Goal: Task Accomplishment & Management: Manage account settings

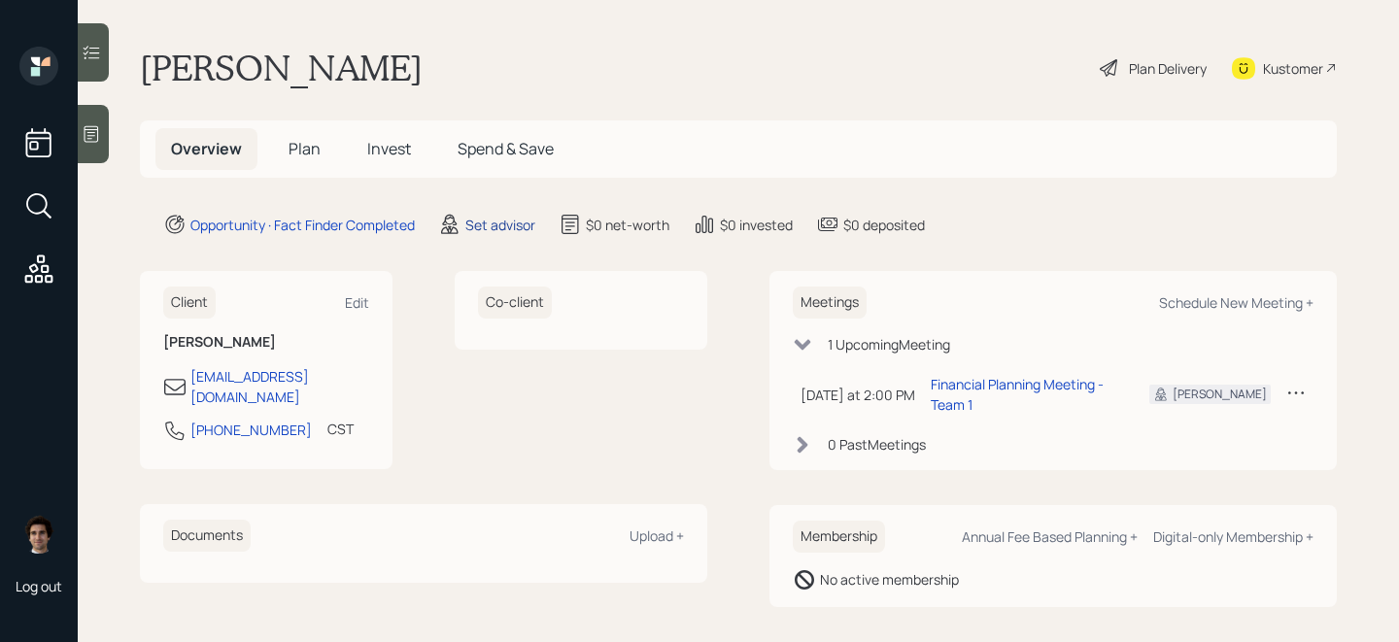
click at [495, 222] on div "Set advisor" at bounding box center [500, 225] width 70 height 20
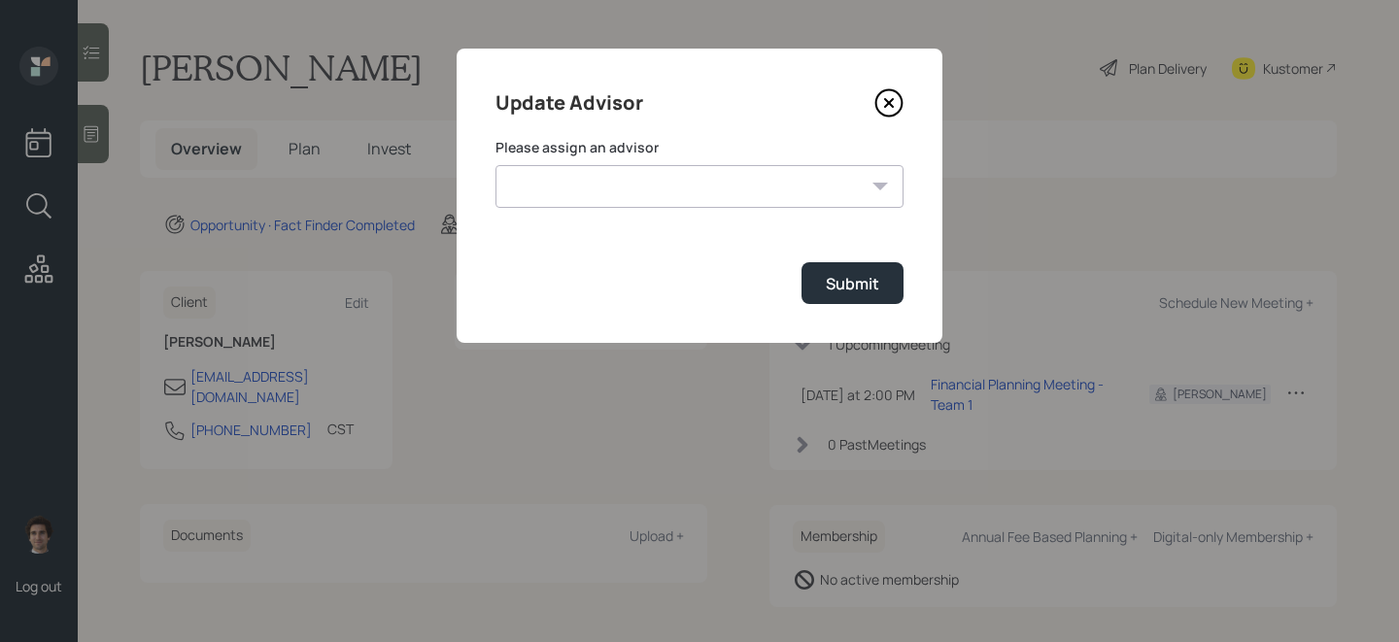
click at [581, 176] on select "[PERSON_NAME] [PERSON_NAME] End [PERSON_NAME] [PERSON_NAME] [PERSON_NAME] [PERS…" at bounding box center [699, 186] width 408 height 43
select select "59554aeb-d739-4552-90b9-0d27d70b4bf7"
click at [495, 165] on select "[PERSON_NAME] [PERSON_NAME] End [PERSON_NAME] [PERSON_NAME] [PERSON_NAME] [PERS…" at bounding box center [699, 186] width 408 height 43
click at [886, 276] on button "Submit" at bounding box center [852, 283] width 102 height 42
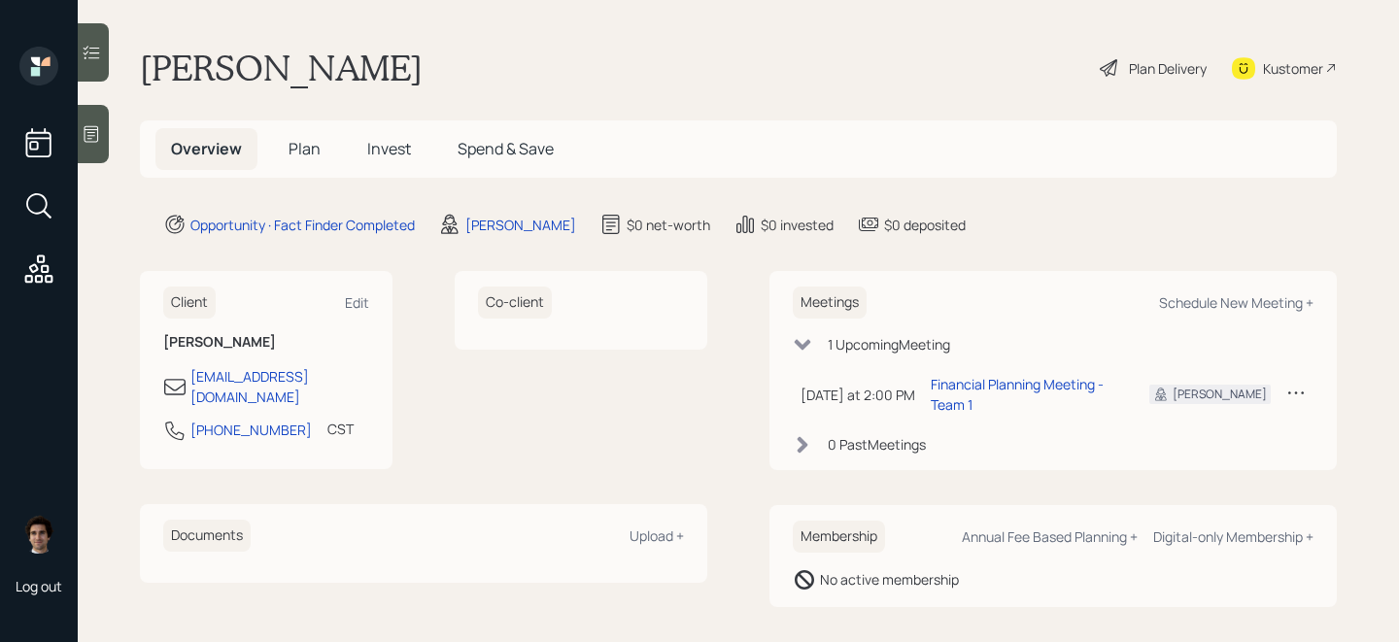
click at [92, 126] on icon at bounding box center [92, 134] width 15 height 17
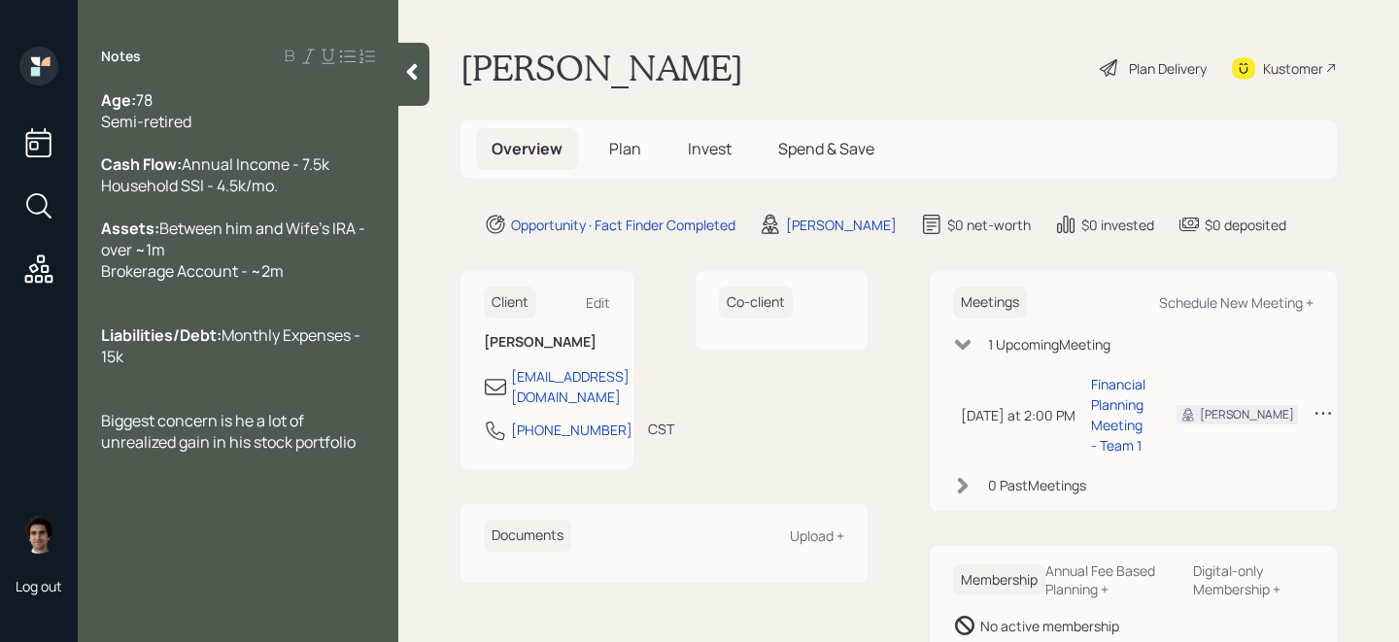
click at [1152, 76] on div "Plan Delivery" at bounding box center [1168, 68] width 78 height 20
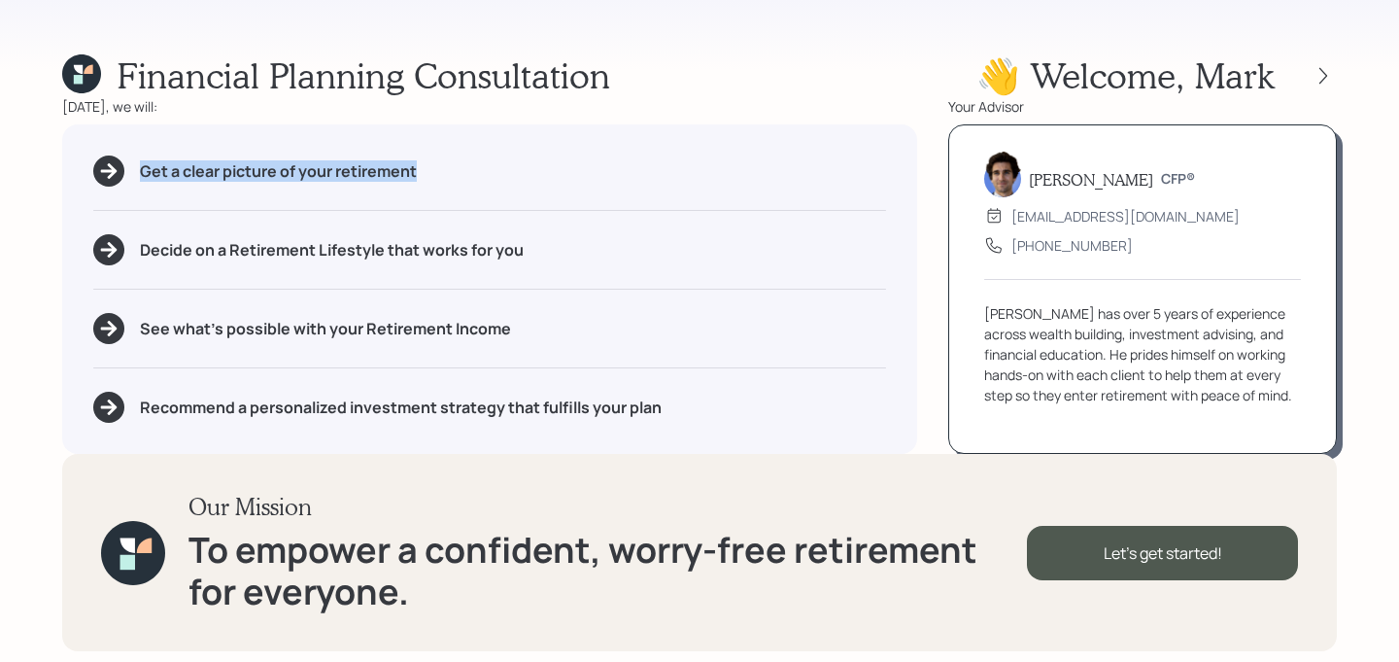
drag, startPoint x: 420, startPoint y: 165, endPoint x: -5, endPoint y: 138, distance: 425.4
click at [0, 138] on html "Financial Planning Consultation 👋 Welcome , Mark Today, we will: Get a clear pi…" at bounding box center [699, 331] width 1399 height 662
click at [556, 237] on div "Decide on a Retirement Lifestyle that works for you" at bounding box center [489, 249] width 793 height 31
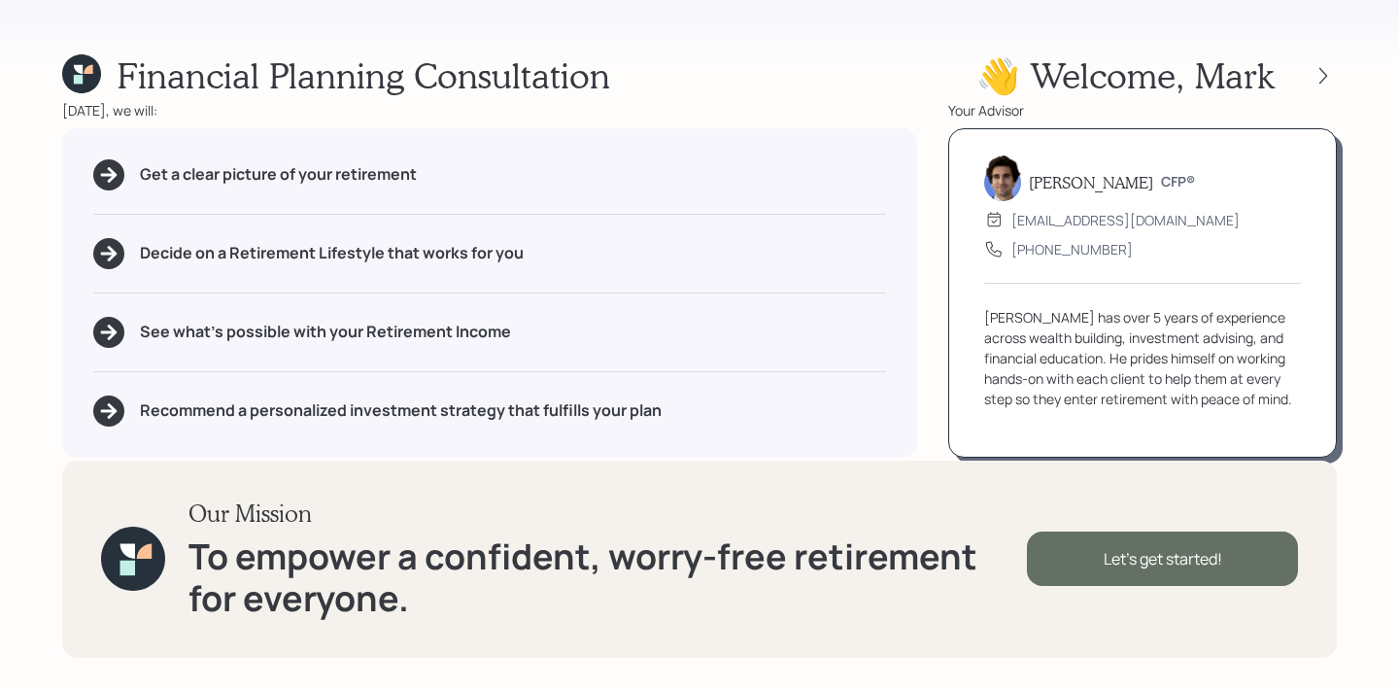
click at [1197, 567] on div "Let's get started!" at bounding box center [1162, 558] width 271 height 54
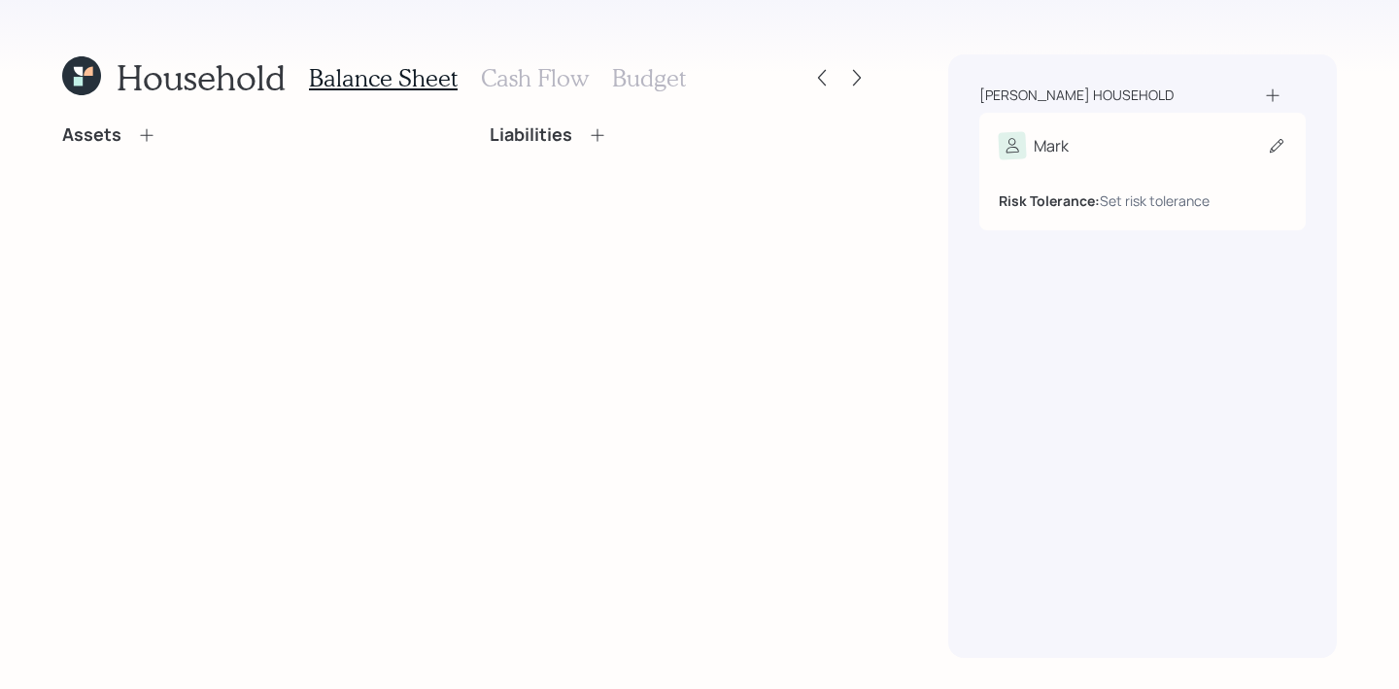
click at [1089, 145] on div "Mark" at bounding box center [1143, 145] width 288 height 27
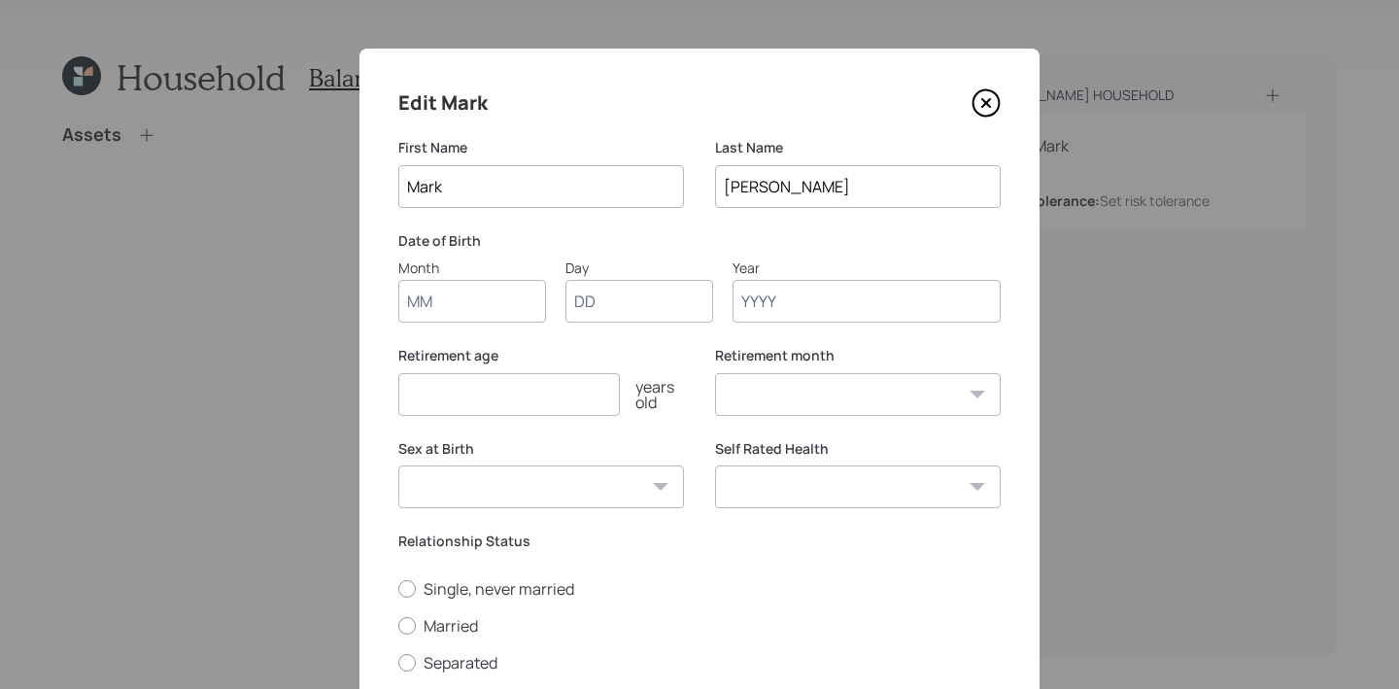
scroll to position [77, 0]
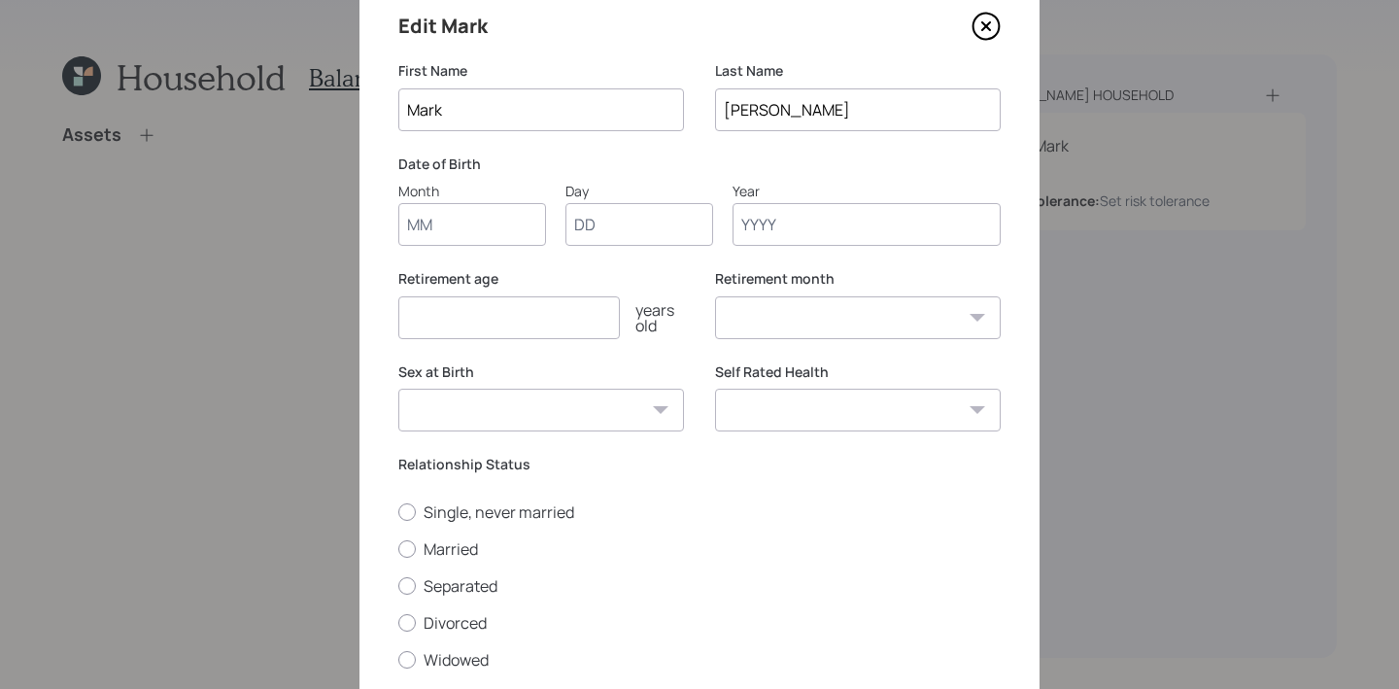
click at [448, 229] on input "Month" at bounding box center [472, 224] width 148 height 43
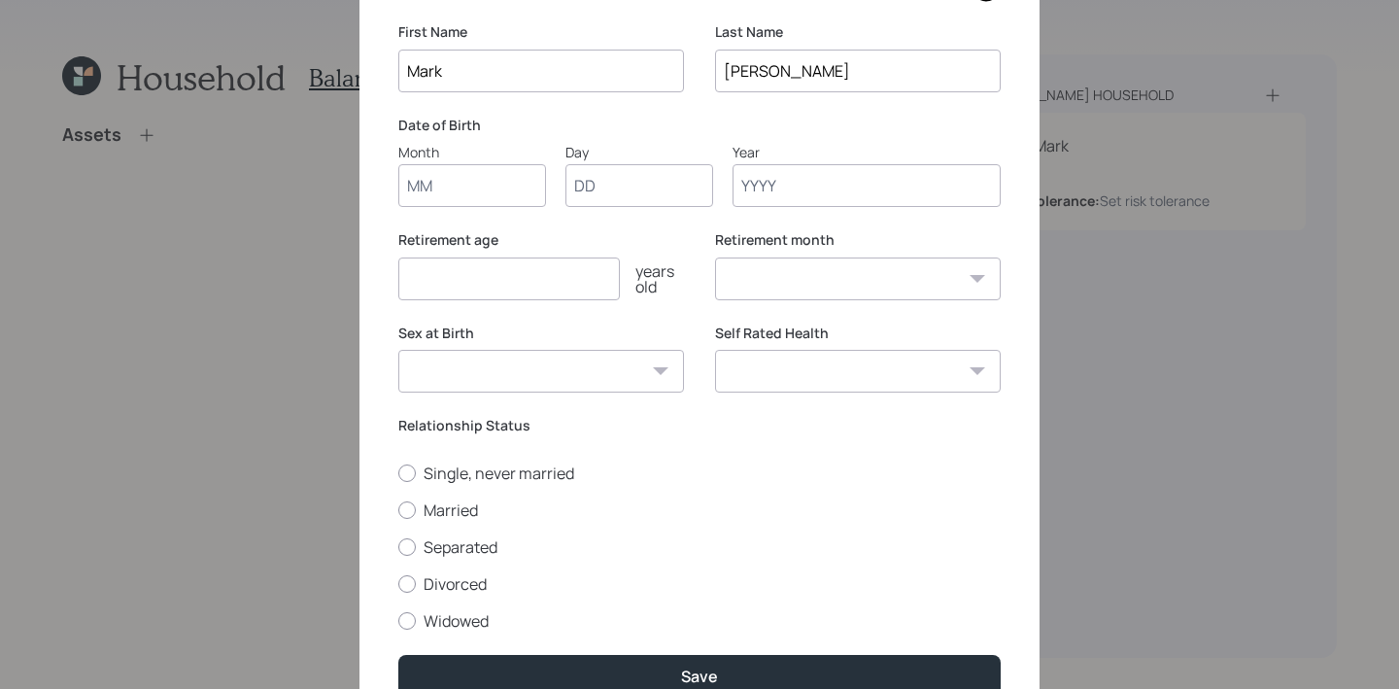
click at [439, 161] on div "Month" at bounding box center [472, 152] width 148 height 20
click at [439, 164] on input "Month" at bounding box center [472, 185] width 148 height 43
click at [439, 186] on input "Month" at bounding box center [472, 185] width 148 height 43
type input "03"
type input "12"
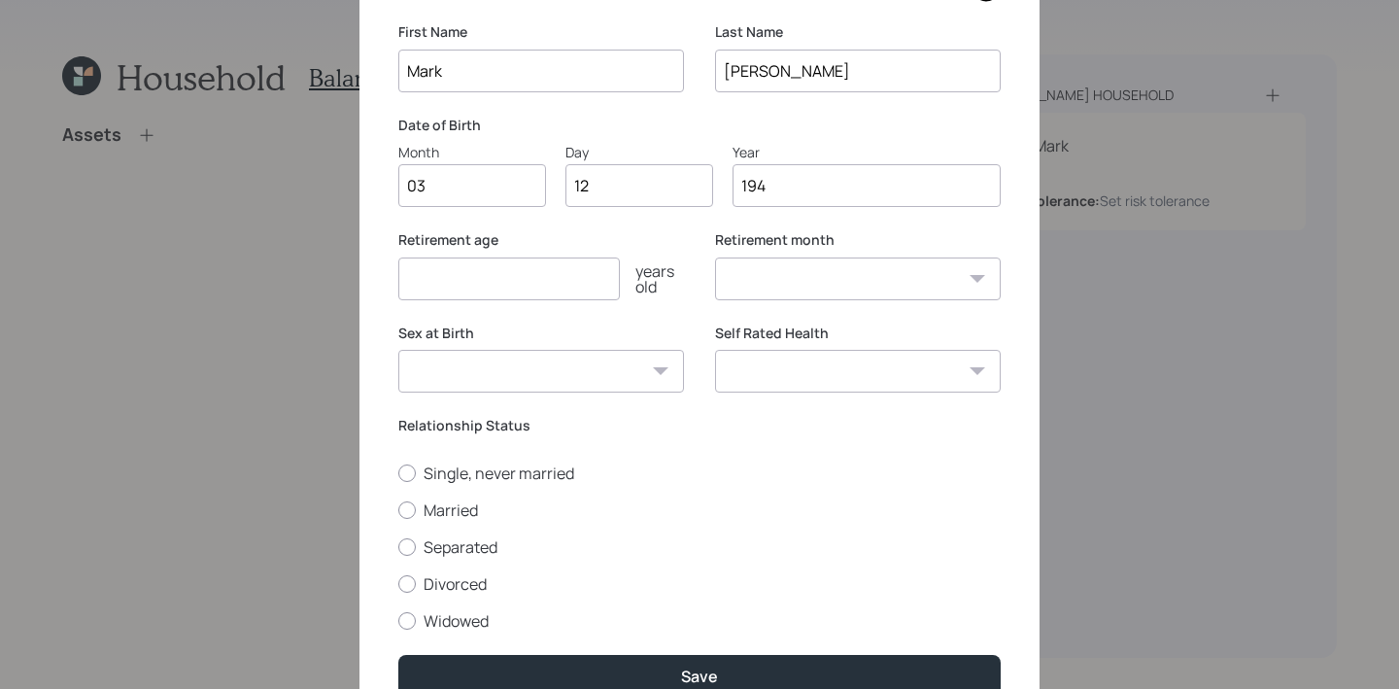
type input "1947"
select select "3"
type input "1947"
click at [407, 280] on input "number" at bounding box center [508, 278] width 221 height 43
type input "60"
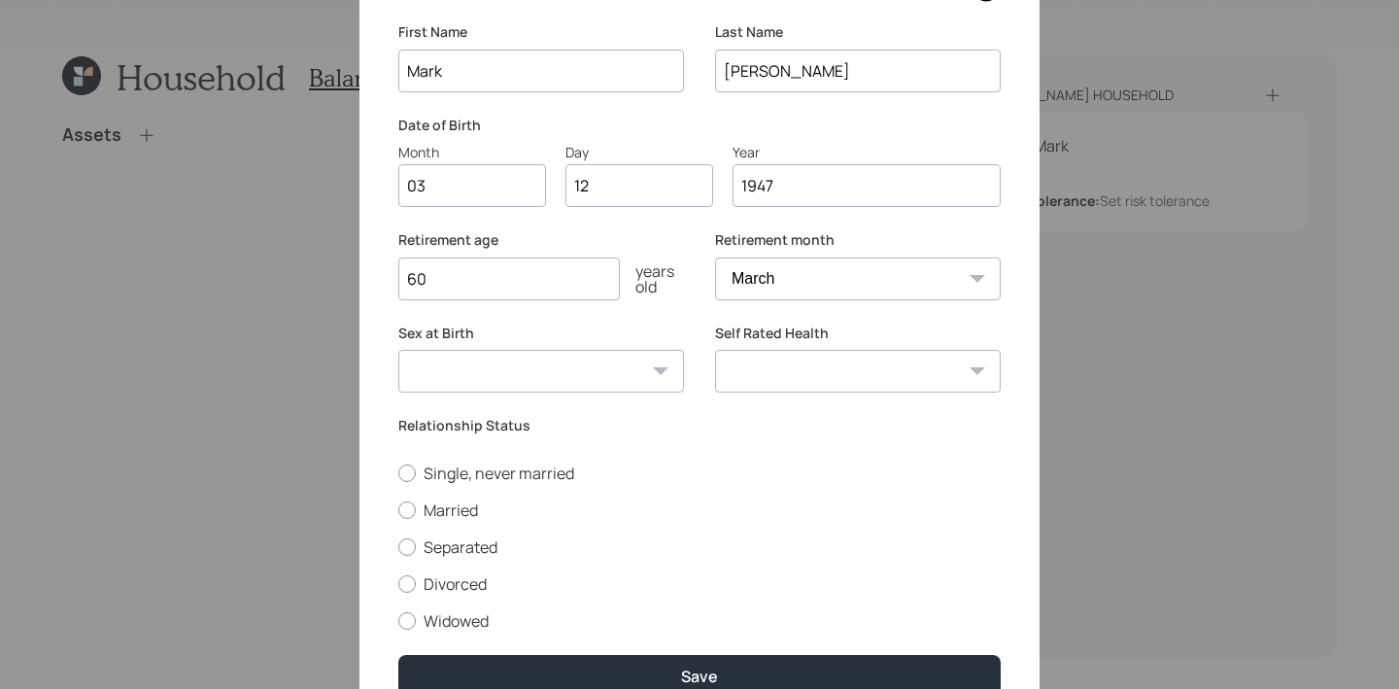
click at [619, 385] on select "Male Female Other / Prefer not to say" at bounding box center [541, 371] width 286 height 43
select select "male"
click at [398, 350] on select "Male Female Other / Prefer not to say" at bounding box center [541, 371] width 286 height 43
click at [417, 510] on label "Married" at bounding box center [699, 509] width 602 height 21
click at [398, 510] on input "Married" at bounding box center [397, 509] width 1 height 1
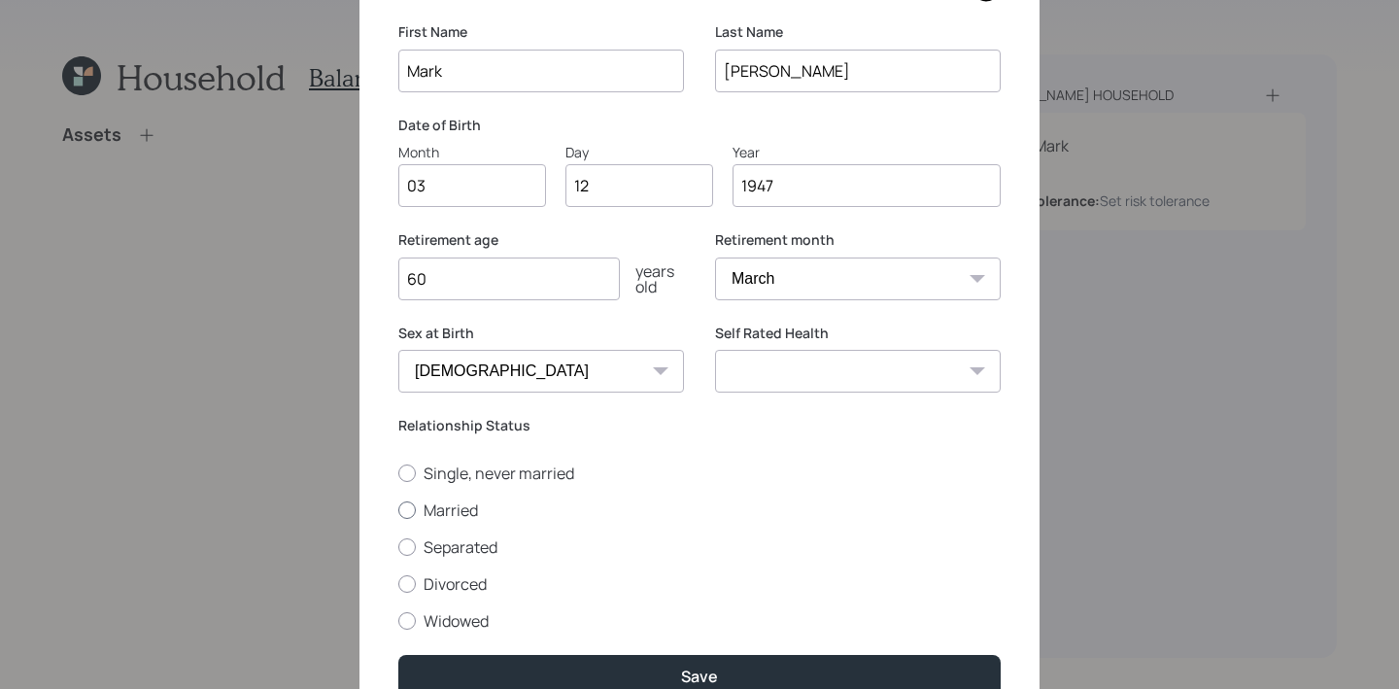
radio input "true"
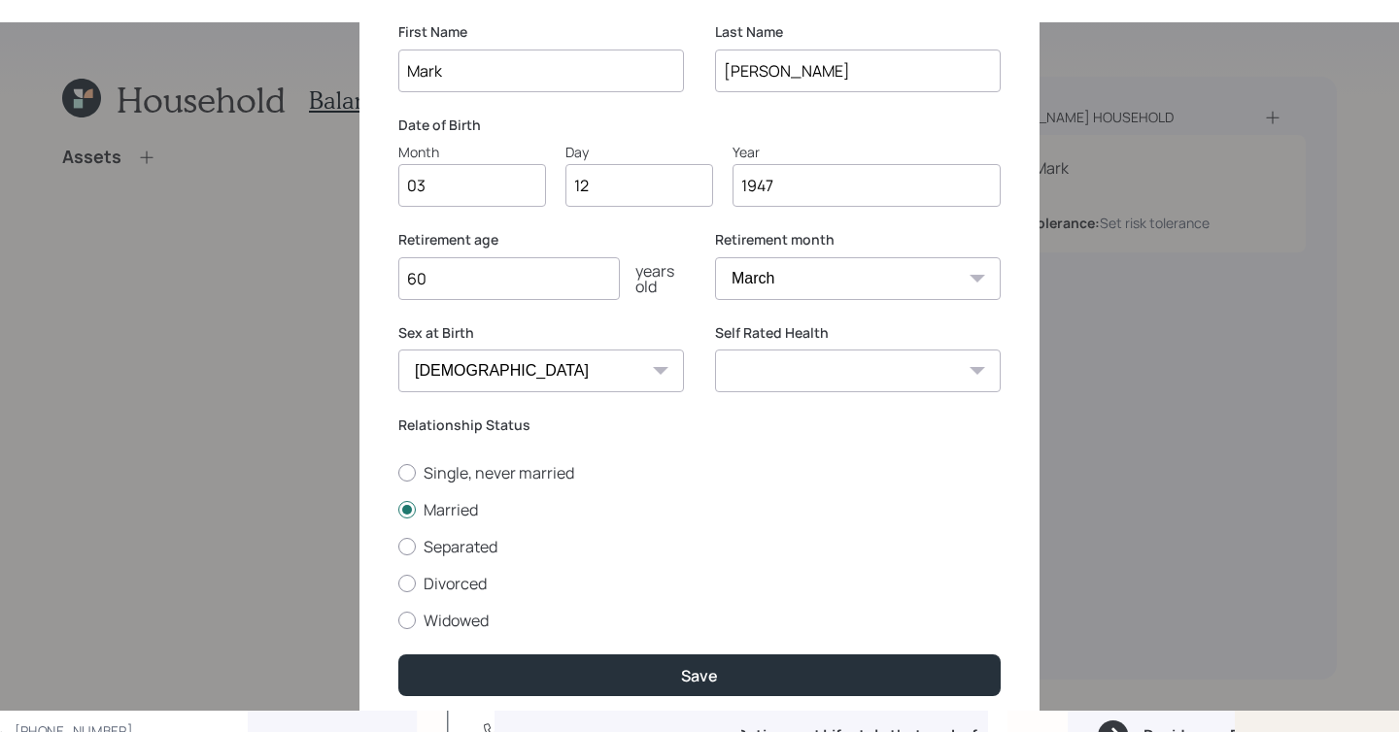
scroll to position [140, 0]
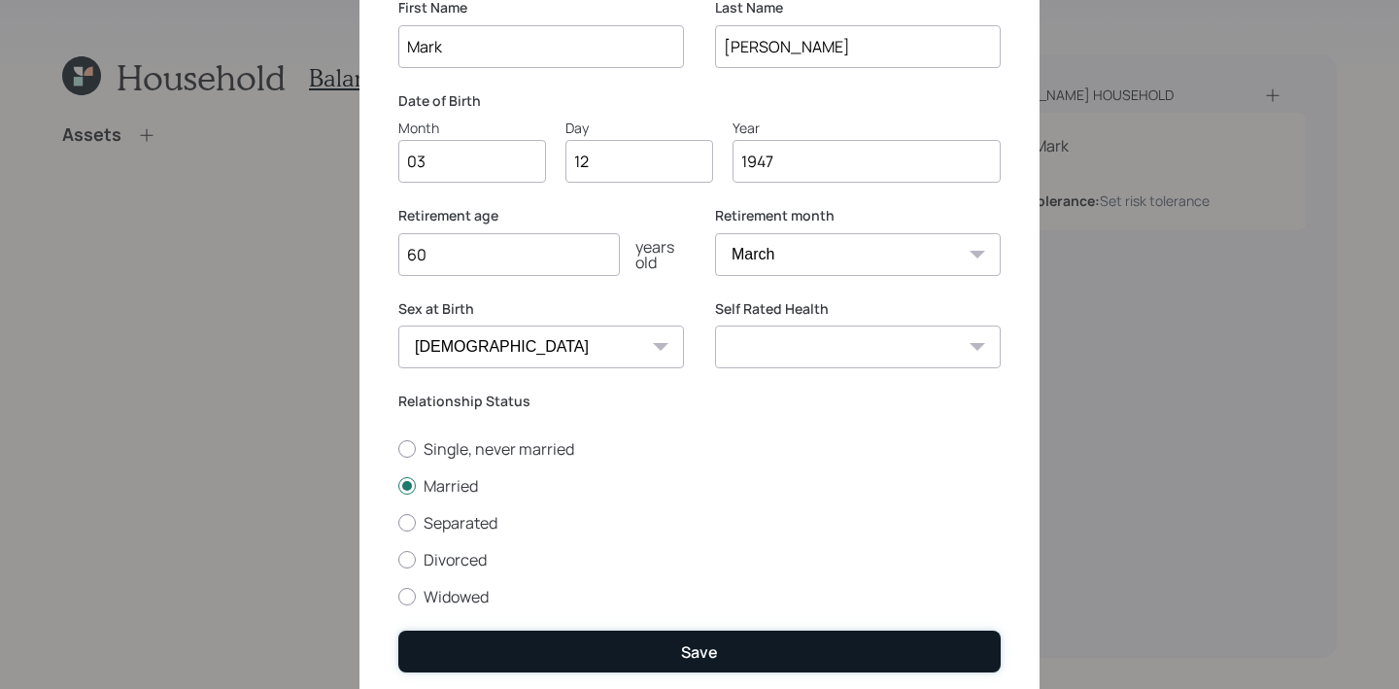
click at [802, 631] on button "Save" at bounding box center [699, 651] width 602 height 42
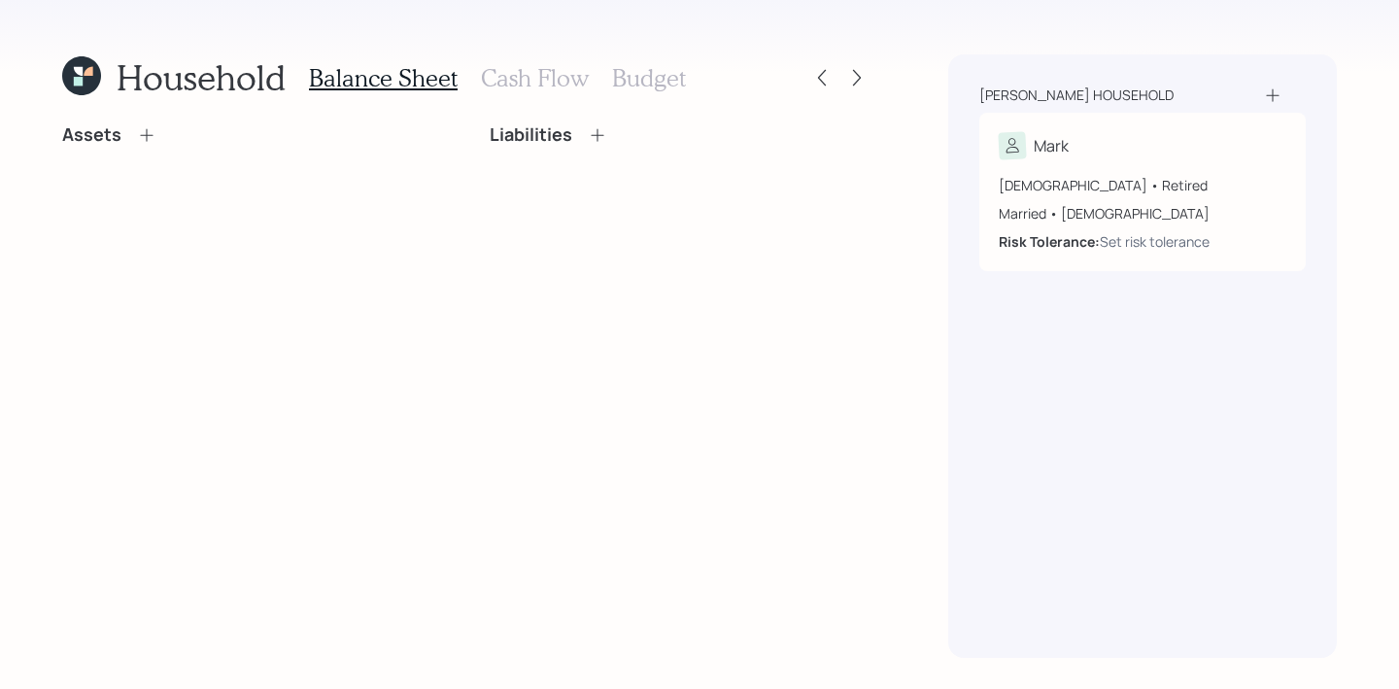
click at [1260, 86] on div "Goldman household" at bounding box center [1142, 94] width 326 height 19
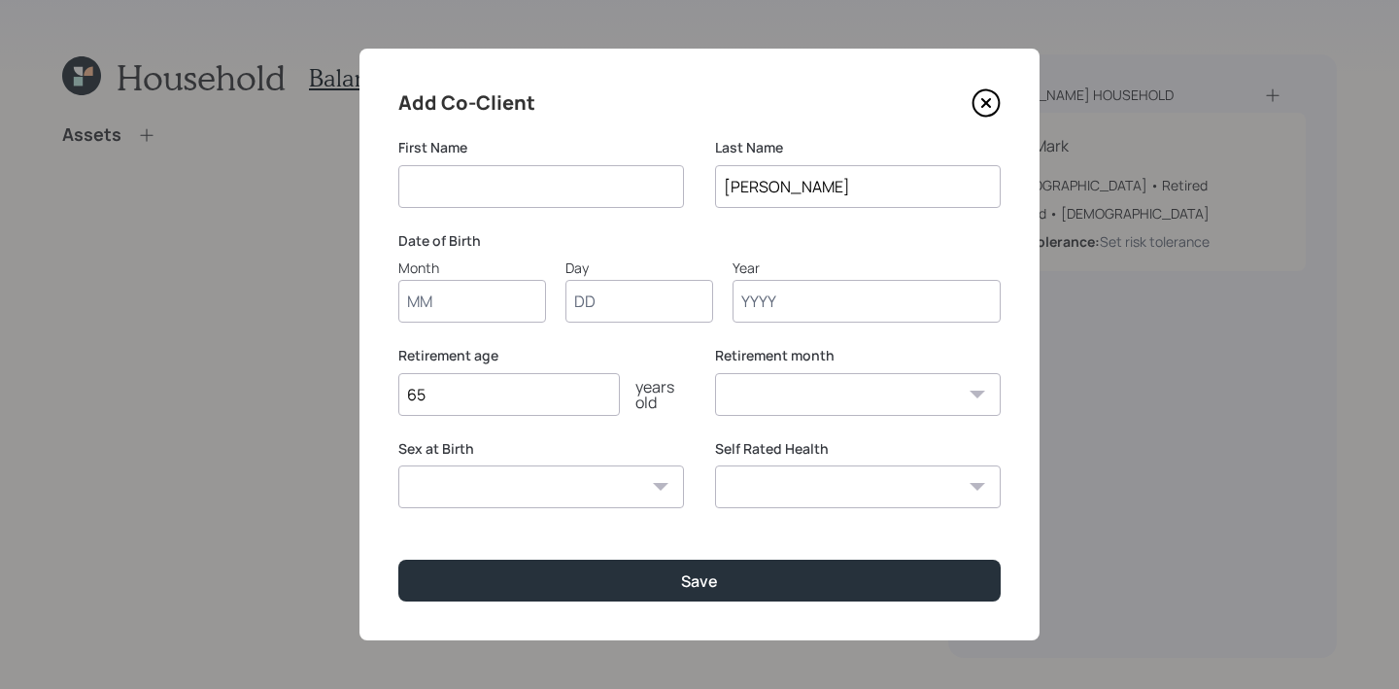
click at [532, 191] on input at bounding box center [541, 186] width 286 height 43
type input "Dale"
click at [475, 313] on input "Month" at bounding box center [472, 301] width 148 height 43
type input "10"
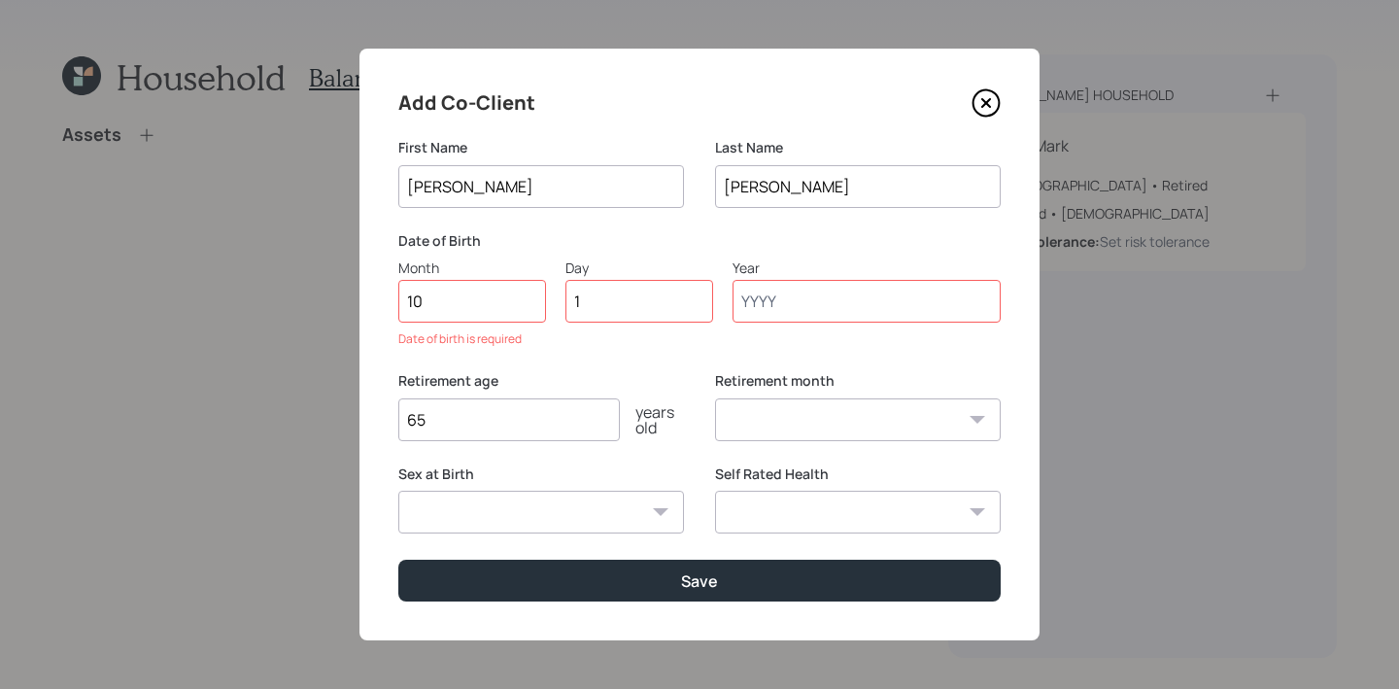
type input "18"
type input "1947"
select select "10"
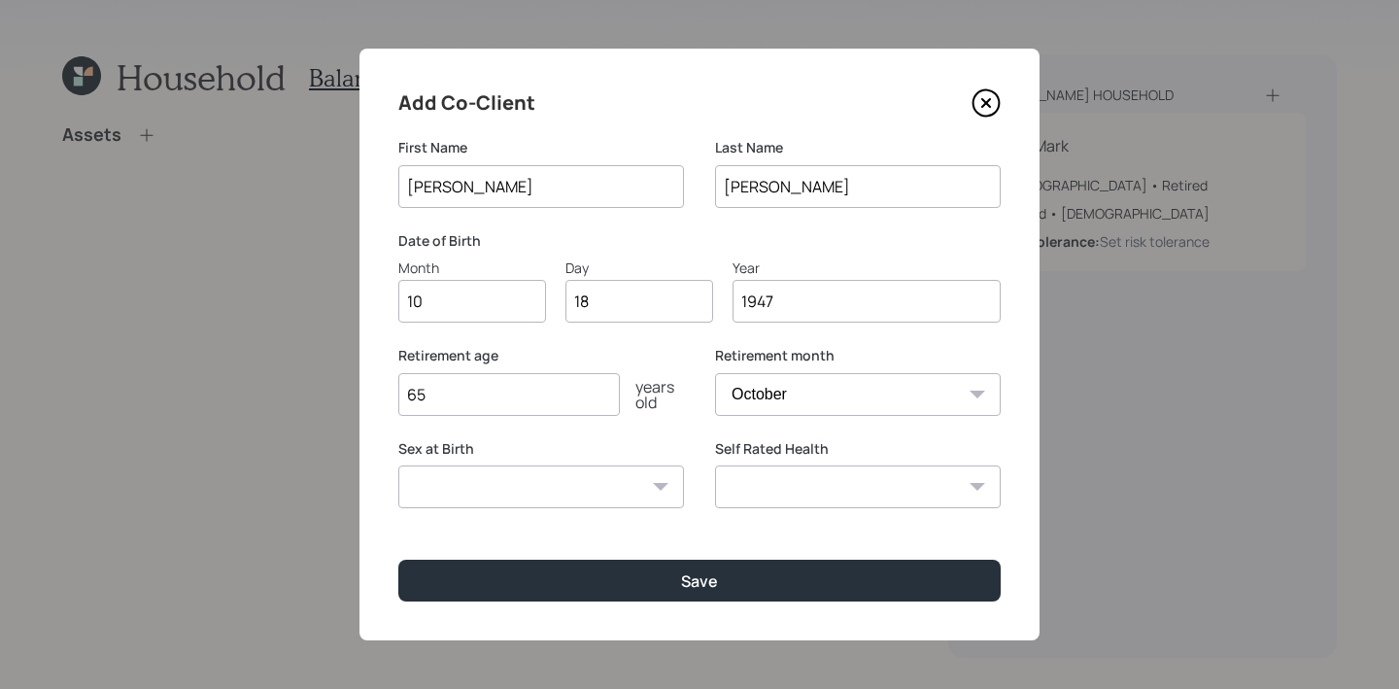
type input "1947"
click at [620, 488] on select "Male Female Other / Prefer not to say" at bounding box center [541, 486] width 286 height 43
select select "female"
click at [398, 465] on select "Male Female Other / Prefer not to say" at bounding box center [541, 486] width 286 height 43
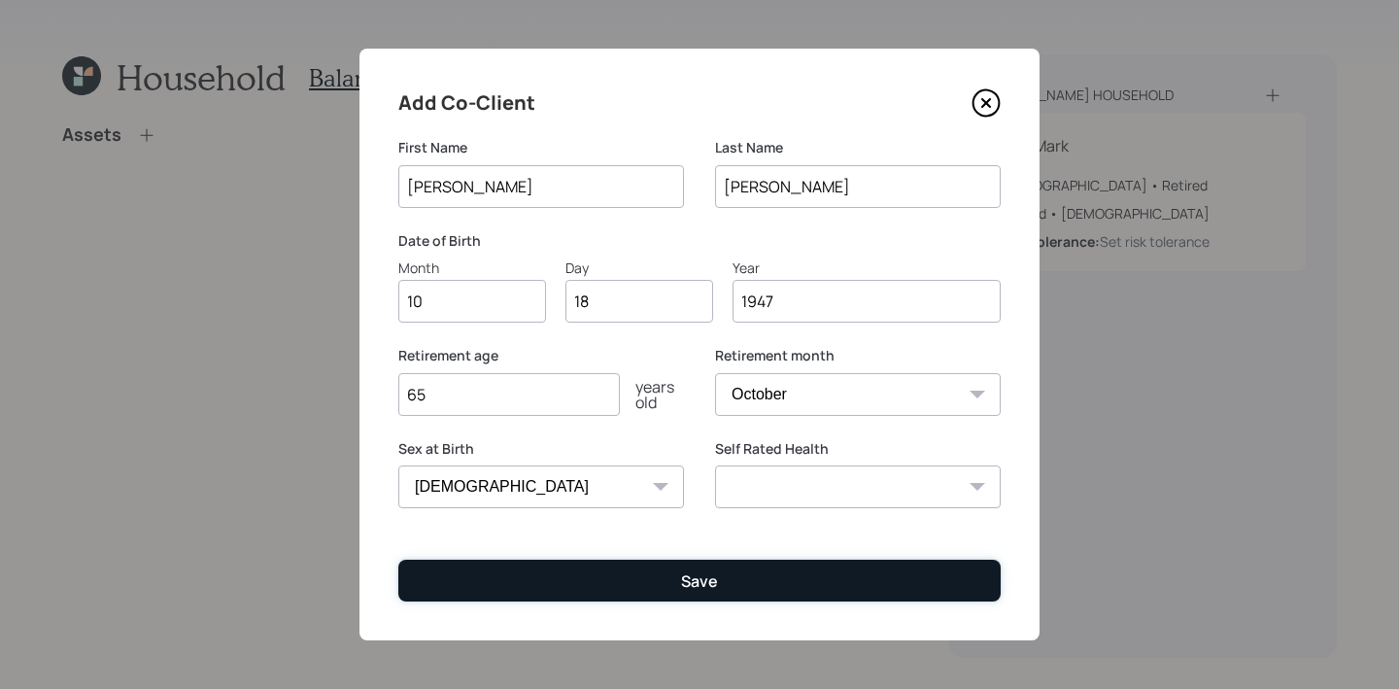
click at [655, 576] on button "Save" at bounding box center [699, 581] width 602 height 42
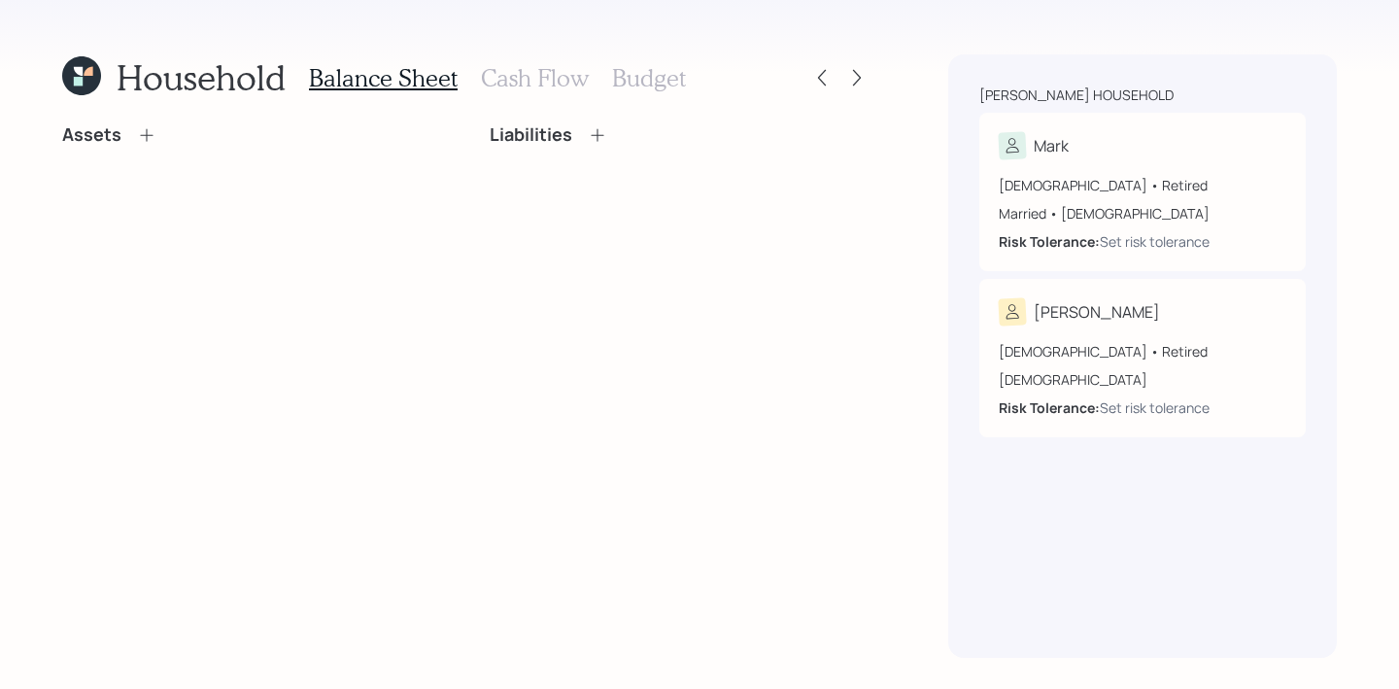
click at [150, 140] on icon at bounding box center [146, 134] width 19 height 19
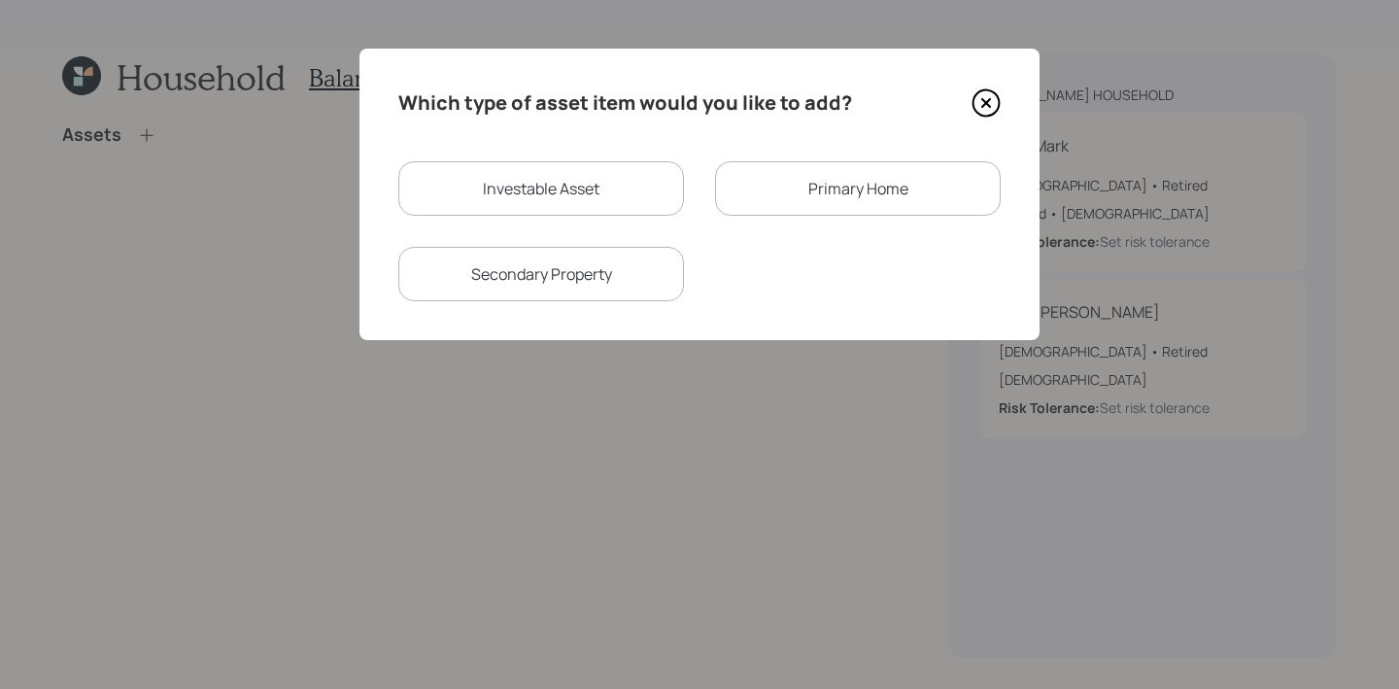
click at [603, 173] on div "Investable Asset" at bounding box center [541, 188] width 286 height 54
select select "taxable"
select select "balanced"
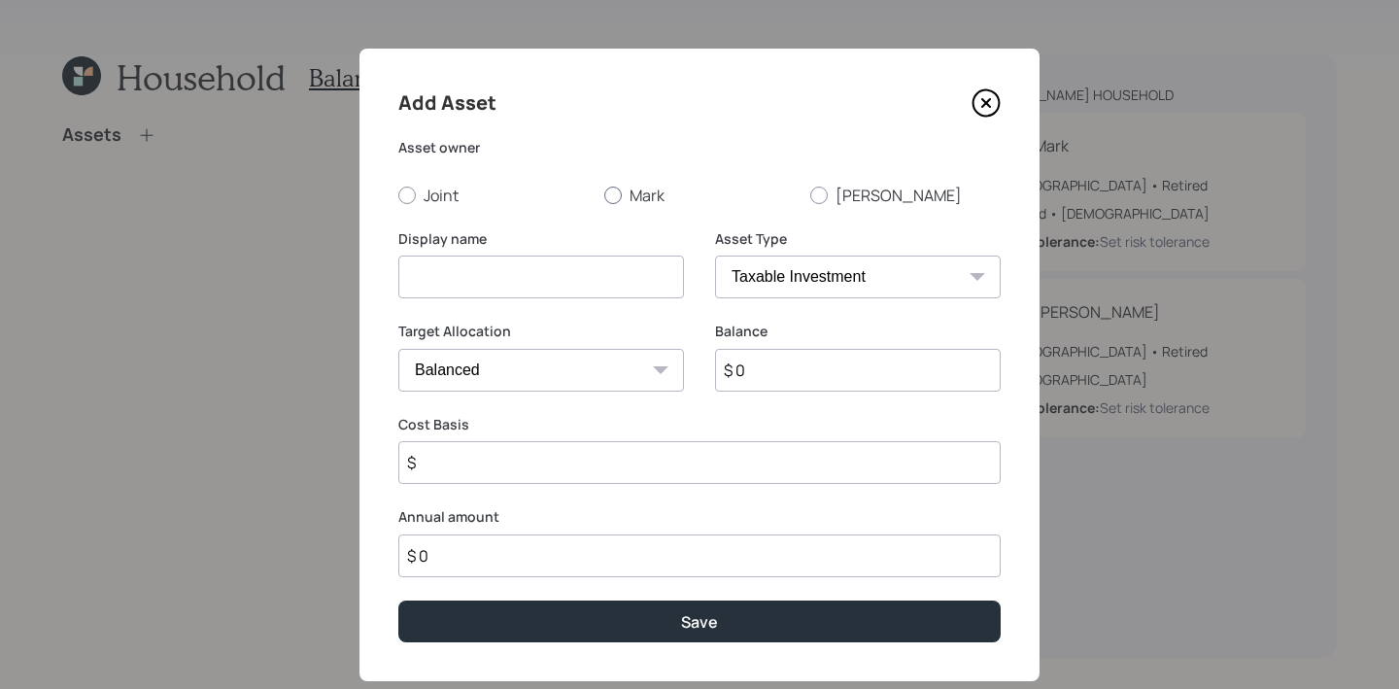
click at [637, 194] on label "Mark" at bounding box center [699, 195] width 190 height 21
click at [604, 194] on input "Mark" at bounding box center [603, 194] width 1 height 1
radio input "true"
click at [781, 282] on select "SEP IRA IRA Roth IRA 401(k) Roth 401(k) 403(b) Roth 403(b) 457(b) Roth 457(b) H…" at bounding box center [858, 276] width 286 height 43
click at [812, 282] on select "SEP IRA IRA Roth IRA 401(k) Roth 401(k) 403(b) Roth 403(b) 457(b) Roth 457(b) H…" at bounding box center [858, 276] width 286 height 43
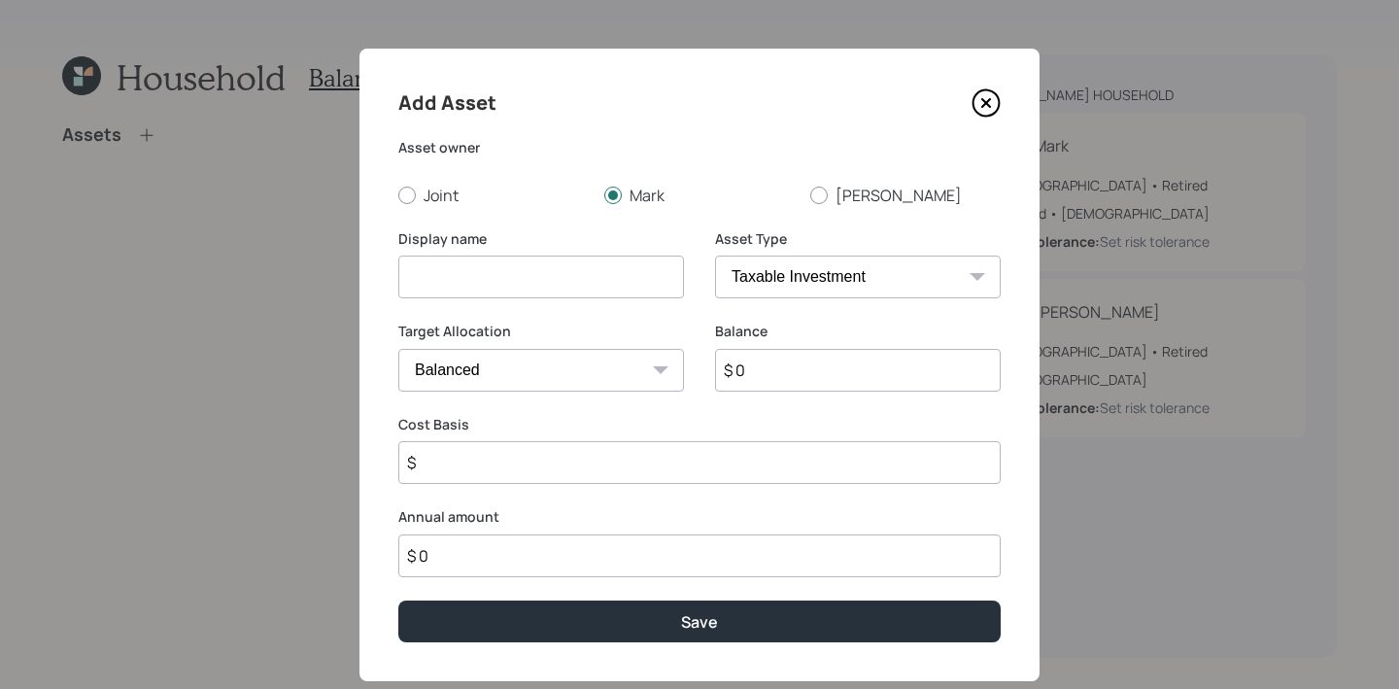
select select "ira"
click at [715, 255] on select "SEP IRA IRA Roth IRA 401(k) Roth 401(k) 403(b) Roth 403(b) 457(b) Roth 457(b) H…" at bounding box center [858, 276] width 286 height 43
type input "$"
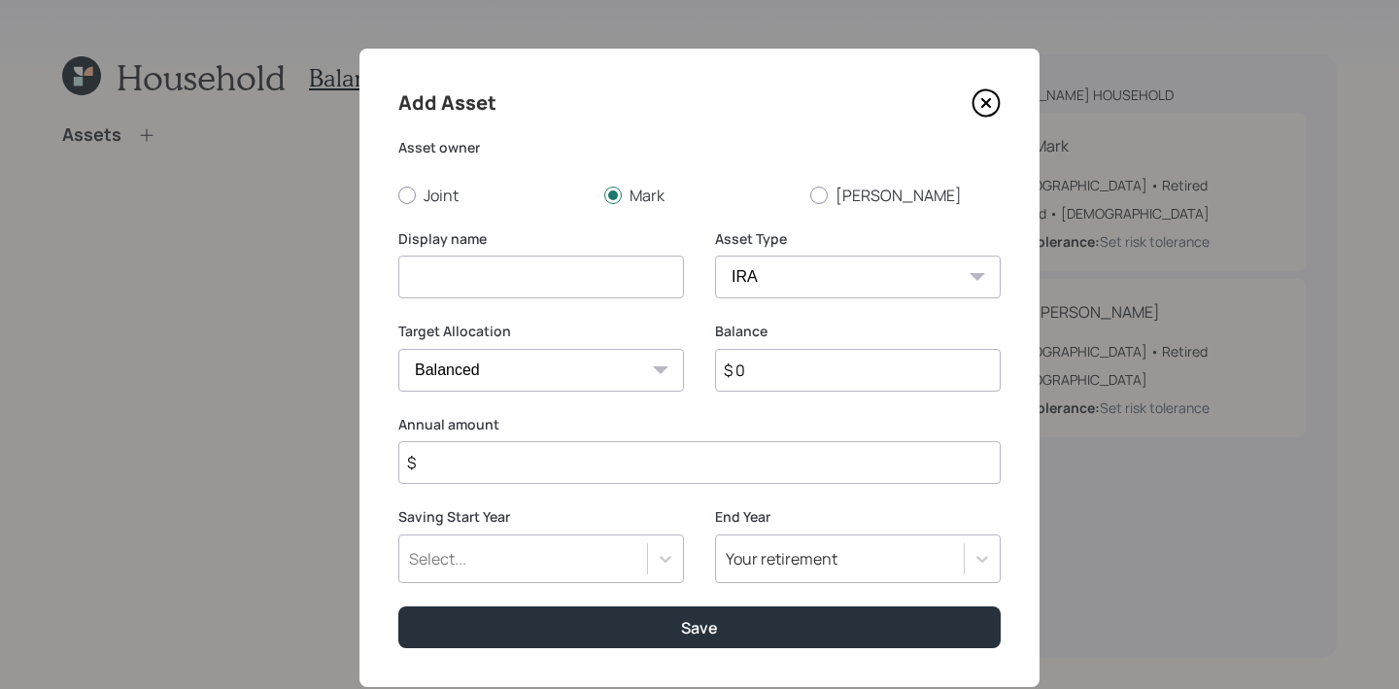
click at [558, 255] on div "Display name" at bounding box center [541, 264] width 286 height 70
click at [558, 277] on input at bounding box center [541, 276] width 286 height 43
type input "[PERSON_NAME]'s Tradiitonal IRA"
click at [884, 399] on div "Balance $ 0" at bounding box center [858, 368] width 286 height 93
click at [884, 382] on input "$ 0" at bounding box center [858, 370] width 286 height 43
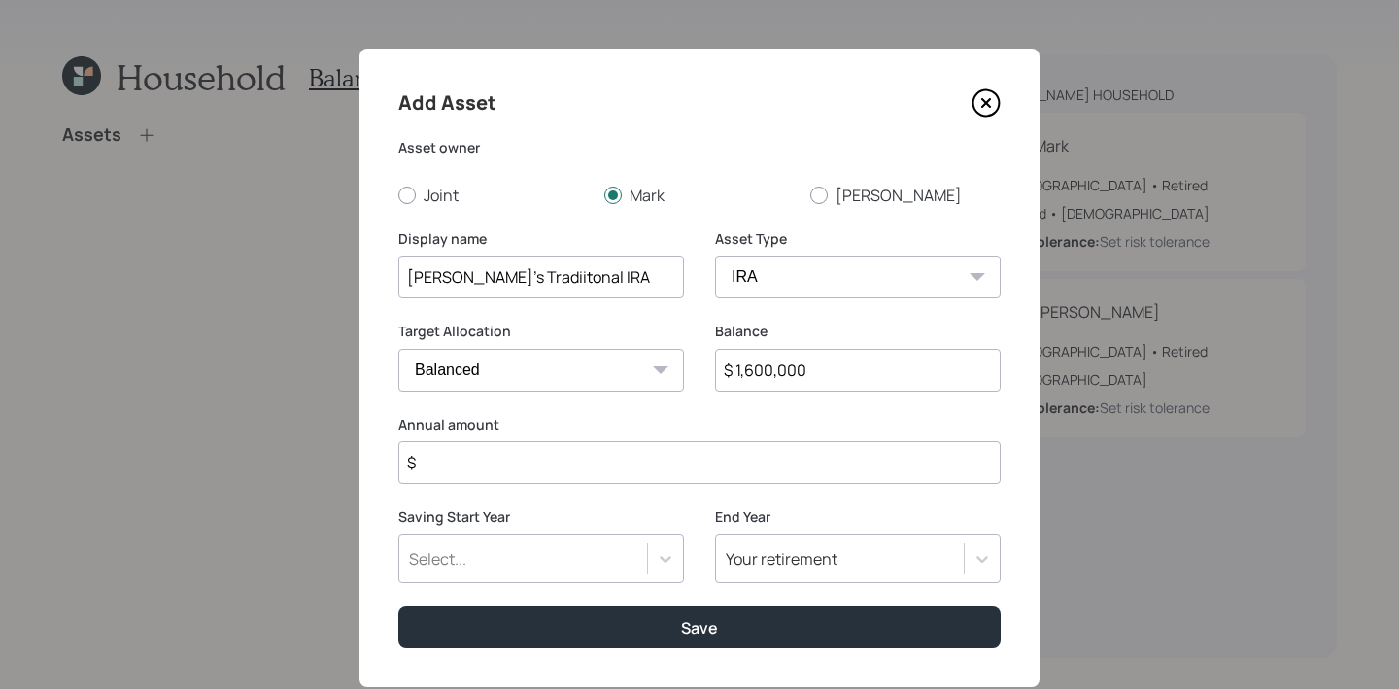
type input "$ 1,600,000"
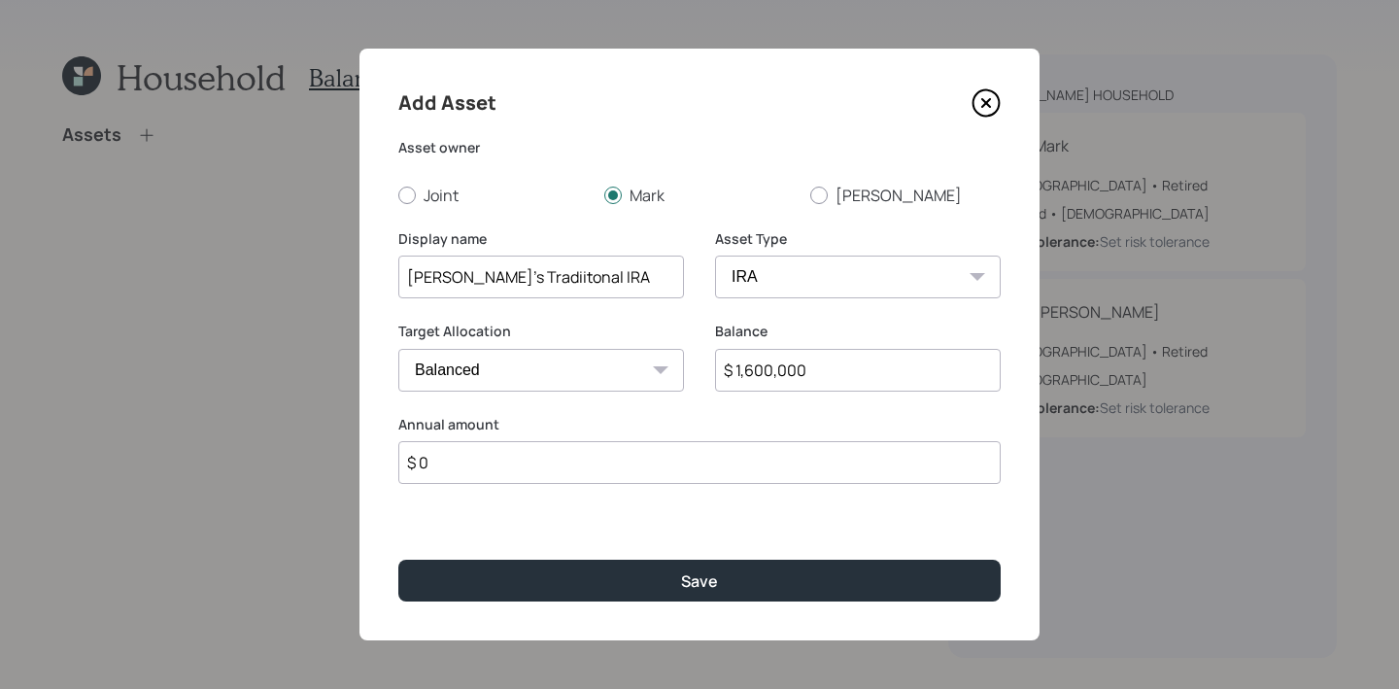
type input "$ 0"
click at [398, 560] on button "Save" at bounding box center [699, 581] width 602 height 42
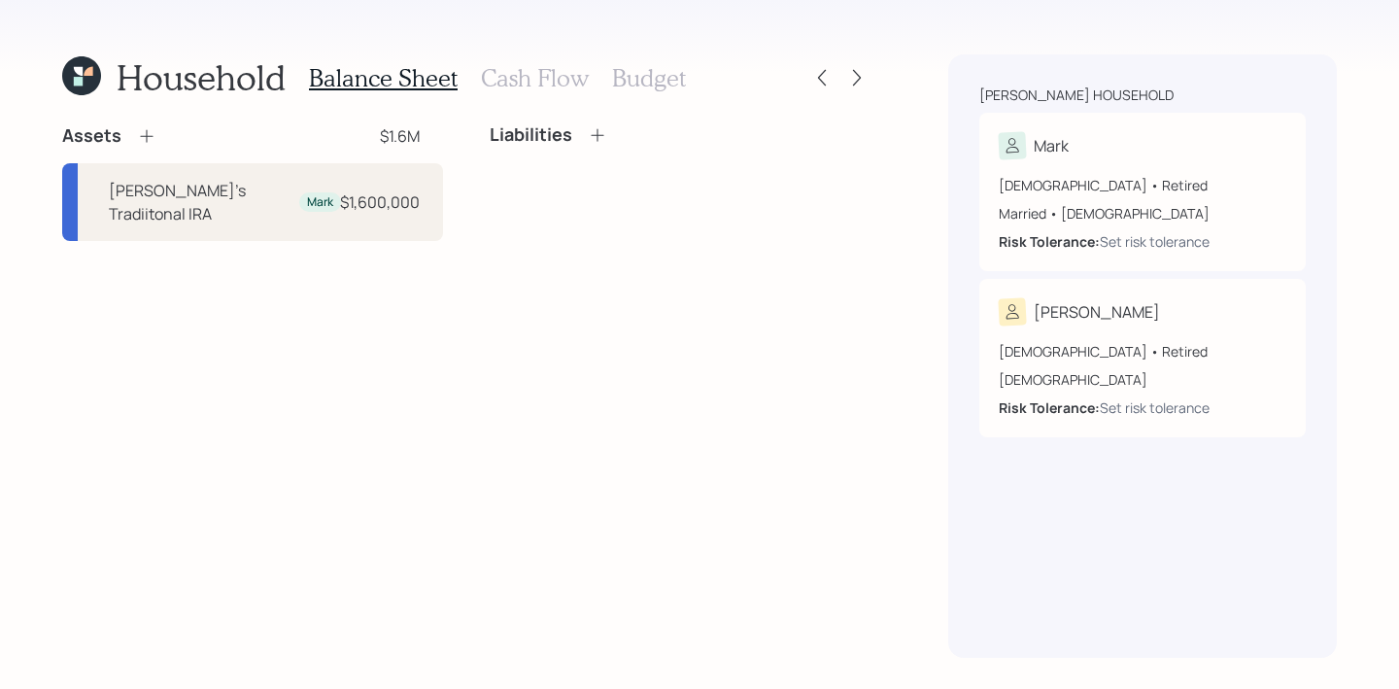
click at [142, 136] on icon at bounding box center [146, 136] width 13 height 13
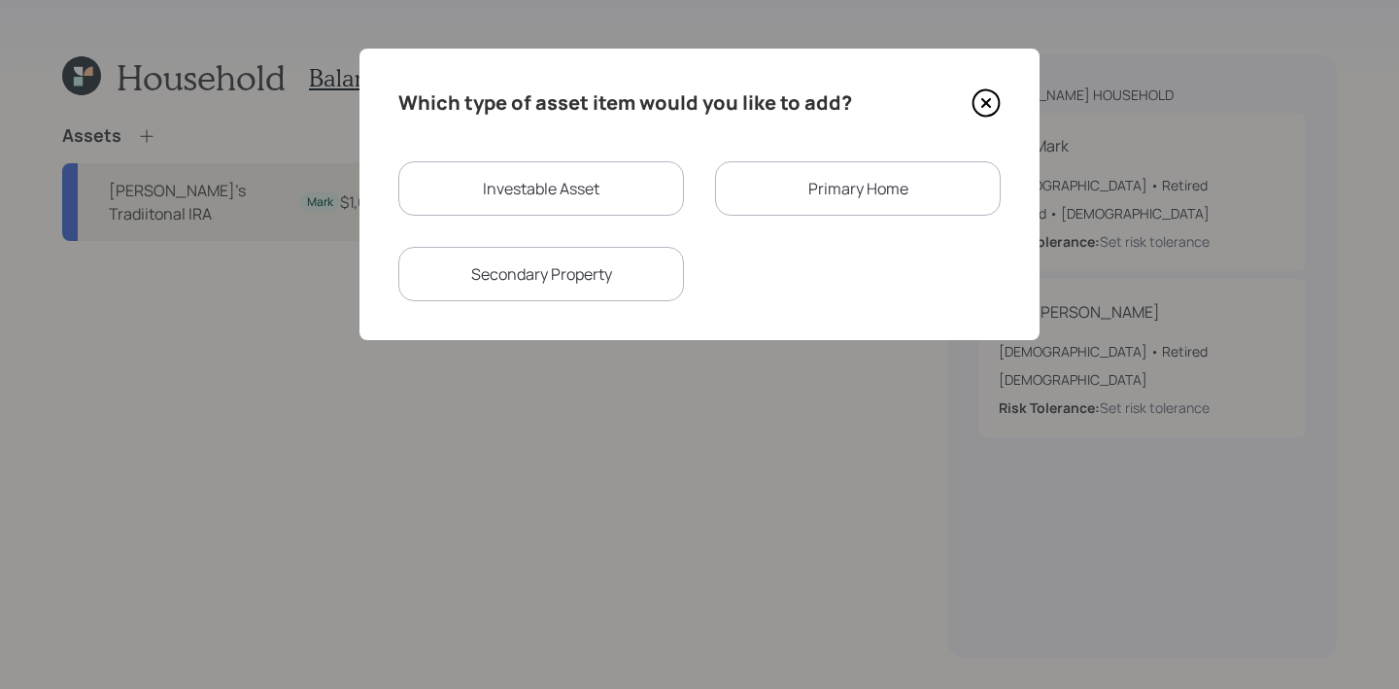
click at [540, 189] on div "Investable Asset" at bounding box center [541, 188] width 286 height 54
select select "taxable"
select select "balanced"
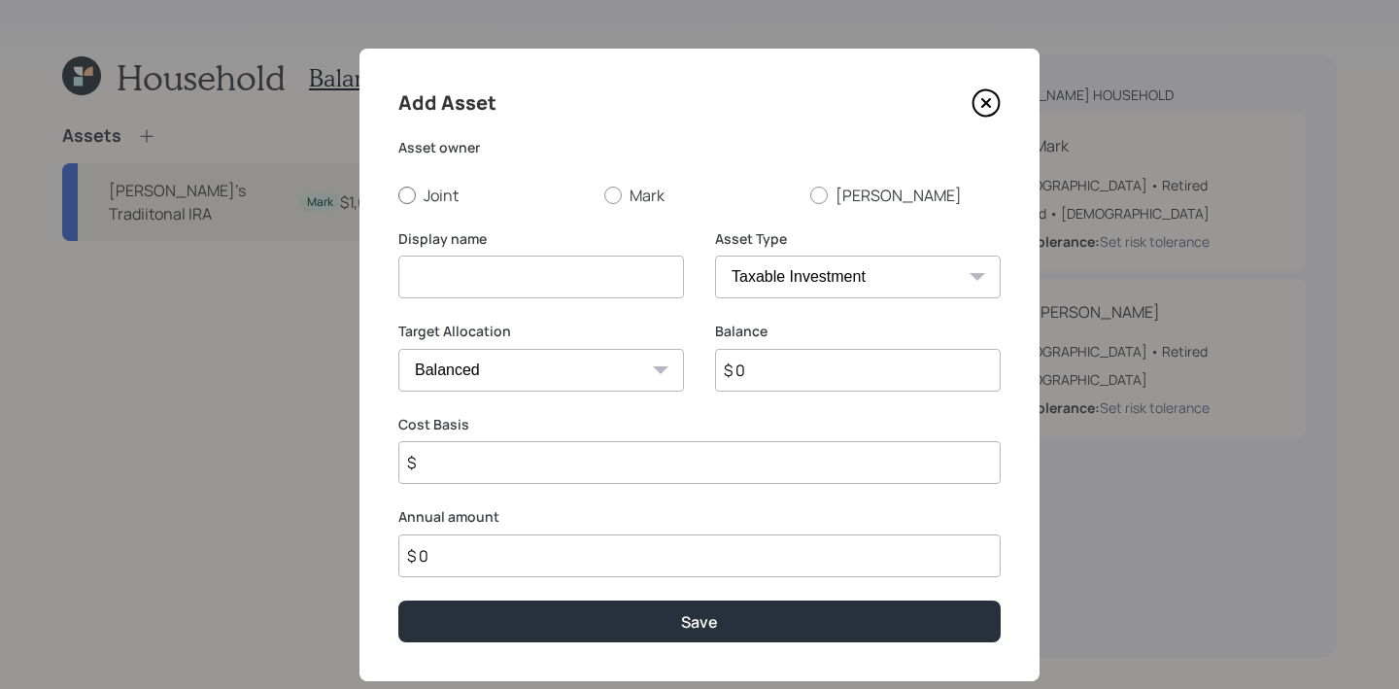
click at [426, 190] on label "Joint" at bounding box center [493, 195] width 190 height 21
click at [398, 194] on input "Joint" at bounding box center [397, 194] width 1 height 1
radio input "true"
click at [443, 297] on input at bounding box center [541, 276] width 286 height 43
type input "Joint Trust Brokerage"
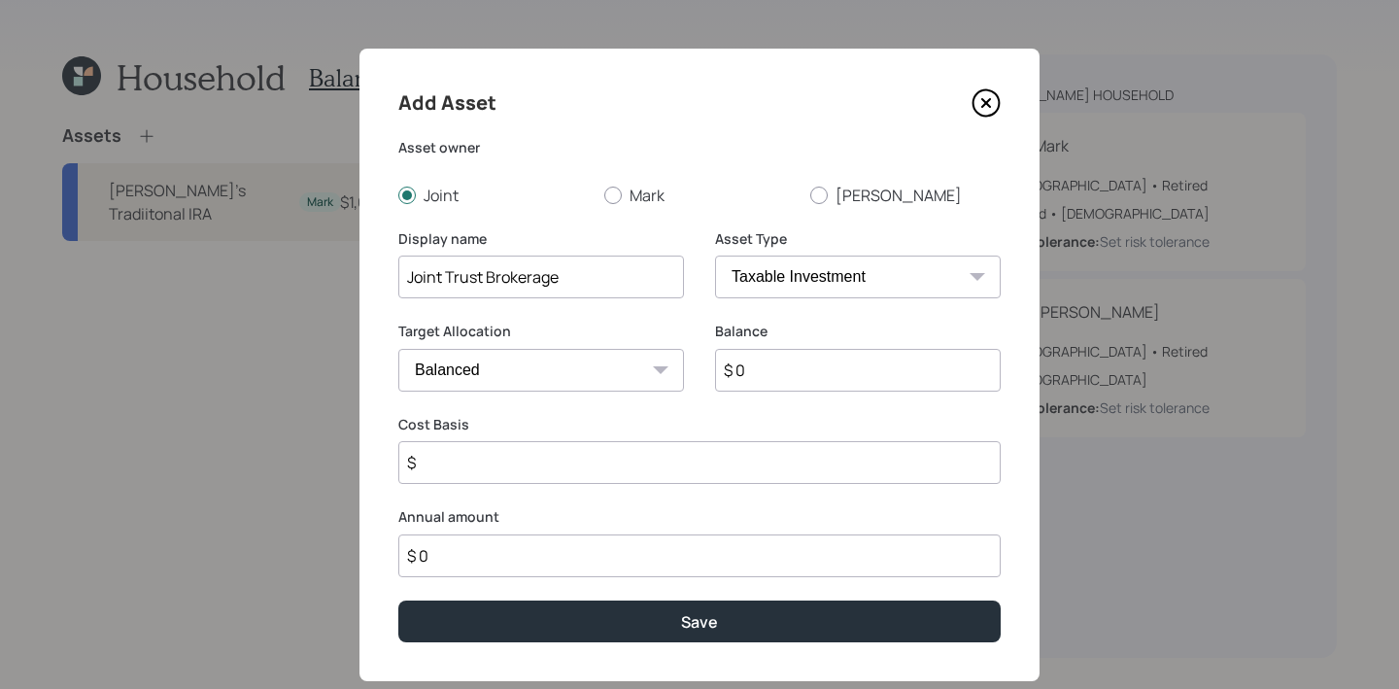
click at [752, 370] on input "$ 0" at bounding box center [858, 370] width 286 height 43
type input "$ 2,900,000"
click at [463, 459] on input "$" at bounding box center [699, 462] width 602 height 43
type input "$ 450,000"
click at [398, 600] on button "Save" at bounding box center [699, 621] width 602 height 42
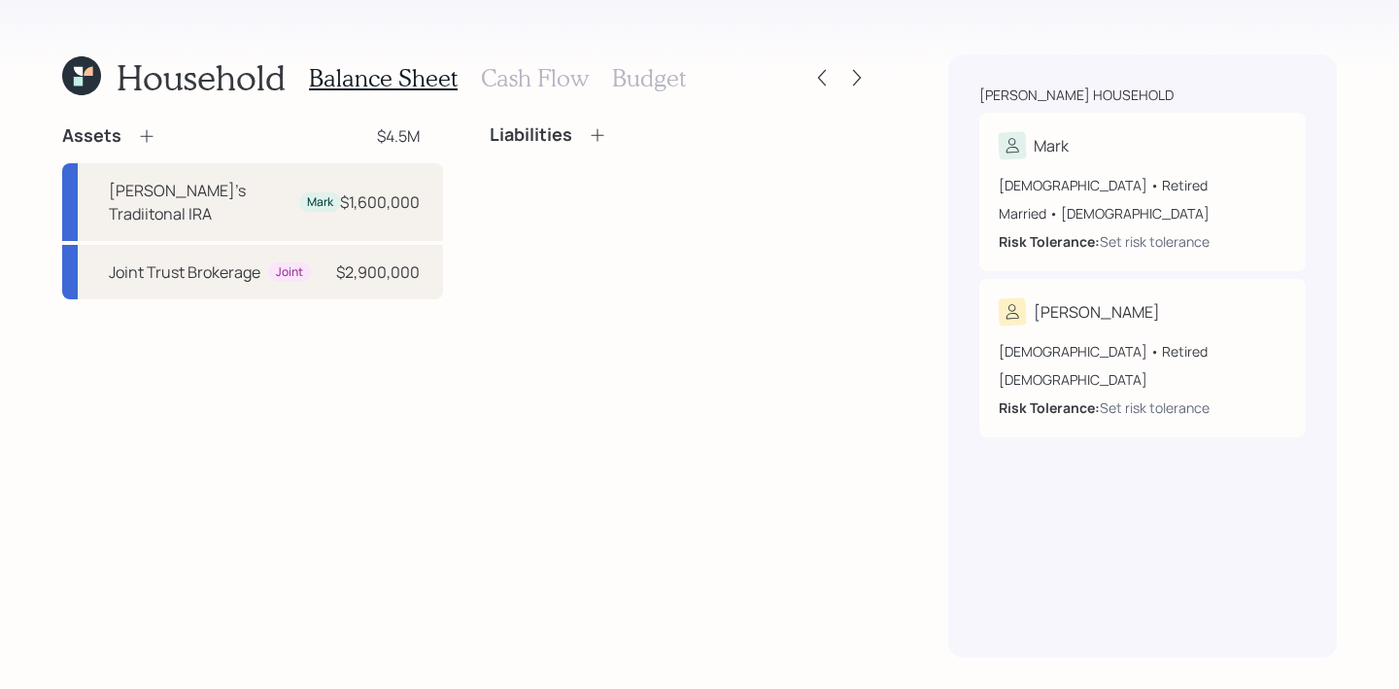
click at [141, 119] on div "Household Balance Sheet Cash Flow Budget Assets $4.5M Mark's Tradiitonal IRA Ma…" at bounding box center [466, 355] width 808 height 603
click at [141, 136] on icon at bounding box center [146, 135] width 19 height 19
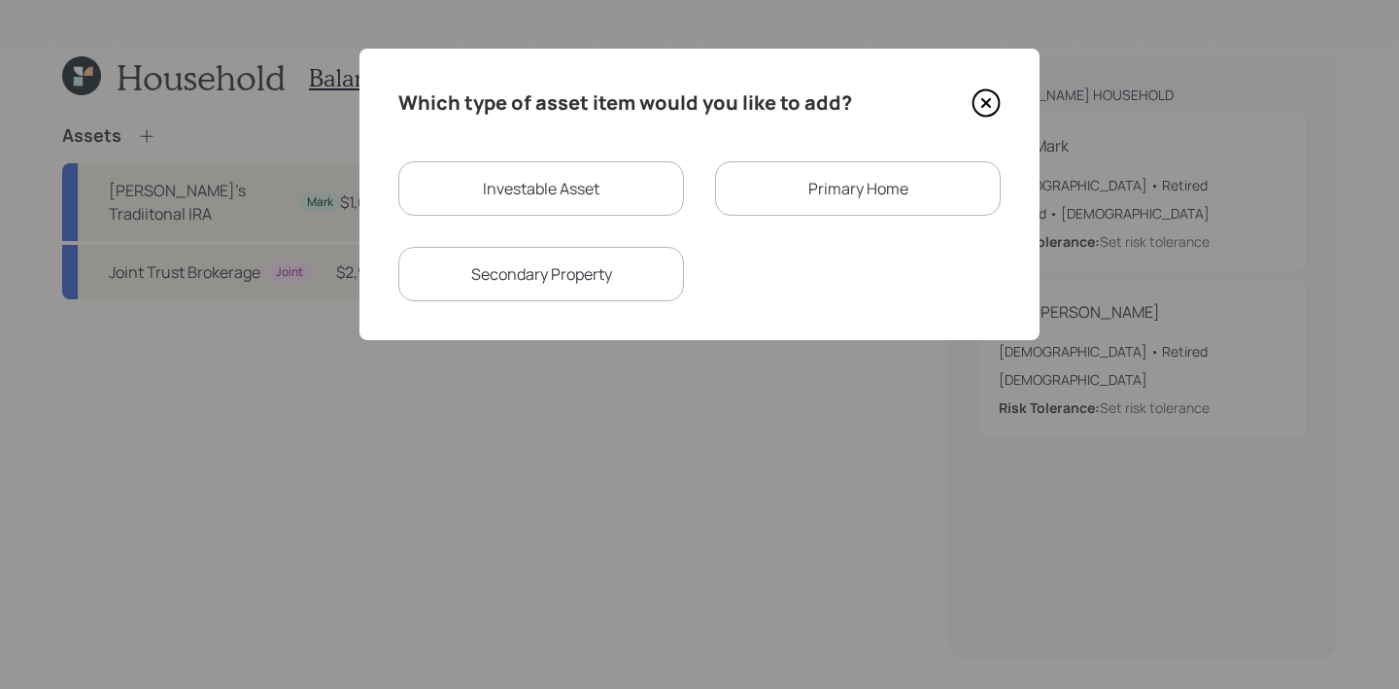
click at [473, 153] on div "Which type of asset item would you like to add? Investable Asset Primary Home S…" at bounding box center [699, 194] width 680 height 291
click at [469, 249] on div "Secondary Property" at bounding box center [541, 274] width 286 height 54
select select "rental_property"
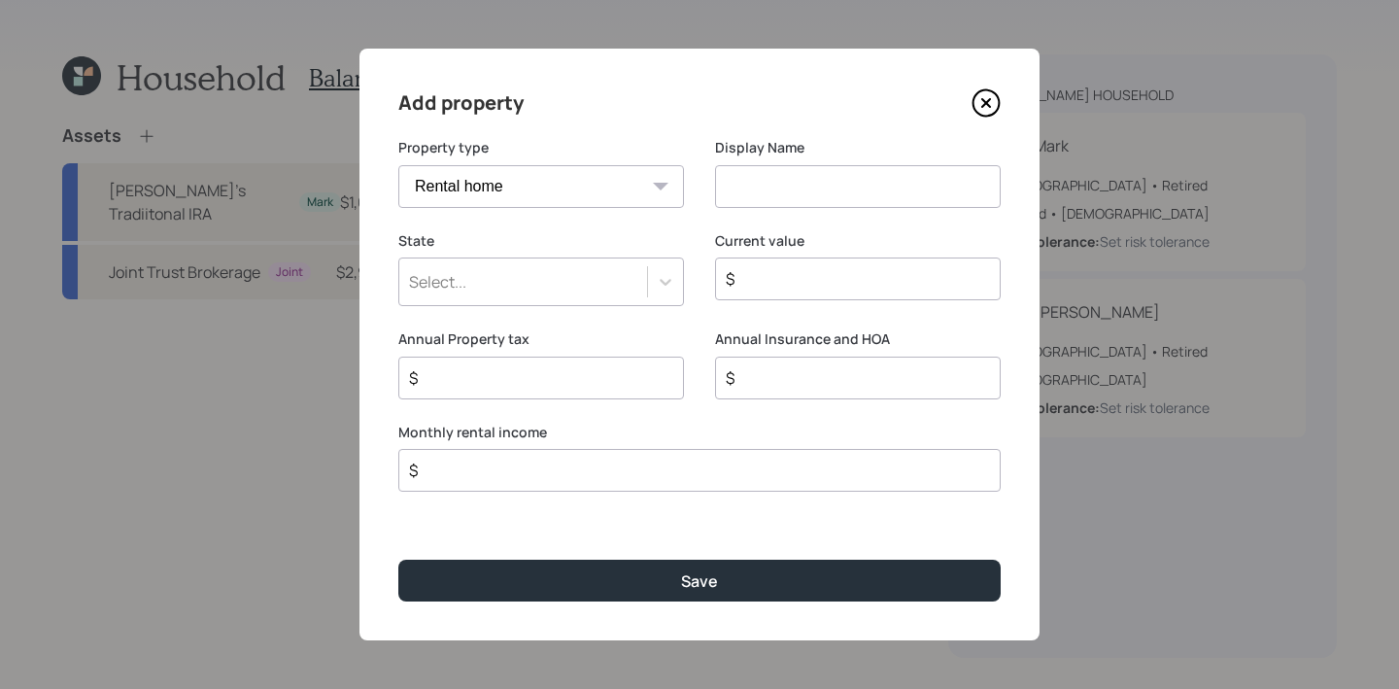
click at [469, 205] on select "Vacation home Rental home" at bounding box center [541, 186] width 286 height 43
click at [1003, 110] on div "Add property Property type Vacation home Rental home Display Name State Select.…" at bounding box center [699, 345] width 680 height 592
click at [999, 110] on icon at bounding box center [985, 102] width 29 height 29
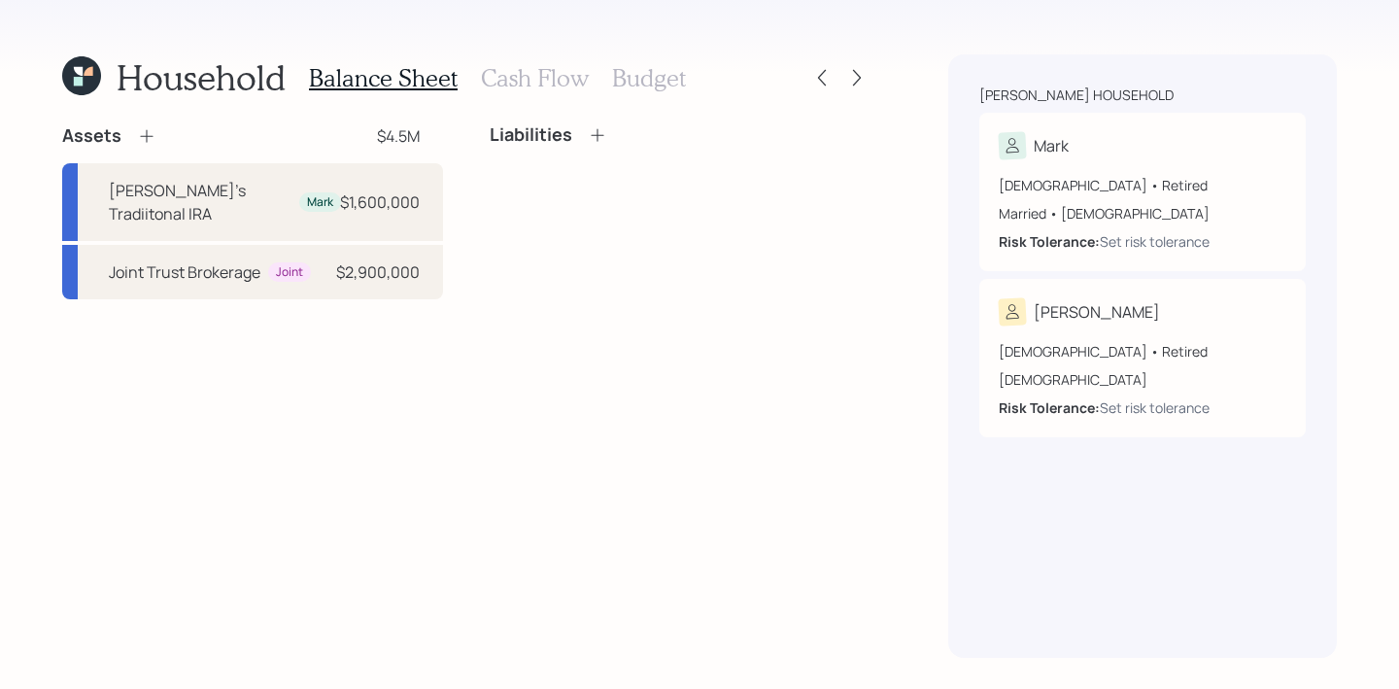
click at [151, 128] on icon at bounding box center [146, 135] width 19 height 19
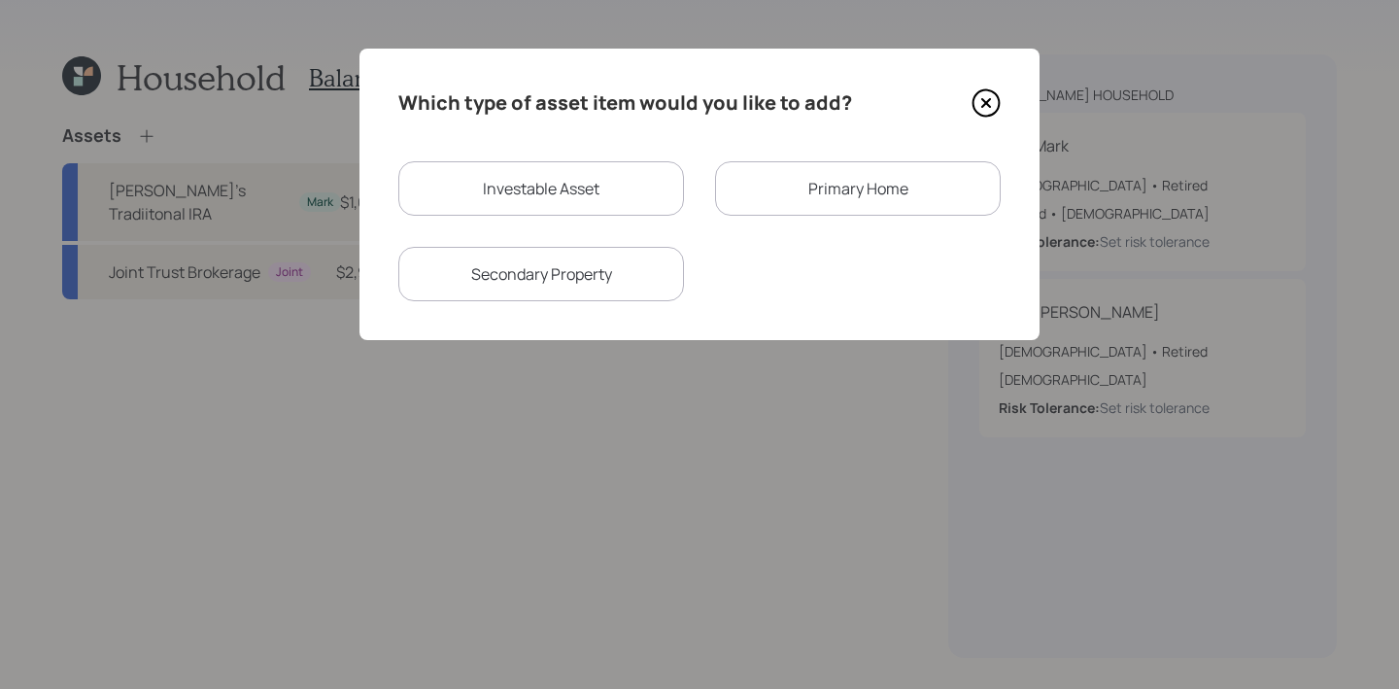
click at [656, 194] on div "Investable Asset" at bounding box center [541, 188] width 286 height 54
select select "taxable"
select select "balanced"
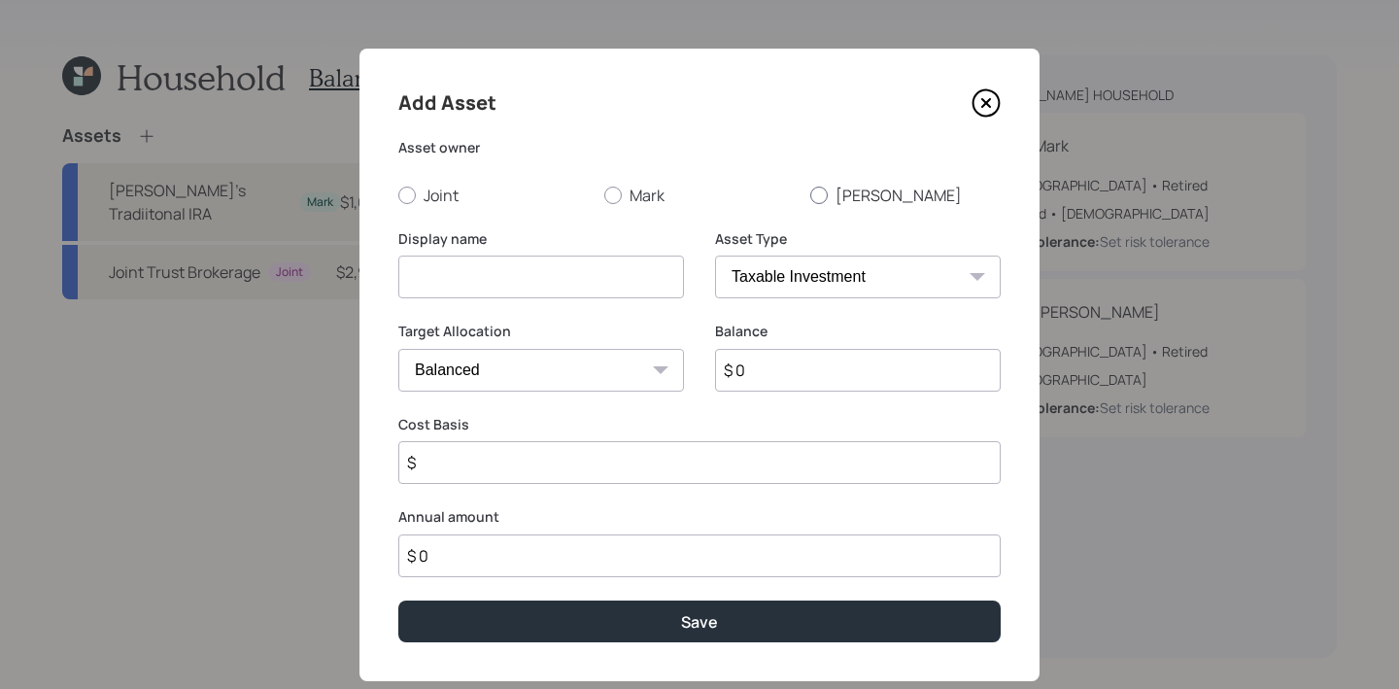
click at [830, 193] on label "Dale" at bounding box center [905, 195] width 190 height 21
click at [810, 194] on input "Dale" at bounding box center [809, 194] width 1 height 1
radio input "true"
click at [517, 279] on input at bounding box center [541, 276] width 286 height 43
click at [398, 600] on button "Save" at bounding box center [699, 621] width 602 height 42
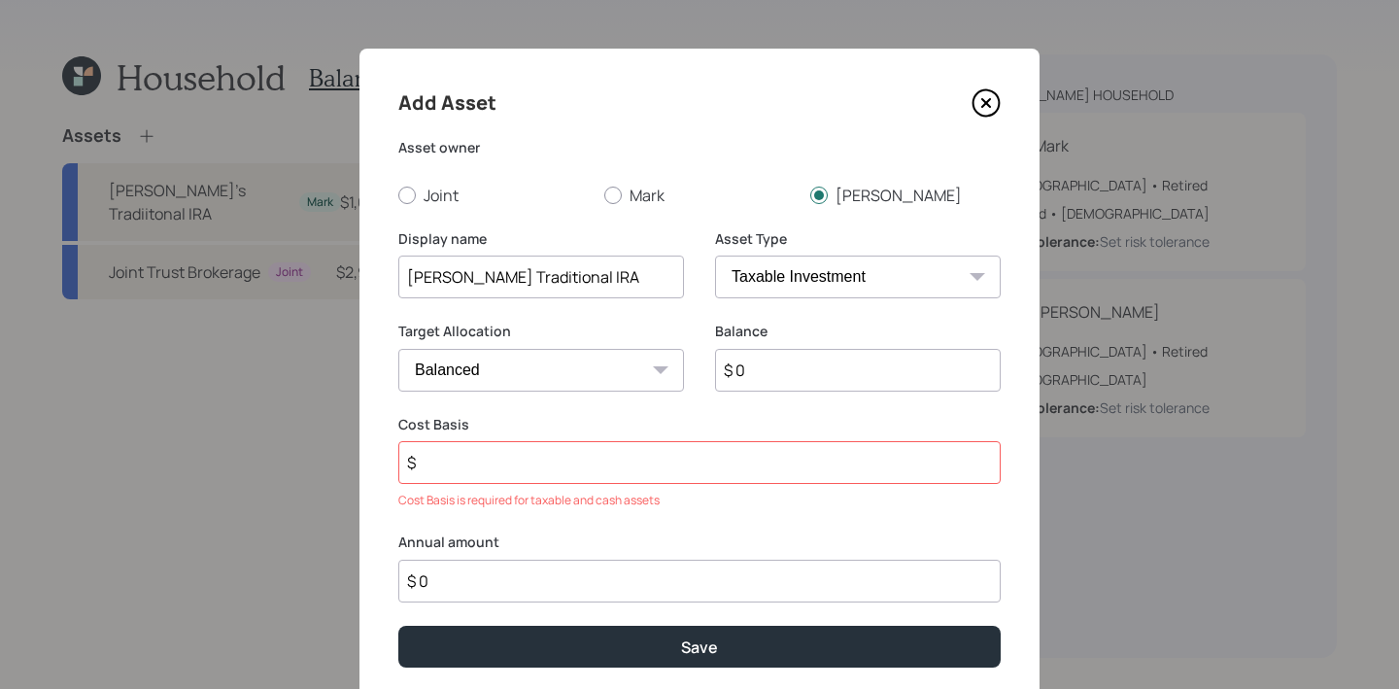
type input "[PERSON_NAME] Traditional IRA"
click at [889, 285] on select "SEP IRA IRA Roth IRA 401(k) Roth 401(k) 403(b) Roth 403(b) 457(b) Roth 457(b) H…" at bounding box center [858, 276] width 286 height 43
select select "ira"
click at [715, 255] on select "SEP IRA IRA Roth IRA 401(k) Roth 401(k) 403(b) Roth 403(b) 457(b) Roth 457(b) H…" at bounding box center [858, 276] width 286 height 43
type input "$"
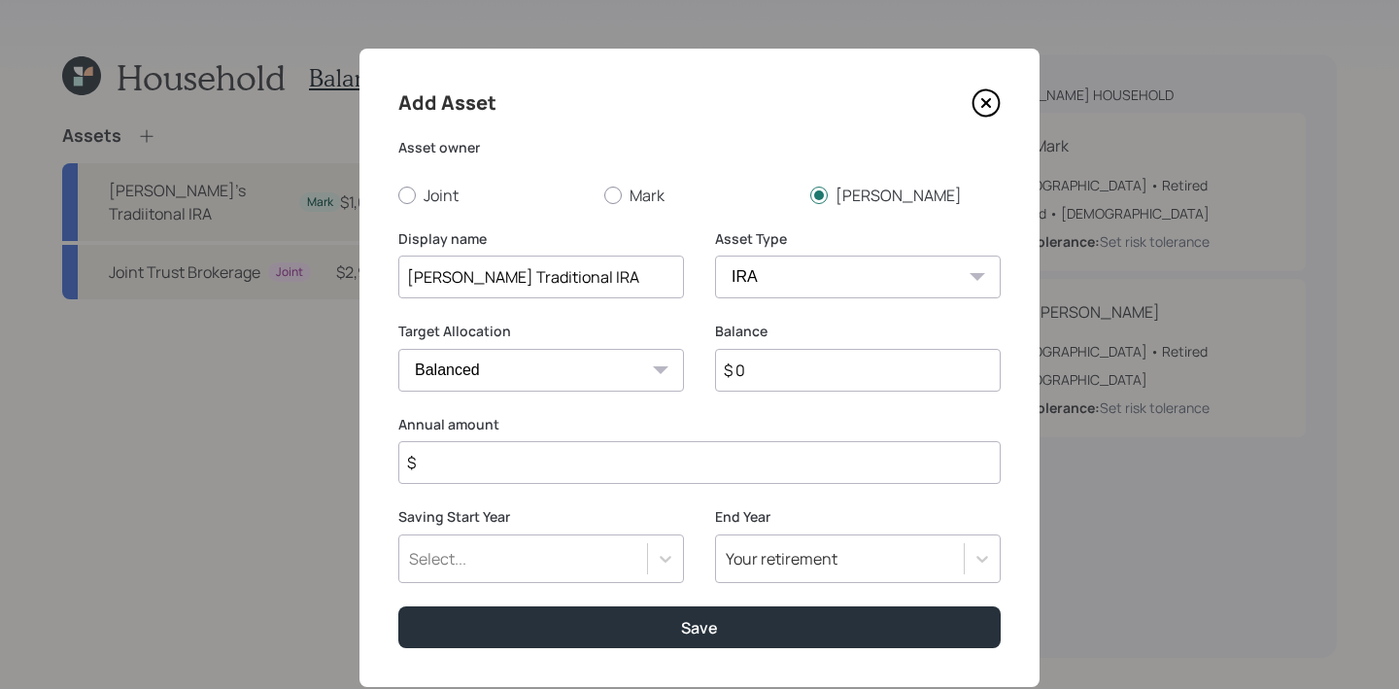
click at [810, 383] on input "$ 0" at bounding box center [858, 370] width 286 height 43
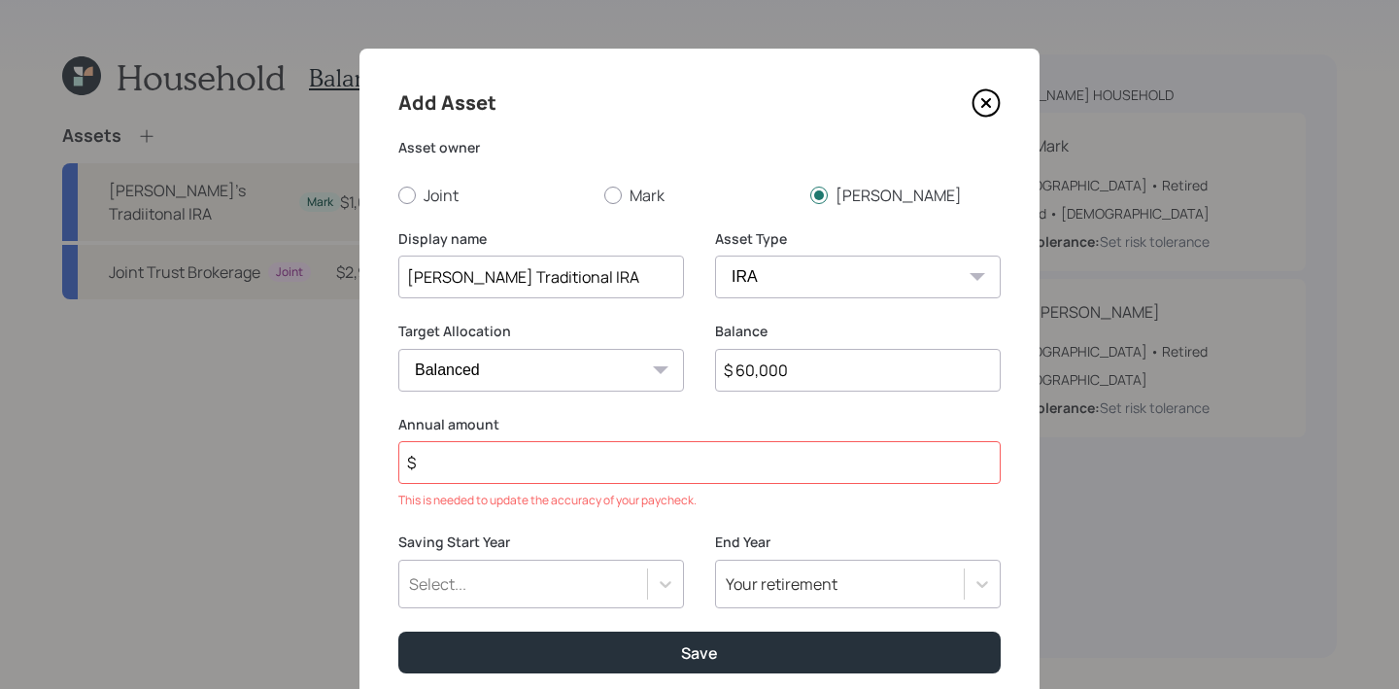
type input "$ 60,000"
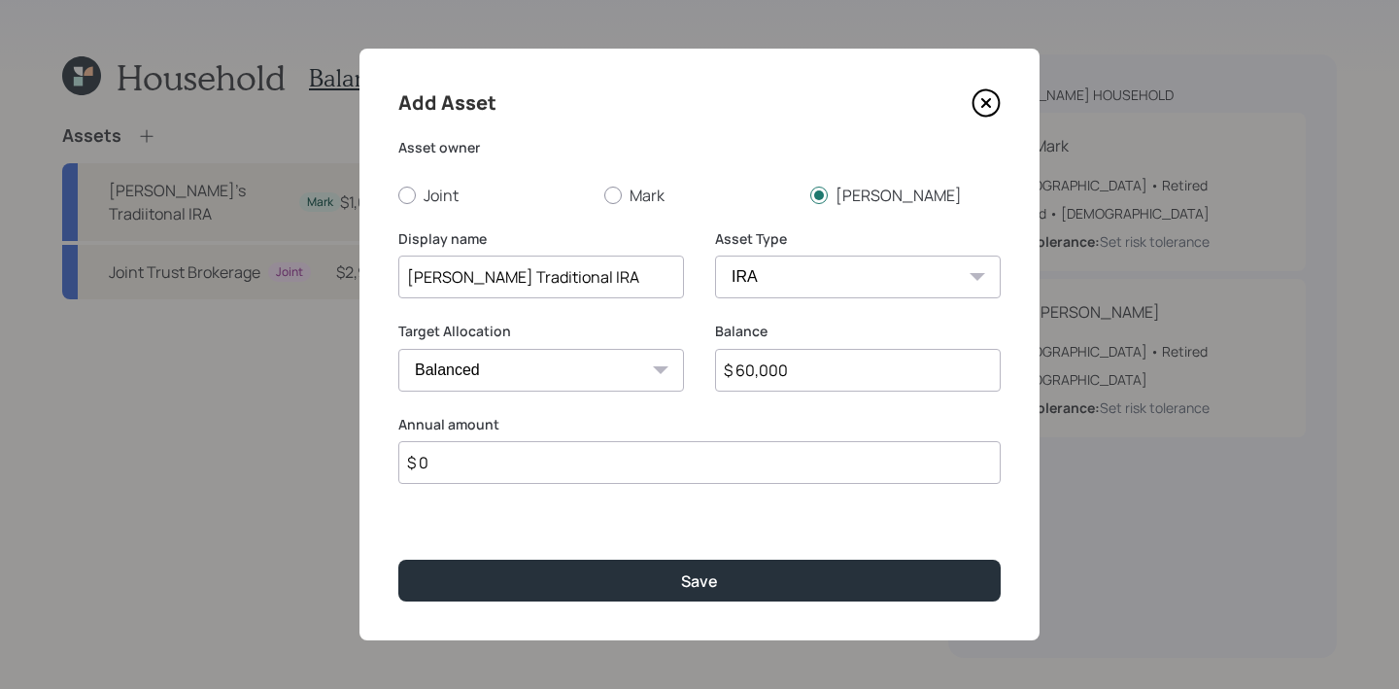
type input "$ 0"
click at [398, 560] on button "Save" at bounding box center [699, 581] width 602 height 42
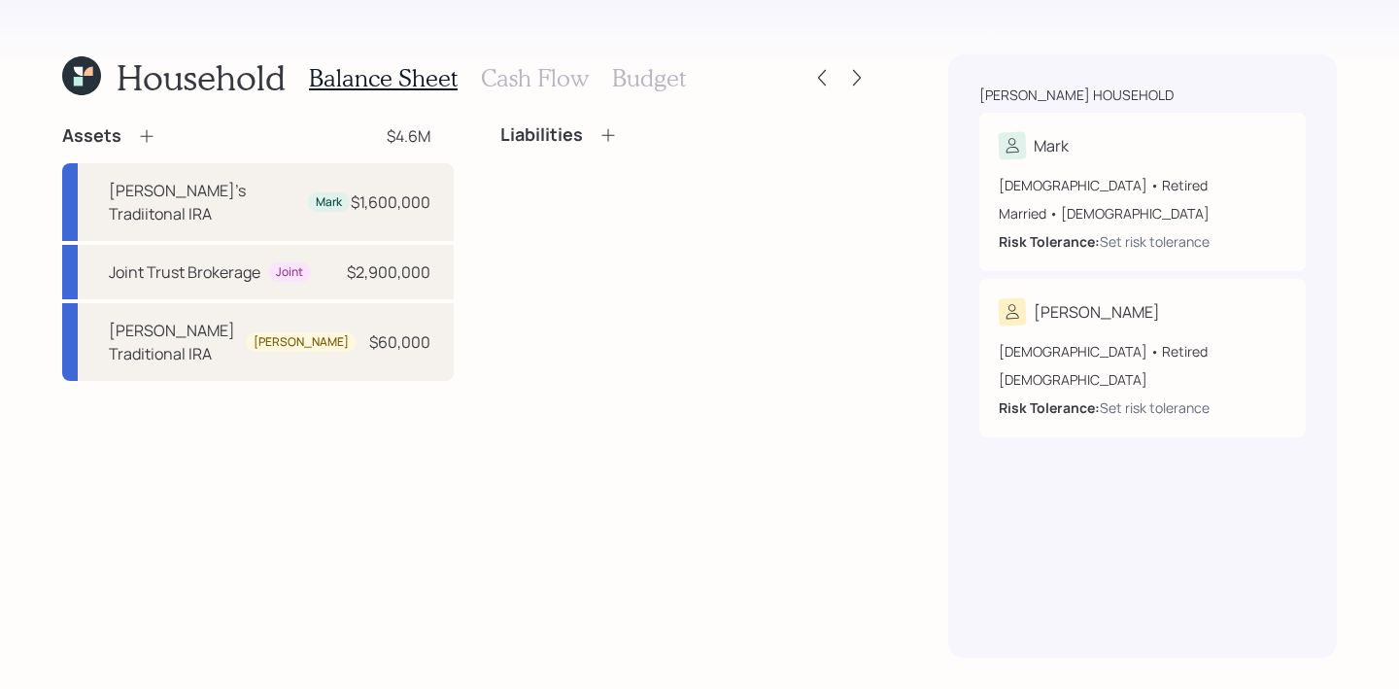
click at [148, 130] on icon at bounding box center [146, 135] width 19 height 19
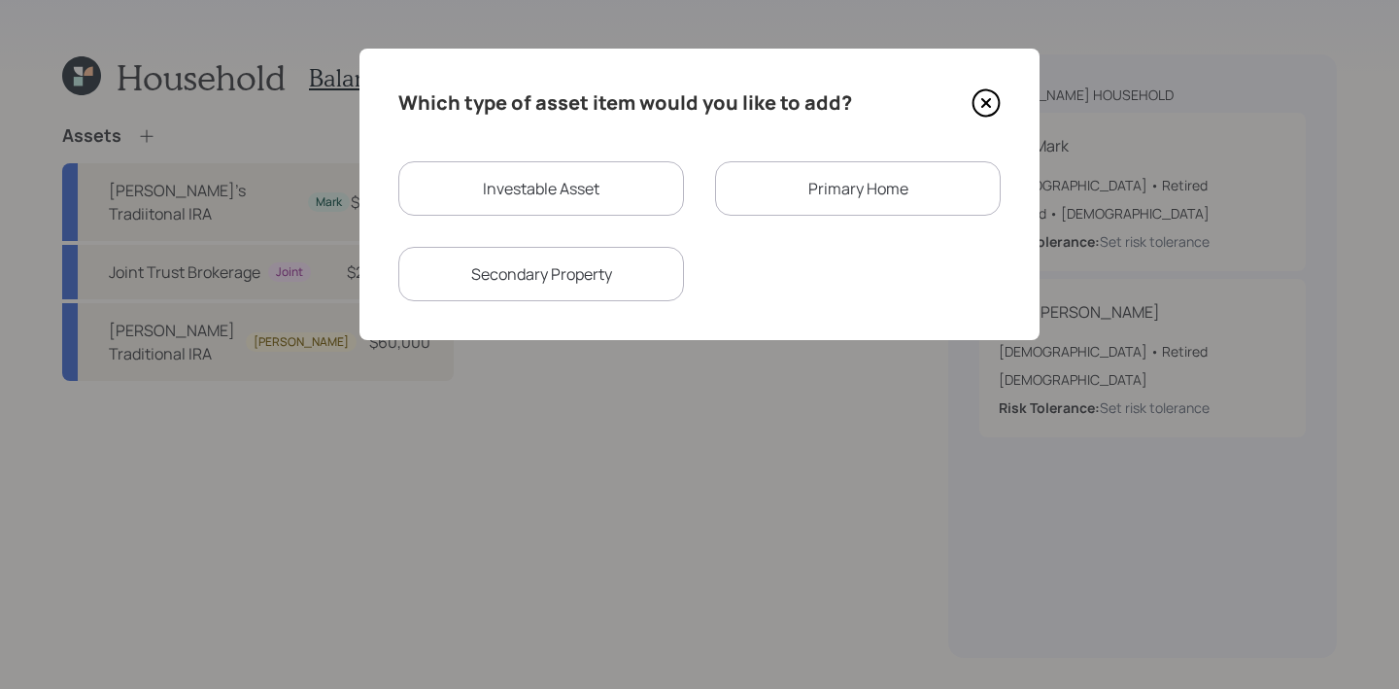
click at [595, 179] on div "Investable Asset" at bounding box center [541, 188] width 286 height 54
select select "taxable"
select select "balanced"
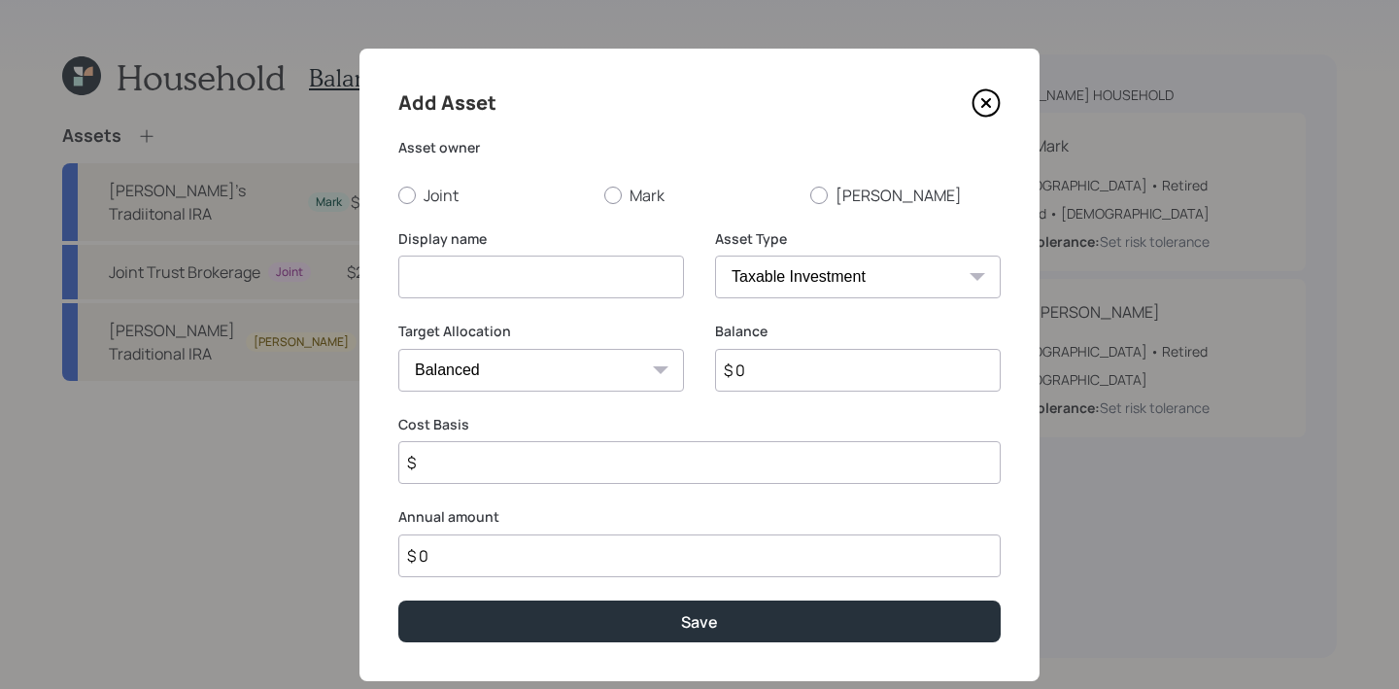
click at [830, 273] on select "SEP IRA IRA Roth IRA 401(k) Roth 401(k) 403(b) Roth 403(b) 457(b) Roth 457(b) H…" at bounding box center [858, 276] width 286 height 43
select select "emergency_fund"
click at [715, 255] on select "SEP IRA IRA Roth IRA 401(k) Roth 401(k) 403(b) Roth 403(b) 457(b) Roth 457(b) H…" at bounding box center [858, 276] width 286 height 43
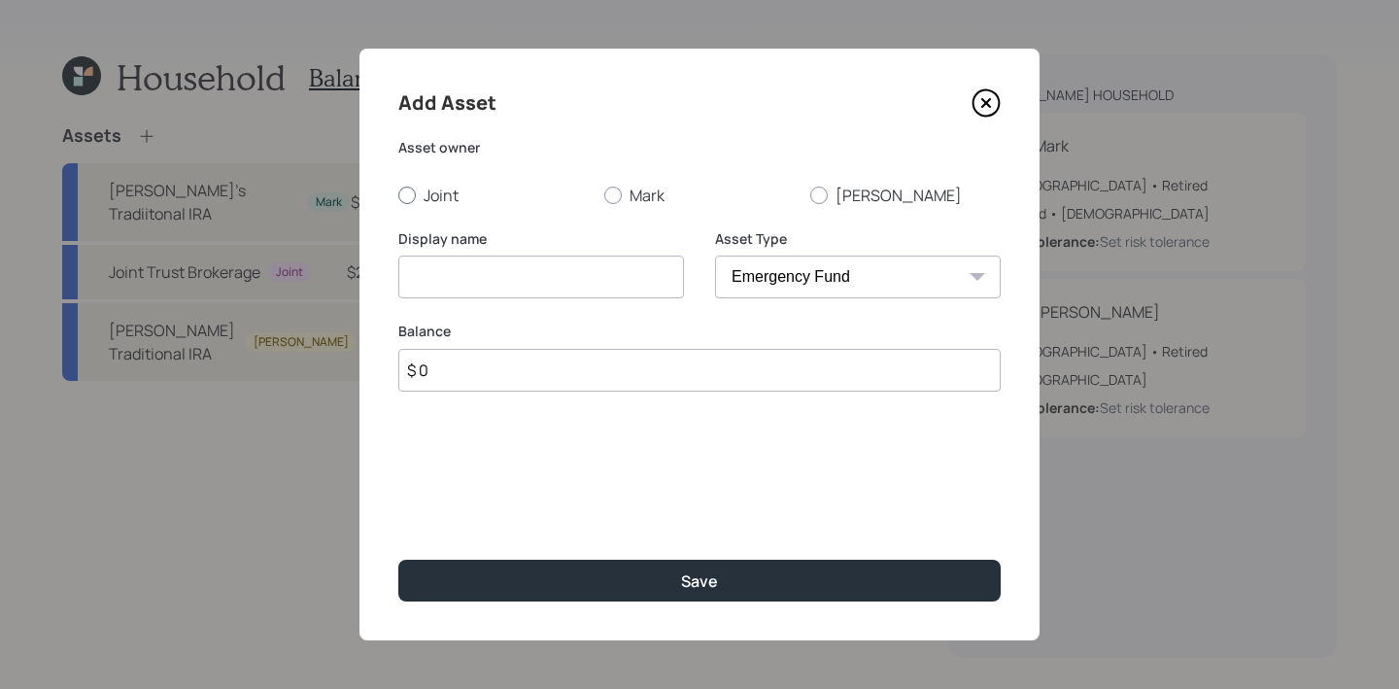
click at [417, 193] on label "Joint" at bounding box center [493, 195] width 190 height 21
click at [398, 194] on input "Joint" at bounding box center [397, 194] width 1 height 1
radio input "true"
click at [593, 304] on div "Display name" at bounding box center [541, 275] width 286 height 93
click at [593, 292] on input at bounding box center [541, 276] width 286 height 43
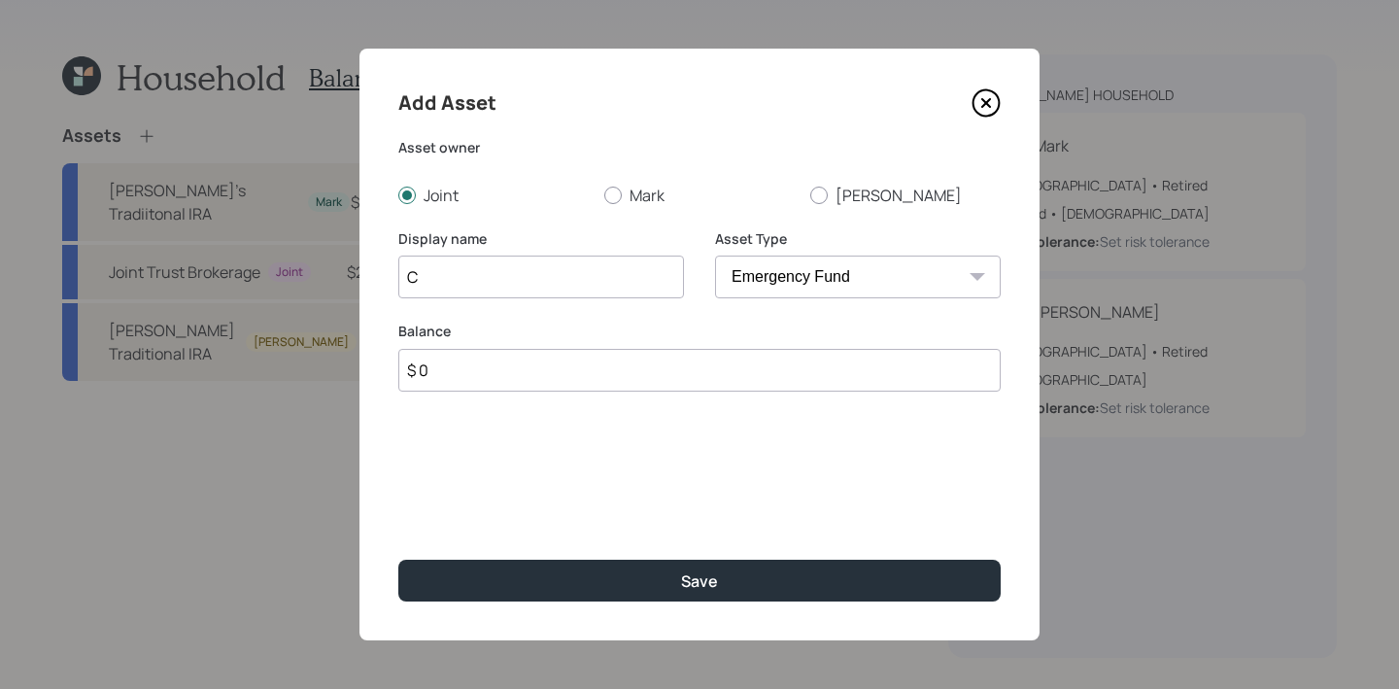
type input "Ch"
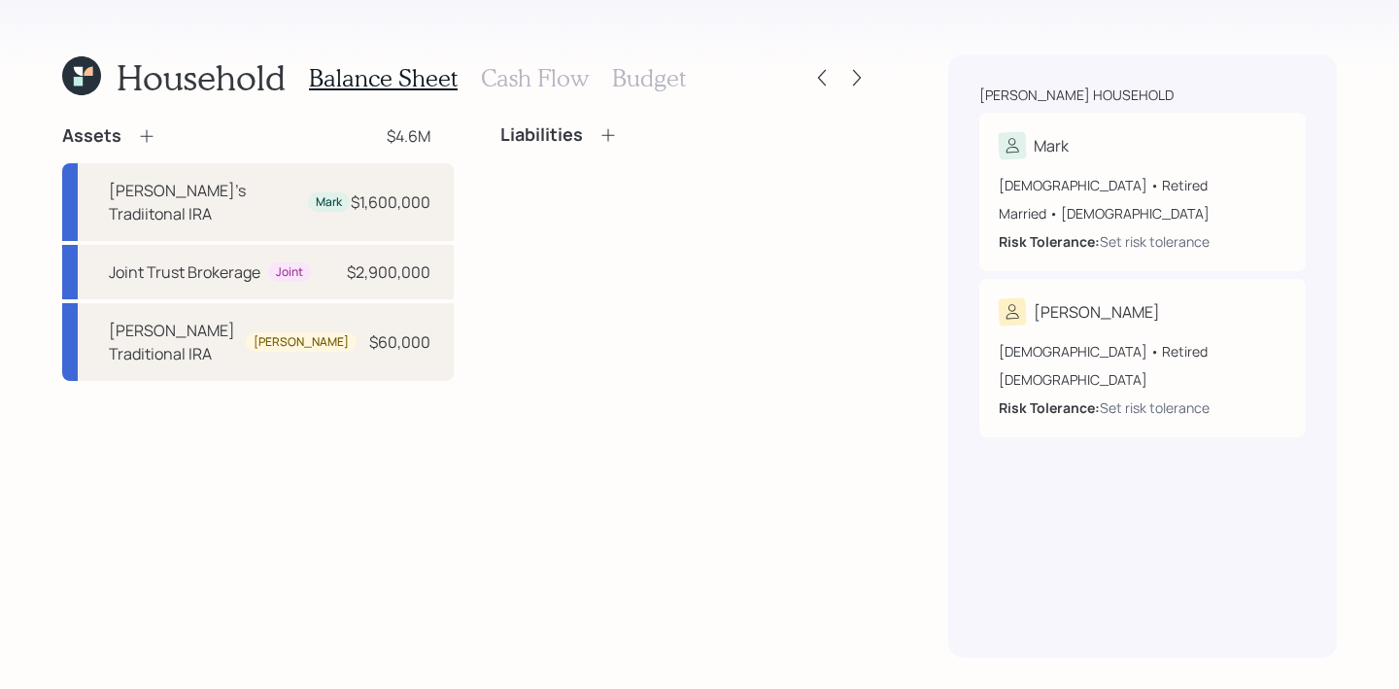
click at [145, 142] on icon at bounding box center [146, 136] width 13 height 13
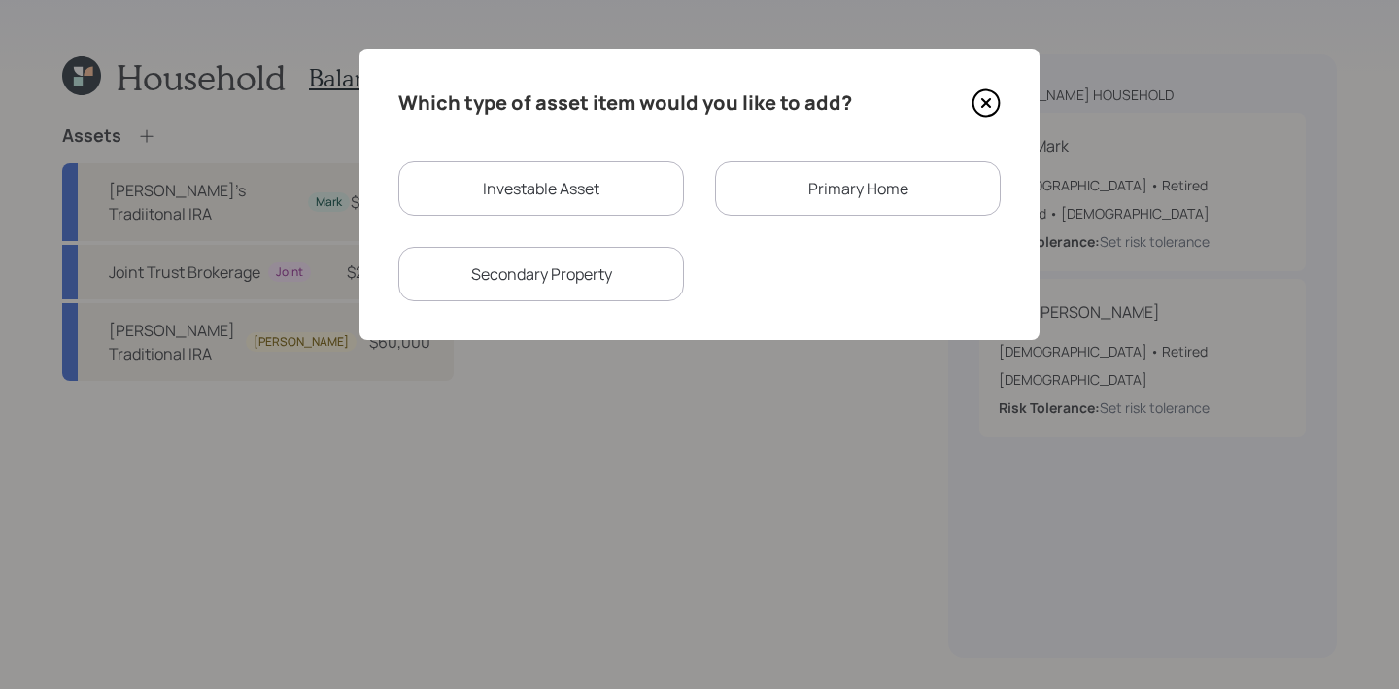
click at [852, 201] on div "Primary Home" at bounding box center [858, 188] width 286 height 54
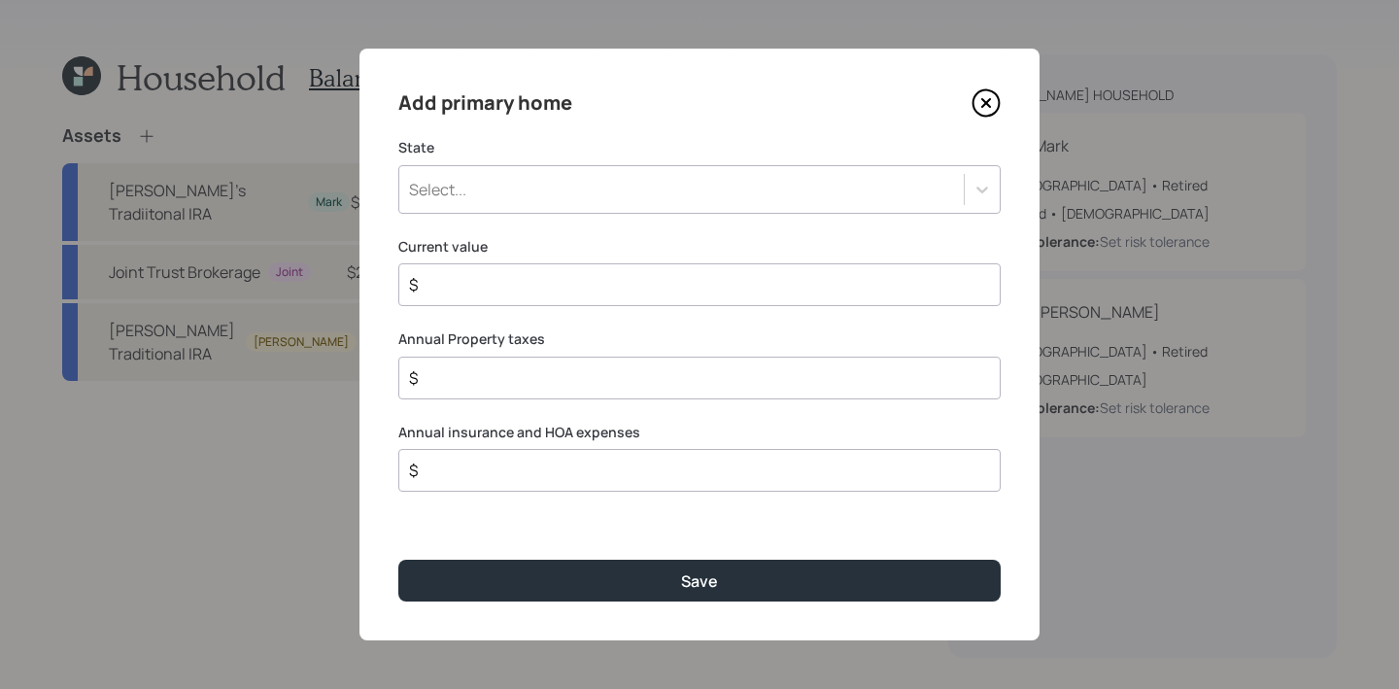
click at [863, 189] on div "Select..." at bounding box center [681, 189] width 564 height 33
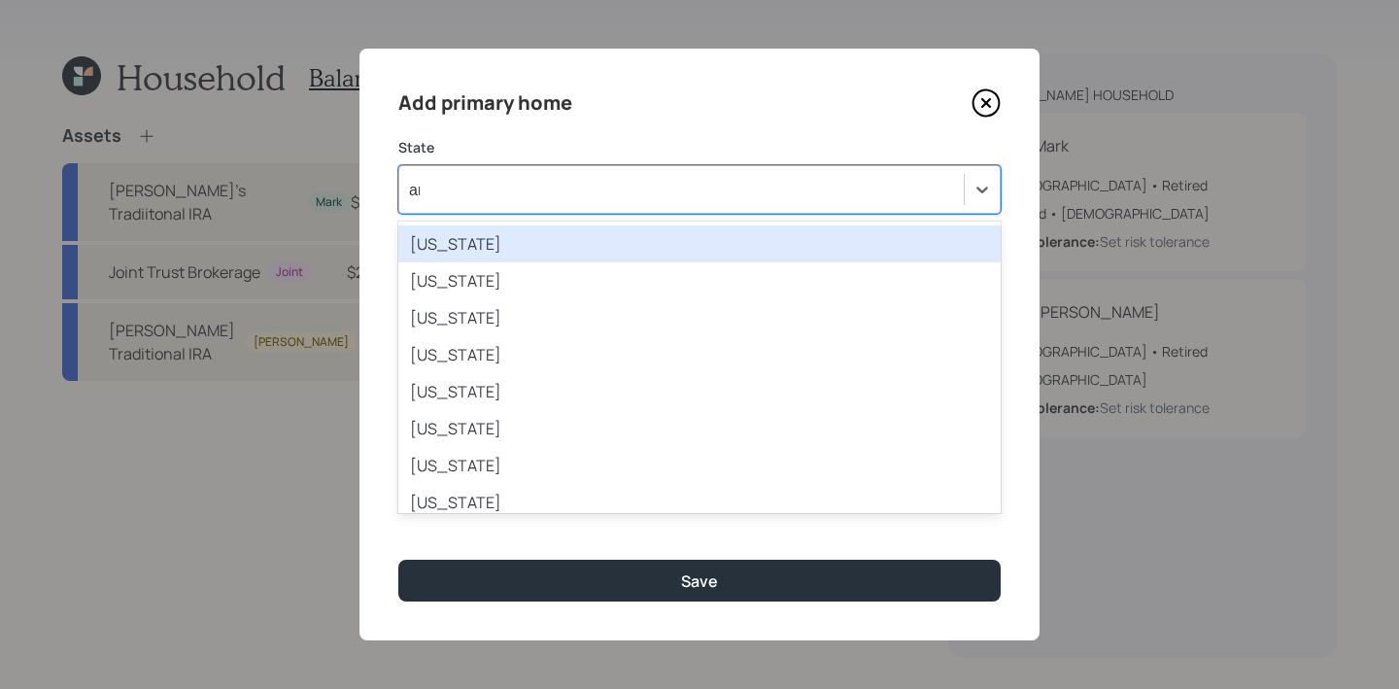
type input "ari"
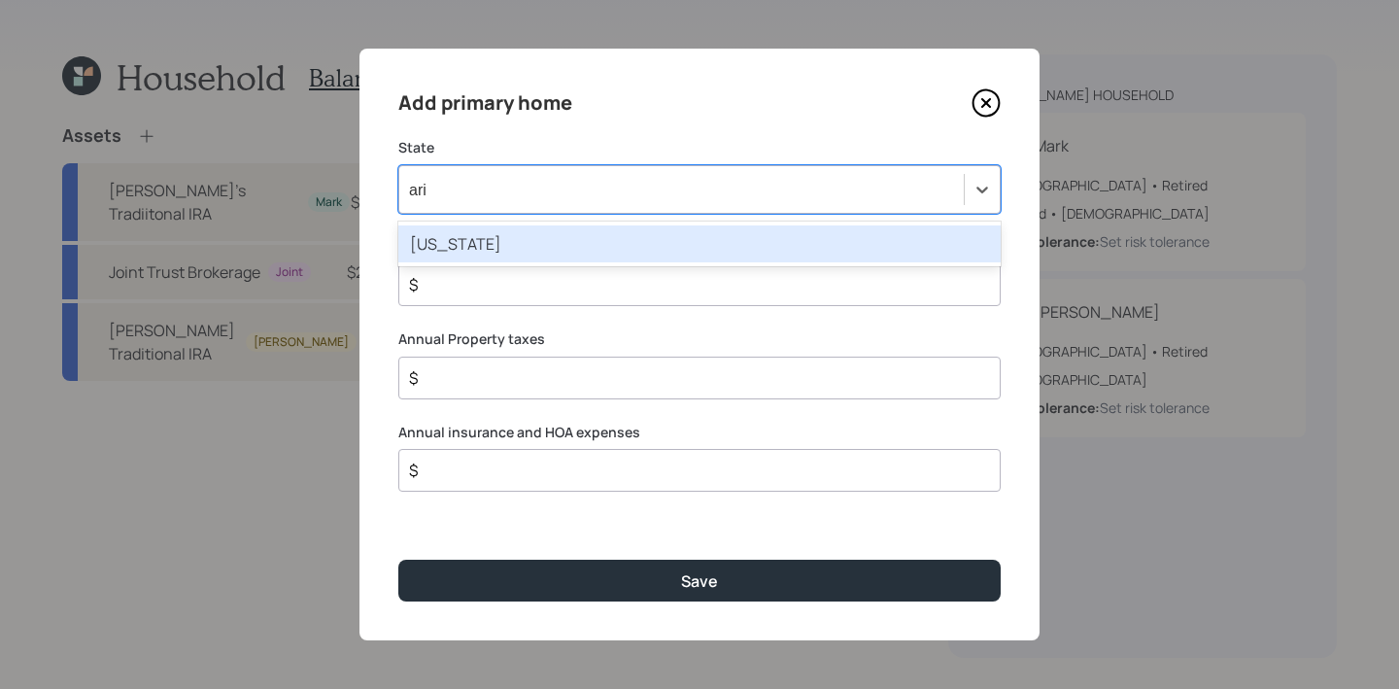
click at [826, 243] on div "Arizona" at bounding box center [699, 243] width 602 height 37
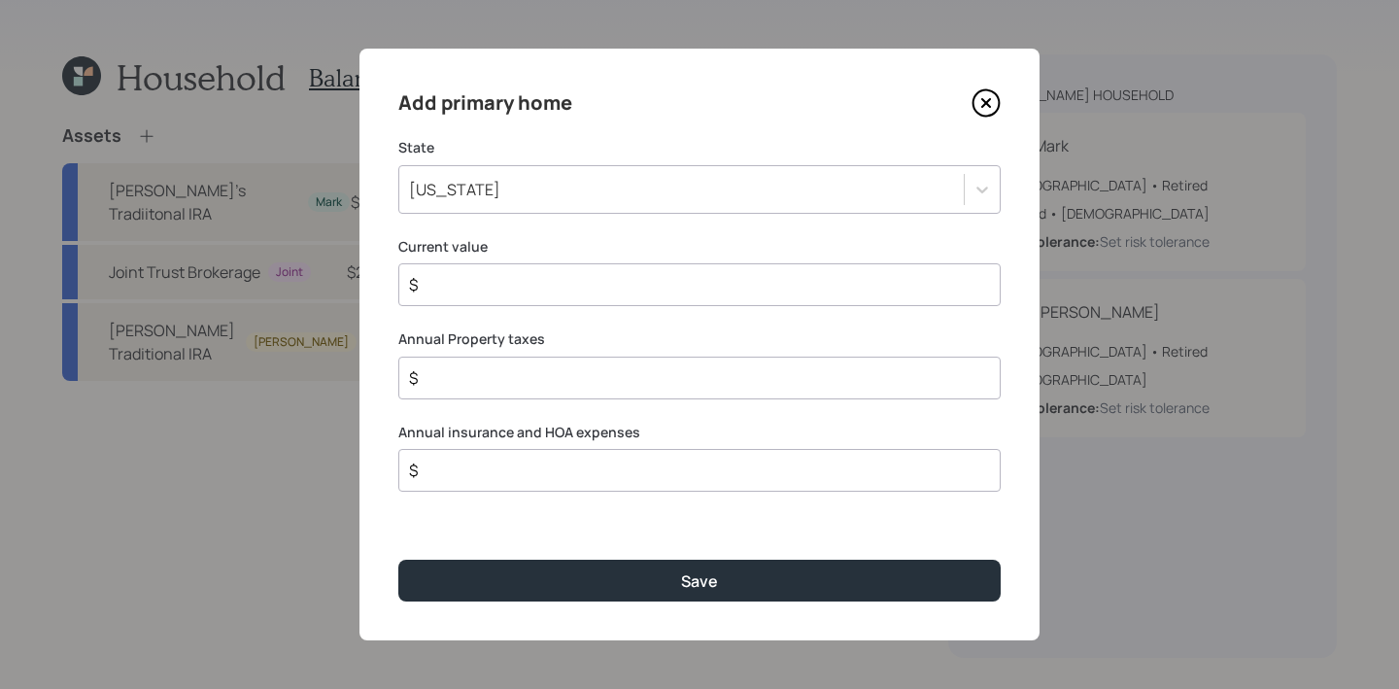
click at [771, 289] on input "$" at bounding box center [691, 284] width 569 height 23
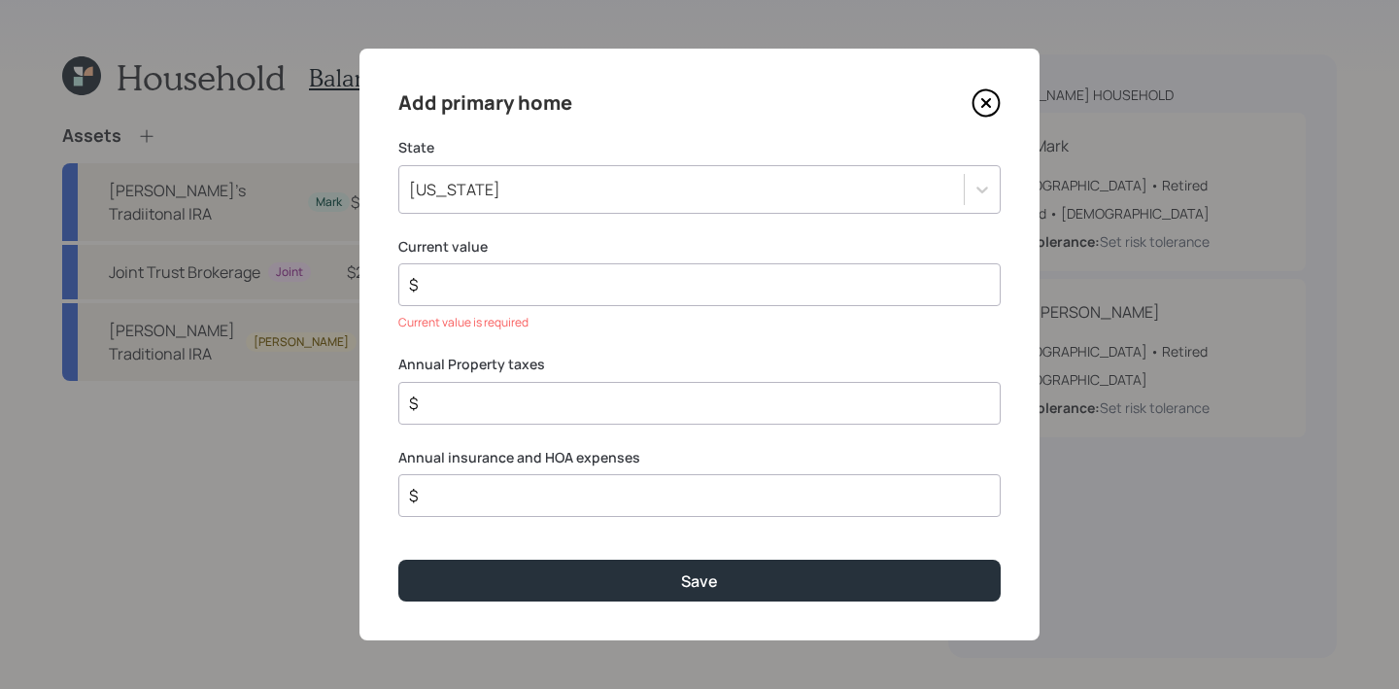
click at [731, 285] on input "$" at bounding box center [691, 284] width 569 height 23
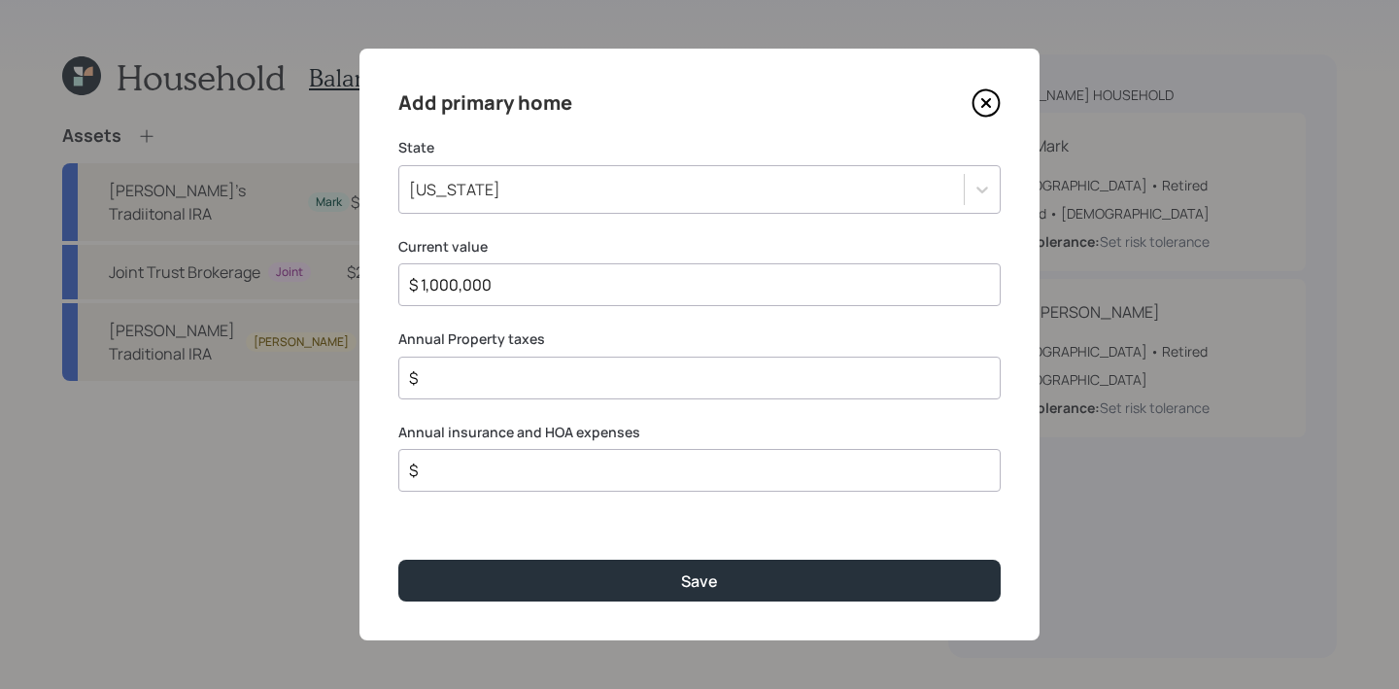
type input "$ 1,000,000"
click at [507, 391] on div "$" at bounding box center [699, 378] width 602 height 43
click at [507, 361] on div "$" at bounding box center [699, 378] width 602 height 43
click at [507, 369] on input "$" at bounding box center [691, 377] width 569 height 23
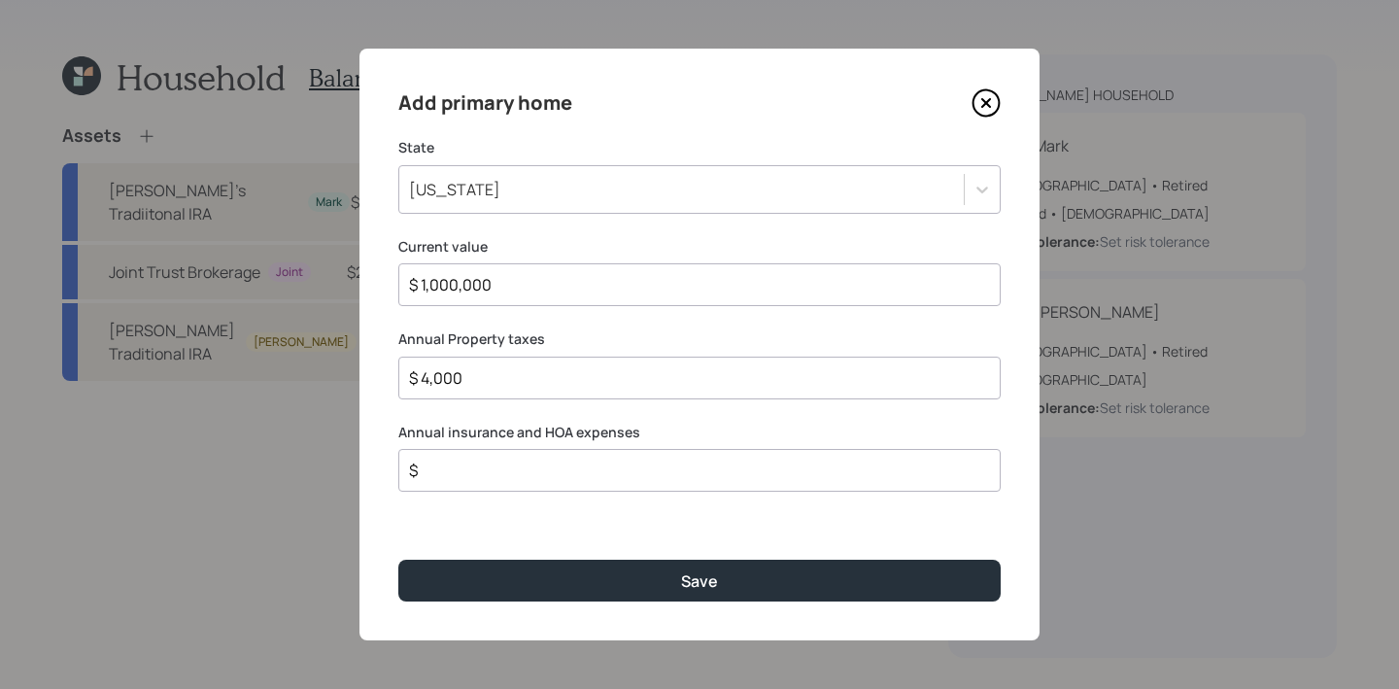
type input "$ 4,000"
click at [474, 449] on div "$" at bounding box center [699, 470] width 602 height 43
click at [464, 446] on div "Annual insurance and HOA expenses $" at bounding box center [699, 458] width 602 height 70
click at [464, 464] on input "$" at bounding box center [691, 470] width 569 height 23
type input "$ 3,200"
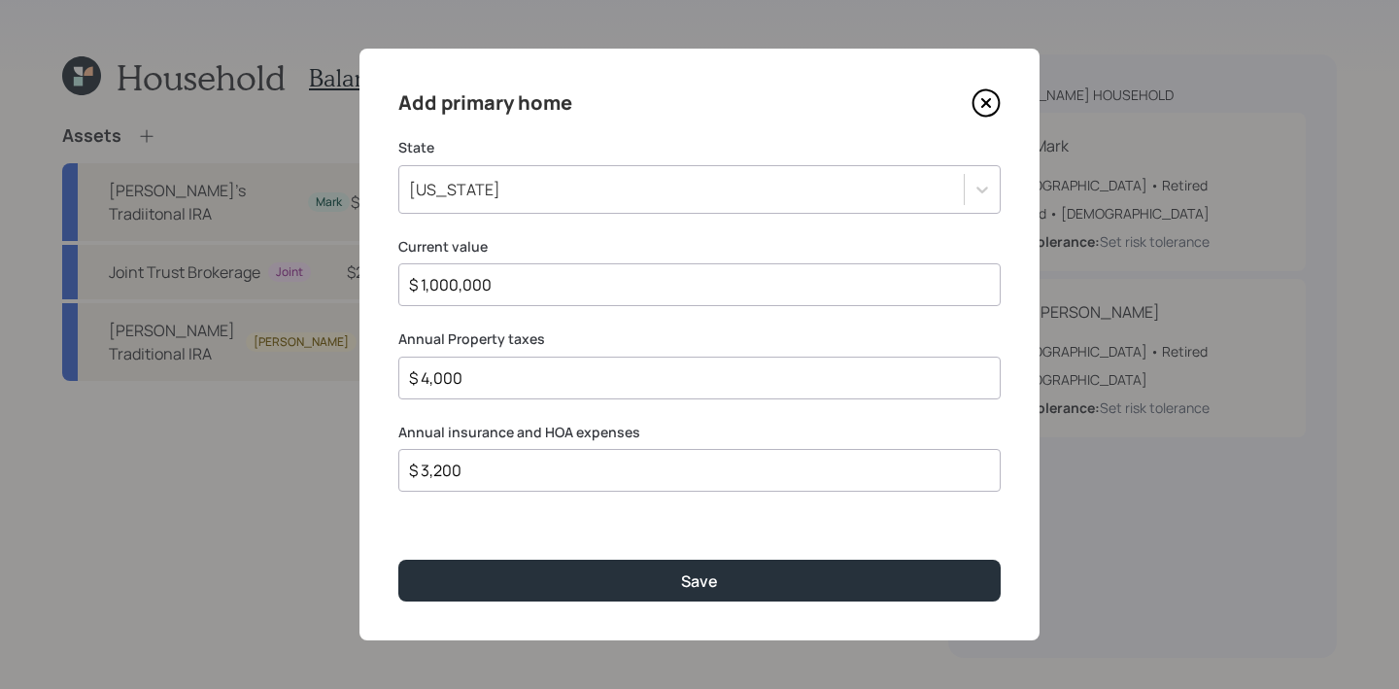
click at [398, 560] on button "Save" at bounding box center [699, 581] width 602 height 42
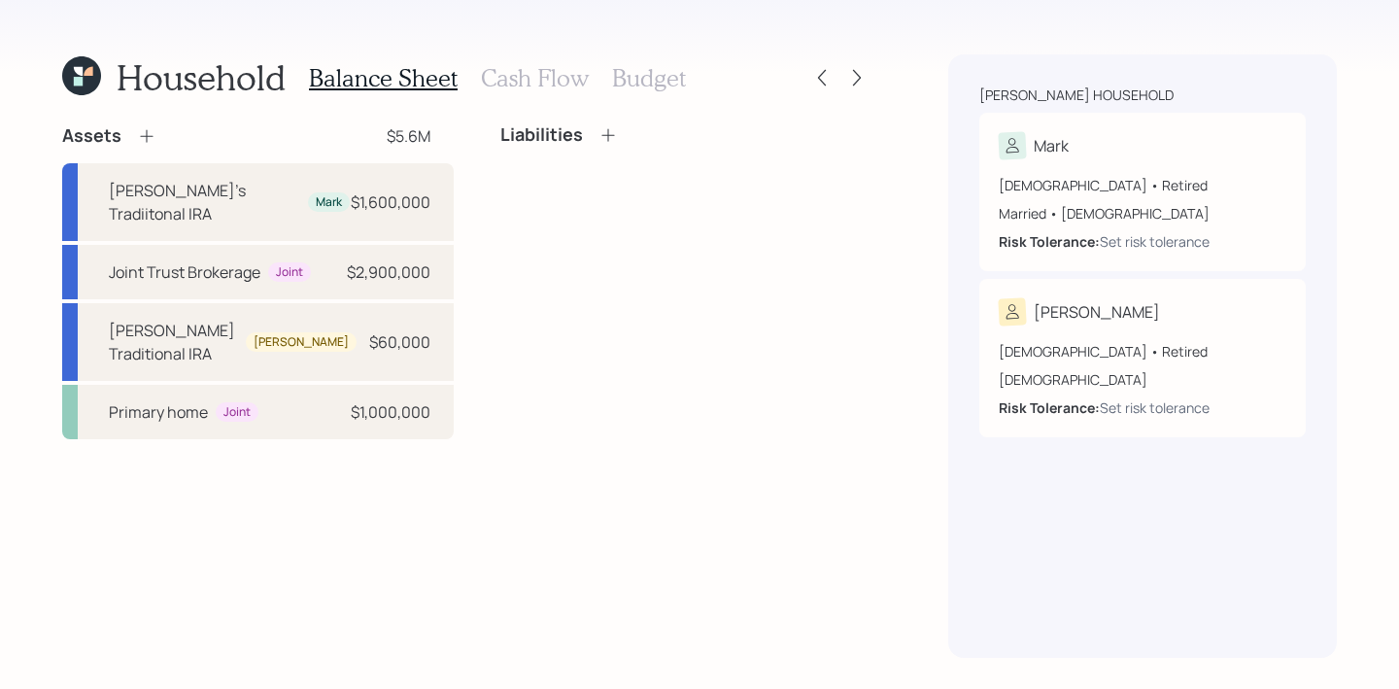
click at [152, 140] on icon at bounding box center [146, 135] width 19 height 19
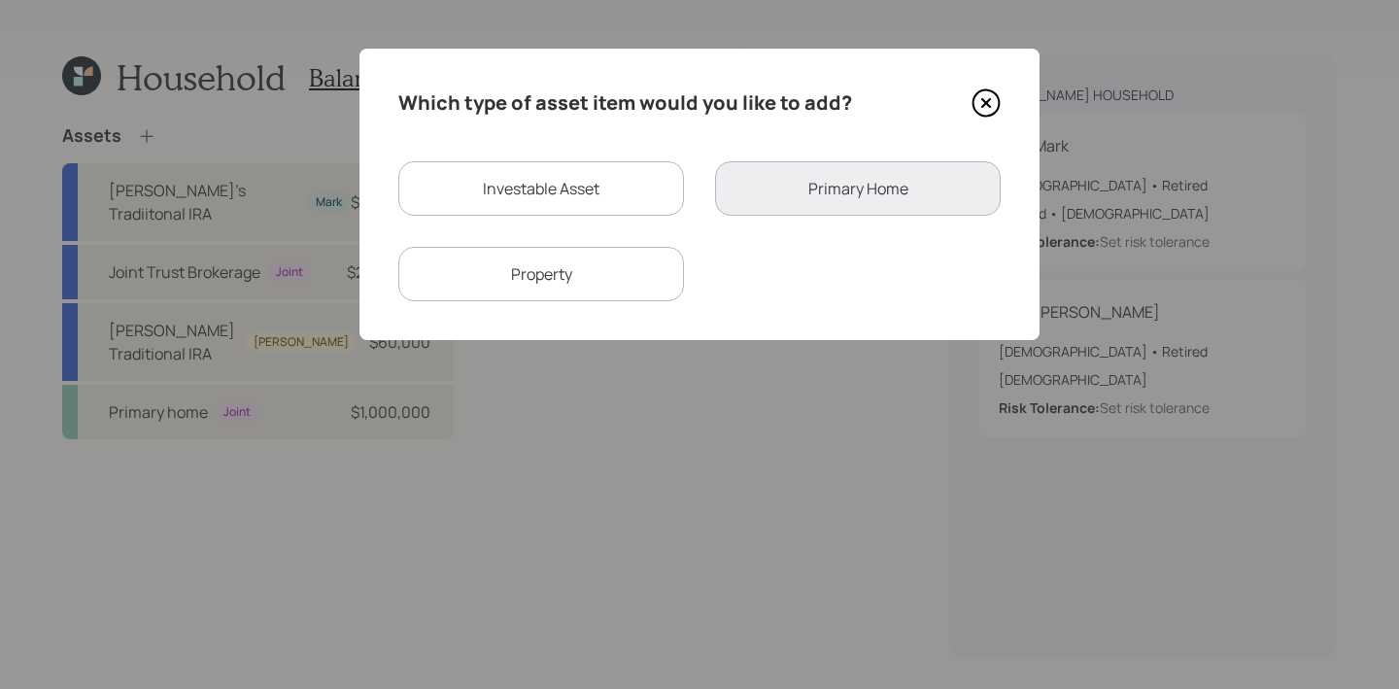
click at [601, 286] on div "Property" at bounding box center [541, 274] width 286 height 54
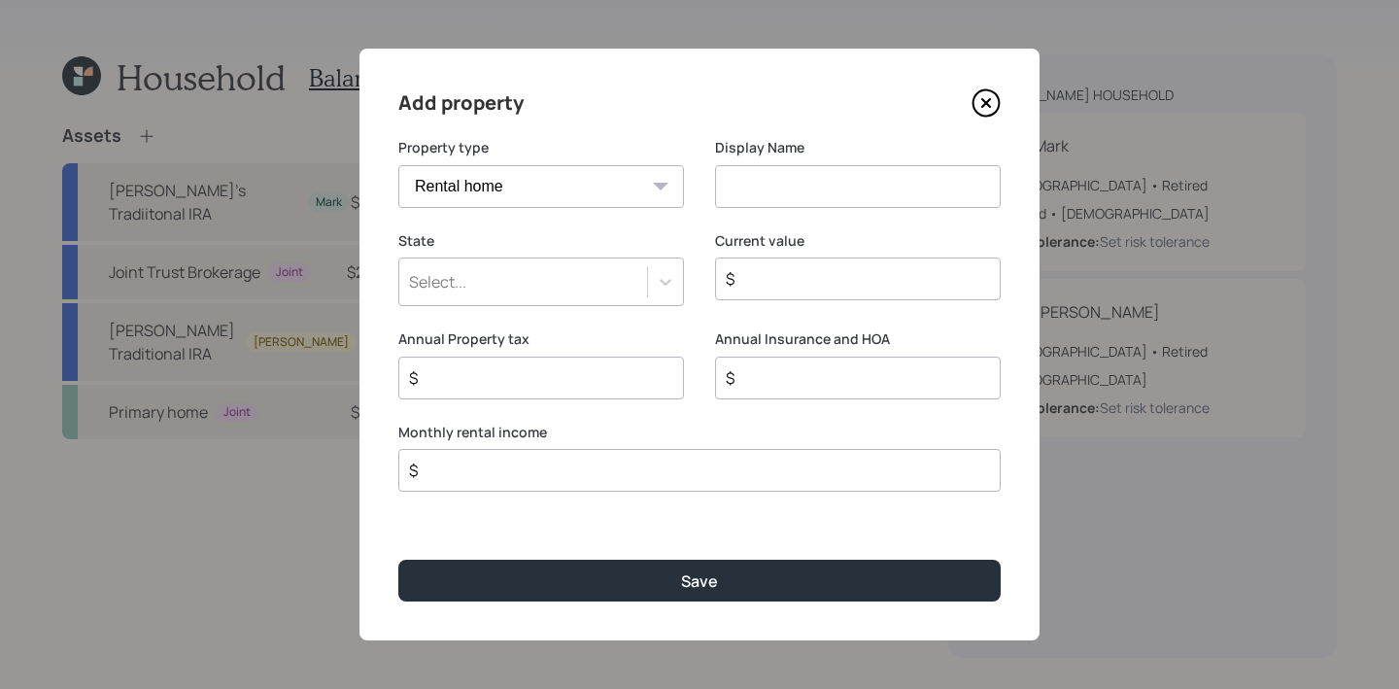
click at [785, 165] on input at bounding box center [858, 186] width 286 height 43
click at [640, 191] on select "Vacation home Rental home" at bounding box center [541, 186] width 286 height 43
select select "vacation_property"
click at [398, 165] on select "Vacation home Rental home" at bounding box center [541, 186] width 286 height 43
click at [811, 178] on input at bounding box center [858, 186] width 286 height 43
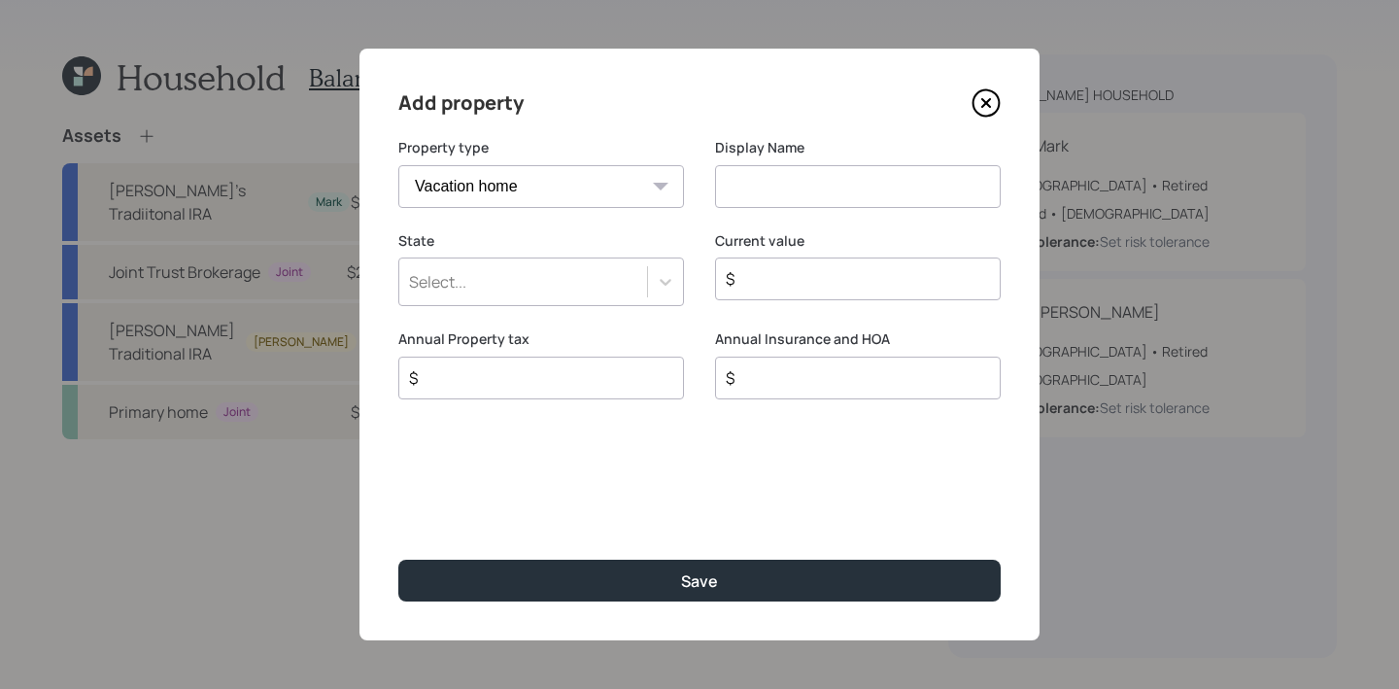
click at [811, 184] on input at bounding box center [858, 186] width 286 height 43
click at [630, 289] on div "Select..." at bounding box center [523, 281] width 248 height 33
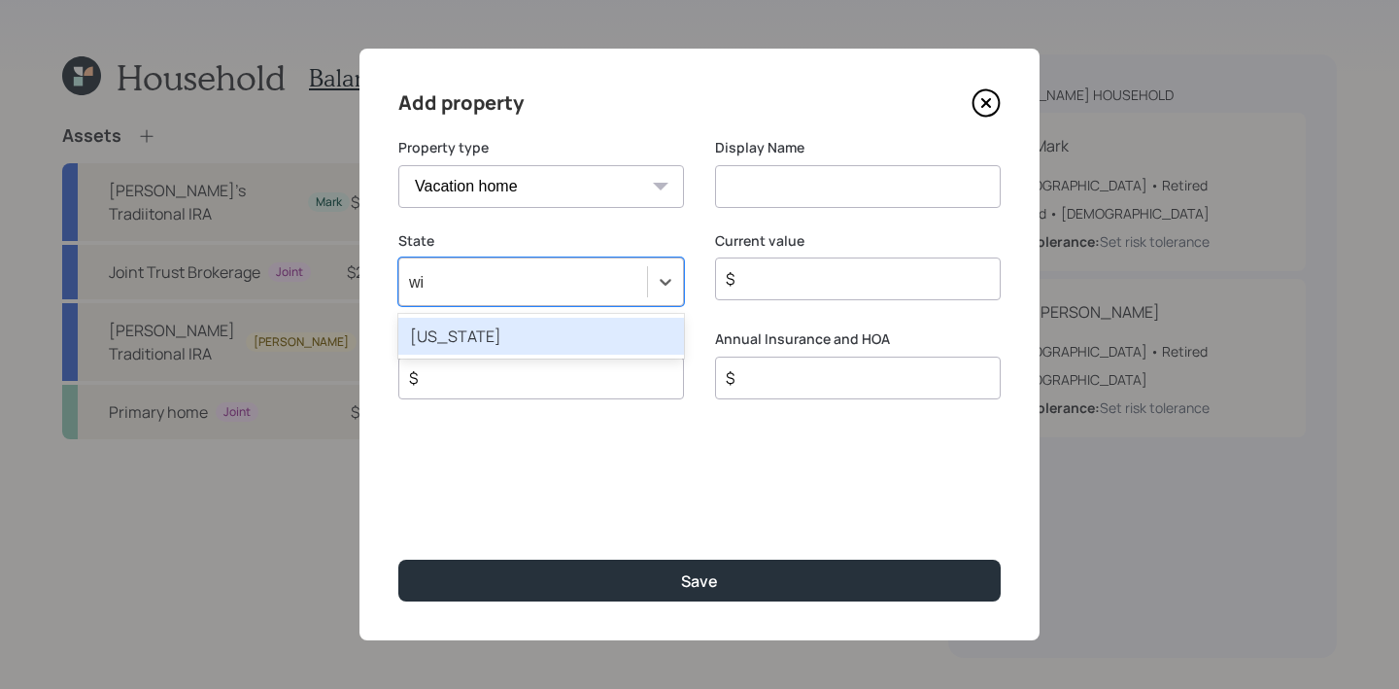
type input "wis"
click at [610, 344] on div "Wisconsin" at bounding box center [541, 336] width 286 height 37
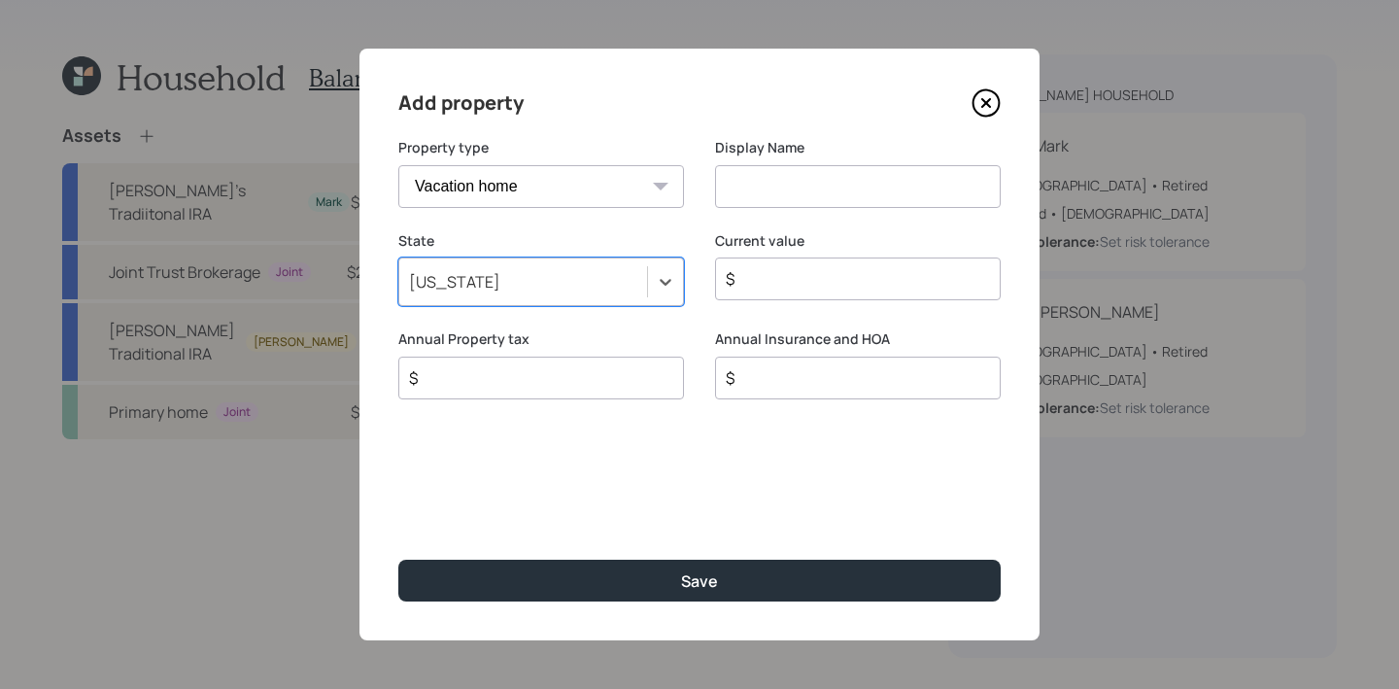
click at [741, 161] on div "Display Name" at bounding box center [858, 173] width 286 height 70
click at [741, 185] on input at bounding box center [858, 186] width 286 height 43
type input "WI Vacation Home"
click at [774, 271] on input "$" at bounding box center [850, 278] width 253 height 23
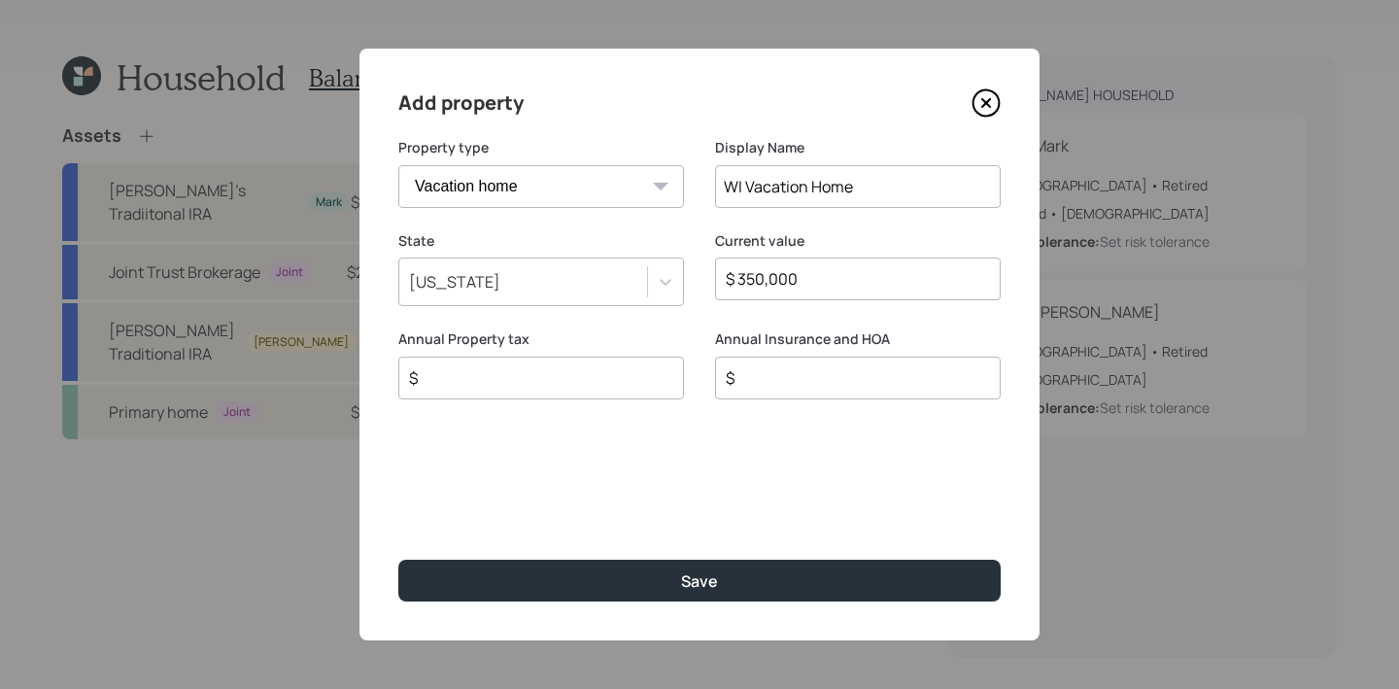
type input "$ 350,000"
click at [474, 374] on input "$" at bounding box center [533, 377] width 253 height 23
type input "$ 2,000"
type input "$ 1,000"
click at [398, 560] on button "Save" at bounding box center [699, 581] width 602 height 42
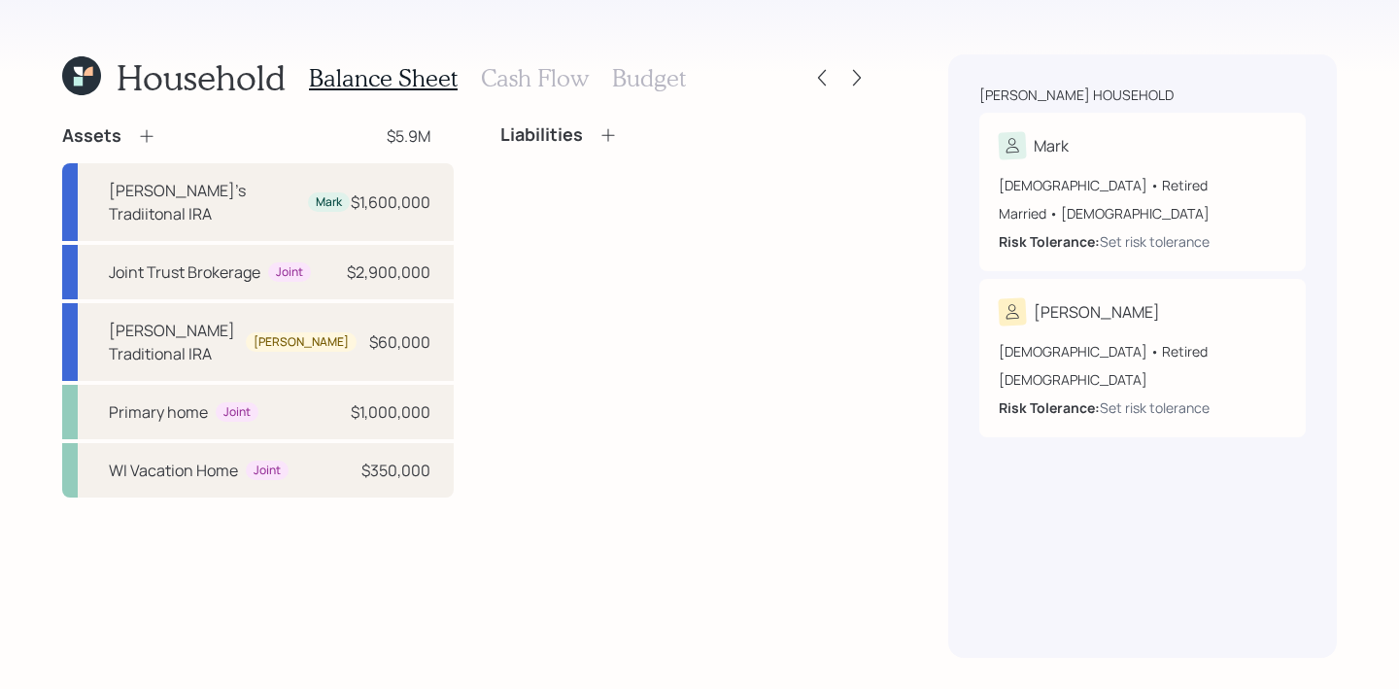
click at [488, 132] on div "Assets $5.9M Mark's Tradiitonal IRA Mark $1,600,000 Joint Trust Brokerage Joint…" at bounding box center [466, 310] width 808 height 373
drag, startPoint x: 422, startPoint y: 129, endPoint x: 315, endPoint y: 130, distance: 106.9
click at [315, 130] on div "Assets $5.9M" at bounding box center [257, 135] width 391 height 23
click at [598, 134] on icon at bounding box center [607, 134] width 19 height 19
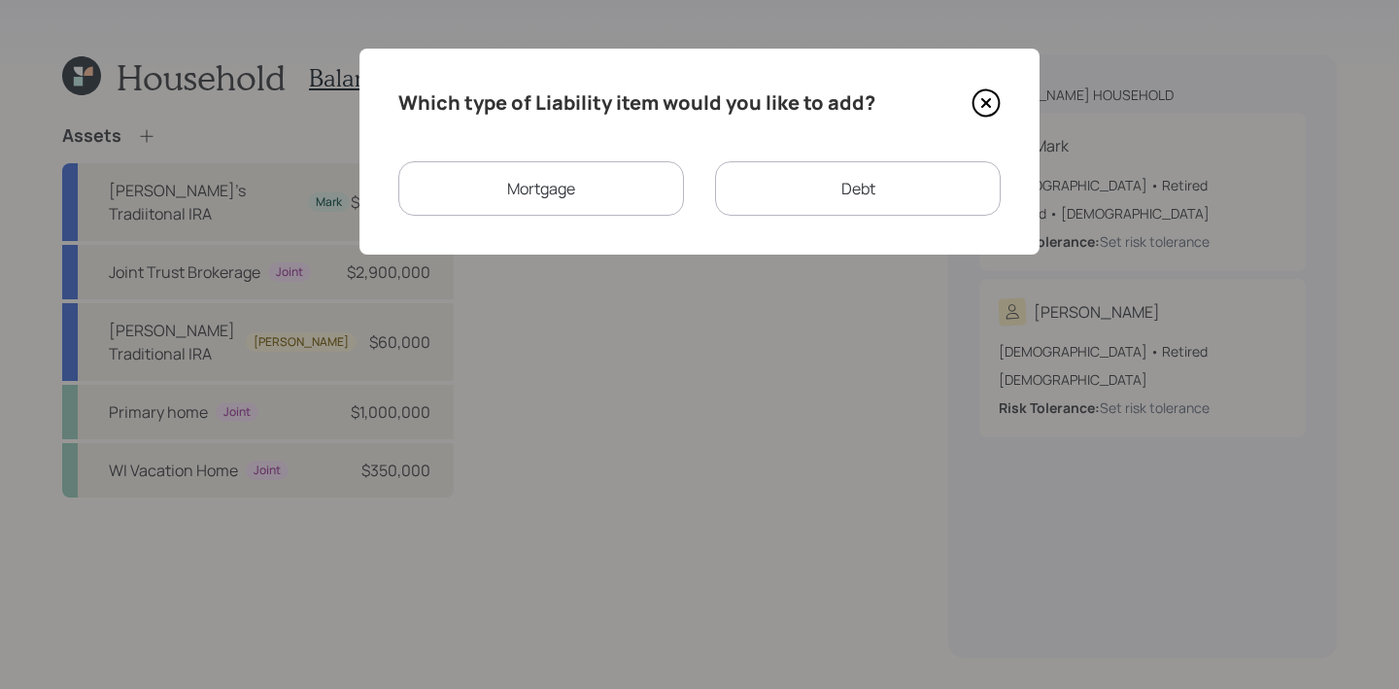
click at [592, 197] on div "Mortgage" at bounding box center [541, 188] width 286 height 54
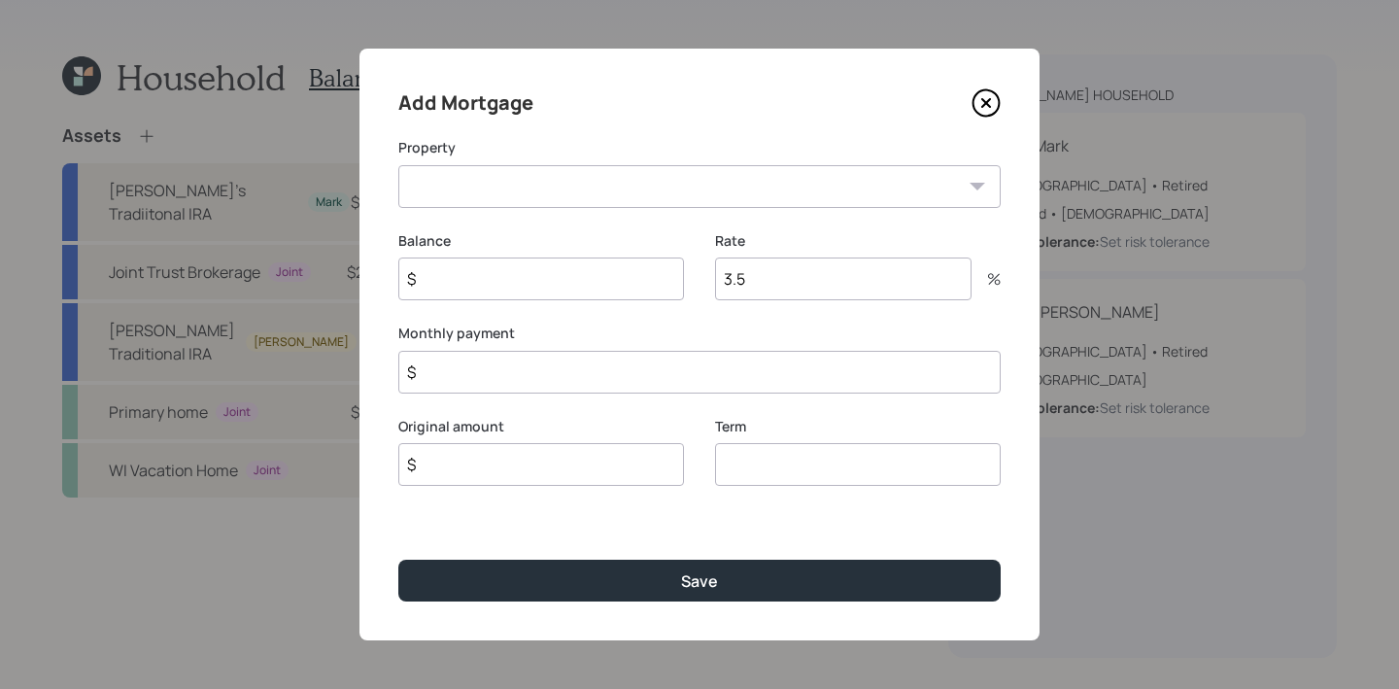
click at [591, 197] on select "AZ Primary home WI Vacation Home" at bounding box center [699, 186] width 602 height 43
select select "fd0056f4-f3e5-4cbe-992c-8236c90a3d60"
click at [398, 165] on select "AZ Primary home WI Vacation Home" at bounding box center [699, 186] width 602 height 43
click at [551, 272] on input "$" at bounding box center [541, 278] width 286 height 43
type input "$ 284,000"
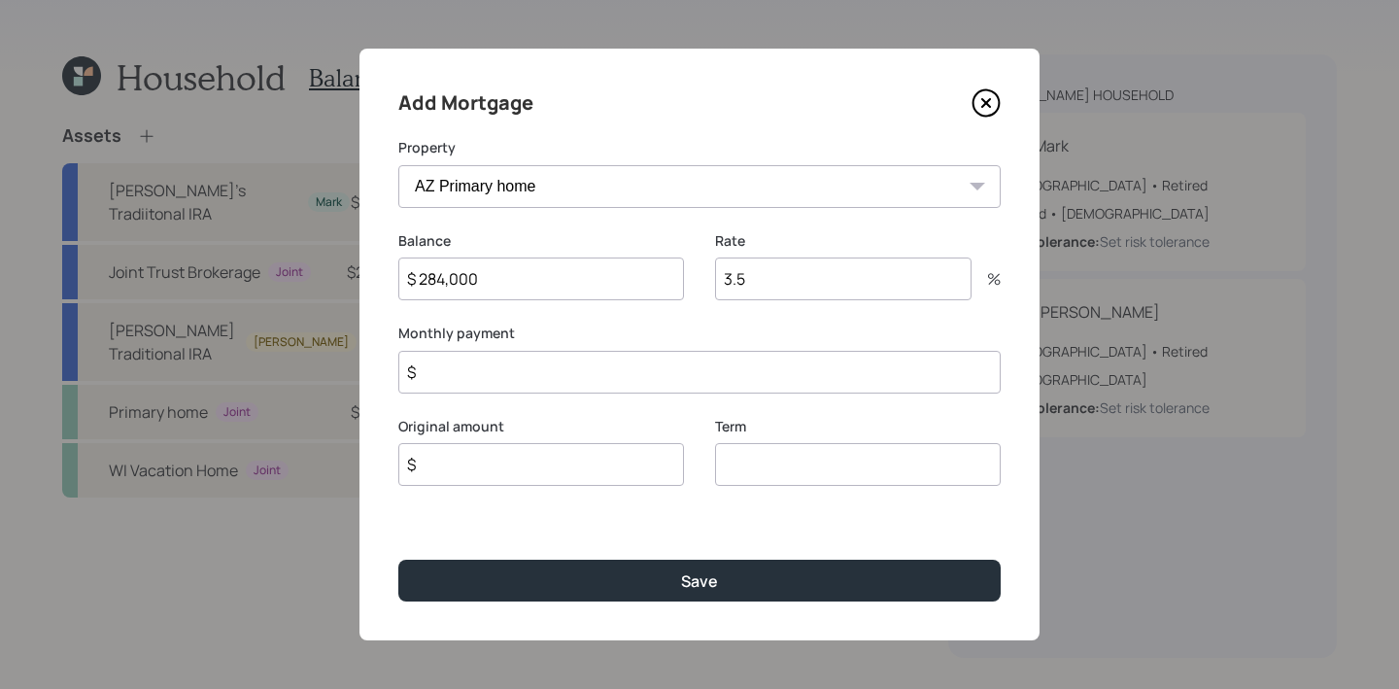
click at [835, 280] on input "3.5" at bounding box center [843, 278] width 256 height 43
type input "3"
type input "2.75"
click at [532, 383] on input "$" at bounding box center [699, 372] width 602 height 43
type input "$ 2,400"
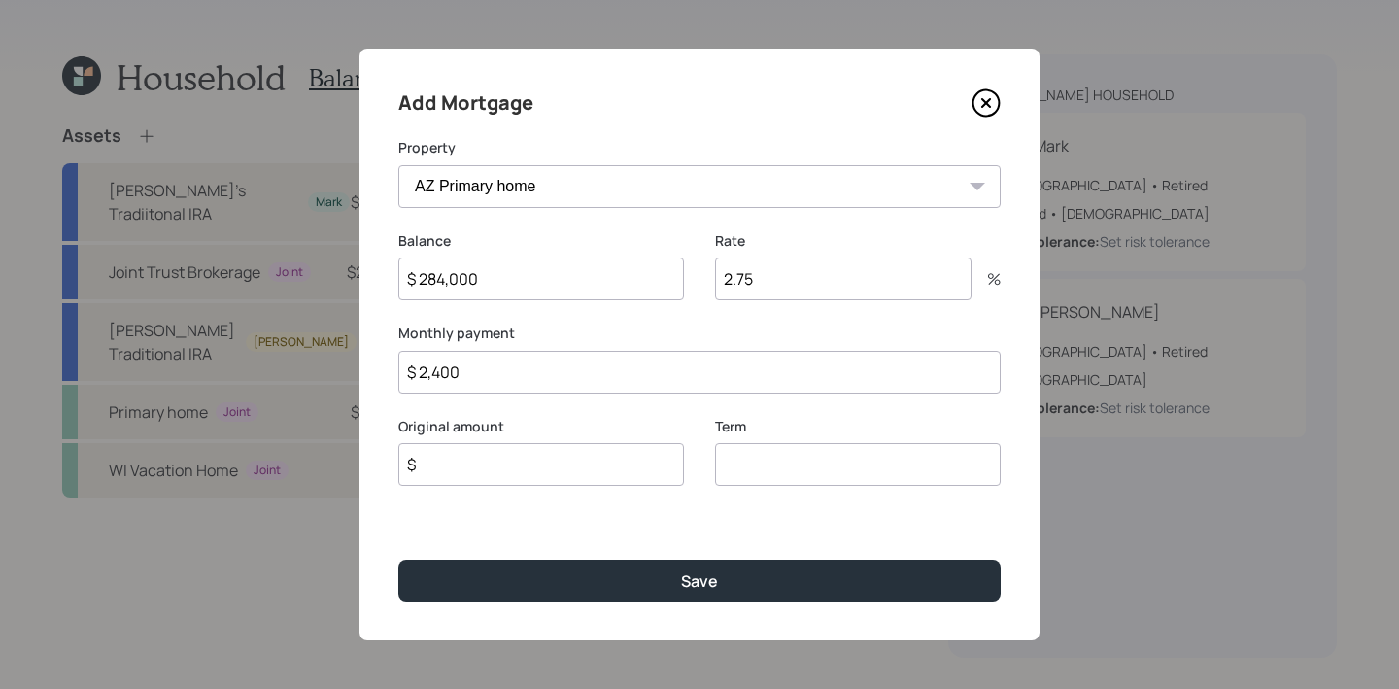
click at [646, 442] on div "Original amount $" at bounding box center [541, 452] width 286 height 70
click at [646, 468] on input "$" at bounding box center [541, 464] width 286 height 43
type input "$ 284,000"
click at [979, 445] on input "number" at bounding box center [858, 464] width 286 height 43
type input "15"
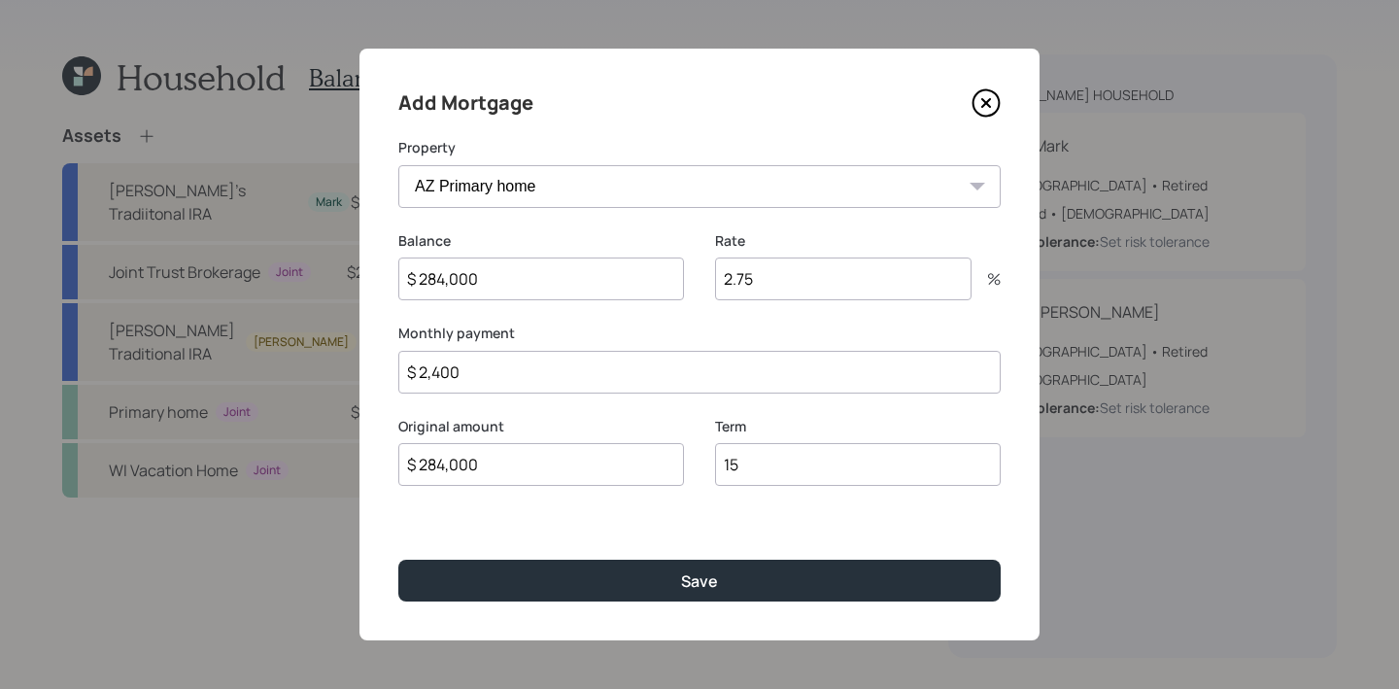
click at [398, 560] on button "Save" at bounding box center [699, 581] width 602 height 42
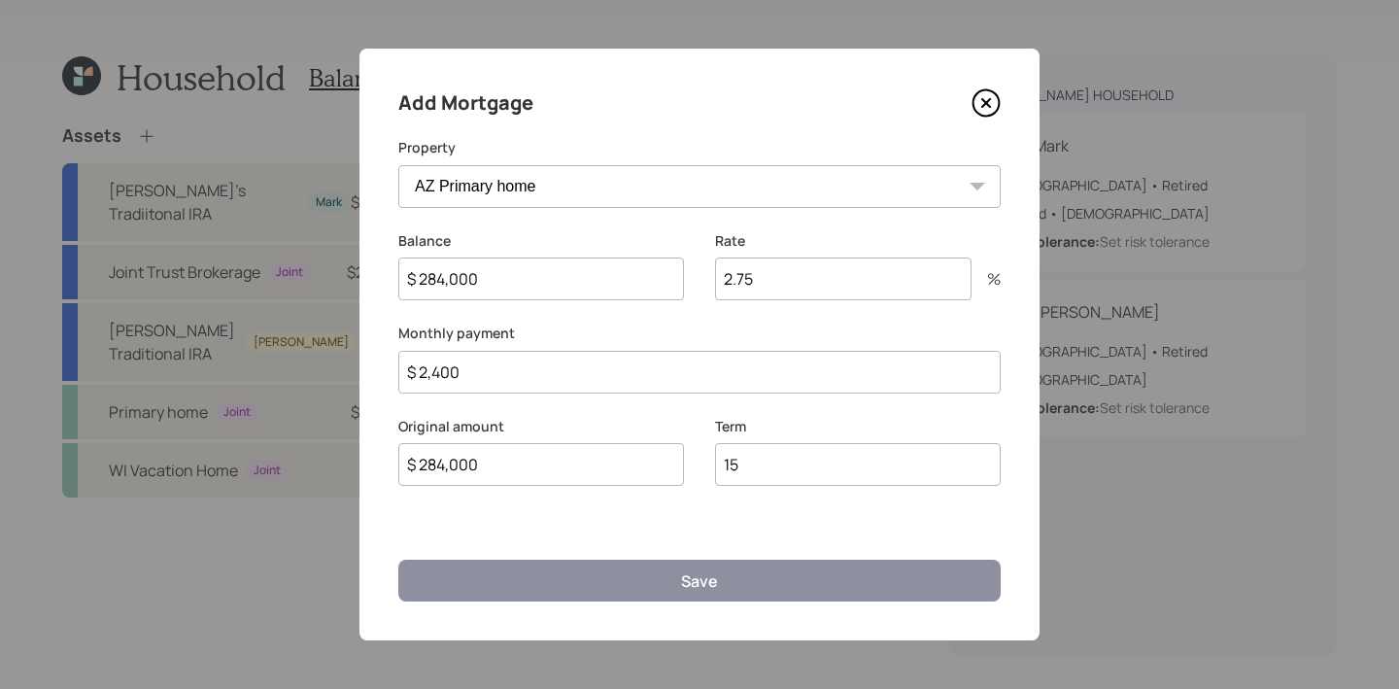
select select "47ff45bc-b3ae-485b-aaf7-5ed2cb897bc3"
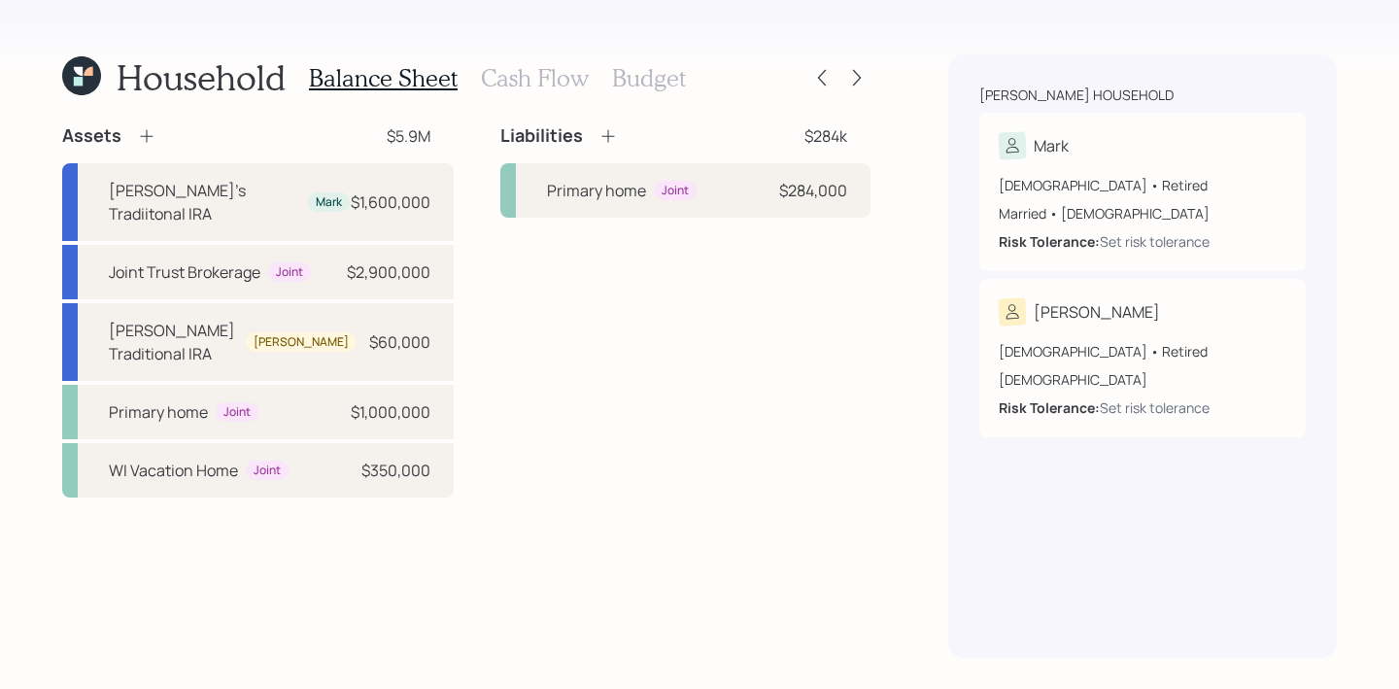
click at [532, 71] on h3 "Cash Flow" at bounding box center [535, 78] width 108 height 28
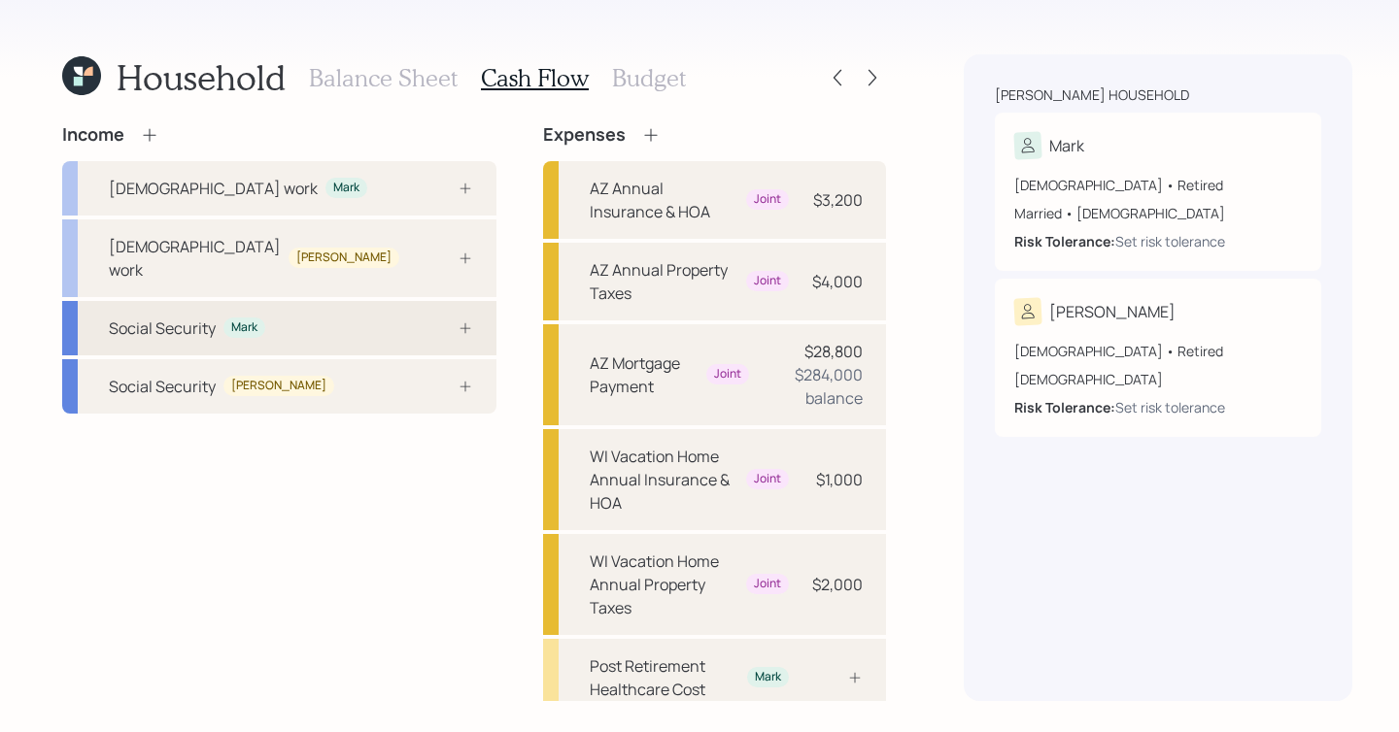
click at [279, 305] on div "Social Security Mark" at bounding box center [279, 328] width 434 height 54
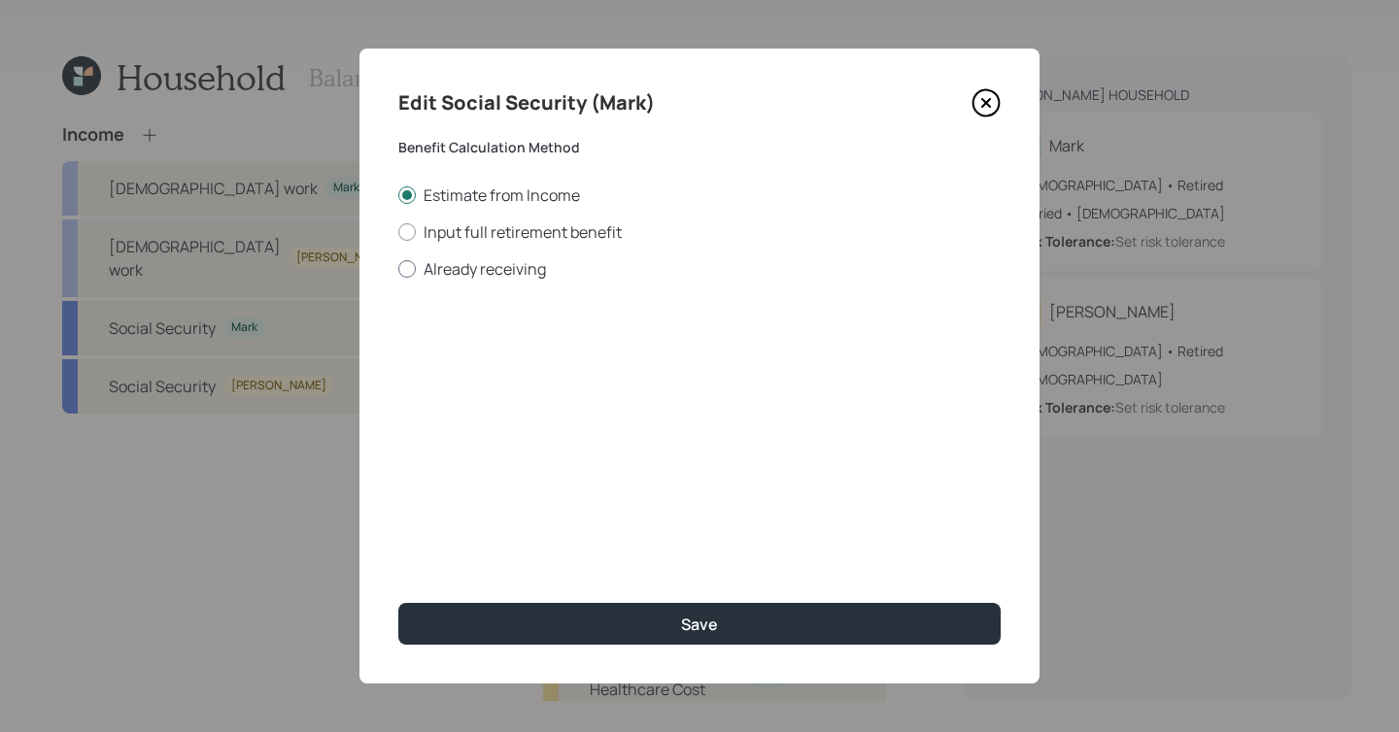
click at [433, 276] on label "Already receiving" at bounding box center [699, 268] width 602 height 21
click at [398, 269] on input "Already receiving" at bounding box center [397, 268] width 1 height 1
radio input "true"
click at [514, 360] on input "$" at bounding box center [699, 350] width 602 height 43
type input "$ 3,874"
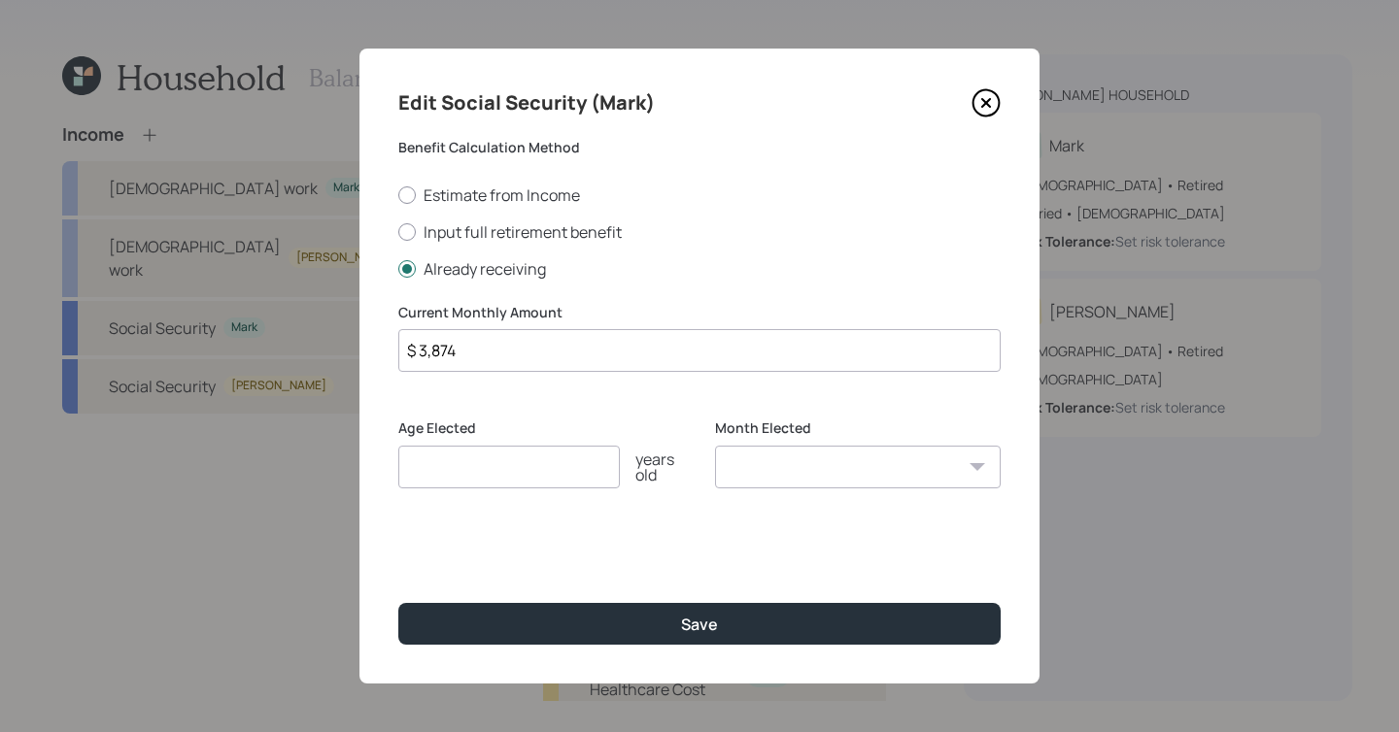
click at [466, 488] on div "Age Elected years old" at bounding box center [541, 465] width 286 height 93
click at [466, 481] on input "number" at bounding box center [508, 467] width 221 height 43
type input "67"
click at [398, 603] on button "Save" at bounding box center [699, 624] width 602 height 42
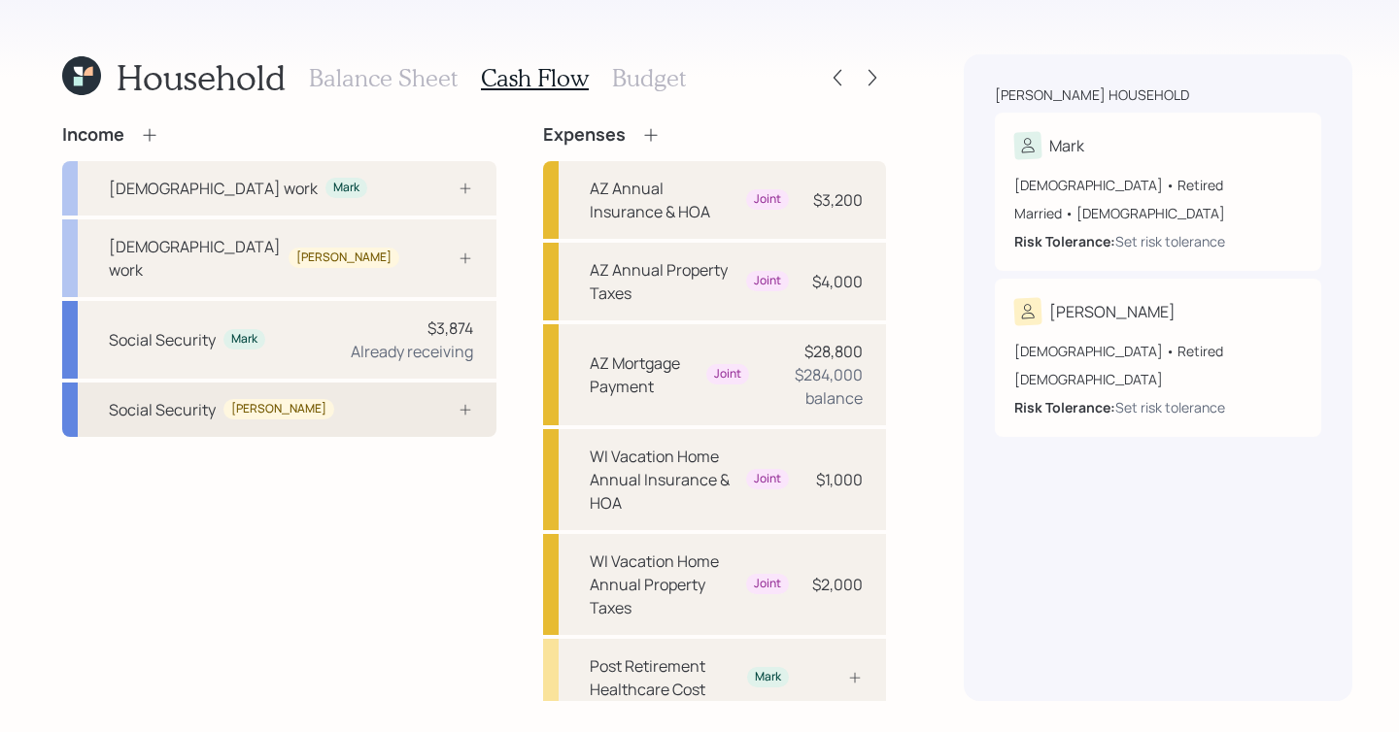
click at [355, 410] on div "Social Security Dale" at bounding box center [279, 410] width 434 height 54
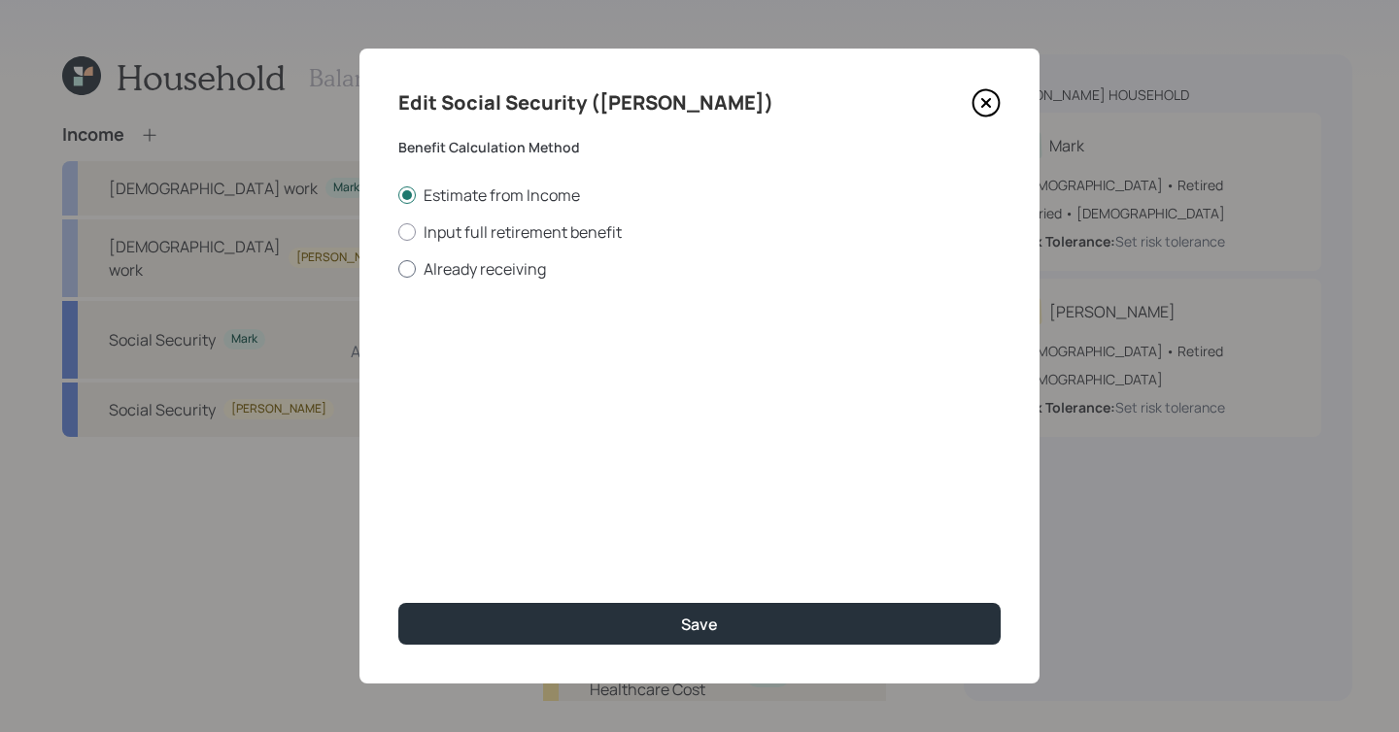
click at [450, 272] on label "Already receiving" at bounding box center [699, 268] width 602 height 21
click at [398, 269] on input "Already receiving" at bounding box center [397, 268] width 1 height 1
radio input "true"
click at [483, 365] on input "$" at bounding box center [699, 350] width 602 height 43
type input "$ 1,669"
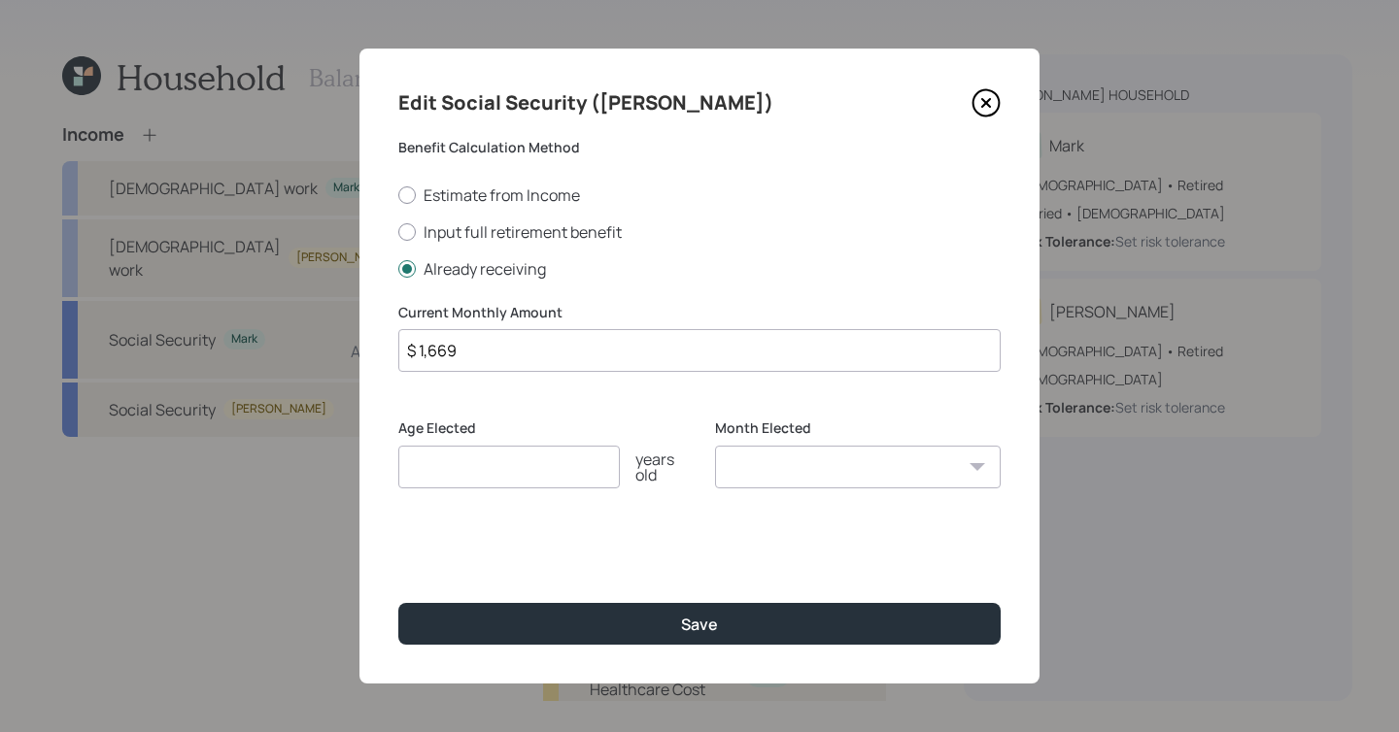
click at [509, 466] on input "number" at bounding box center [508, 467] width 221 height 43
type input "70"
click at [398, 603] on button "Save" at bounding box center [699, 624] width 602 height 42
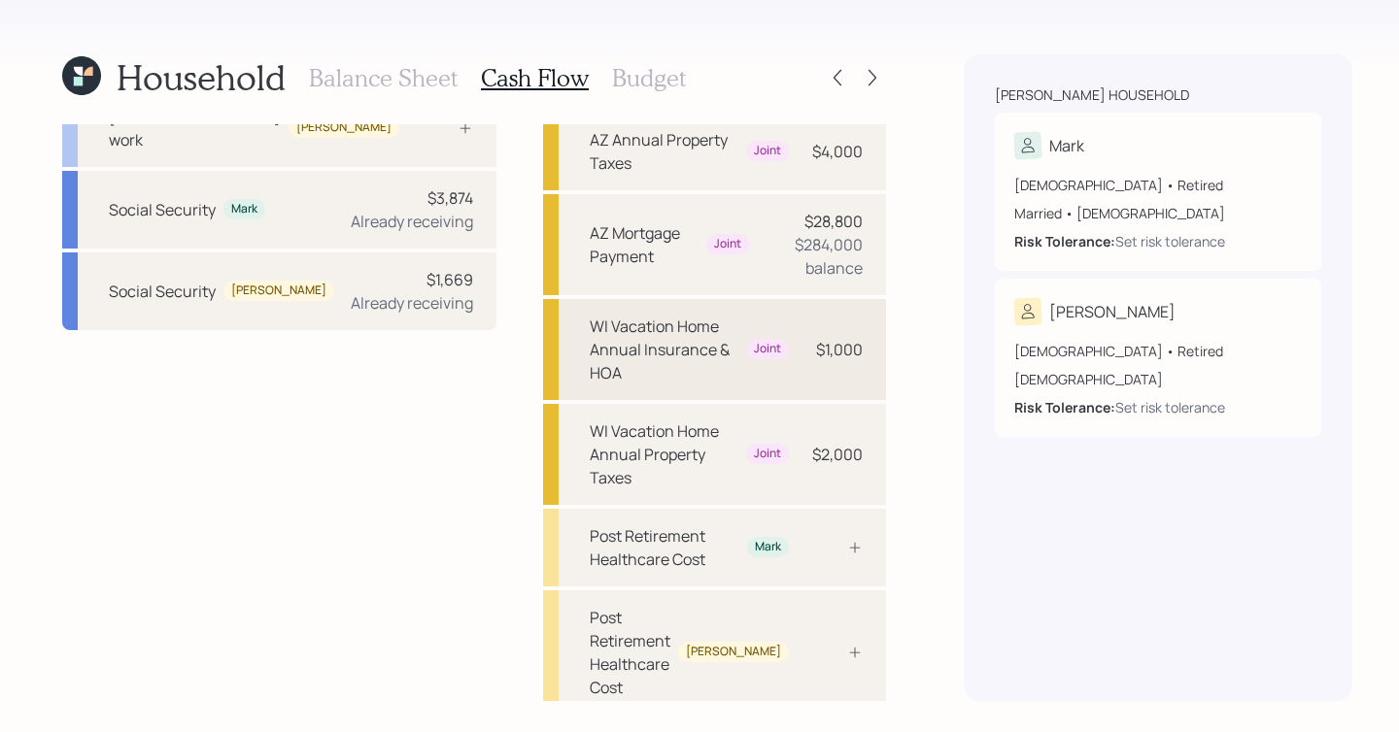
scroll to position [143, 0]
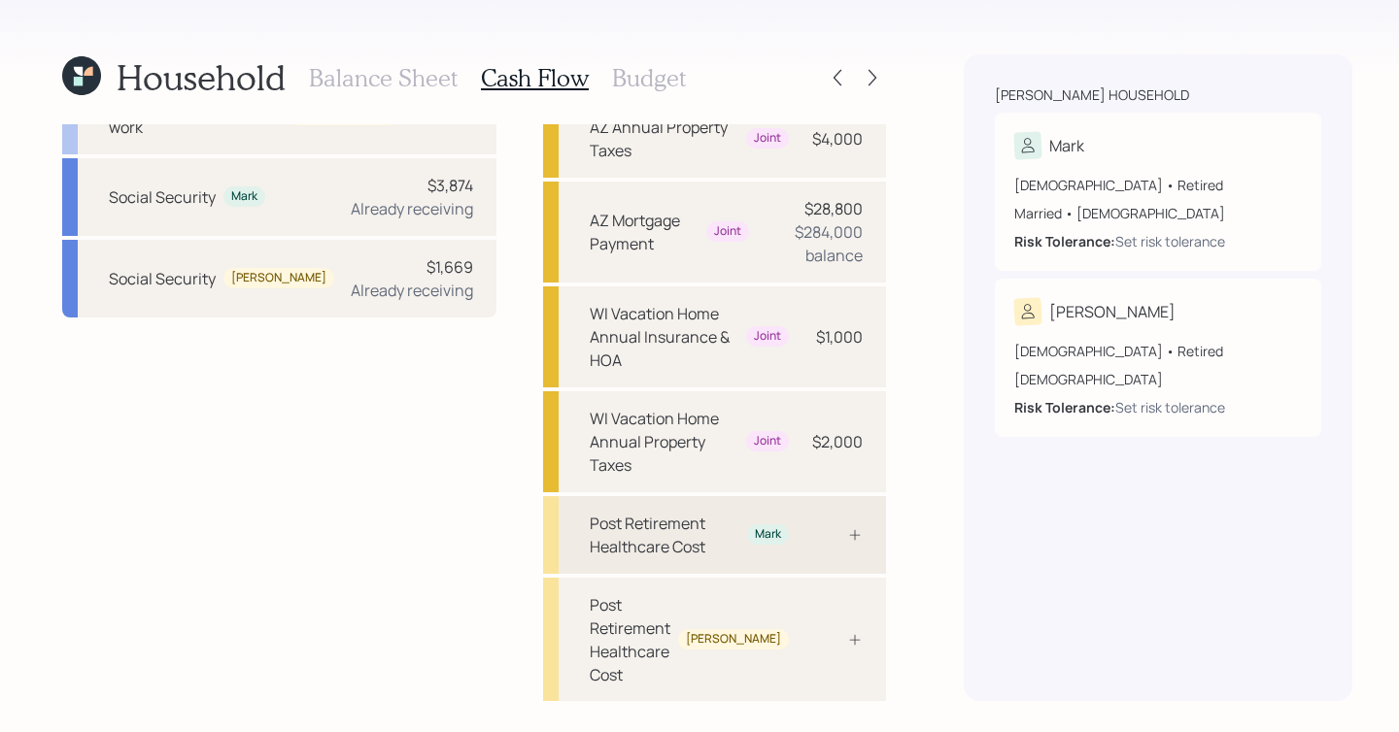
click at [847, 527] on icon at bounding box center [855, 535] width 16 height 16
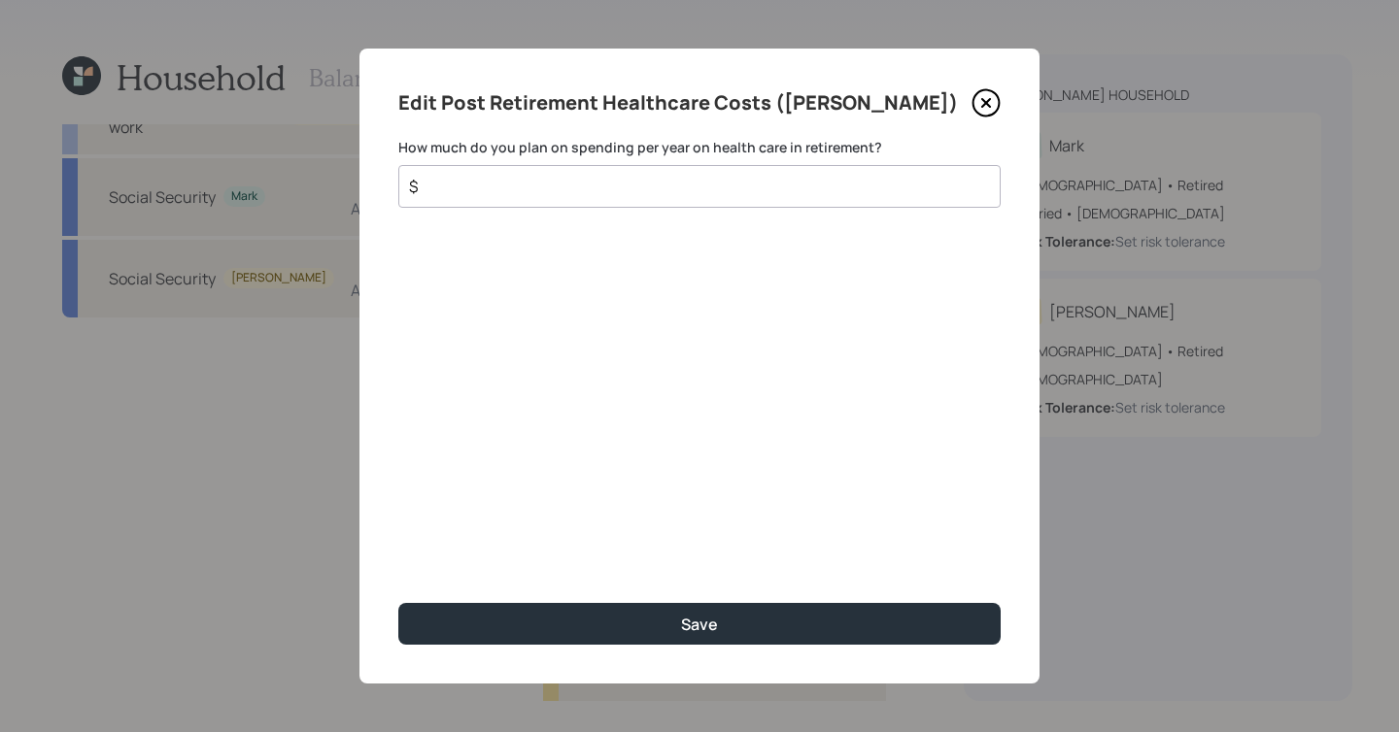
click at [464, 172] on div "$" at bounding box center [699, 186] width 602 height 43
click at [468, 188] on input "$" at bounding box center [691, 186] width 569 height 23
type input "$ 6,100"
click at [398, 603] on button "Save" at bounding box center [699, 624] width 602 height 42
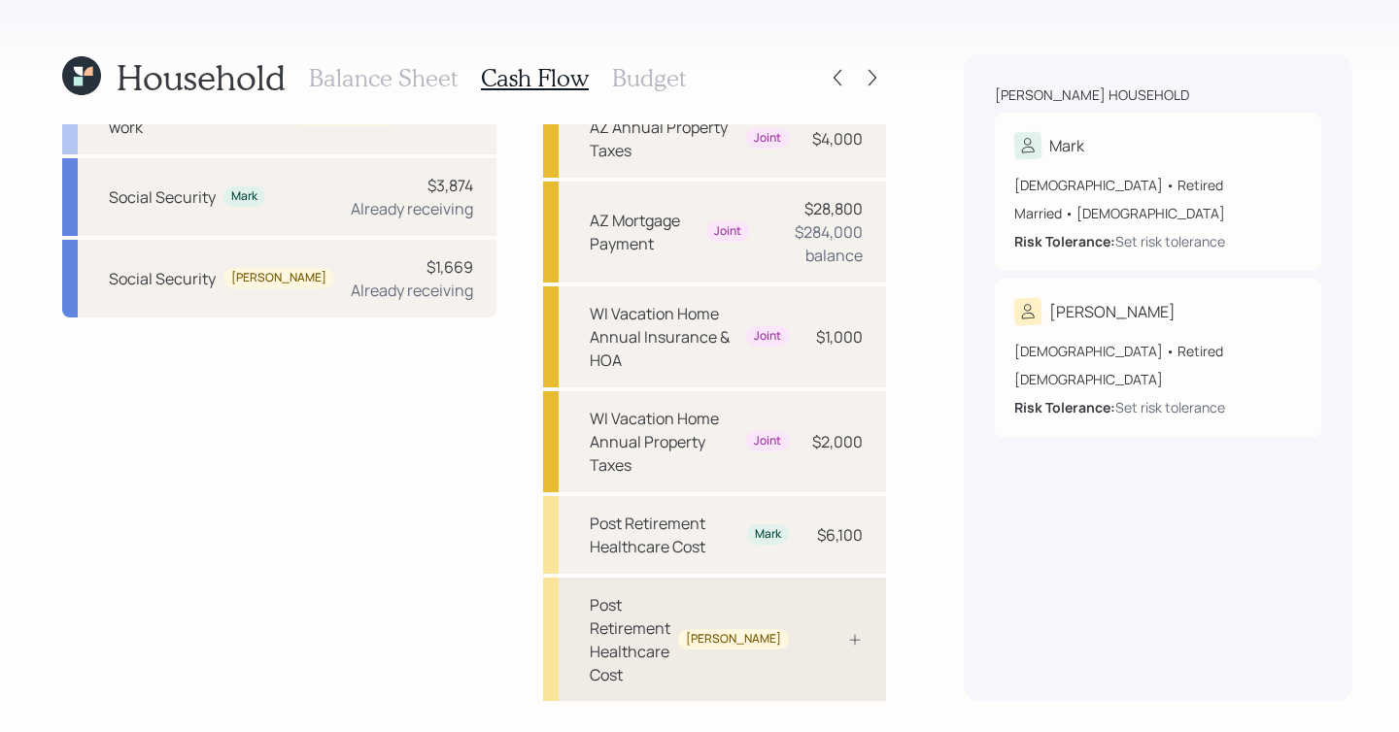
click at [738, 594] on div "Post Retirement Healthcare Cost Dale" at bounding box center [689, 640] width 199 height 93
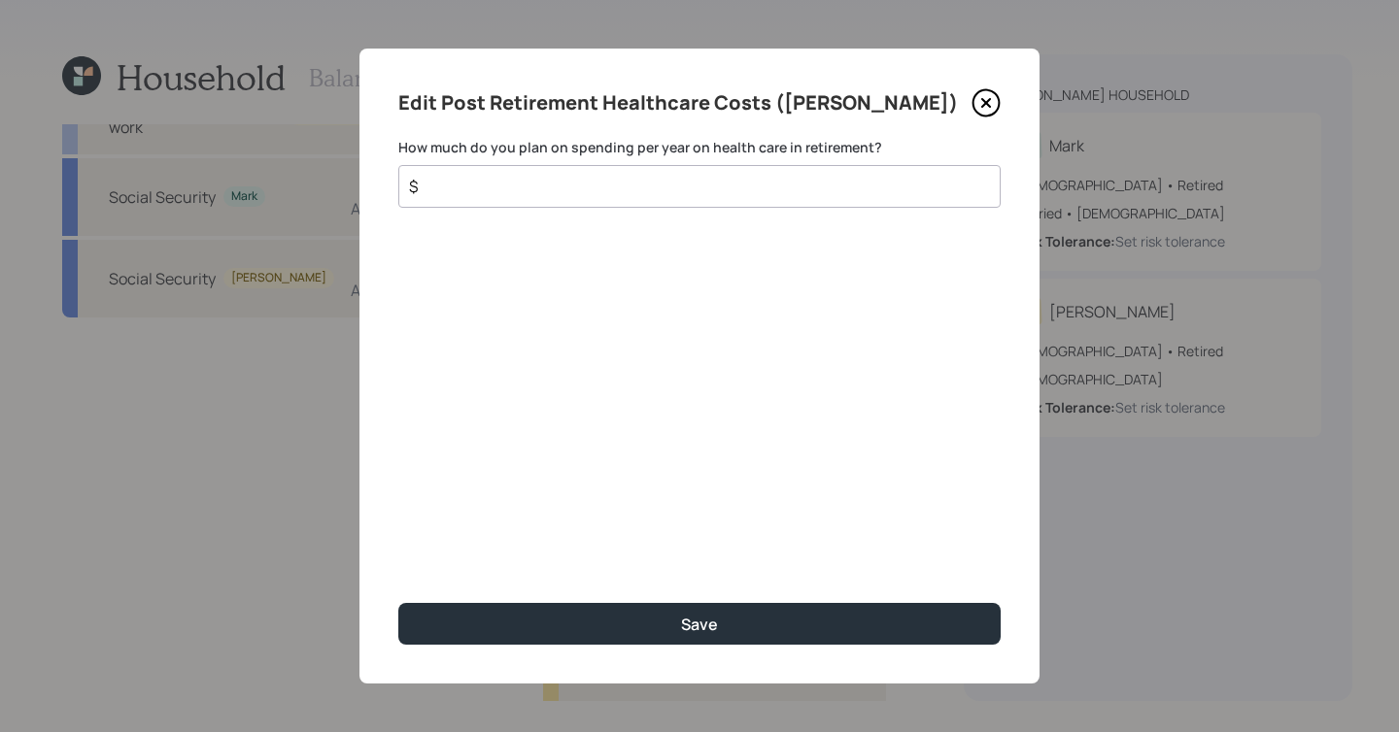
click at [473, 193] on input "$" at bounding box center [691, 186] width 569 height 23
type input "$ 6,100"
click at [398, 603] on button "Save" at bounding box center [699, 624] width 602 height 42
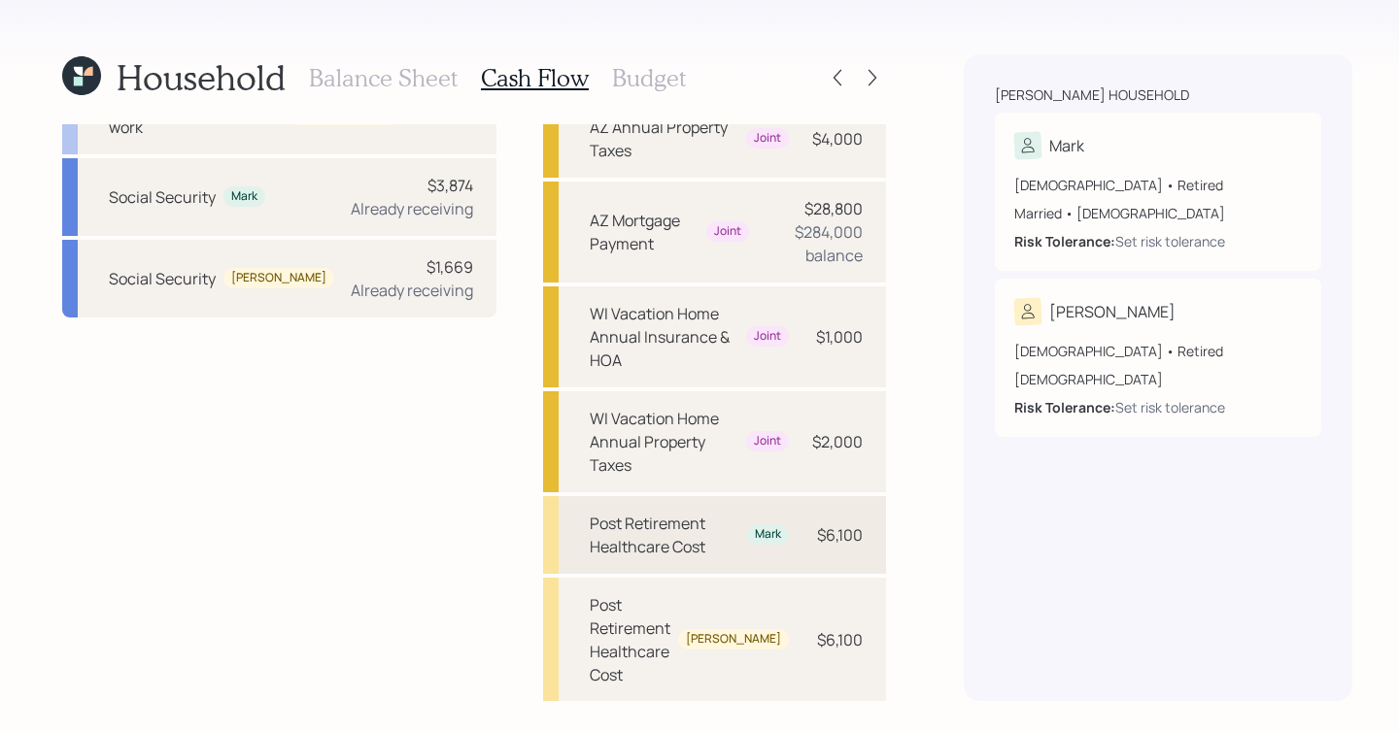
click at [653, 496] on div "Post Retirement Healthcare Cost Mark $6,100" at bounding box center [714, 535] width 343 height 78
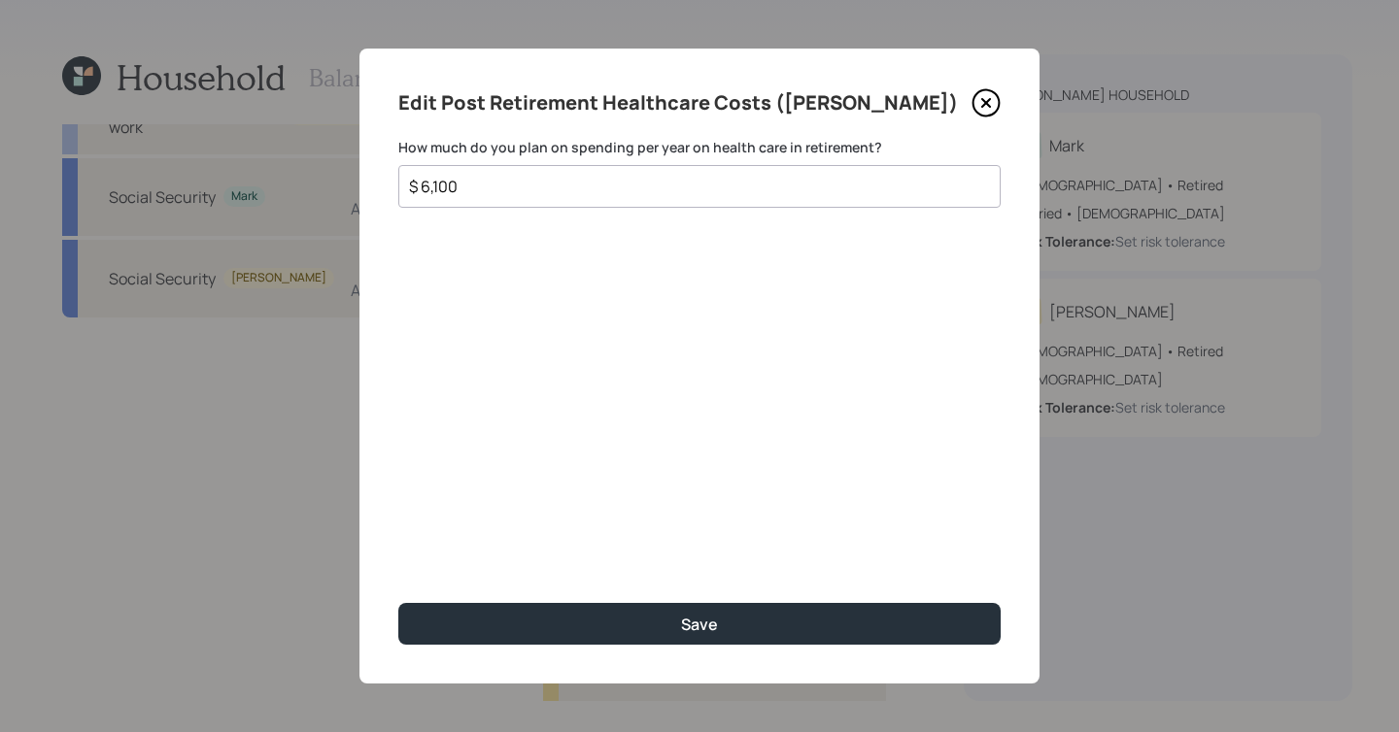
drag, startPoint x: 587, startPoint y: 175, endPoint x: 370, endPoint y: 175, distance: 216.6
click at [367, 175] on div "Edit Post Retirement Healthcare Costs (Mark) How much do you plan on spending p…" at bounding box center [699, 366] width 680 height 635
drag, startPoint x: 515, startPoint y: 187, endPoint x: 245, endPoint y: 178, distance: 270.2
click at [245, 178] on div "Edit Post Retirement Healthcare Costs (Mark) How much do you plan on spending p…" at bounding box center [699, 366] width 1399 height 732
type input "$ 4,200"
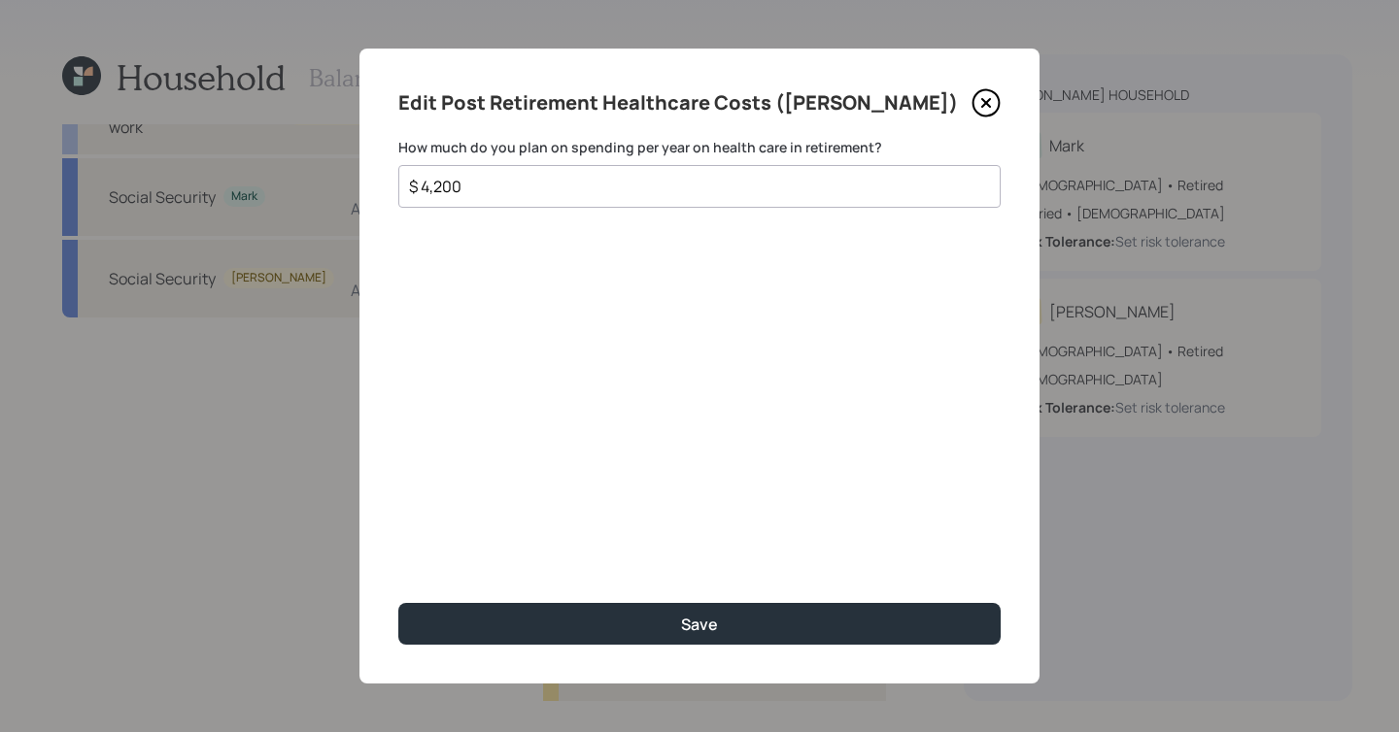
click at [398, 603] on button "Save" at bounding box center [699, 624] width 602 height 42
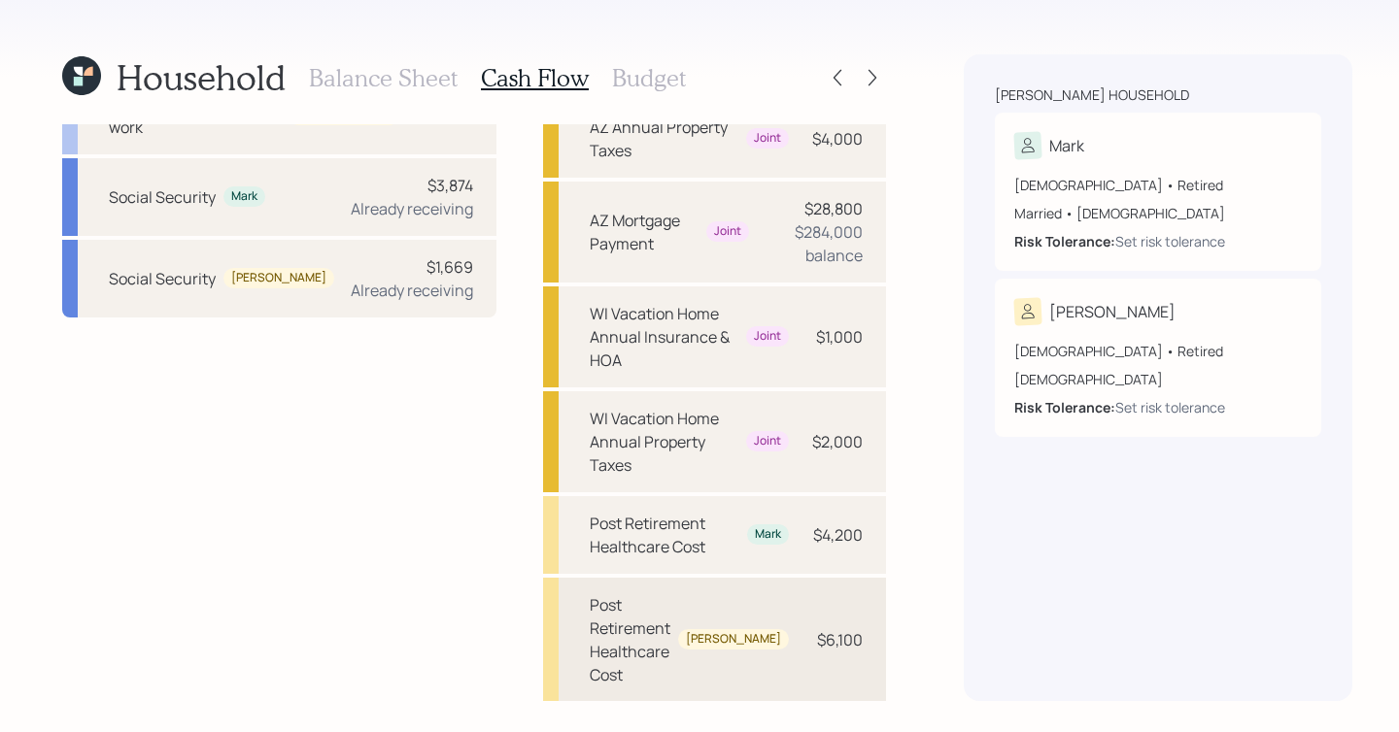
click at [742, 578] on div "Post Retirement Healthcare Cost Dale $6,100" at bounding box center [714, 640] width 343 height 124
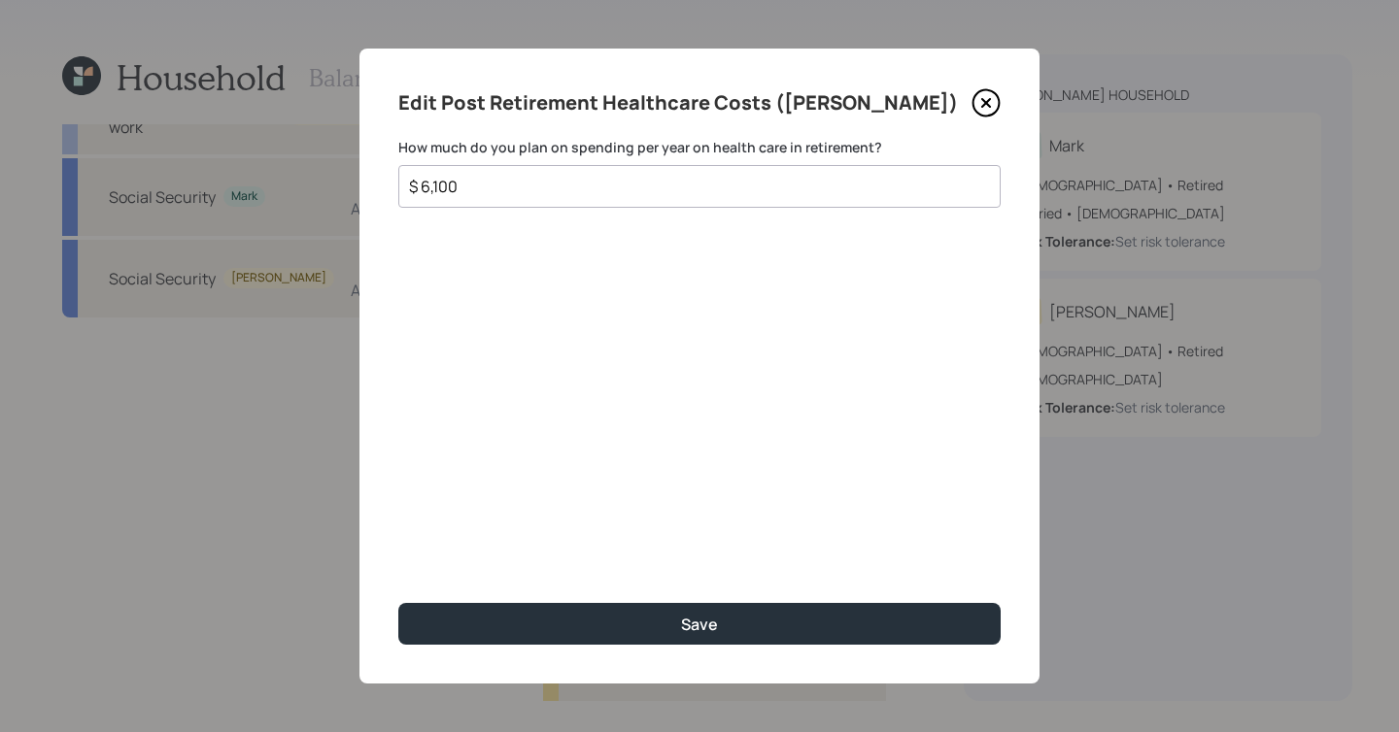
drag, startPoint x: 604, startPoint y: 193, endPoint x: 200, endPoint y: 129, distance: 409.2
click at [200, 129] on div "Edit Post Retirement Healthcare Costs (Dale) How much do you plan on spending p…" at bounding box center [699, 366] width 1399 height 732
type input "$ 4,200"
click at [398, 603] on button "Save" at bounding box center [699, 624] width 602 height 42
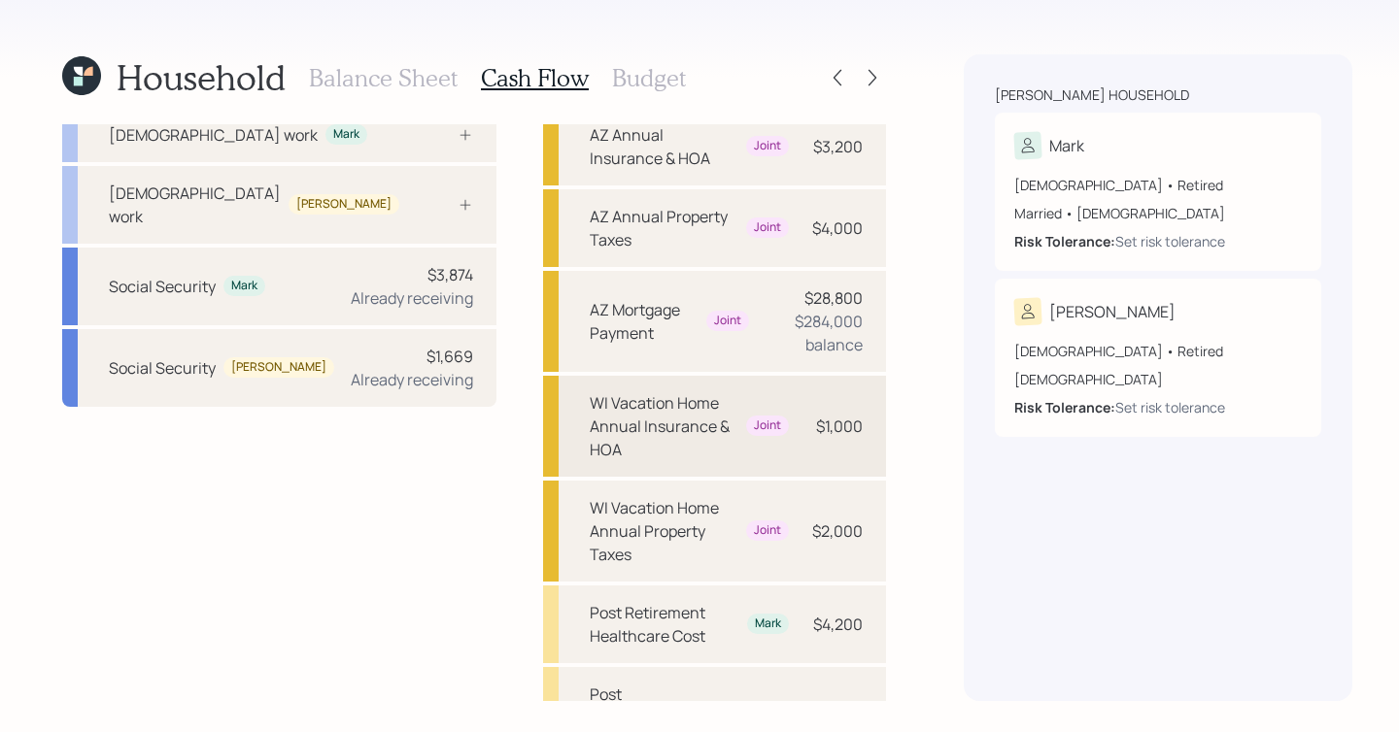
scroll to position [143, 0]
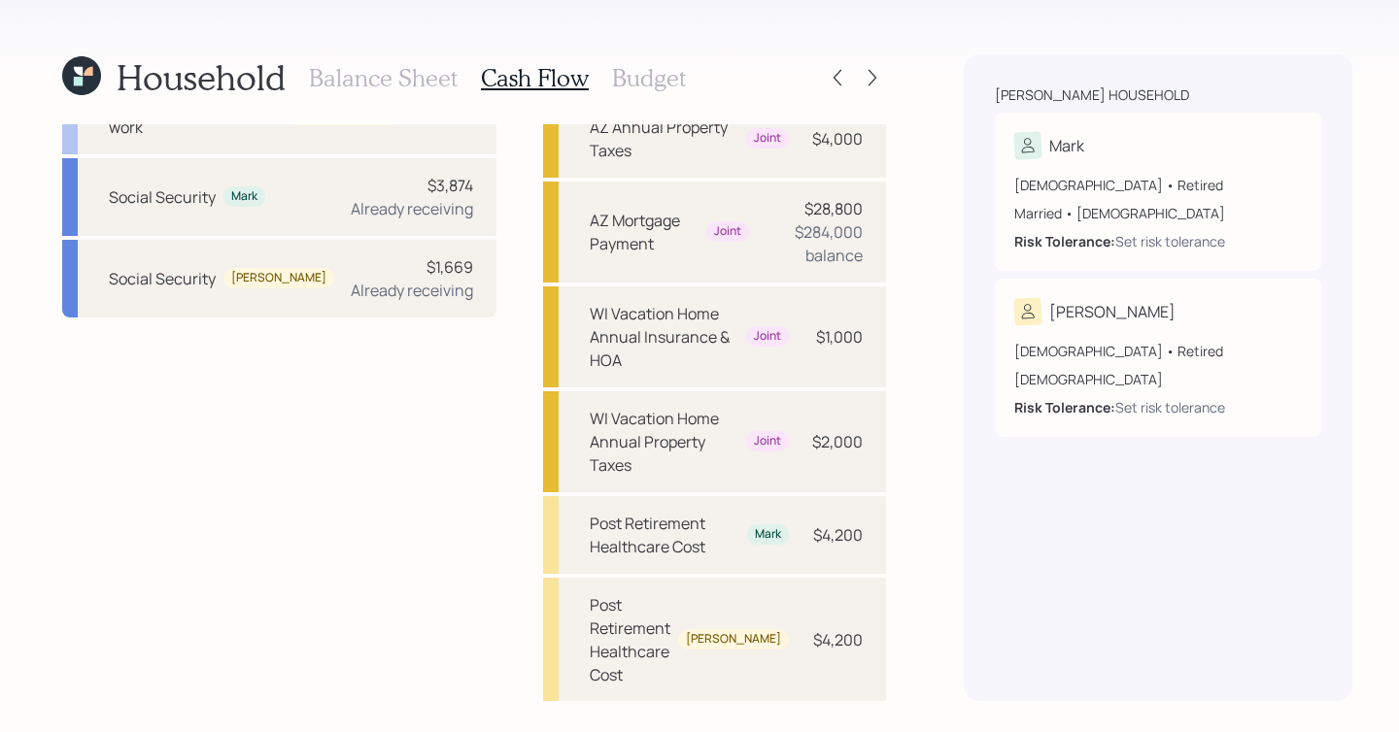
click at [638, 86] on h3 "Budget" at bounding box center [649, 78] width 74 height 28
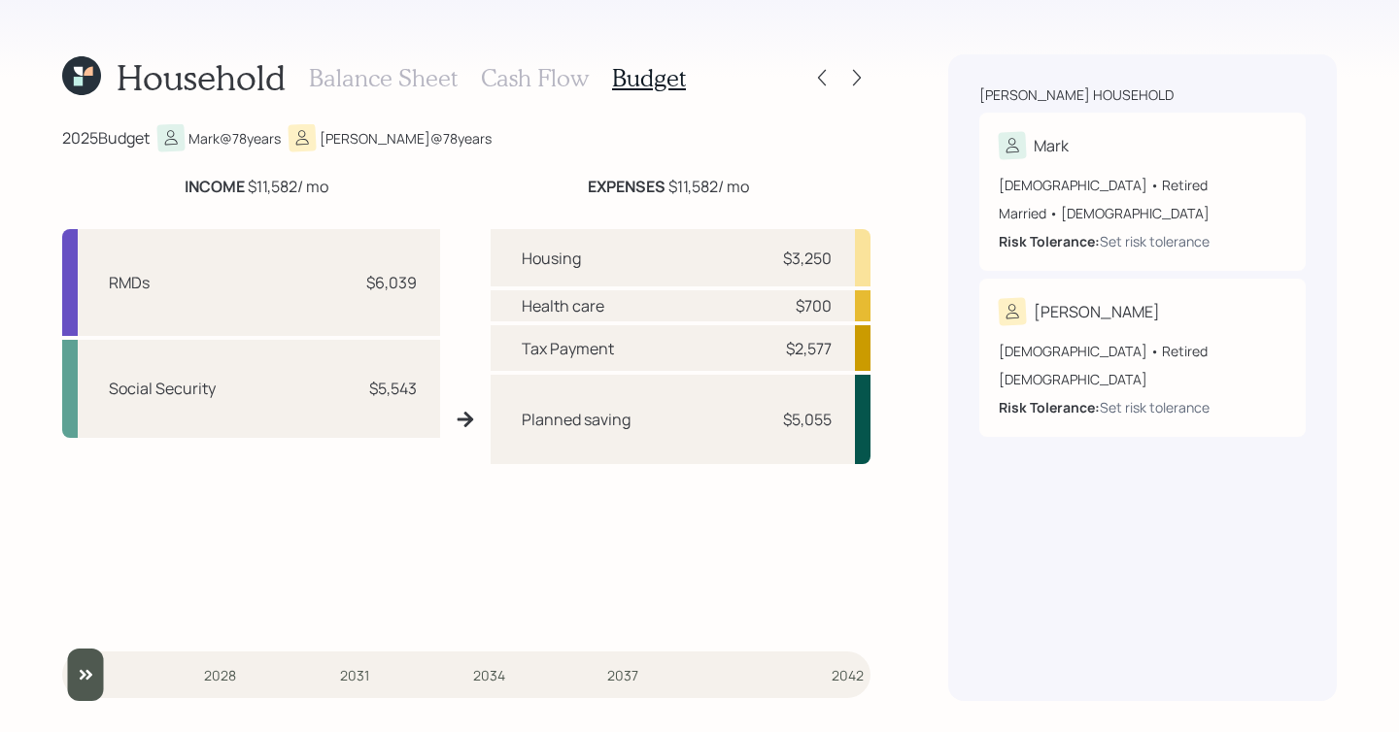
click at [541, 85] on h3 "Cash Flow" at bounding box center [535, 78] width 108 height 28
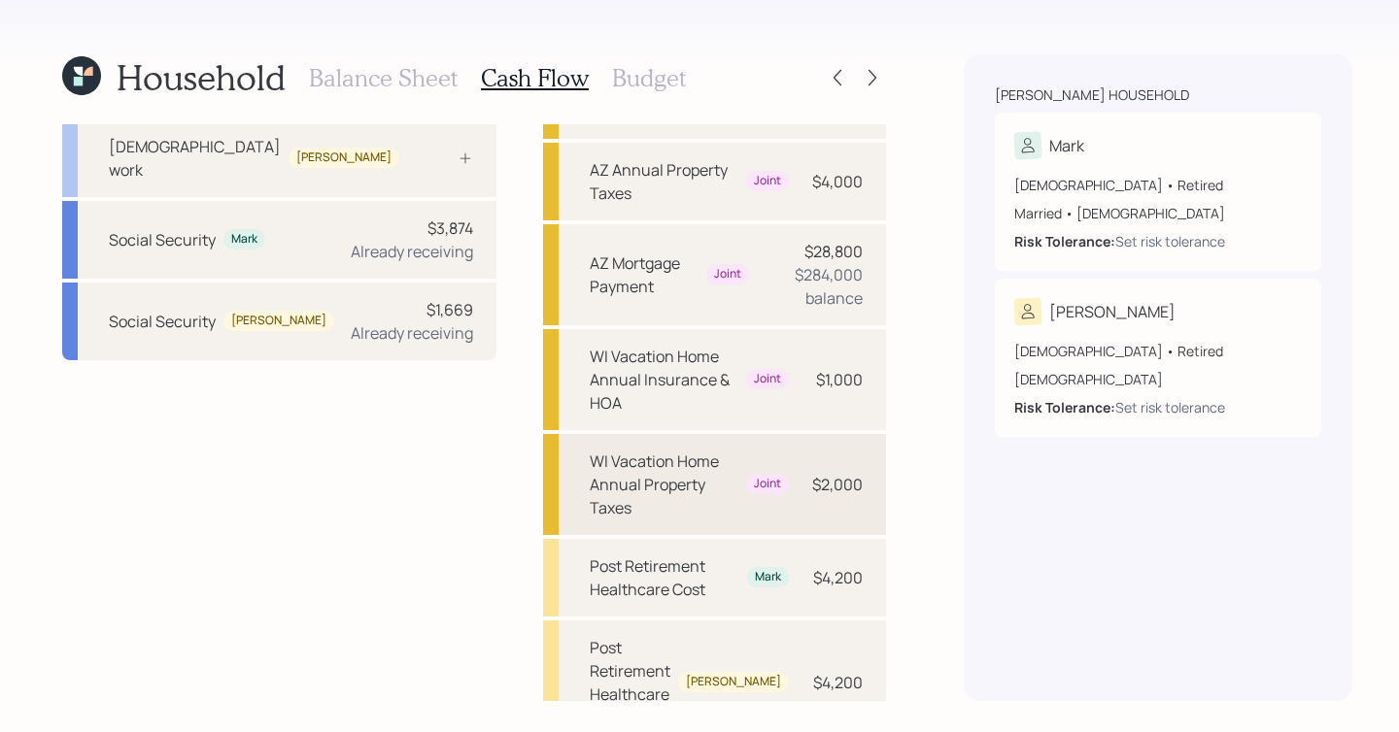
scroll to position [89, 0]
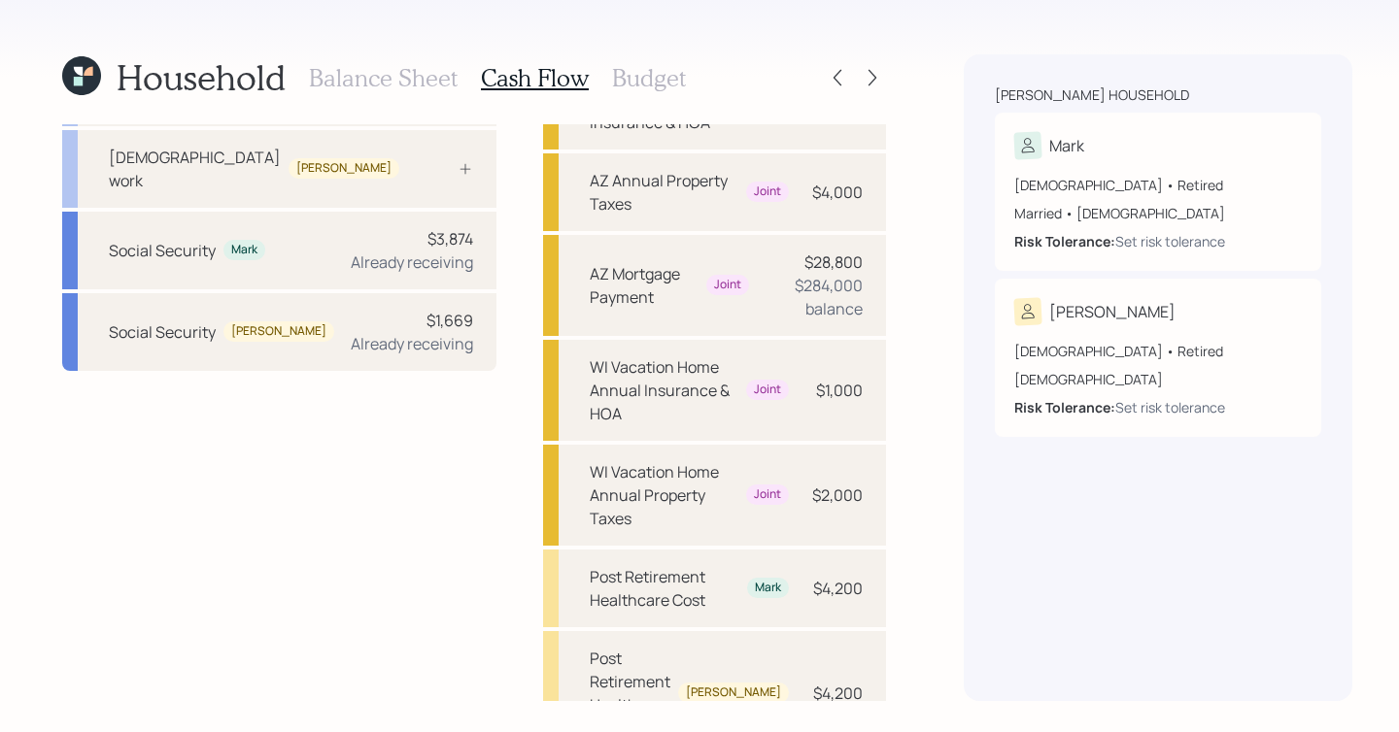
click at [670, 84] on h3 "Budget" at bounding box center [649, 78] width 74 height 28
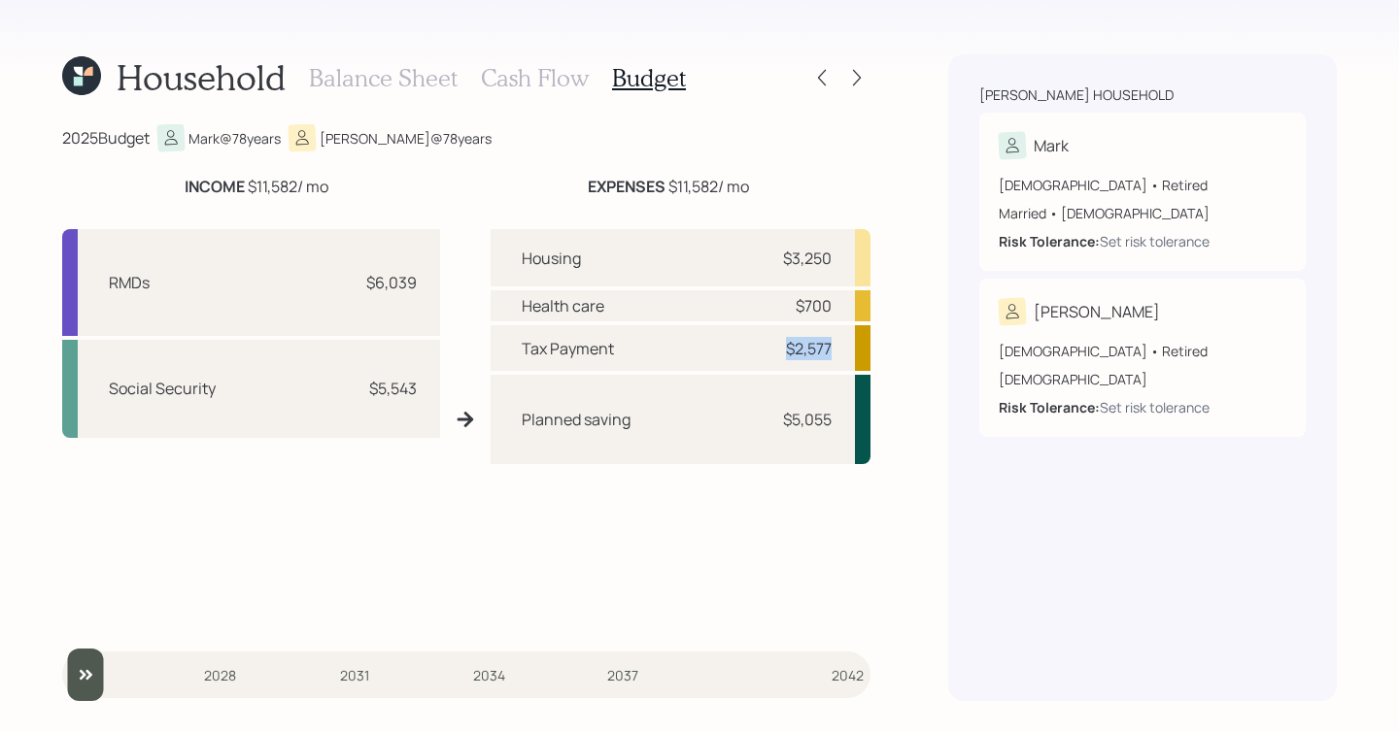
drag, startPoint x: 840, startPoint y: 345, endPoint x: 764, endPoint y: 344, distance: 75.8
click at [764, 344] on div "Tax Payment $2,577" at bounding box center [681, 348] width 380 height 46
drag, startPoint x: 427, startPoint y: 397, endPoint x: 323, endPoint y: 397, distance: 103.9
click at [323, 397] on div "Social Security $5,543" at bounding box center [251, 389] width 378 height 98
drag, startPoint x: 425, startPoint y: 289, endPoint x: 370, endPoint y: 288, distance: 54.4
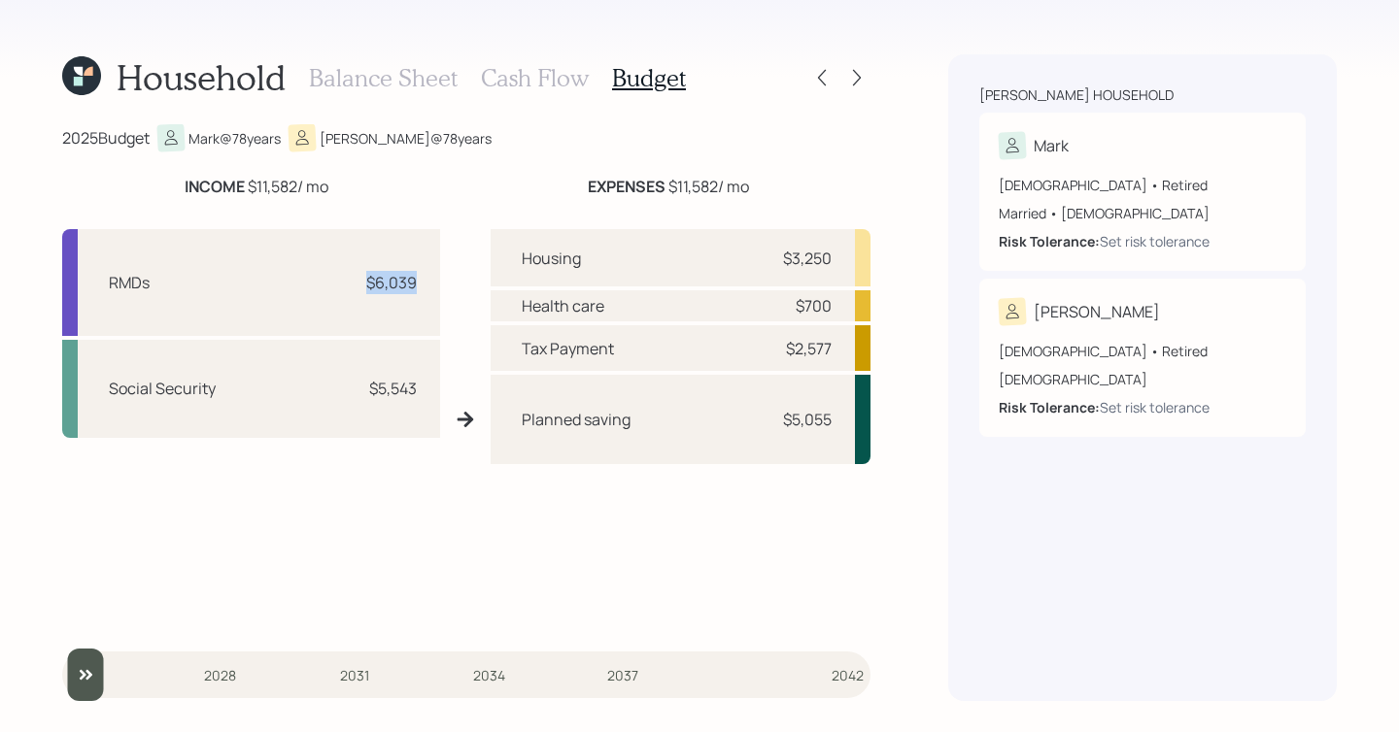
click at [370, 288] on div "RMDs $6,039" at bounding box center [251, 282] width 378 height 107
drag, startPoint x: 834, startPoint y: 345, endPoint x: 716, endPoint y: 353, distance: 118.8
click at [716, 353] on div "Tax Payment $2,577" at bounding box center [681, 348] width 380 height 46
click at [526, 78] on h3 "Cash Flow" at bounding box center [535, 78] width 108 height 28
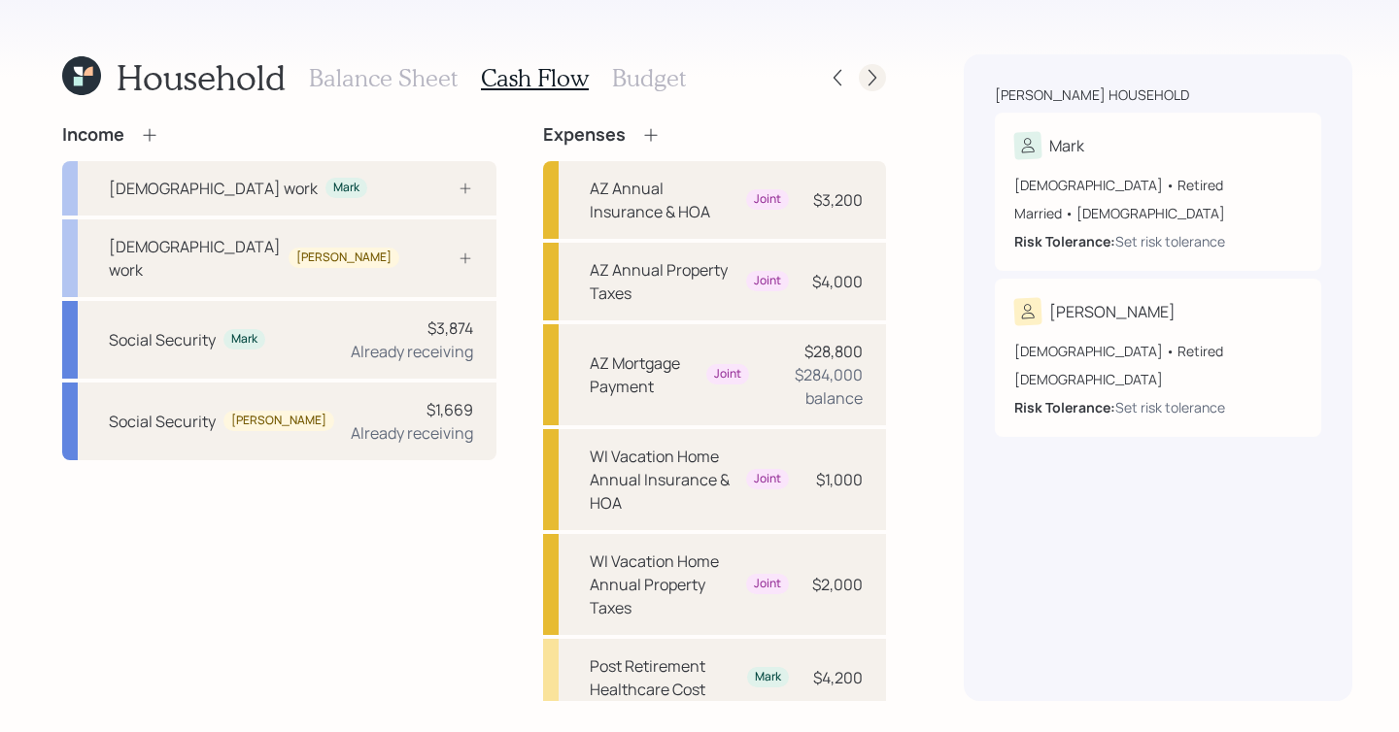
click at [859, 65] on div at bounding box center [872, 77] width 27 height 27
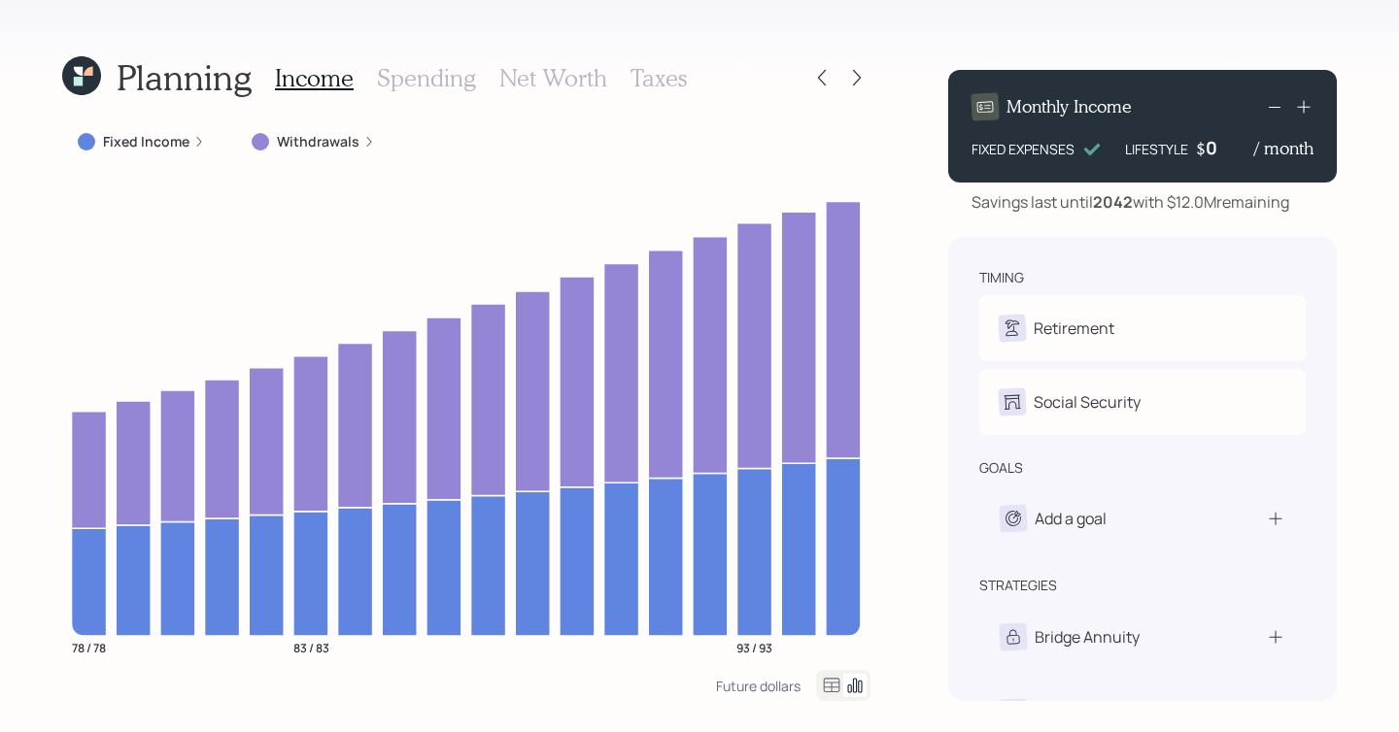
click at [406, 73] on h3 "Spending" at bounding box center [426, 78] width 99 height 28
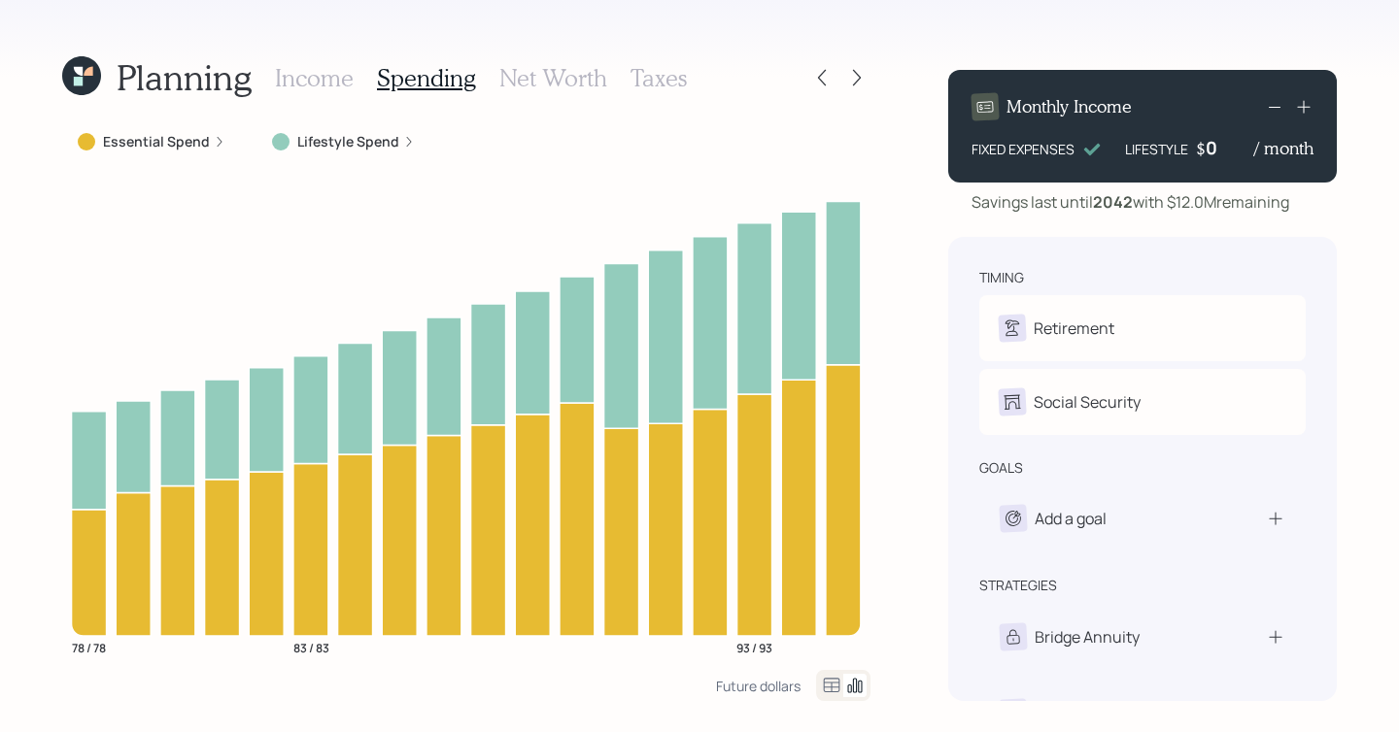
click at [834, 641] on icon at bounding box center [831, 685] width 23 height 23
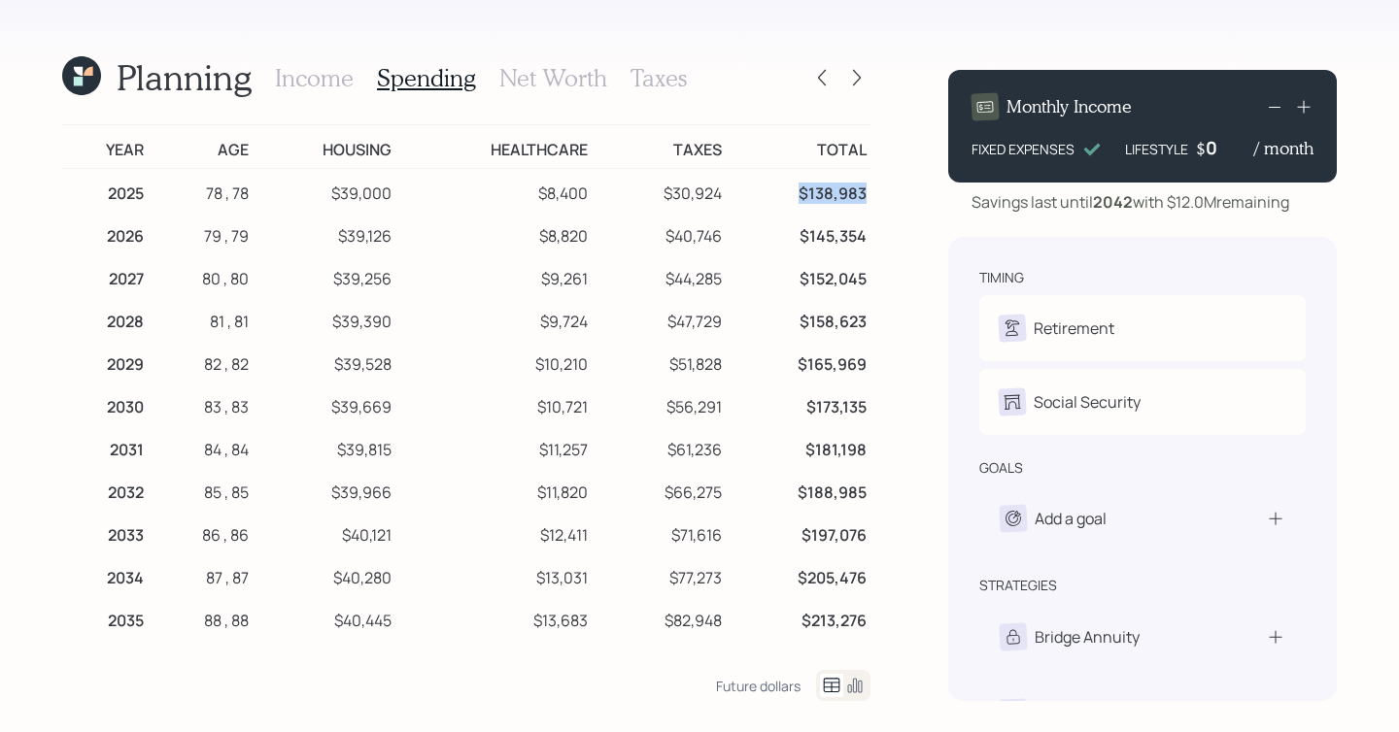
drag, startPoint x: 870, startPoint y: 196, endPoint x: 767, endPoint y: 190, distance: 103.1
click at [767, 190] on div "Planning Income Spending Net Worth Taxes Year Age Housing Healthcare Taxes Tota…" at bounding box center [699, 366] width 1399 height 732
click at [723, 193] on td "$30,924" at bounding box center [659, 191] width 134 height 44
drag, startPoint x: 723, startPoint y: 190, endPoint x: 651, endPoint y: 199, distance: 72.4
click at [651, 199] on td "$30,924" at bounding box center [659, 191] width 134 height 44
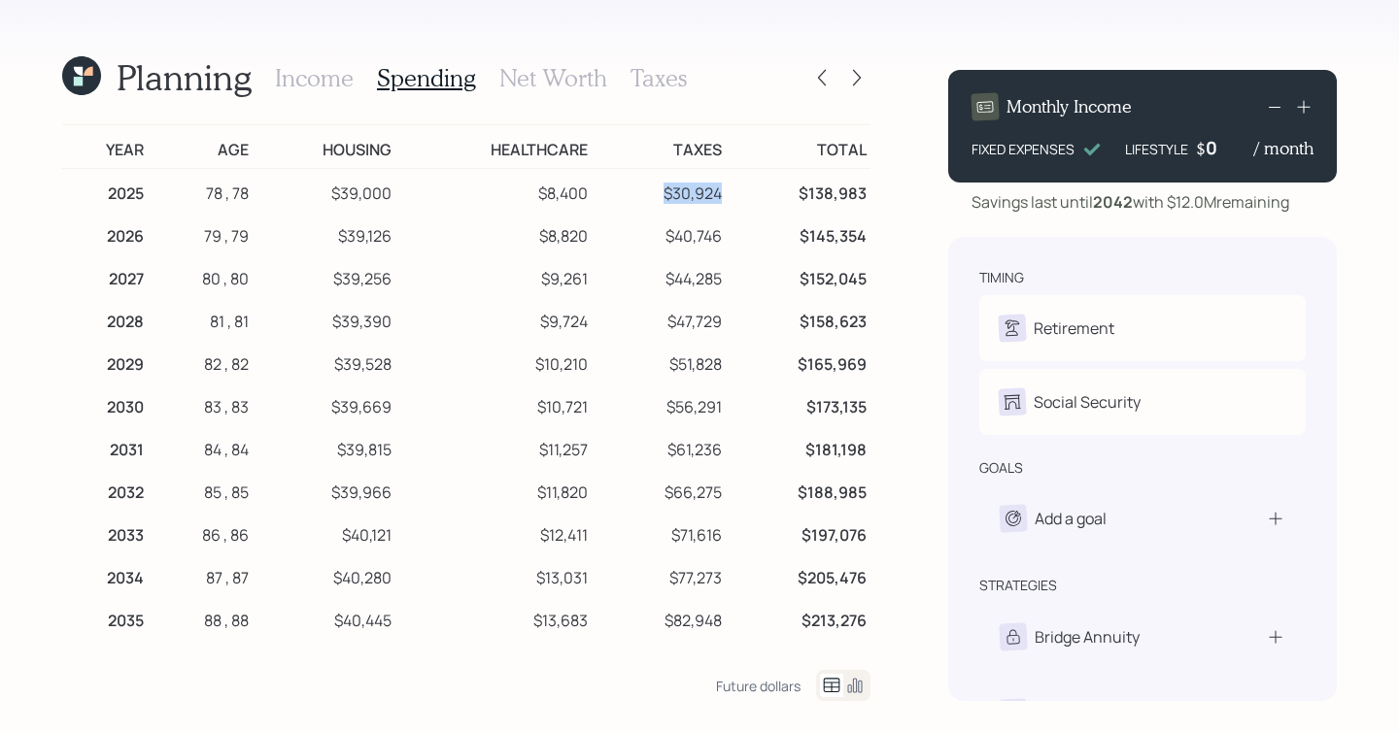
click at [651, 199] on td "$30,924" at bounding box center [659, 191] width 134 height 44
click at [409, 198] on td "$8,400" at bounding box center [492, 191] width 195 height 44
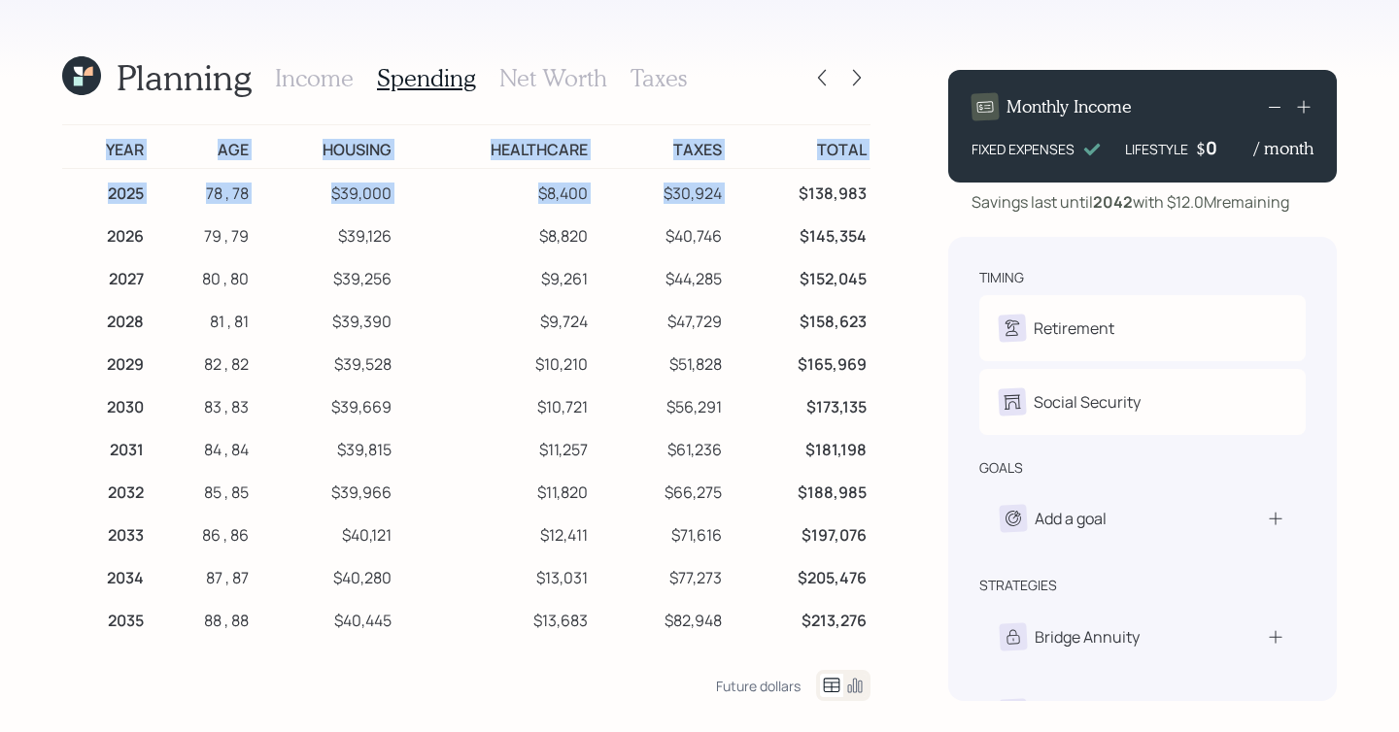
drag, startPoint x: 874, startPoint y: 199, endPoint x: 775, endPoint y: 197, distance: 99.1
click at [775, 197] on div "Planning Income Spending Net Worth Taxes Year Age Housing Healthcare Taxes Tota…" at bounding box center [699, 366] width 1399 height 732
click at [775, 197] on td "$138,983" at bounding box center [798, 191] width 145 height 44
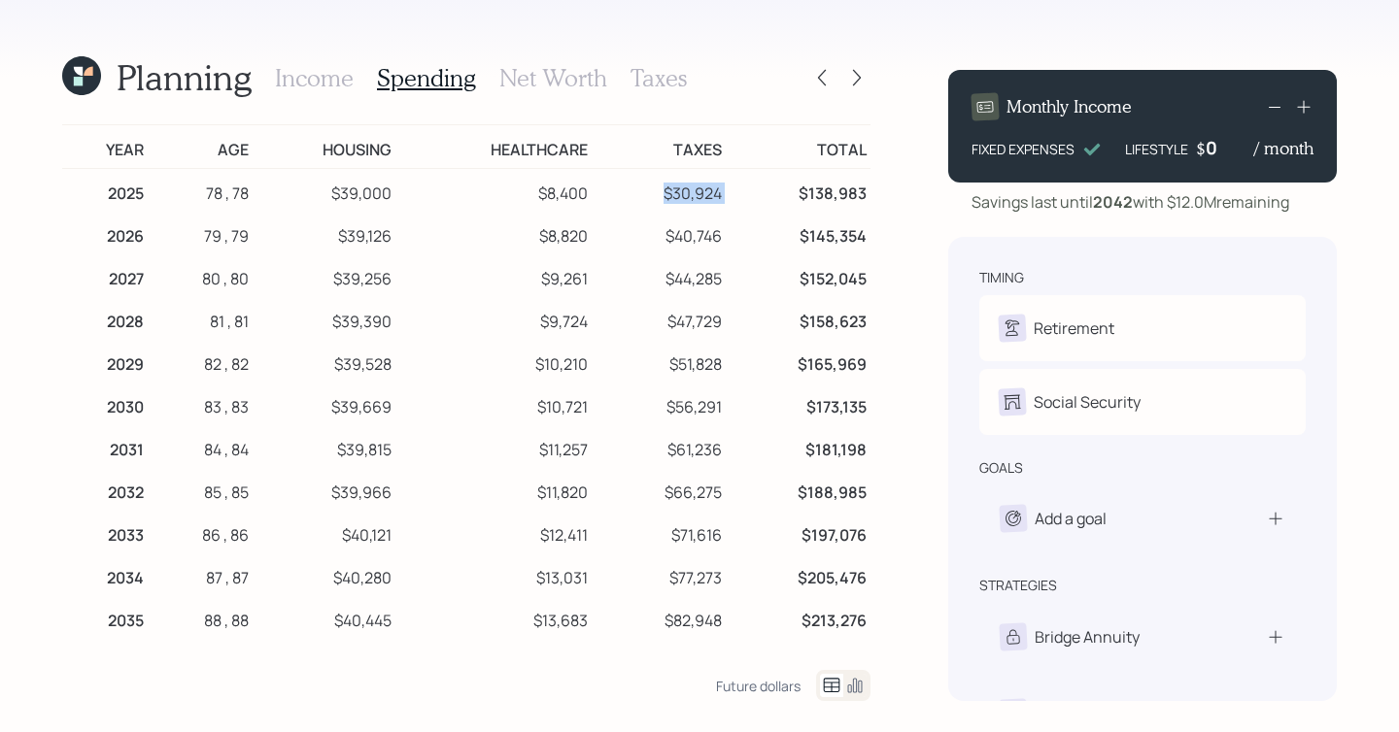
drag, startPoint x: 732, startPoint y: 198, endPoint x: 660, endPoint y: 198, distance: 72.9
click at [660, 198] on tr "2025 78 , 78 $39,000 $8,400 $30,924 $138,983" at bounding box center [466, 191] width 808 height 44
click at [660, 198] on td "$30,924" at bounding box center [659, 191] width 134 height 44
click at [819, 78] on icon at bounding box center [821, 77] width 19 height 19
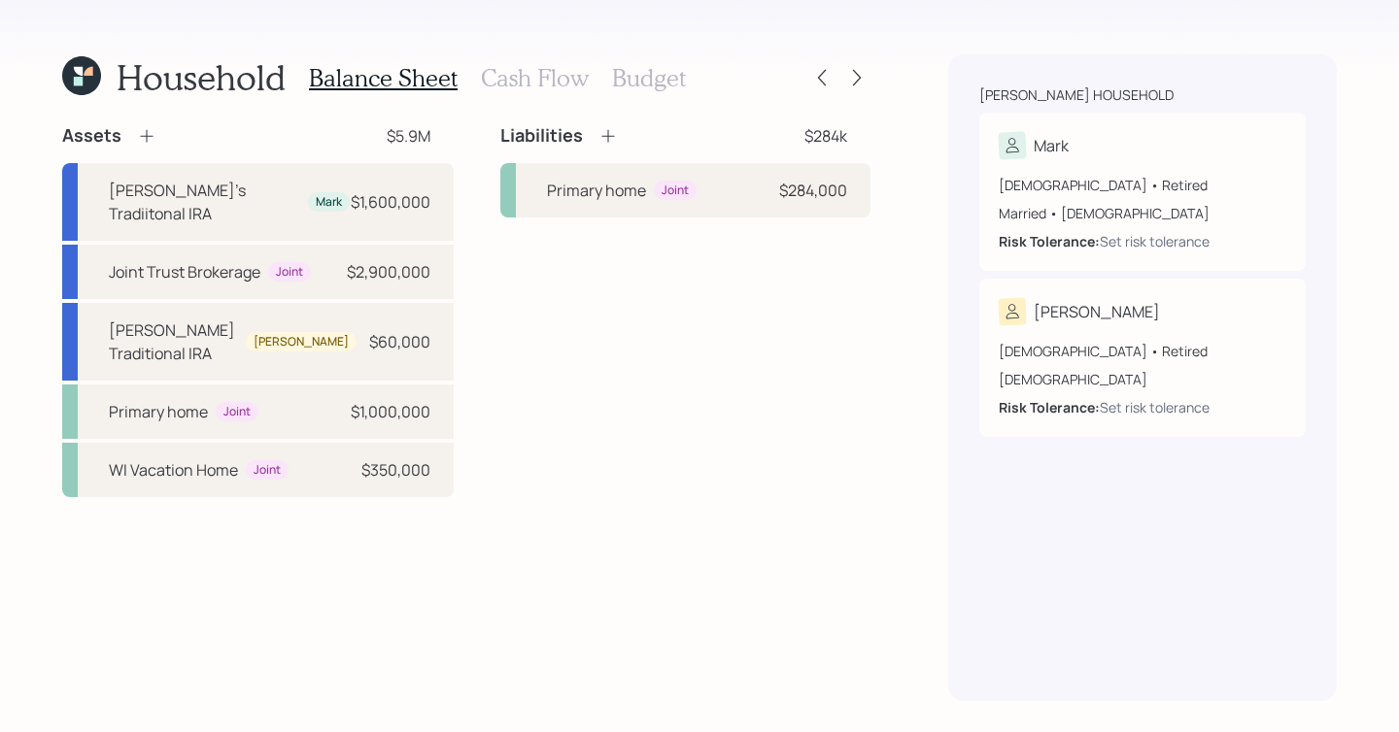
click at [593, 79] on div "Balance Sheet Cash Flow Budget" at bounding box center [497, 77] width 377 height 47
click at [560, 79] on h3 "Cash Flow" at bounding box center [535, 78] width 108 height 28
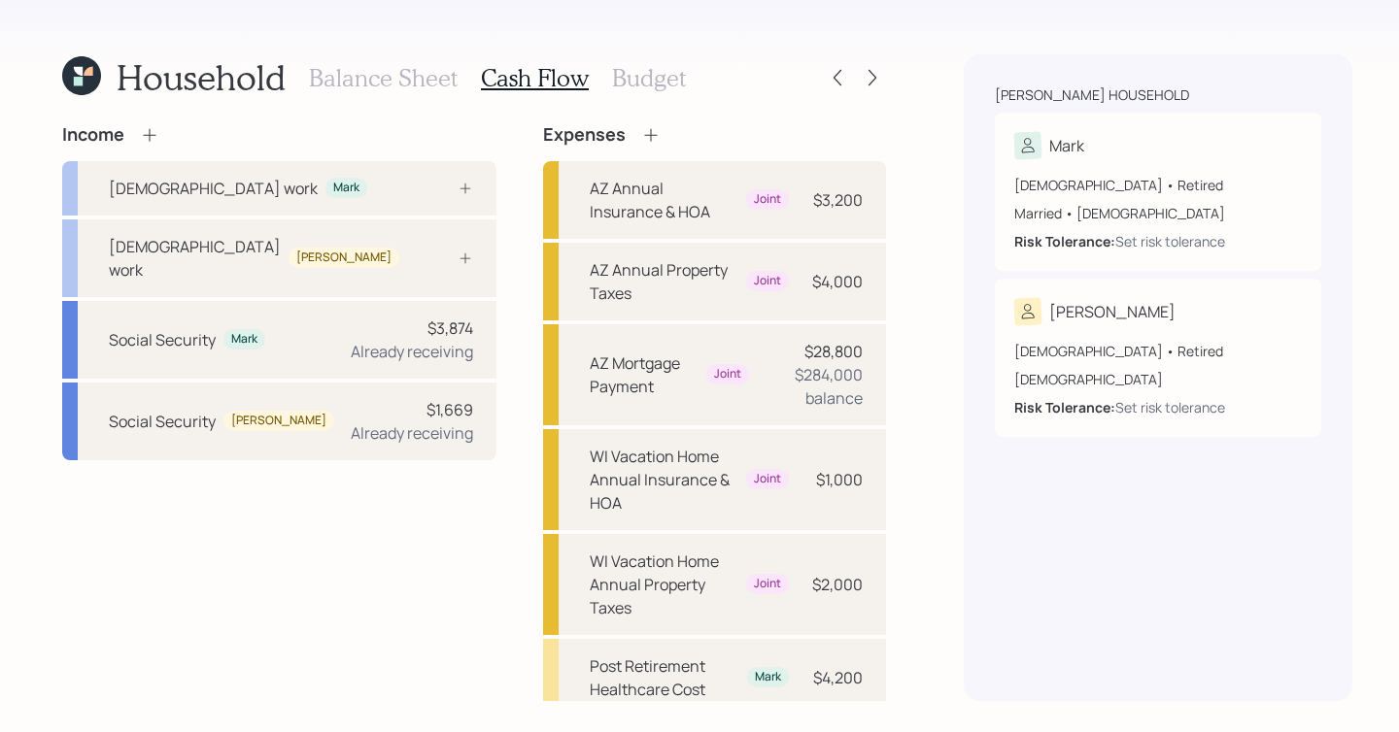
click at [658, 67] on h3 "Budget" at bounding box center [649, 78] width 74 height 28
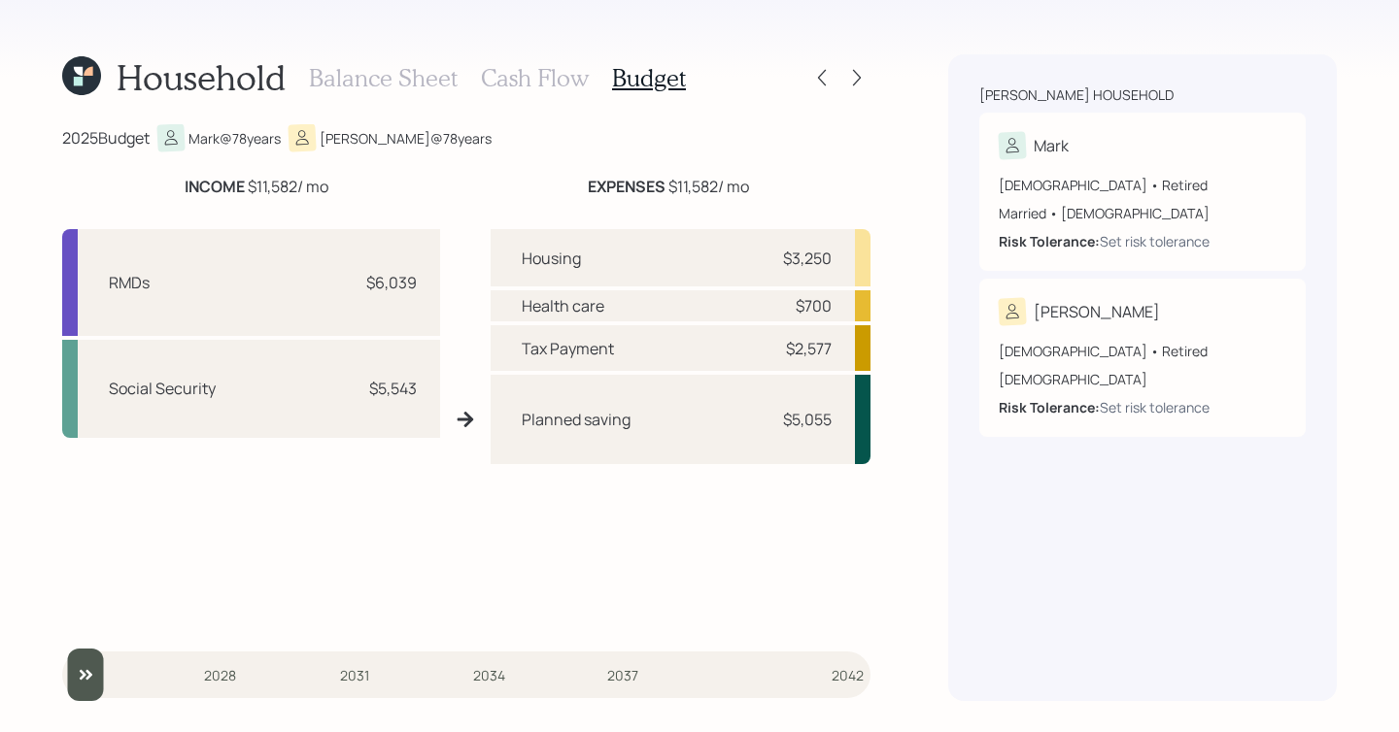
click at [837, 415] on div "Planned saving $5,055" at bounding box center [681, 419] width 380 height 89
click at [509, 82] on h3 "Cash Flow" at bounding box center [535, 78] width 108 height 28
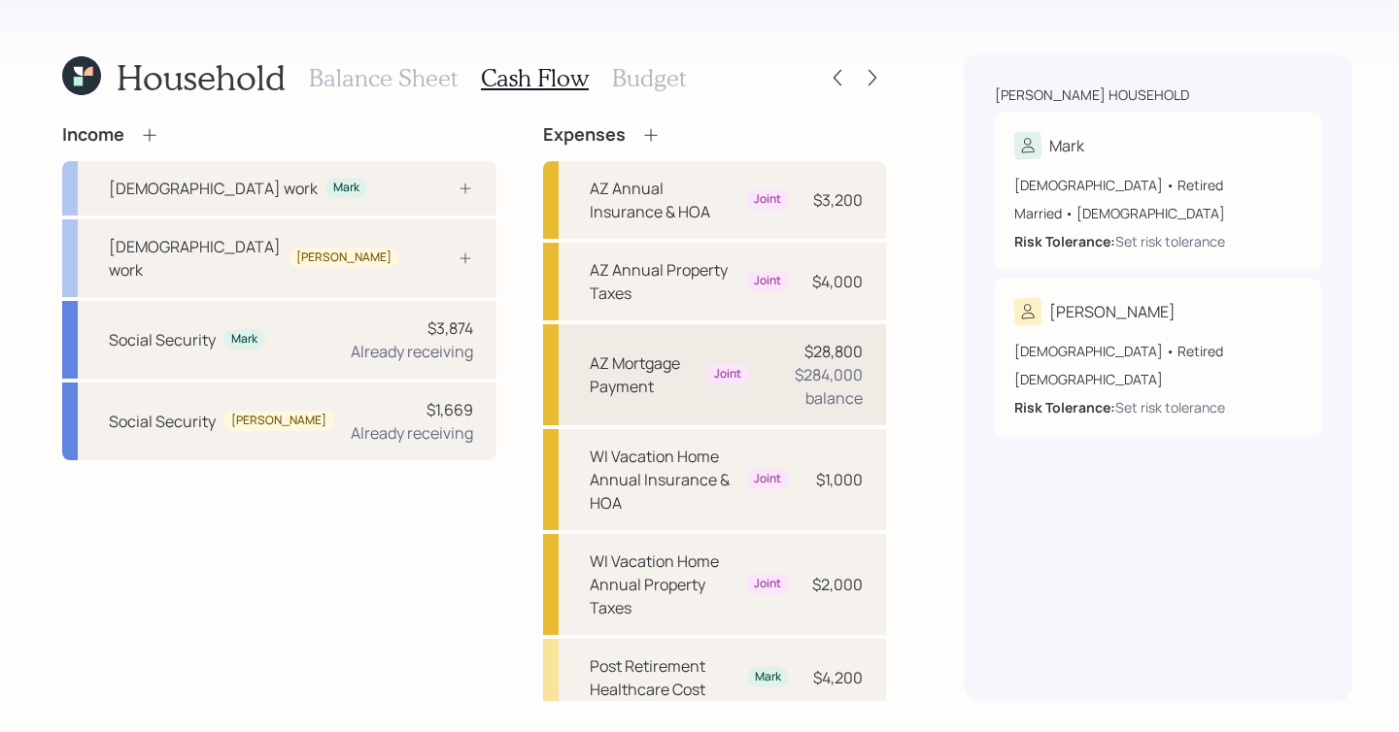
scroll to position [143, 0]
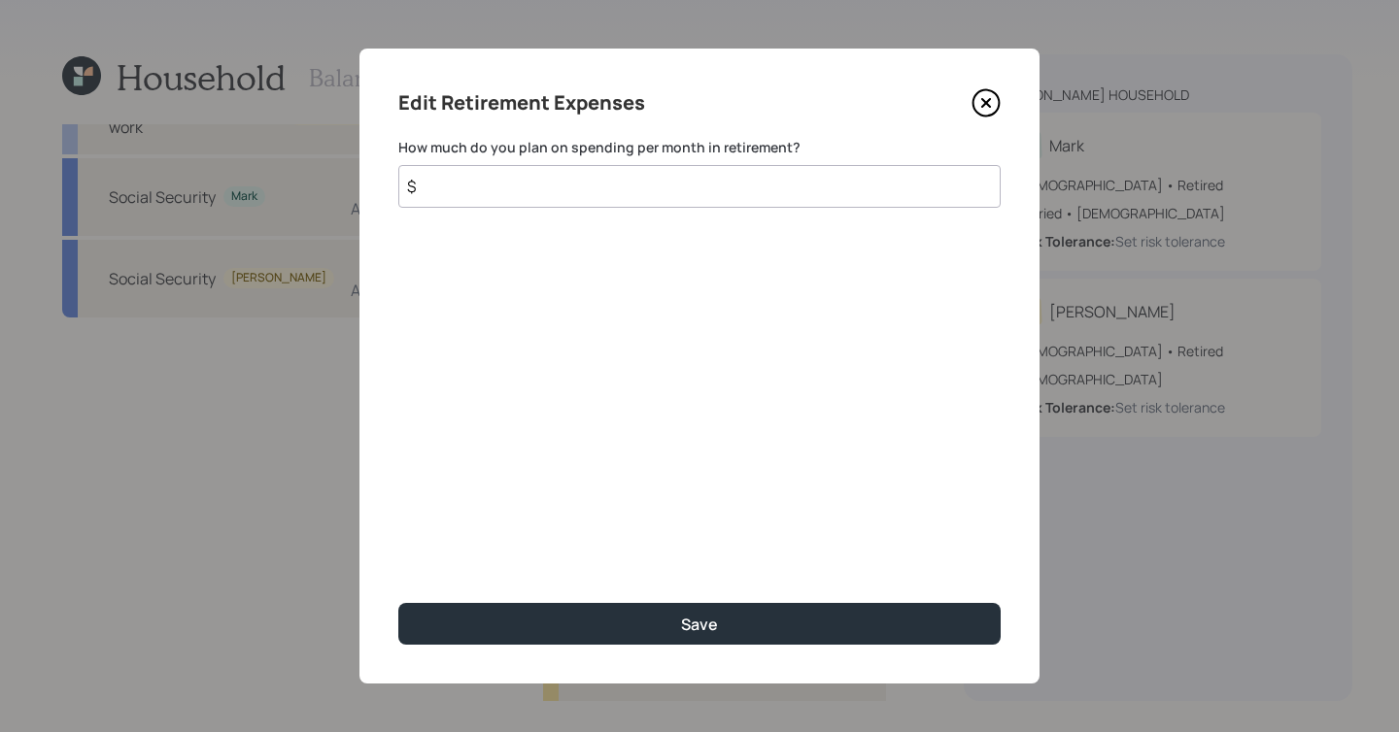
click at [554, 172] on input "$" at bounding box center [699, 186] width 602 height 43
click at [585, 189] on input "$" at bounding box center [699, 186] width 602 height 43
type input "$ 5,000"
click at [398, 603] on button "Save" at bounding box center [699, 624] width 602 height 42
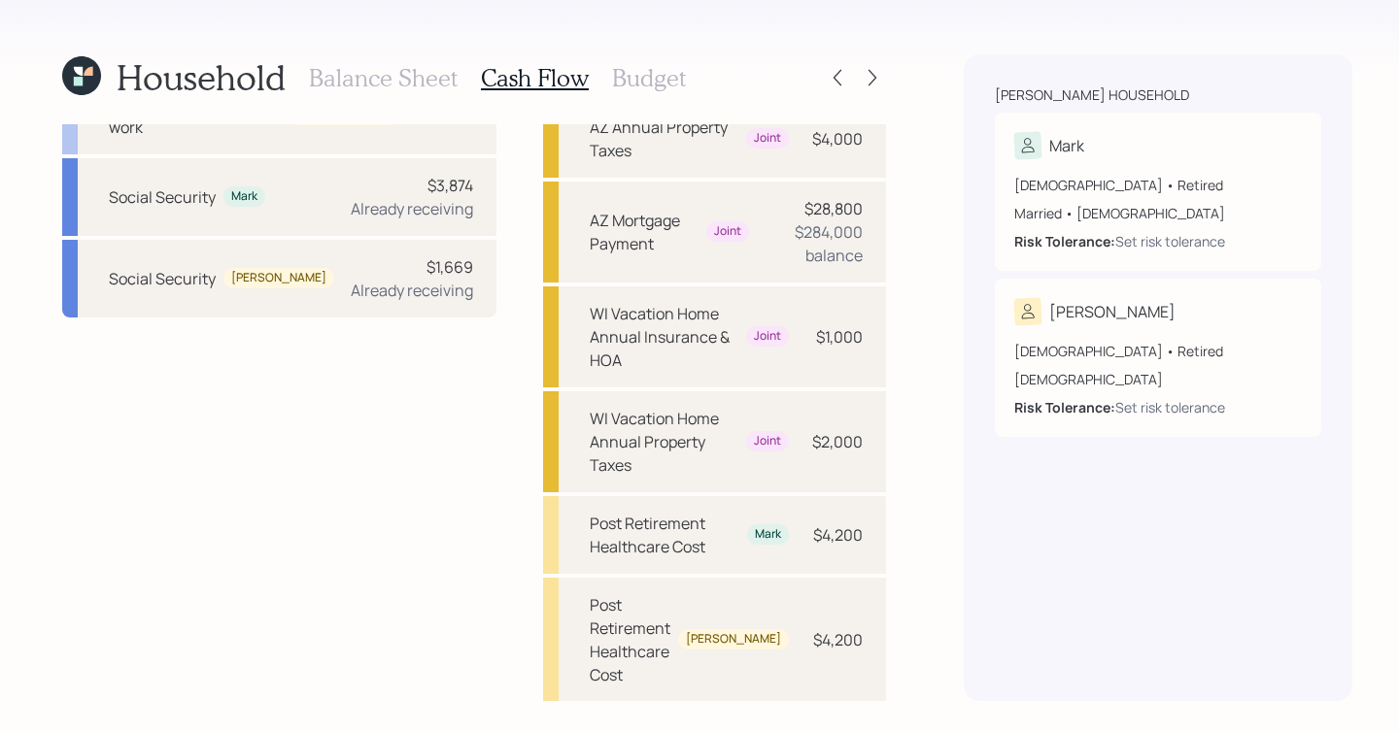
click at [658, 84] on h3 "Budget" at bounding box center [649, 78] width 74 height 28
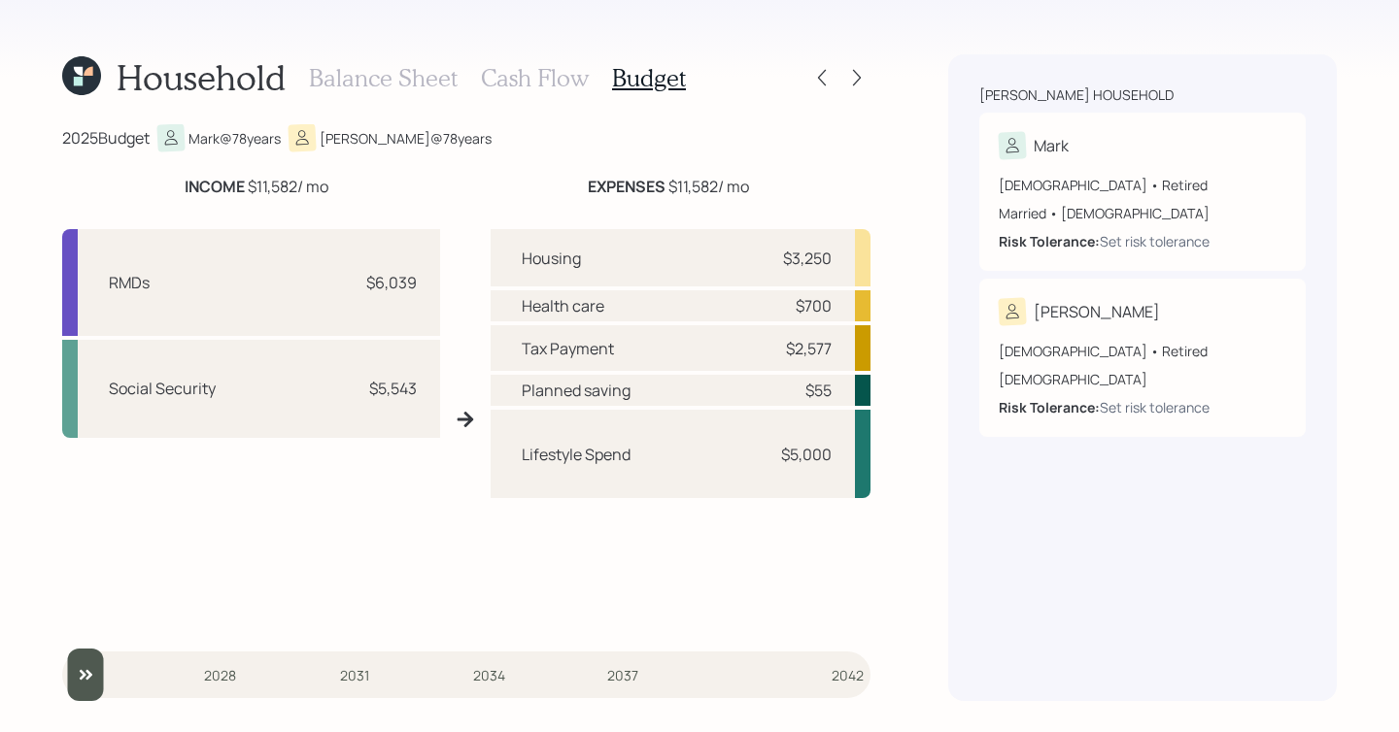
click at [428, 76] on h3 "Balance Sheet" at bounding box center [383, 78] width 149 height 28
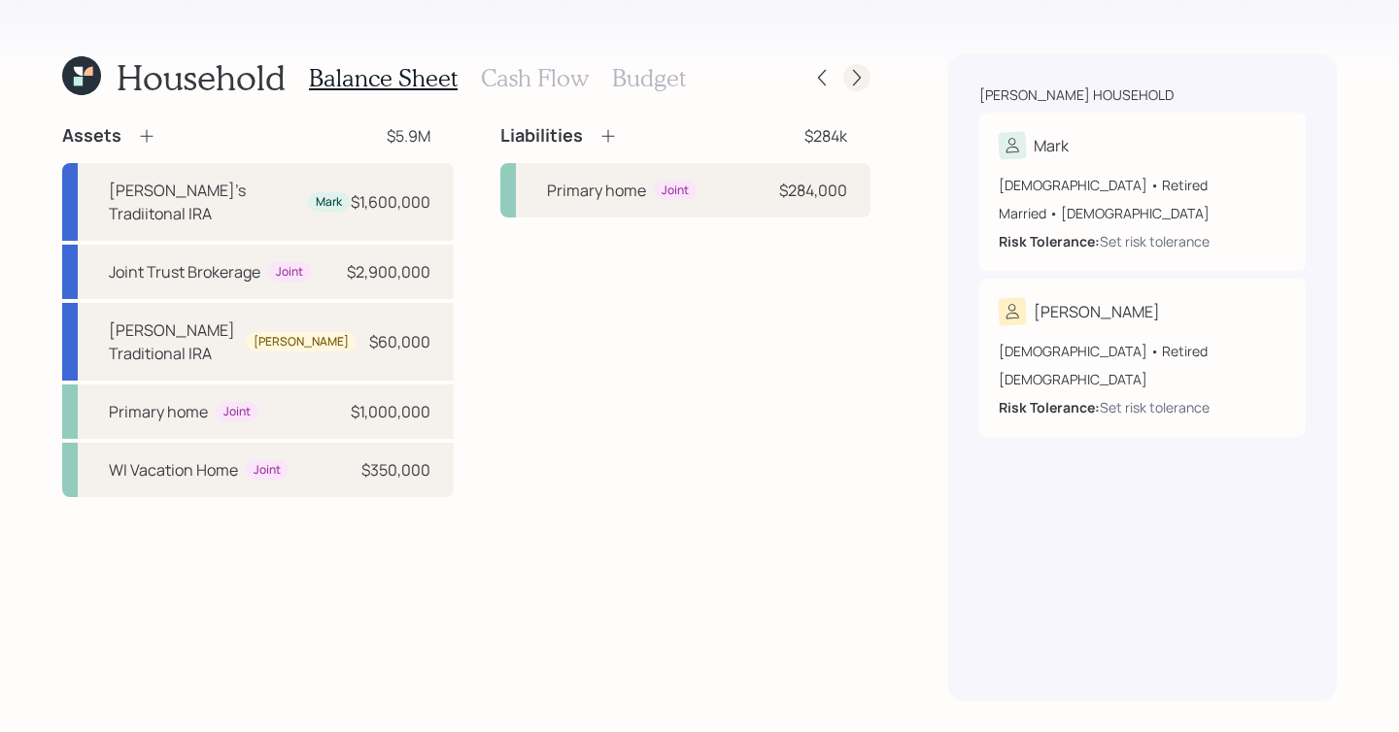
click at [864, 78] on icon at bounding box center [856, 77] width 19 height 19
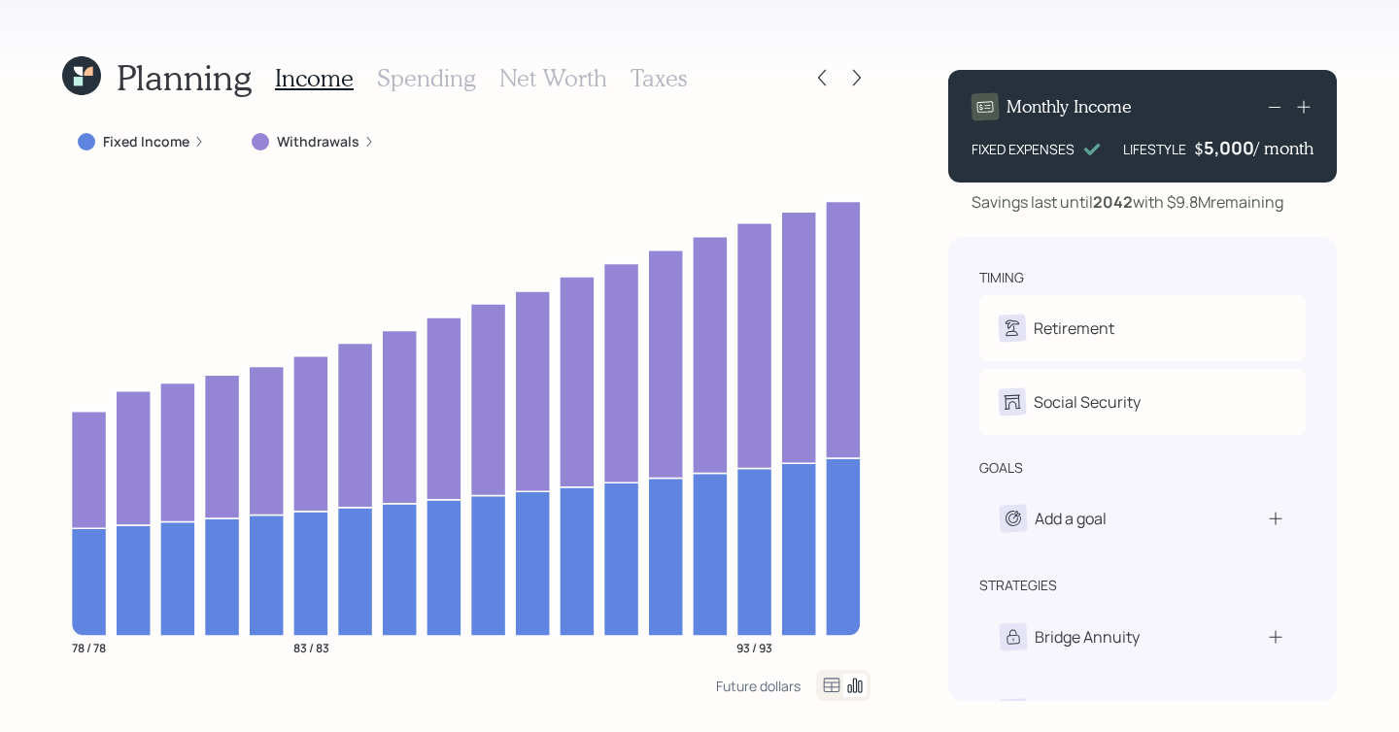
click at [467, 58] on div "Income Spending Net Worth Taxes" at bounding box center [481, 77] width 412 height 47
click at [467, 64] on h3 "Spending" at bounding box center [426, 78] width 99 height 28
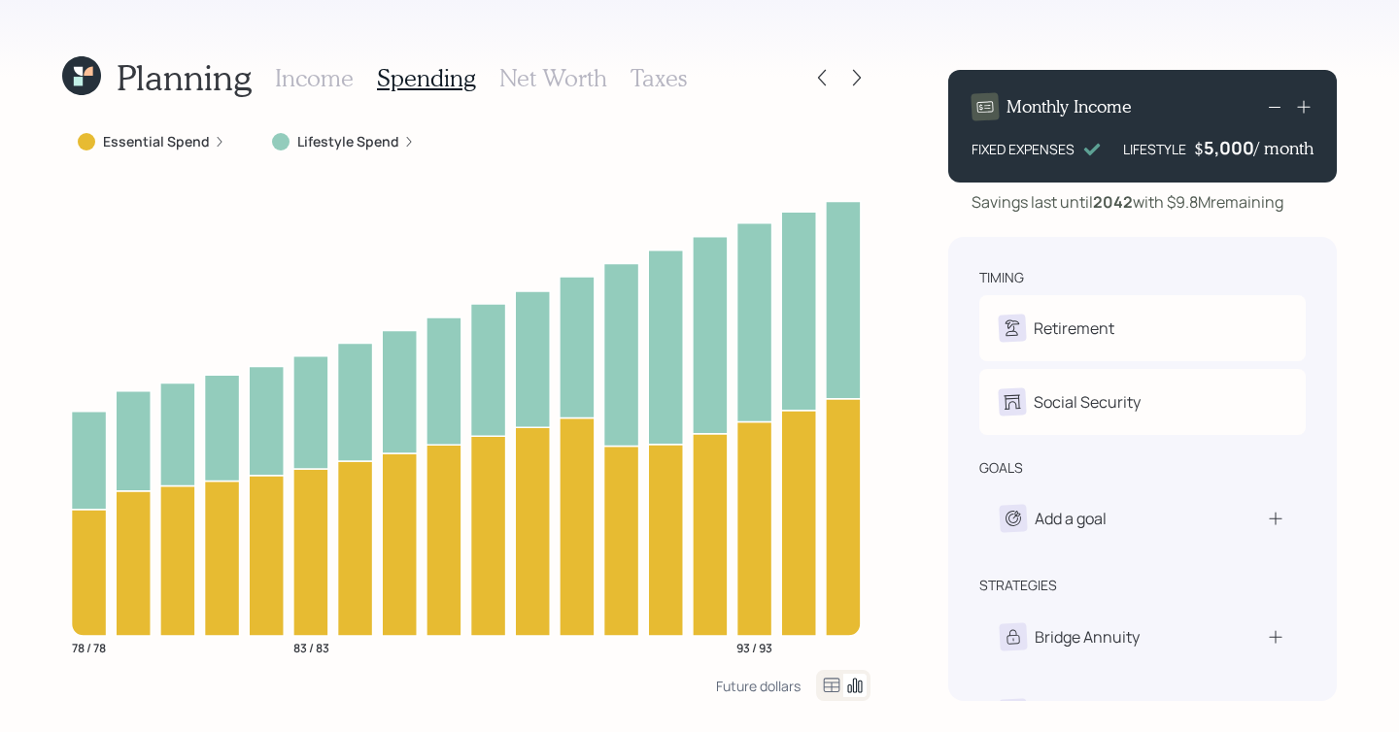
click at [834, 641] on div at bounding box center [843, 685] width 54 height 31
click at [834, 641] on icon at bounding box center [831, 685] width 23 height 23
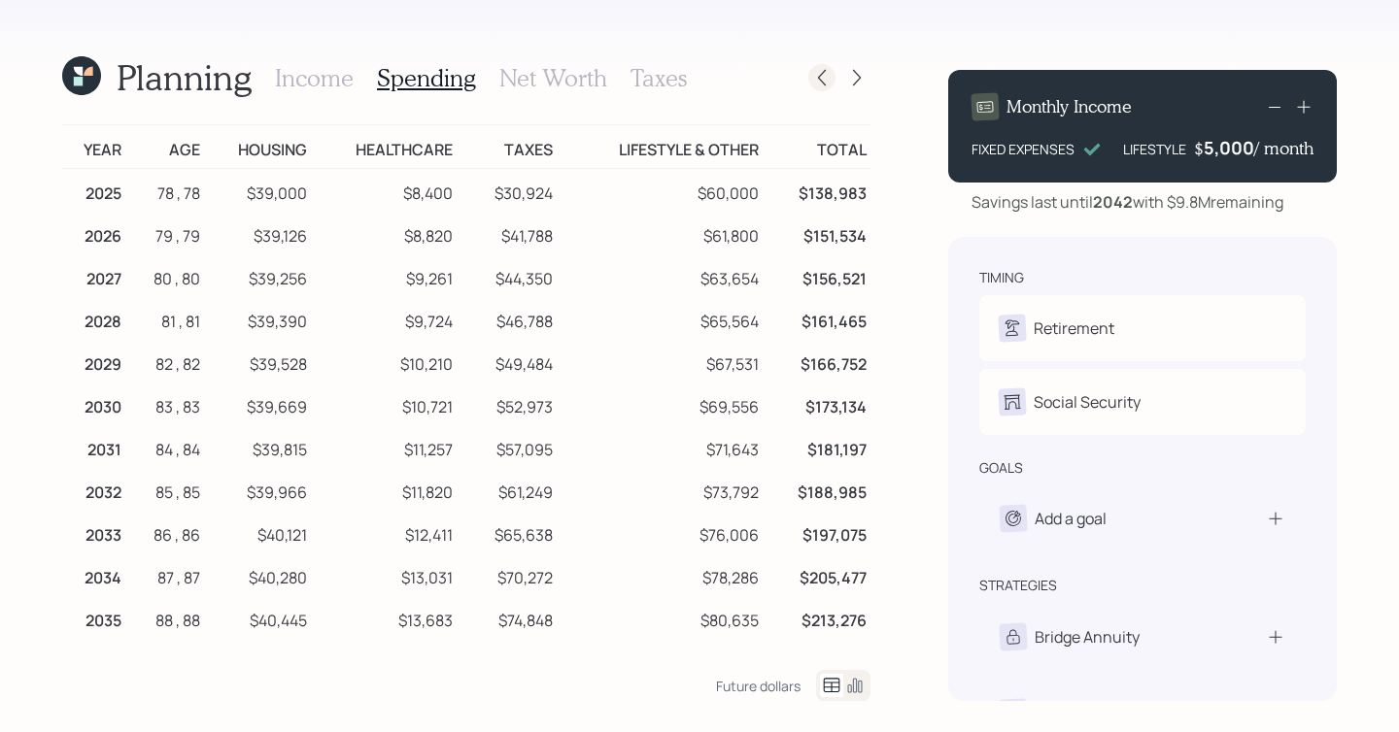
click at [820, 73] on icon at bounding box center [821, 77] width 19 height 19
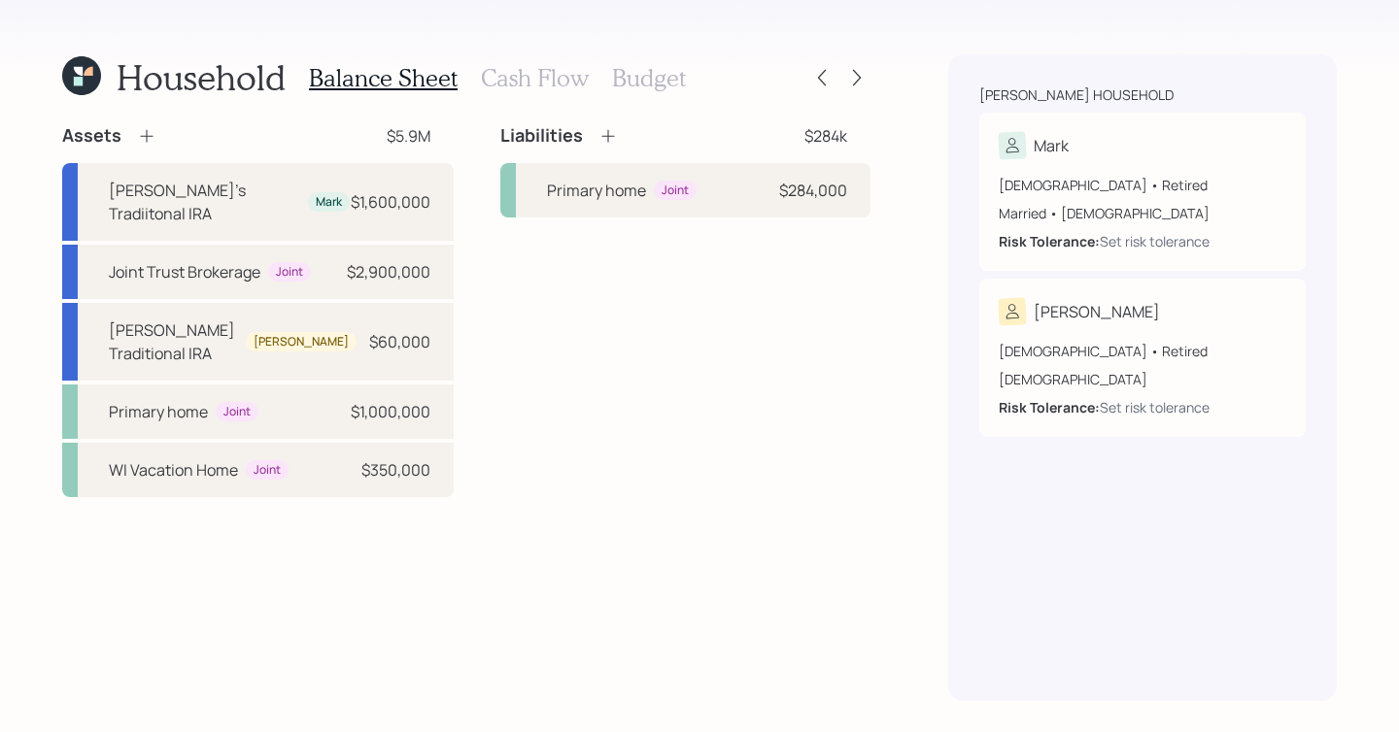
click at [541, 80] on h3 "Cash Flow" at bounding box center [535, 78] width 108 height 28
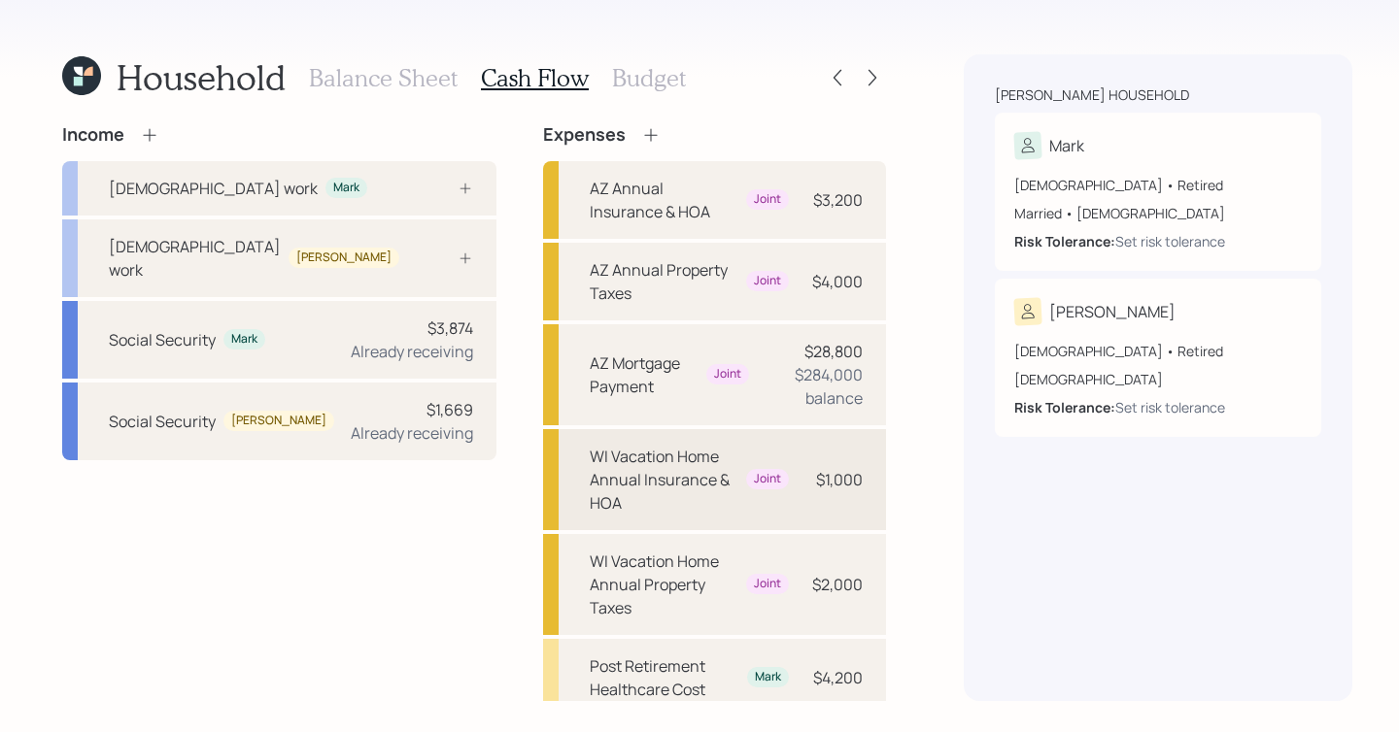
scroll to position [143, 0]
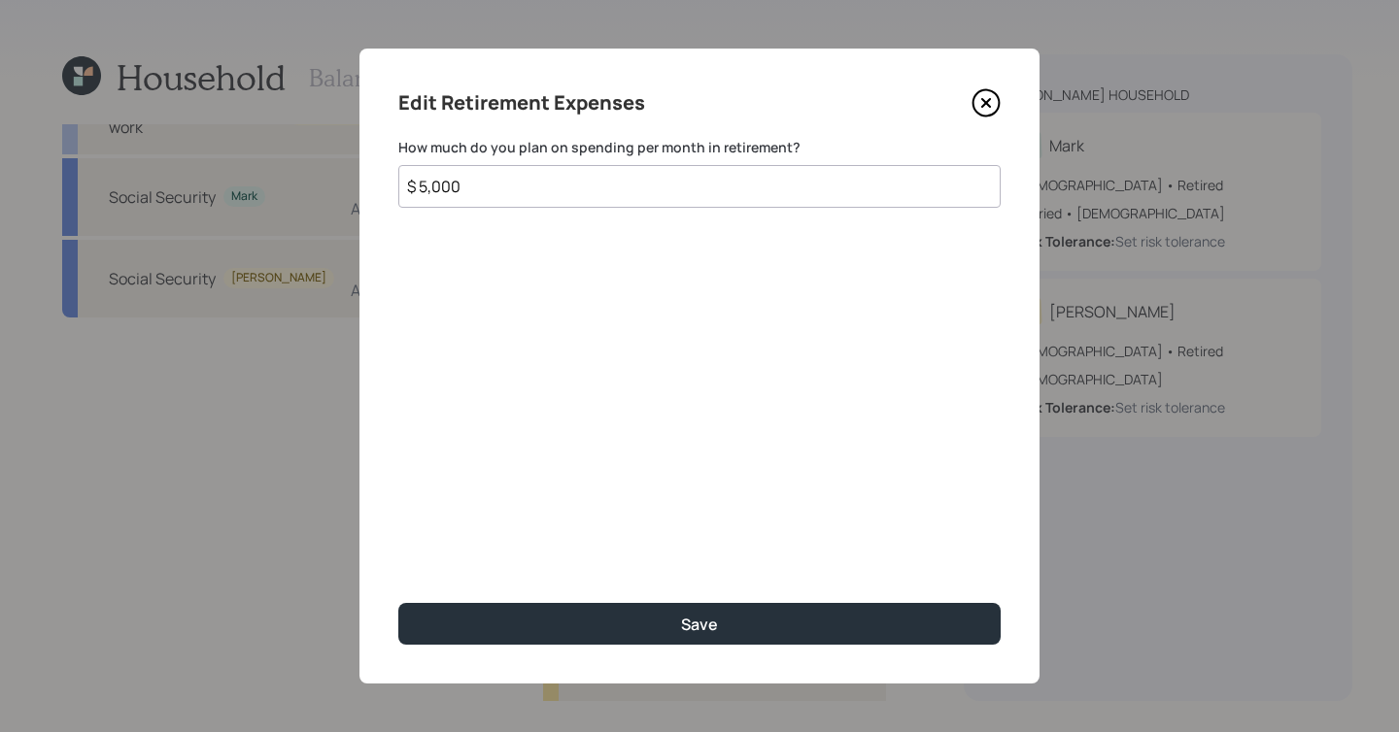
drag, startPoint x: 505, startPoint y: 191, endPoint x: 165, endPoint y: 133, distance: 345.0
click at [165, 133] on div "Edit Retirement Expenses How much do you plan on spending per month in retireme…" at bounding box center [699, 366] width 1399 height 732
type input "$ 8,500"
click at [398, 603] on button "Save" at bounding box center [699, 624] width 602 height 42
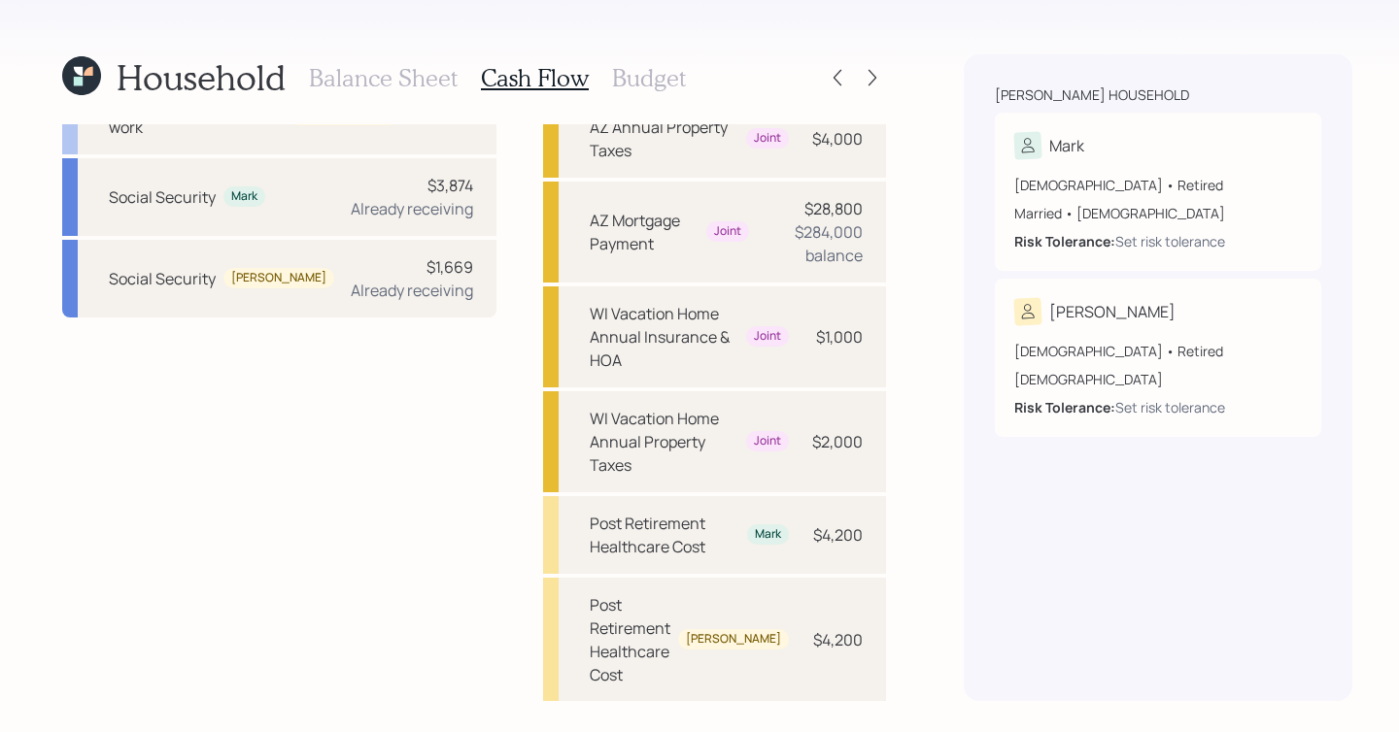
click at [656, 66] on h3 "Budget" at bounding box center [649, 78] width 74 height 28
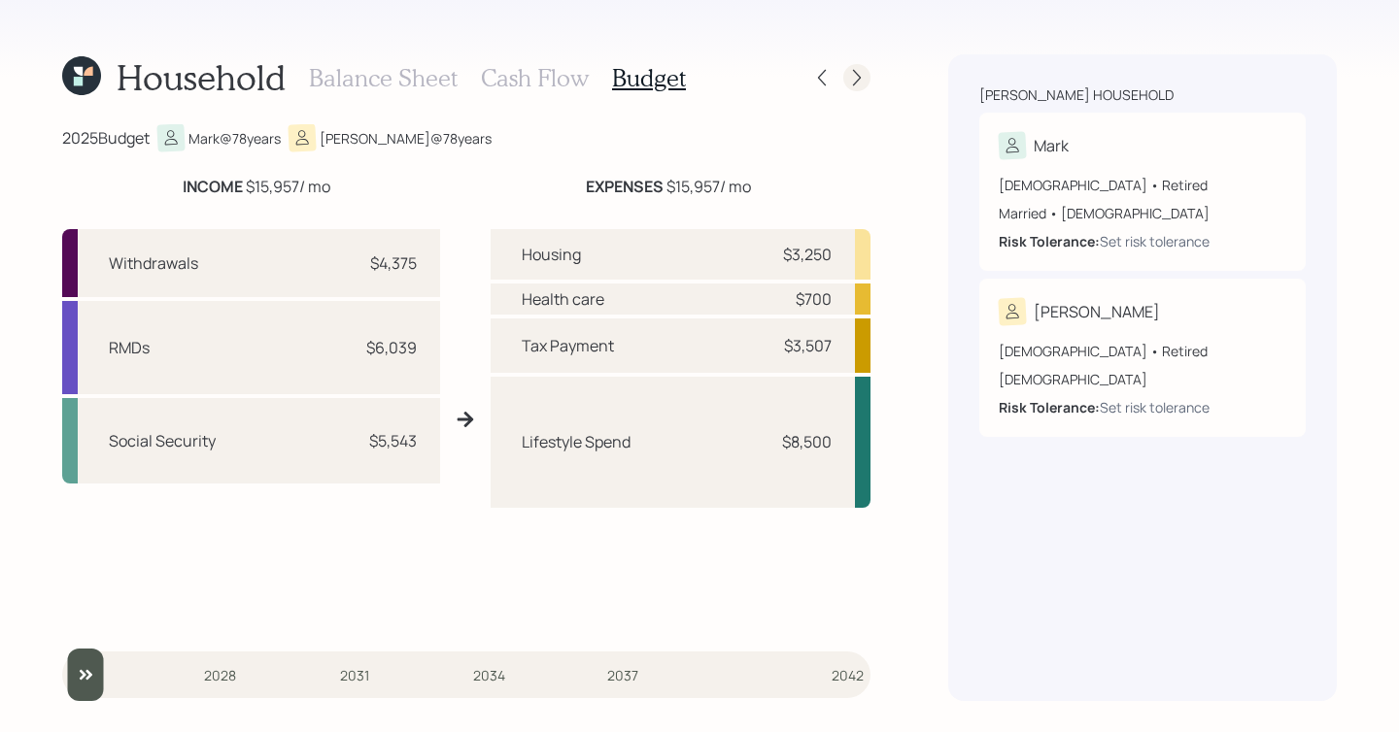
click at [853, 77] on icon at bounding box center [856, 77] width 19 height 19
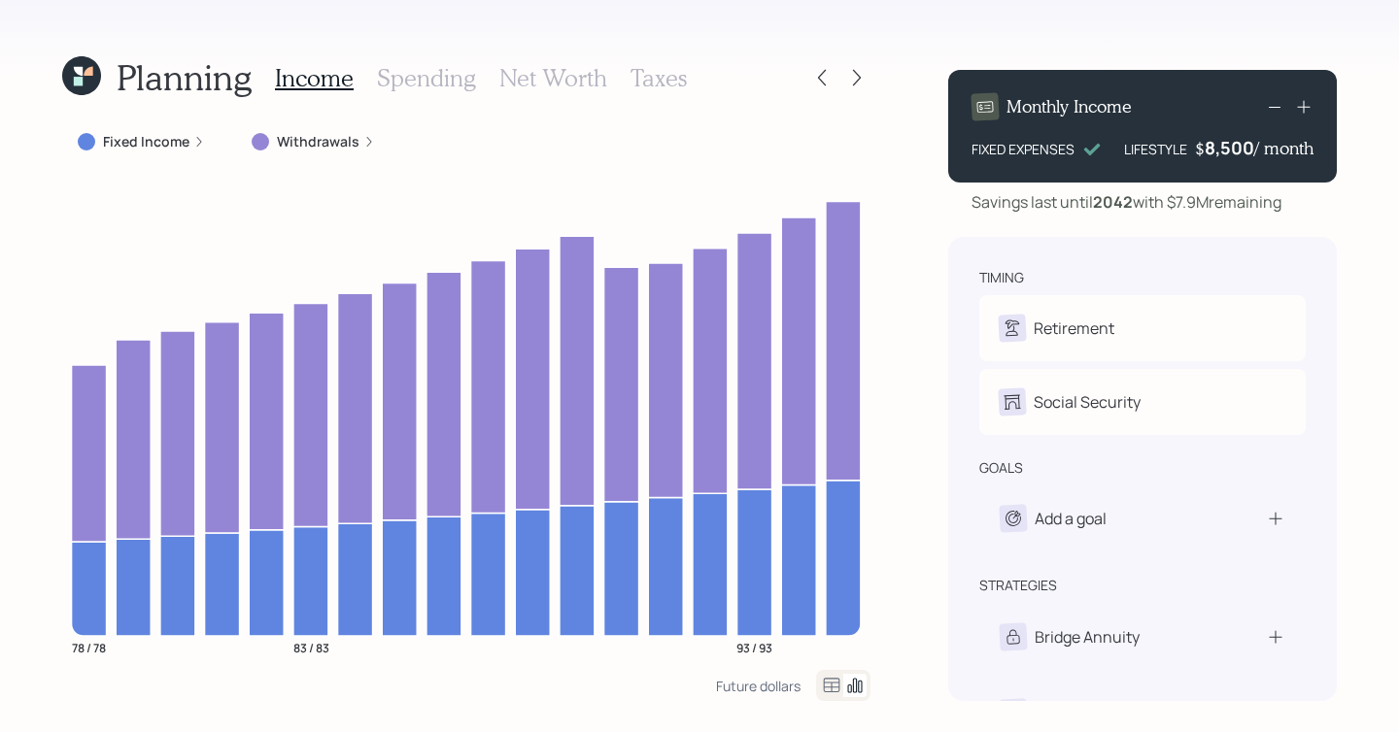
click at [425, 87] on h3 "Spending" at bounding box center [426, 78] width 99 height 28
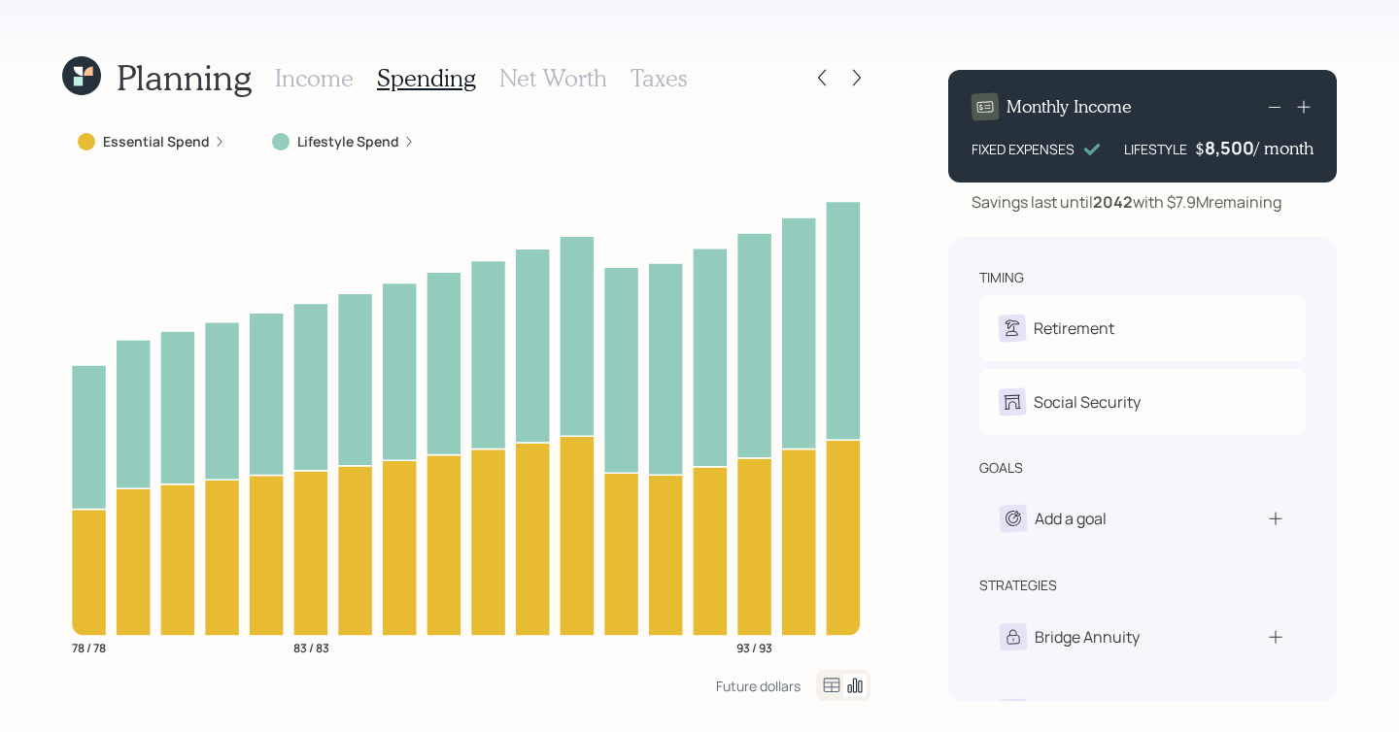
click at [818, 641] on div at bounding box center [843, 685] width 54 height 31
click at [838, 641] on icon at bounding box center [832, 685] width 17 height 15
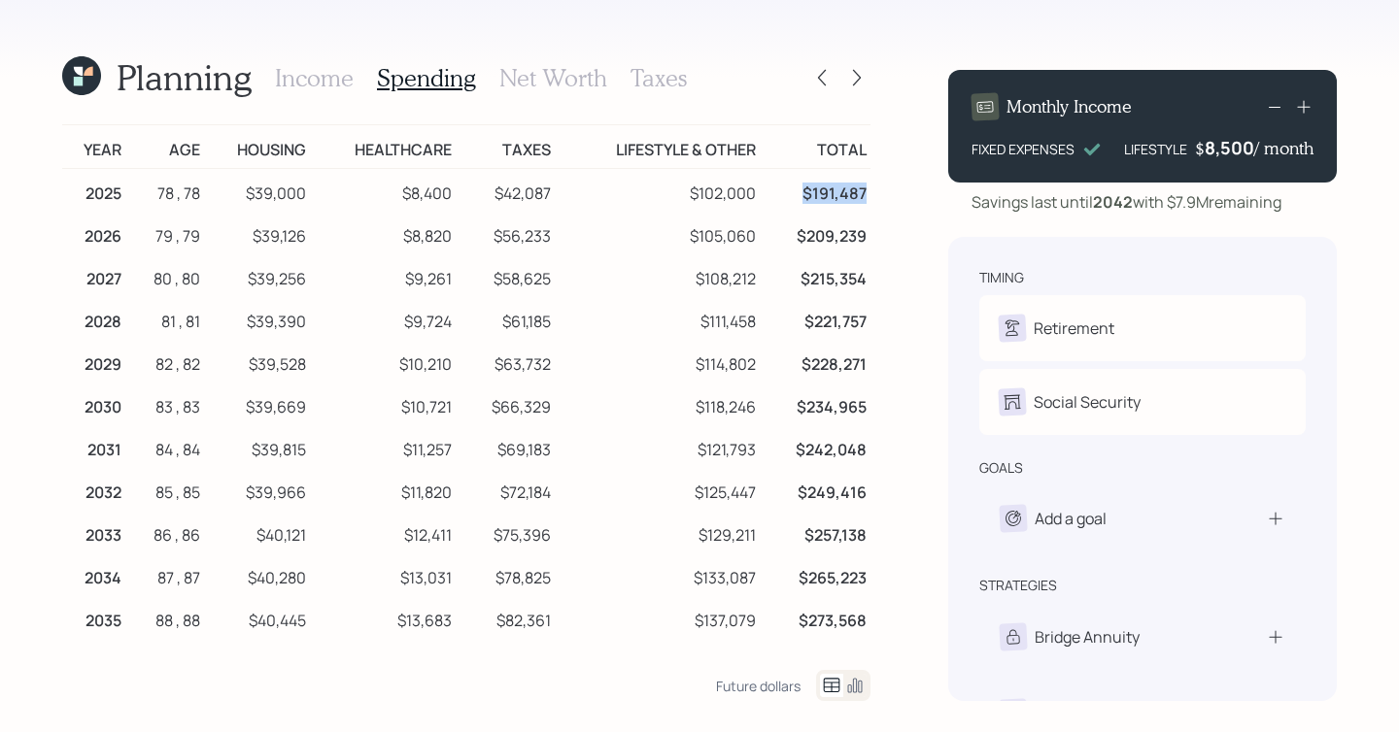
drag, startPoint x: 870, startPoint y: 191, endPoint x: 764, endPoint y: 190, distance: 106.9
click at [764, 190] on div "Planning Income Spending Net Worth Taxes Year Age Housing Healthcare Taxes Life…" at bounding box center [699, 366] width 1399 height 732
click at [316, 66] on h3 "Income" at bounding box center [314, 78] width 79 height 28
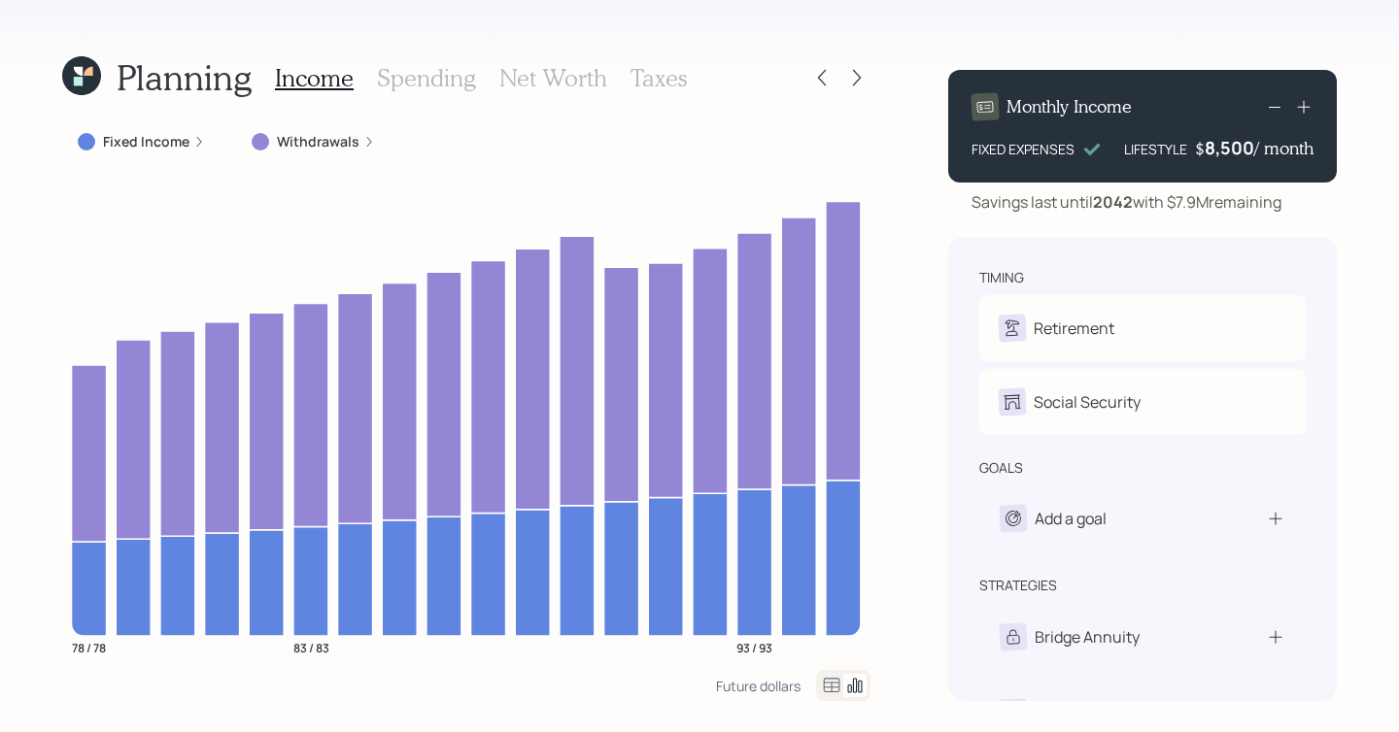
click at [172, 143] on label "Fixed Income" at bounding box center [146, 141] width 86 height 19
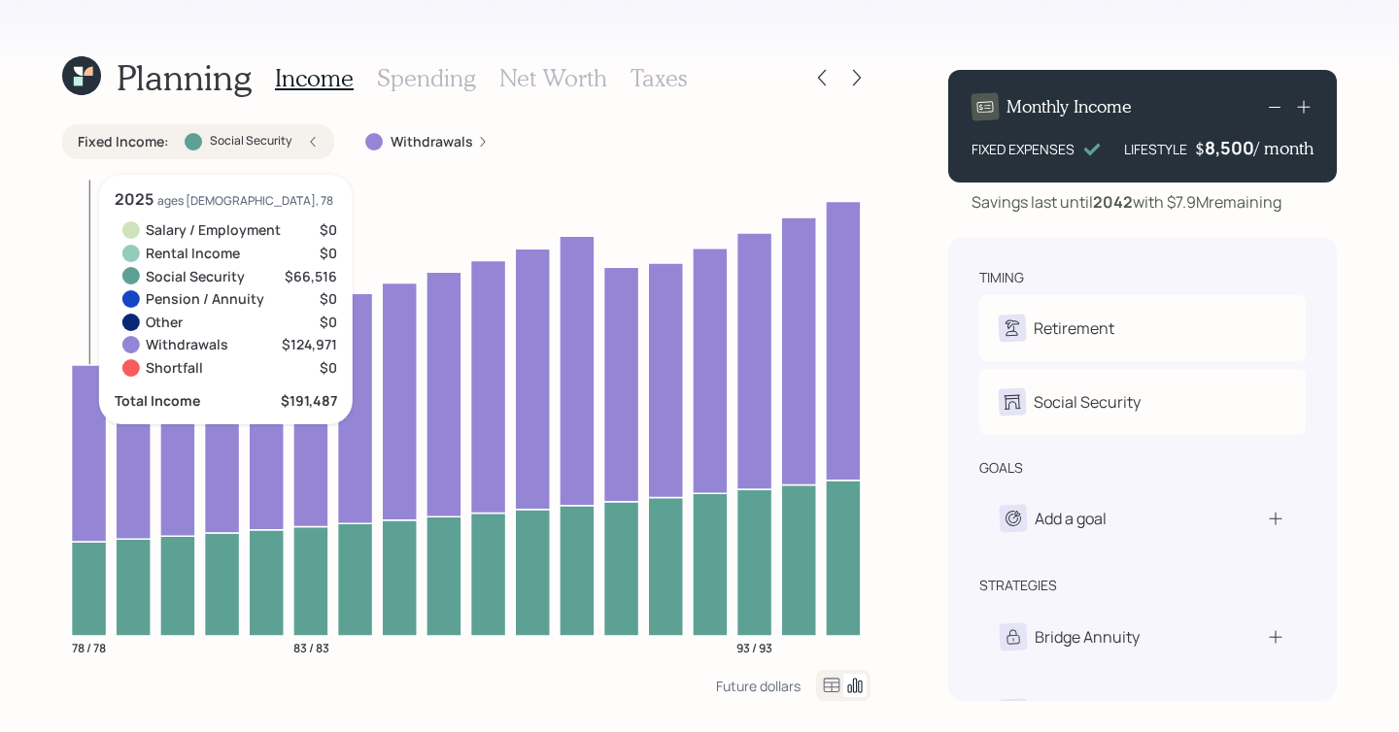
click at [89, 571] on icon at bounding box center [89, 589] width 35 height 94
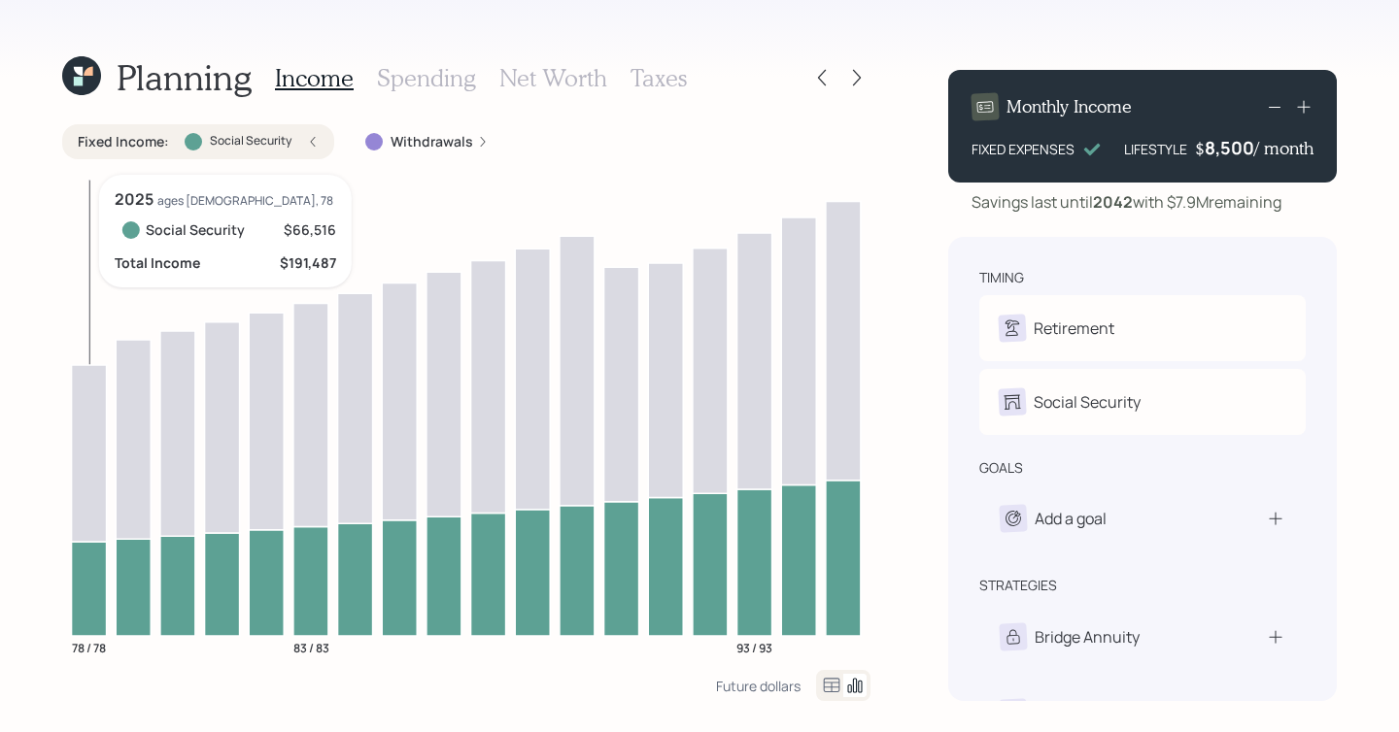
click at [89, 571] on icon at bounding box center [89, 589] width 35 height 94
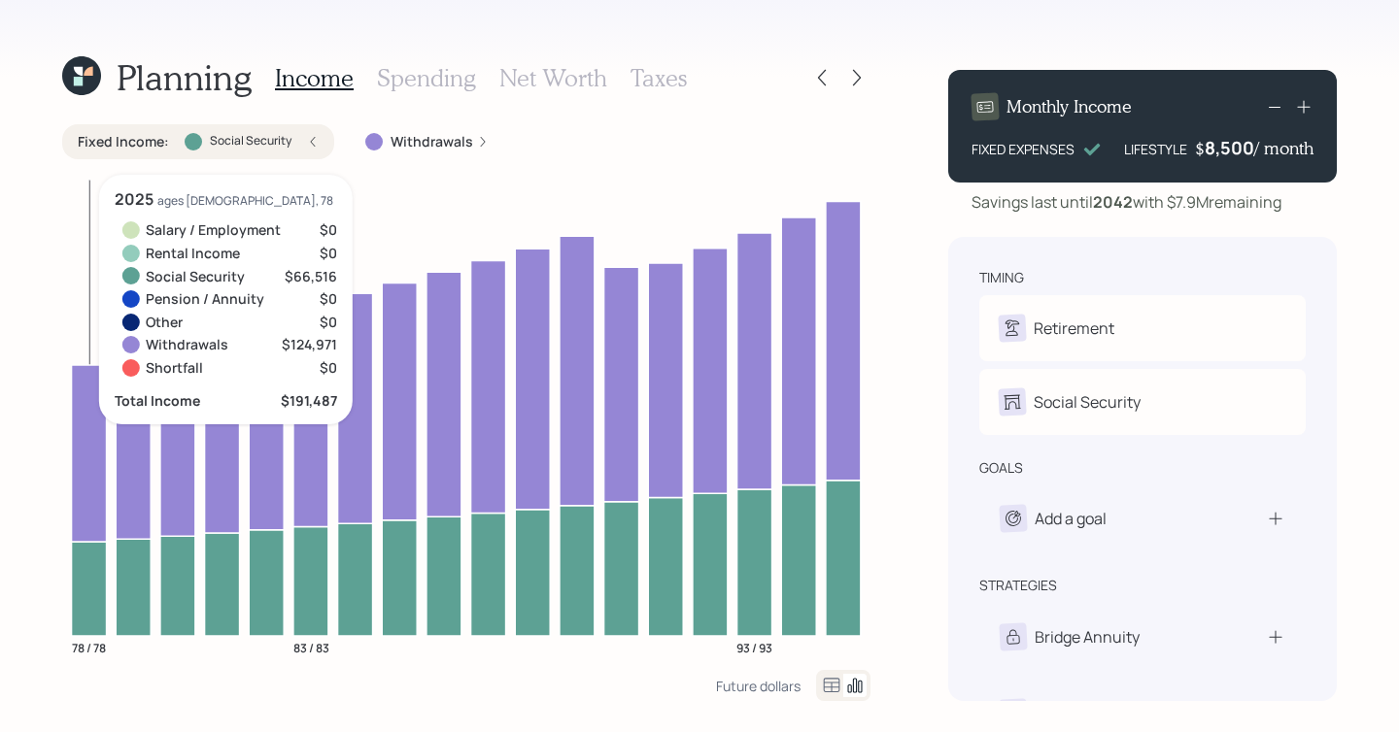
click at [93, 470] on icon at bounding box center [89, 452] width 35 height 177
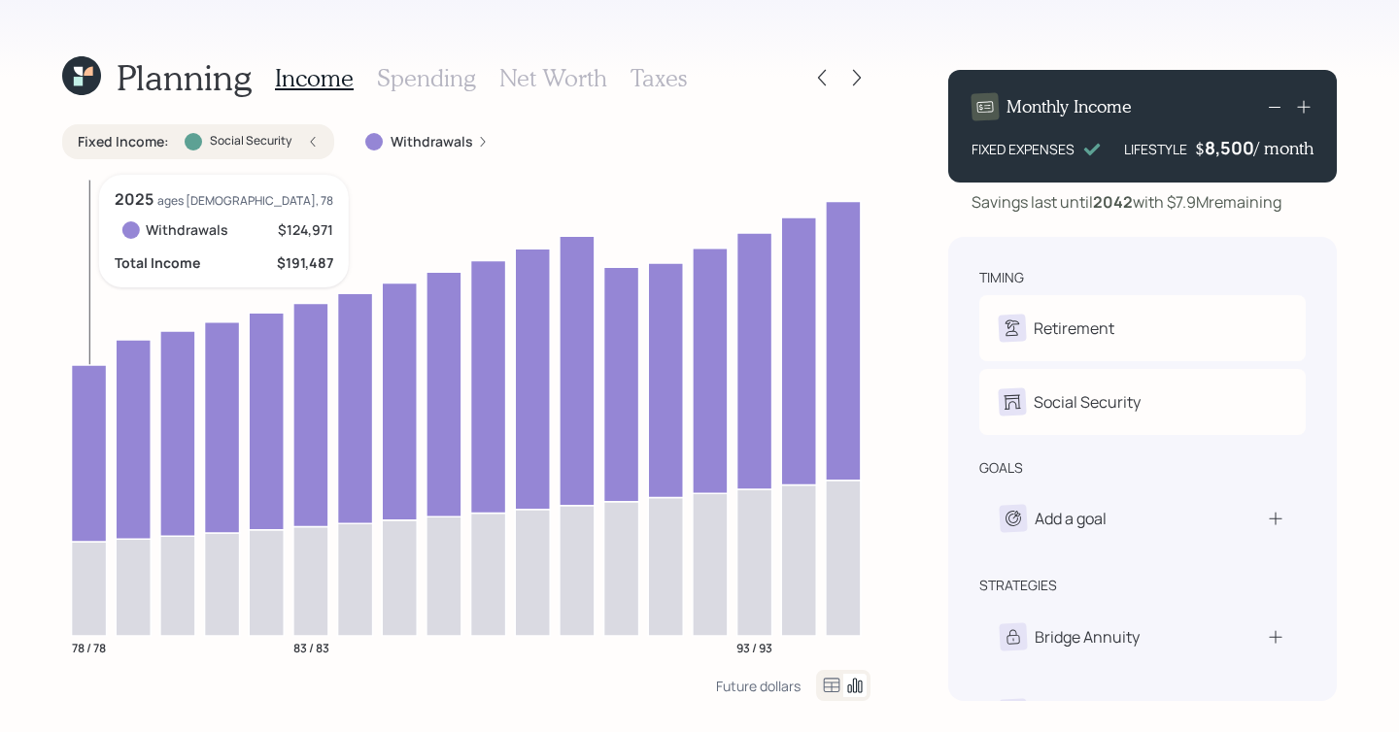
click at [93, 470] on icon at bounding box center [89, 452] width 35 height 177
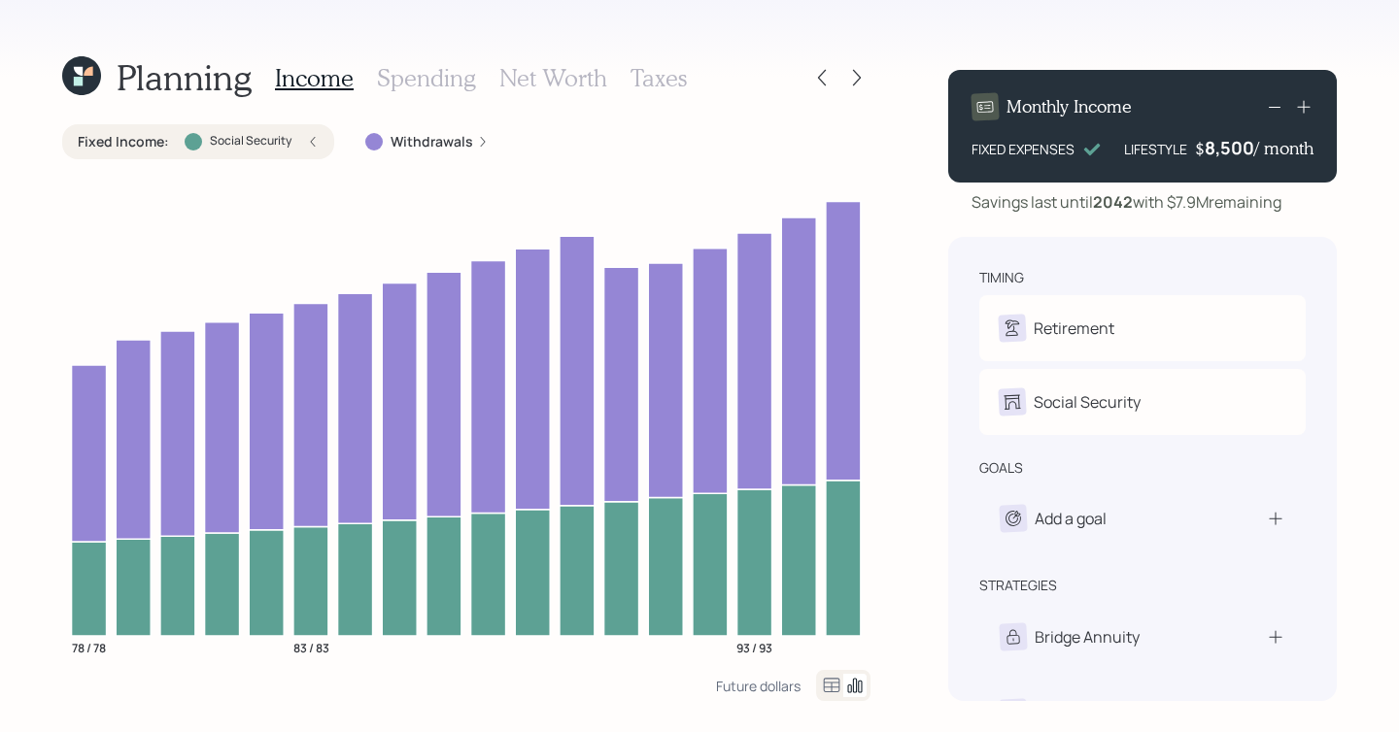
click at [451, 169] on div "Fixed Income : Social Security Withdrawals 78 / 78 83 / 83 93 / 93" at bounding box center [466, 397] width 808 height 546
click at [451, 148] on label "Withdrawals" at bounding box center [432, 141] width 83 height 19
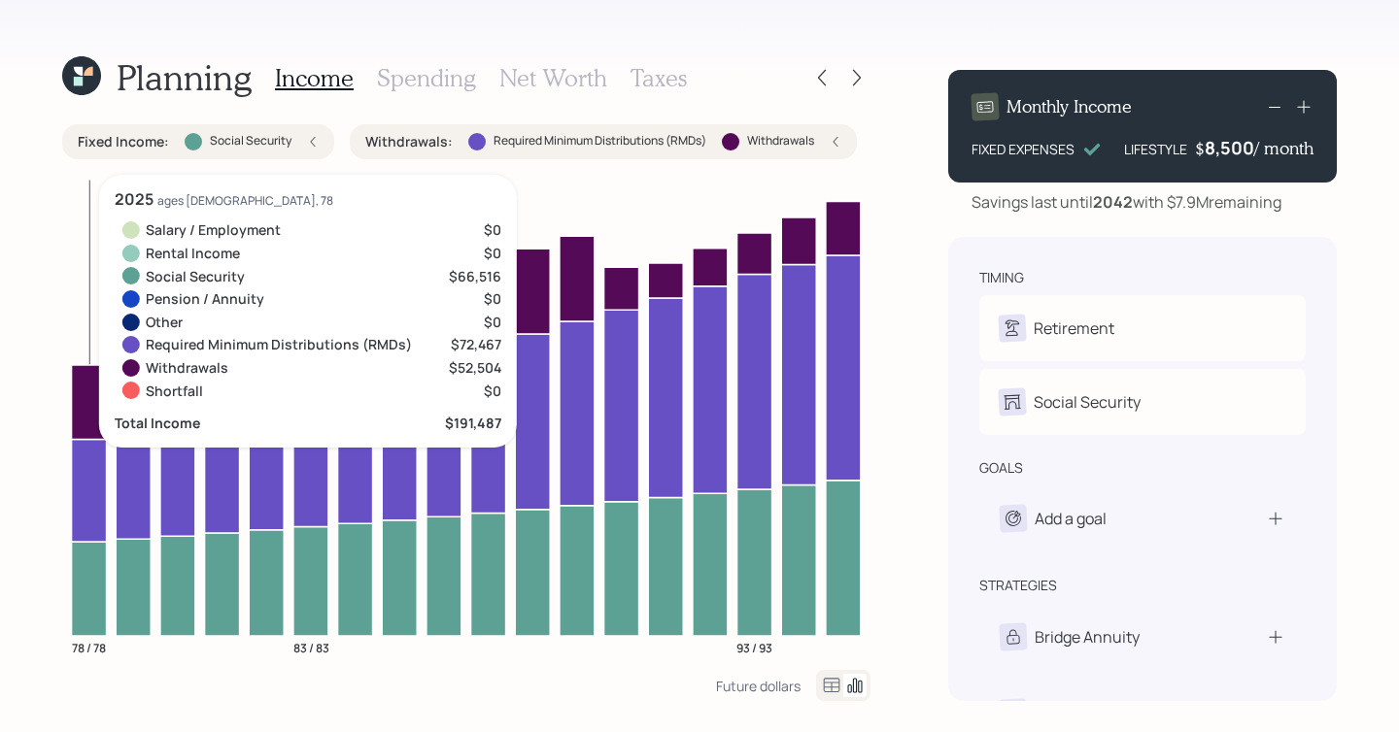
click at [89, 460] on icon at bounding box center [89, 490] width 35 height 103
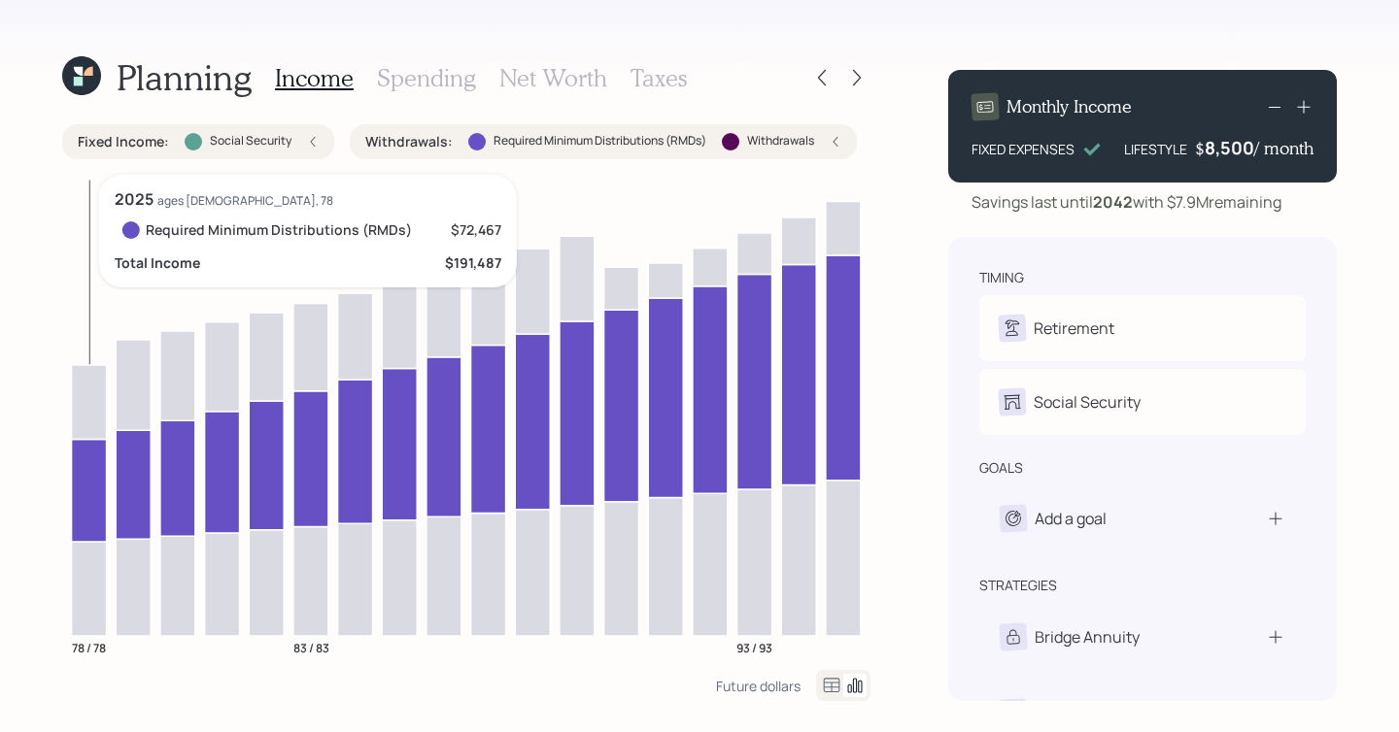
click at [89, 460] on icon at bounding box center [89, 490] width 35 height 103
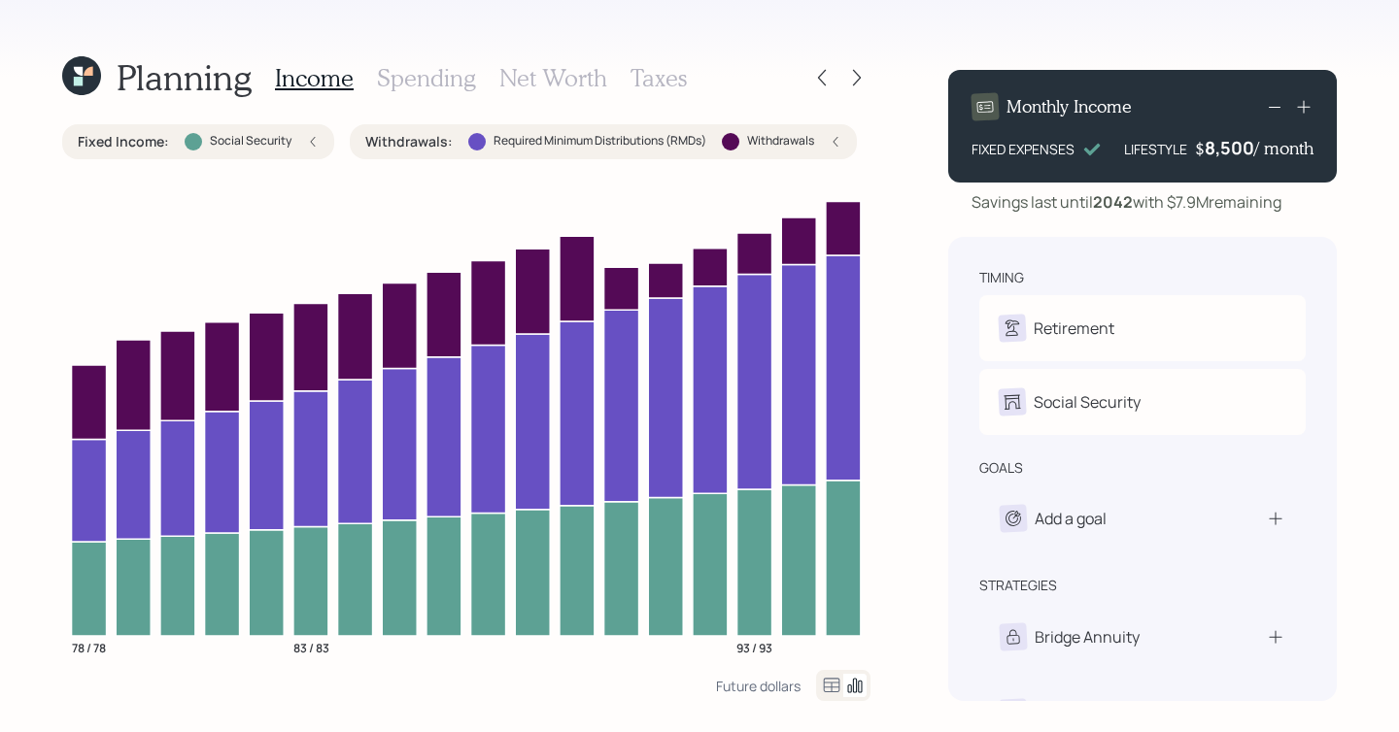
click at [294, 138] on div "Fixed Income : Social Security" at bounding box center [198, 141] width 241 height 19
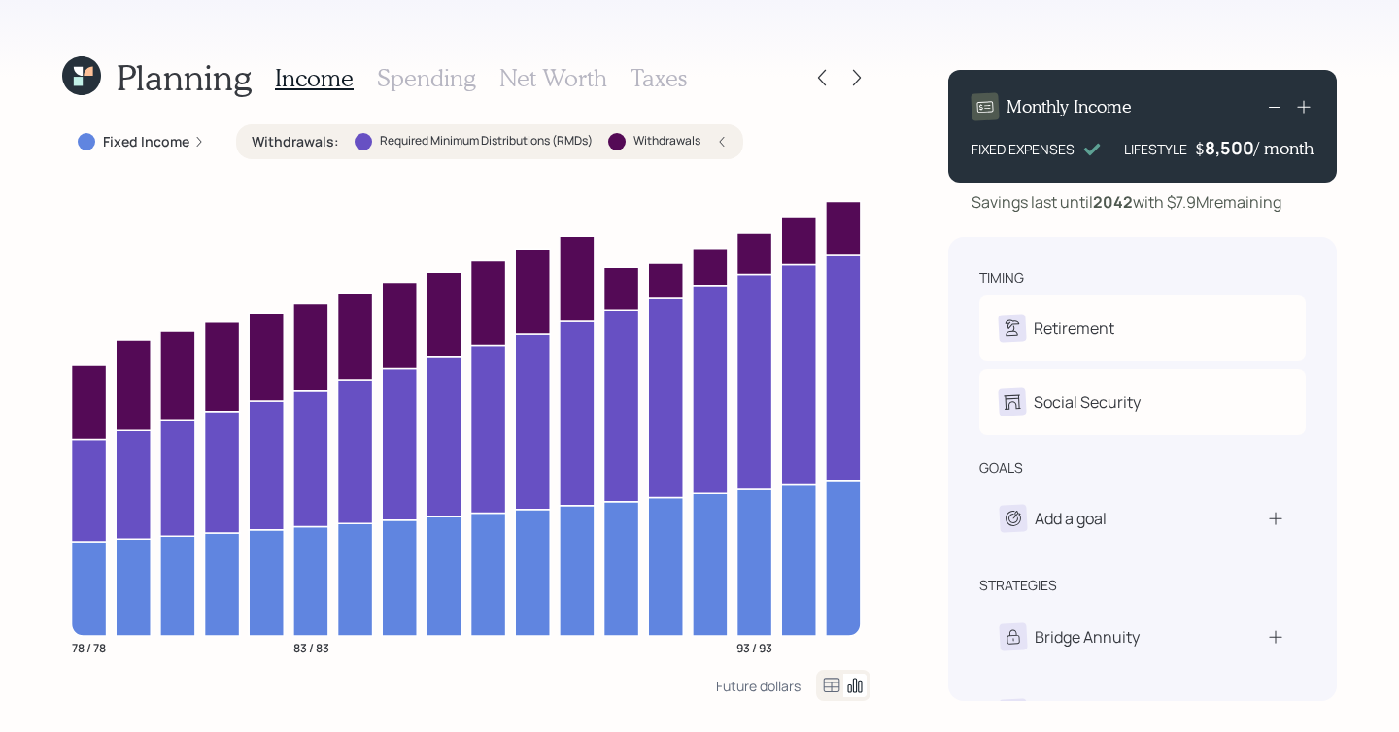
click at [327, 142] on label "Withdrawals :" at bounding box center [295, 141] width 87 height 19
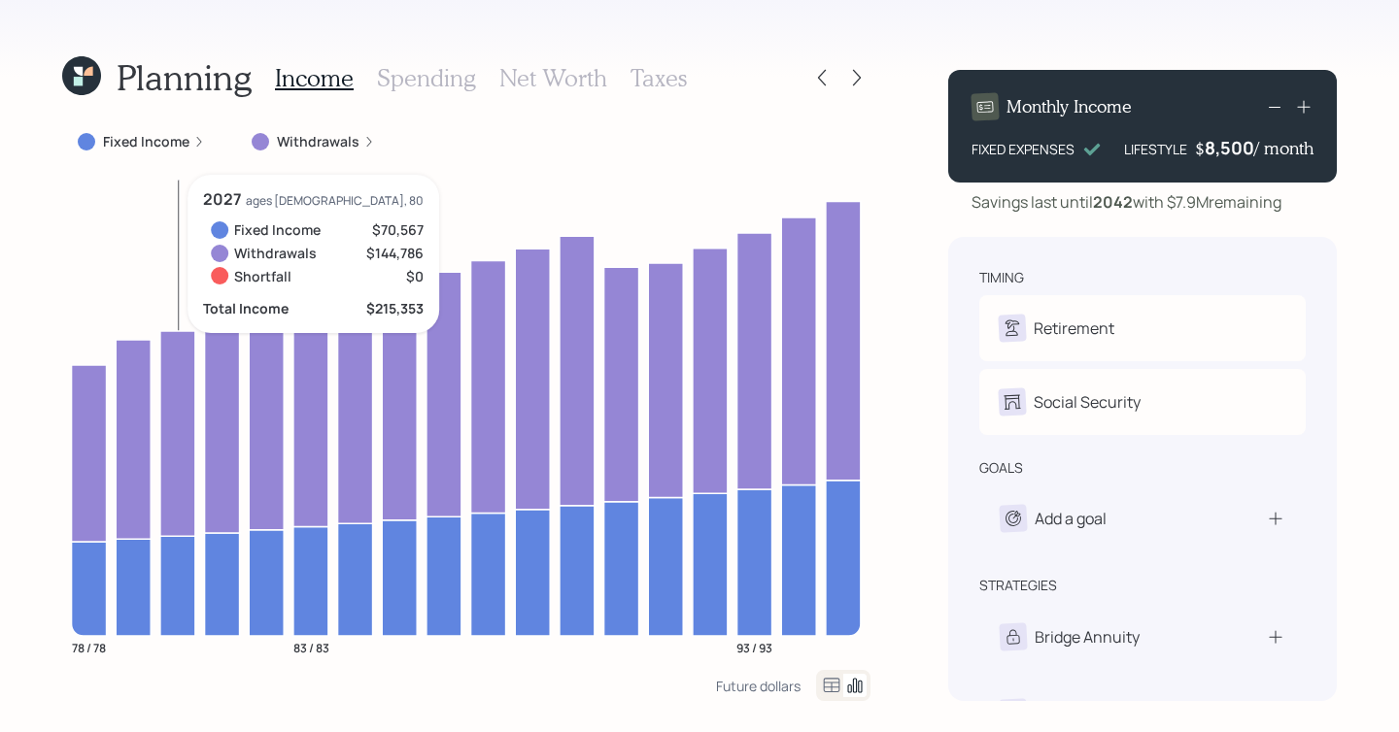
click at [309, 145] on label "Withdrawals" at bounding box center [318, 141] width 83 height 19
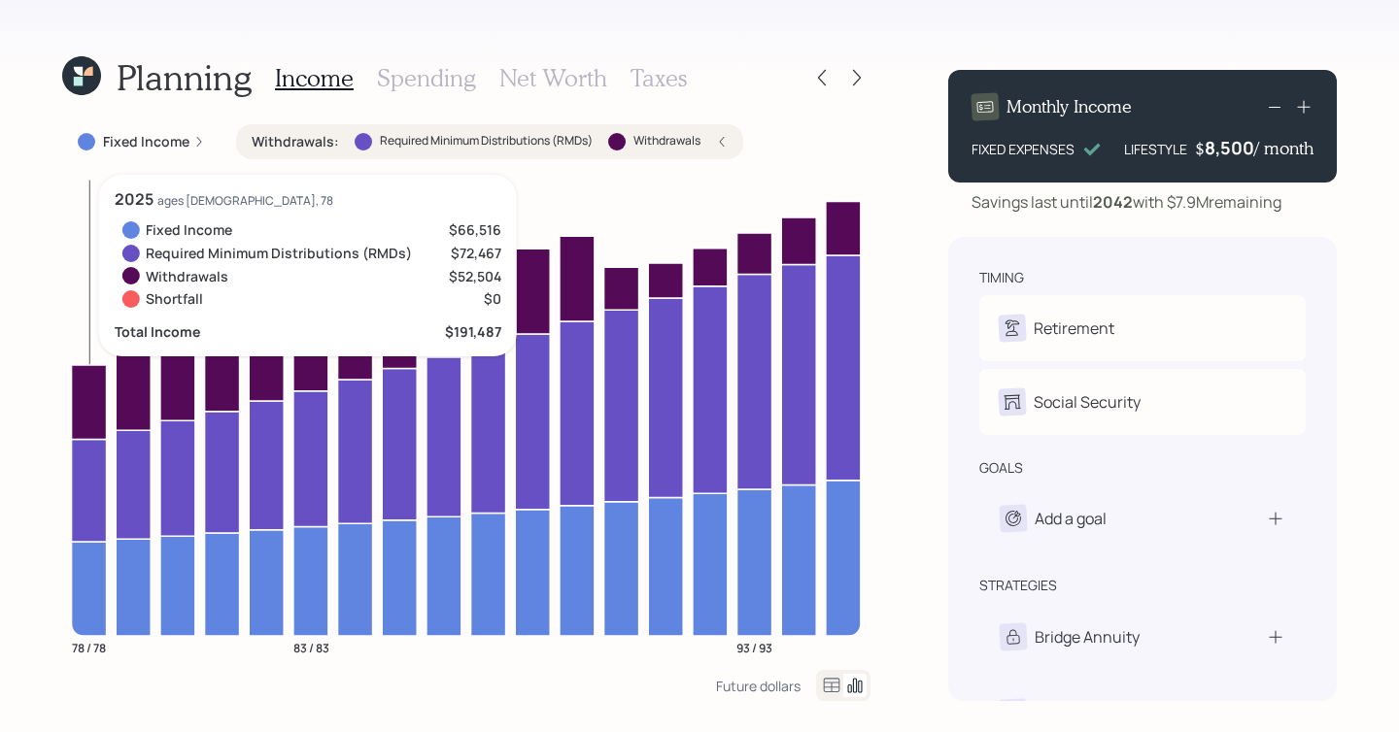
click at [84, 475] on icon at bounding box center [89, 490] width 35 height 103
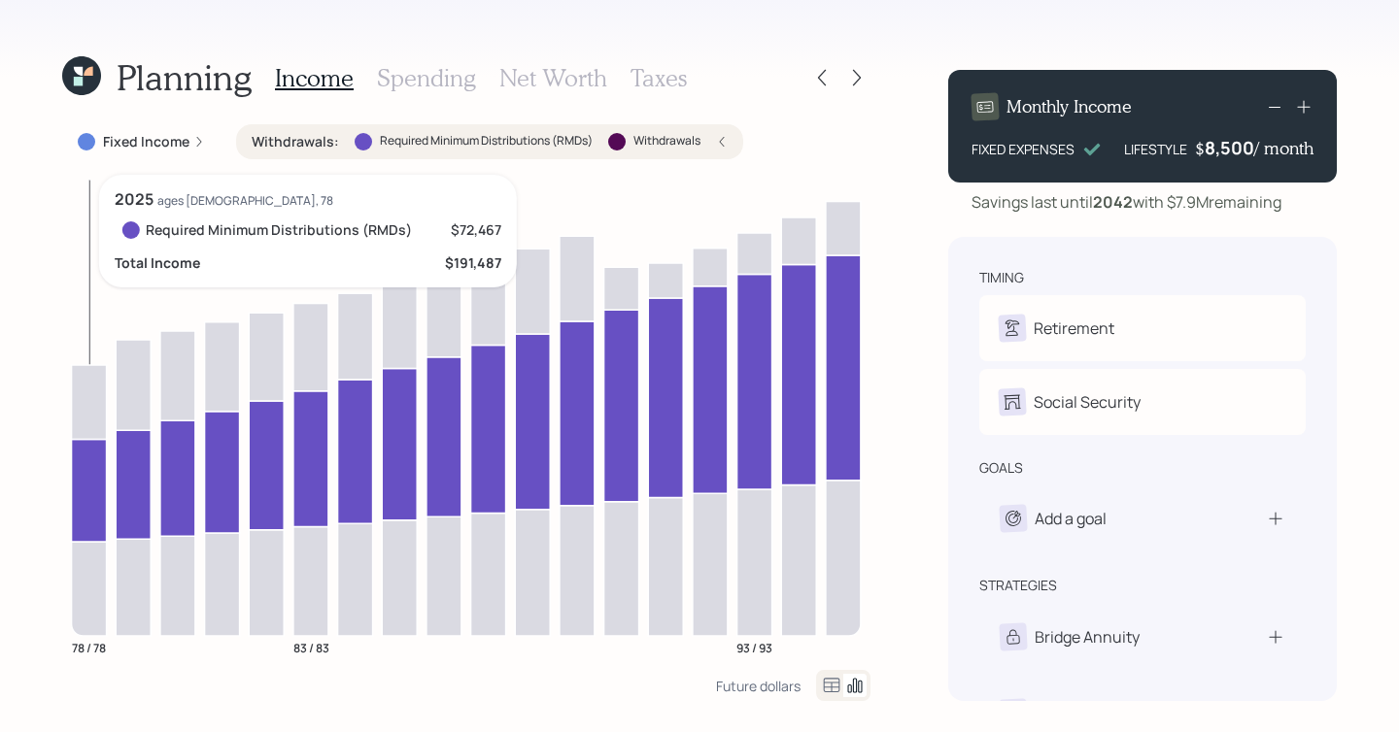
click at [101, 417] on icon at bounding box center [89, 401] width 35 height 75
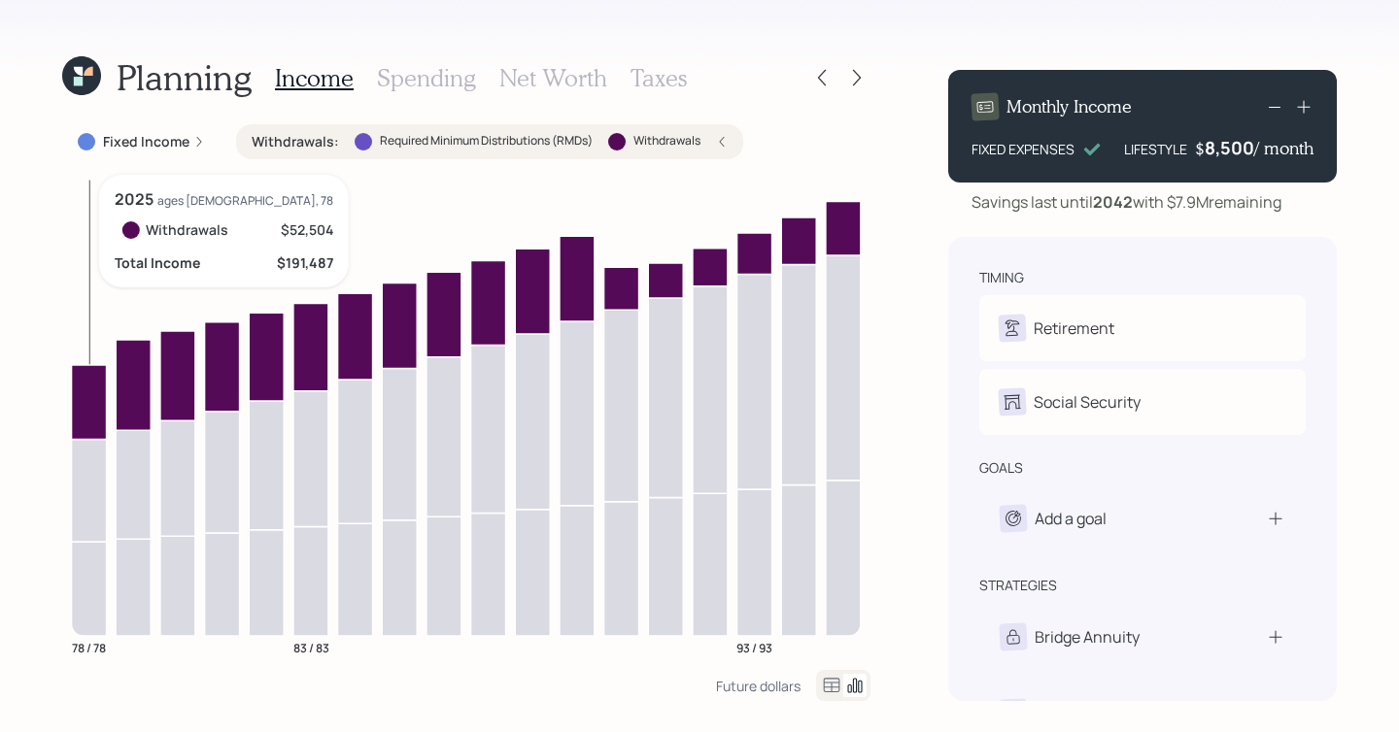
click at [101, 417] on icon at bounding box center [89, 401] width 35 height 75
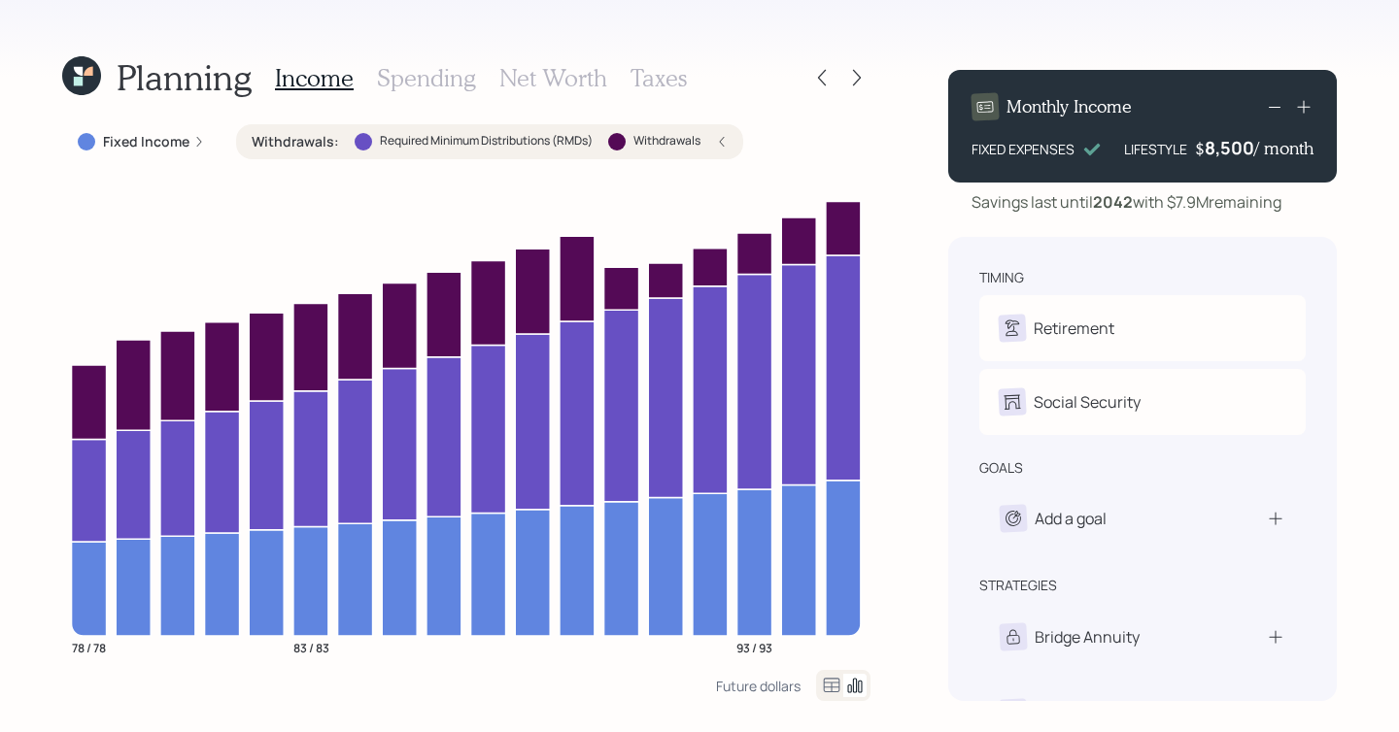
click at [629, 156] on div "Withdrawals : Required Minimum Distributions (RMDs) Withdrawals" at bounding box center [489, 141] width 507 height 35
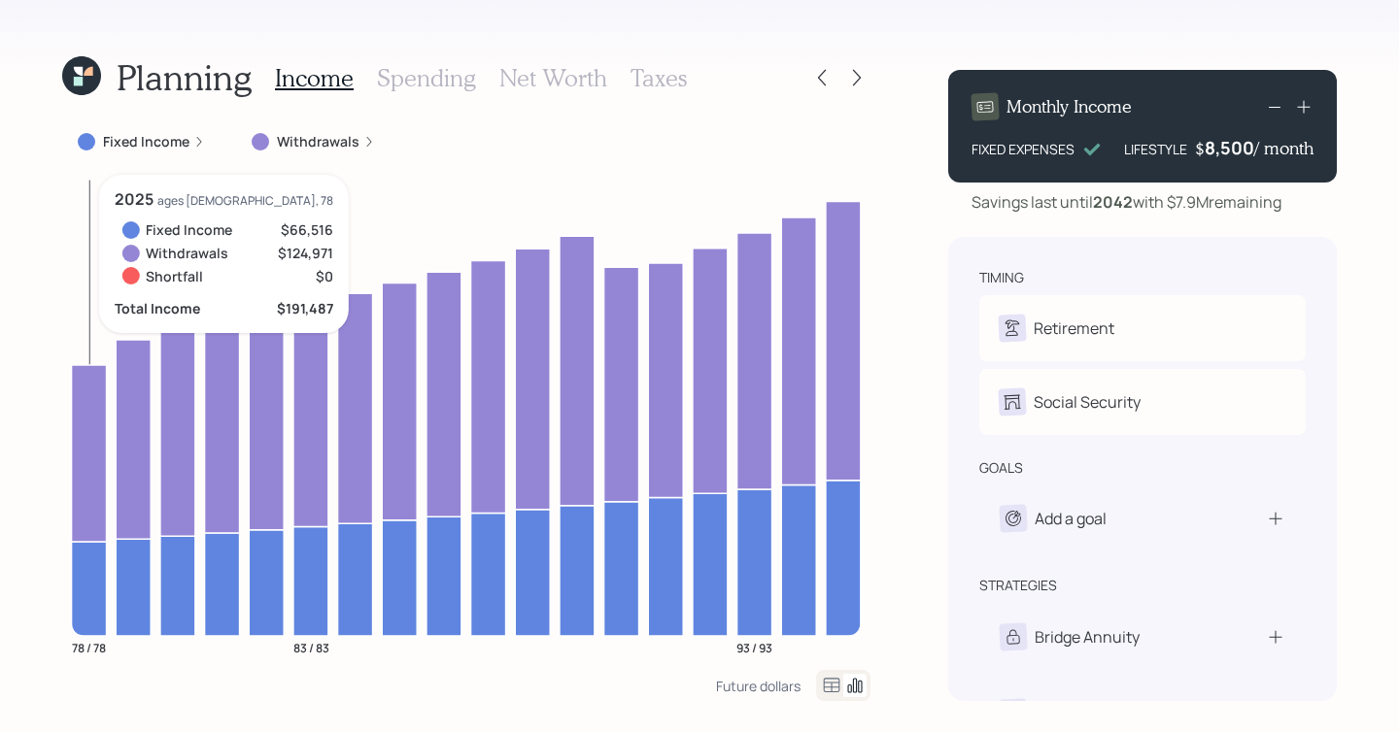
click at [89, 463] on icon at bounding box center [89, 452] width 35 height 177
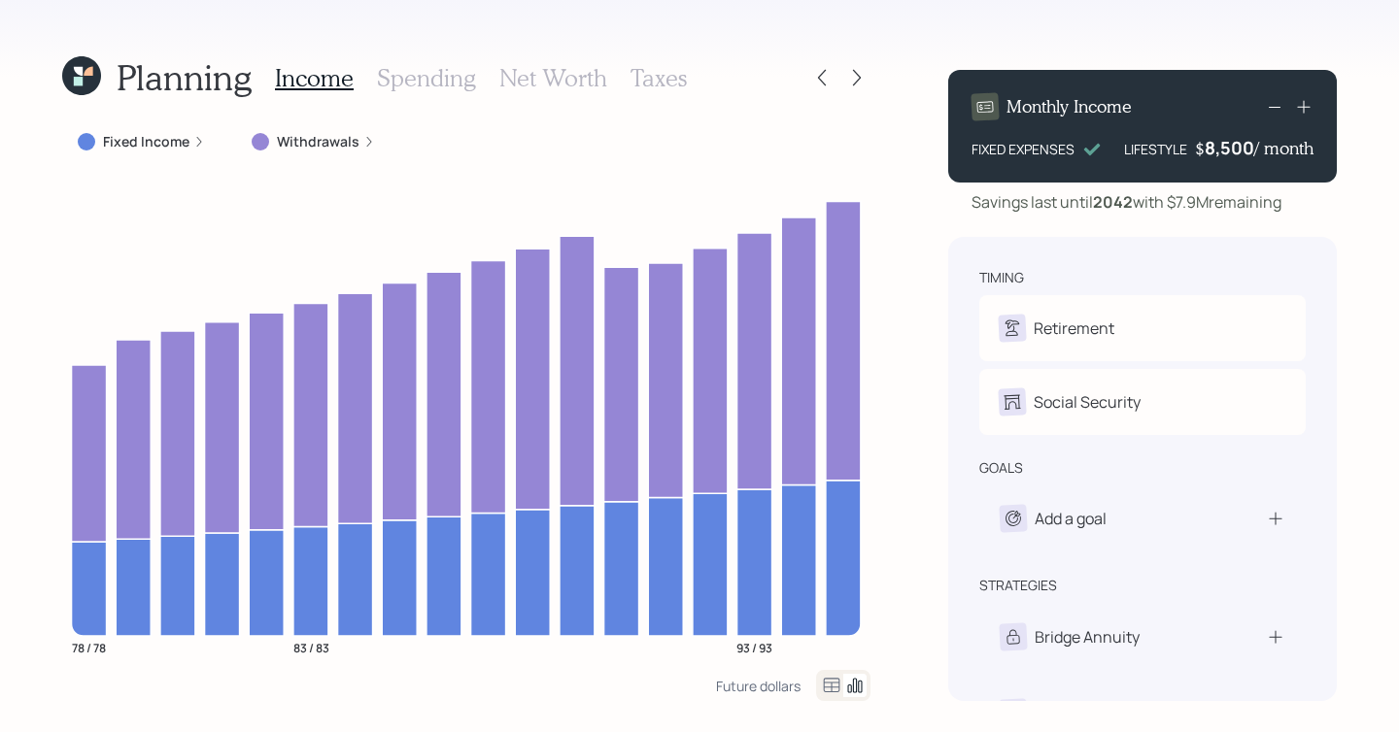
drag, startPoint x: 1288, startPoint y: 205, endPoint x: 1172, endPoint y: 201, distance: 116.6
click at [1172, 201] on div "Savings last until 2042 with $7.9M remaining" at bounding box center [1142, 201] width 389 height 23
click at [1279, 227] on div "Monthly Income FIXED EXPENSES LIFESTYLE $ 8,500 / month Savings last until 2042…" at bounding box center [1142, 377] width 389 height 647
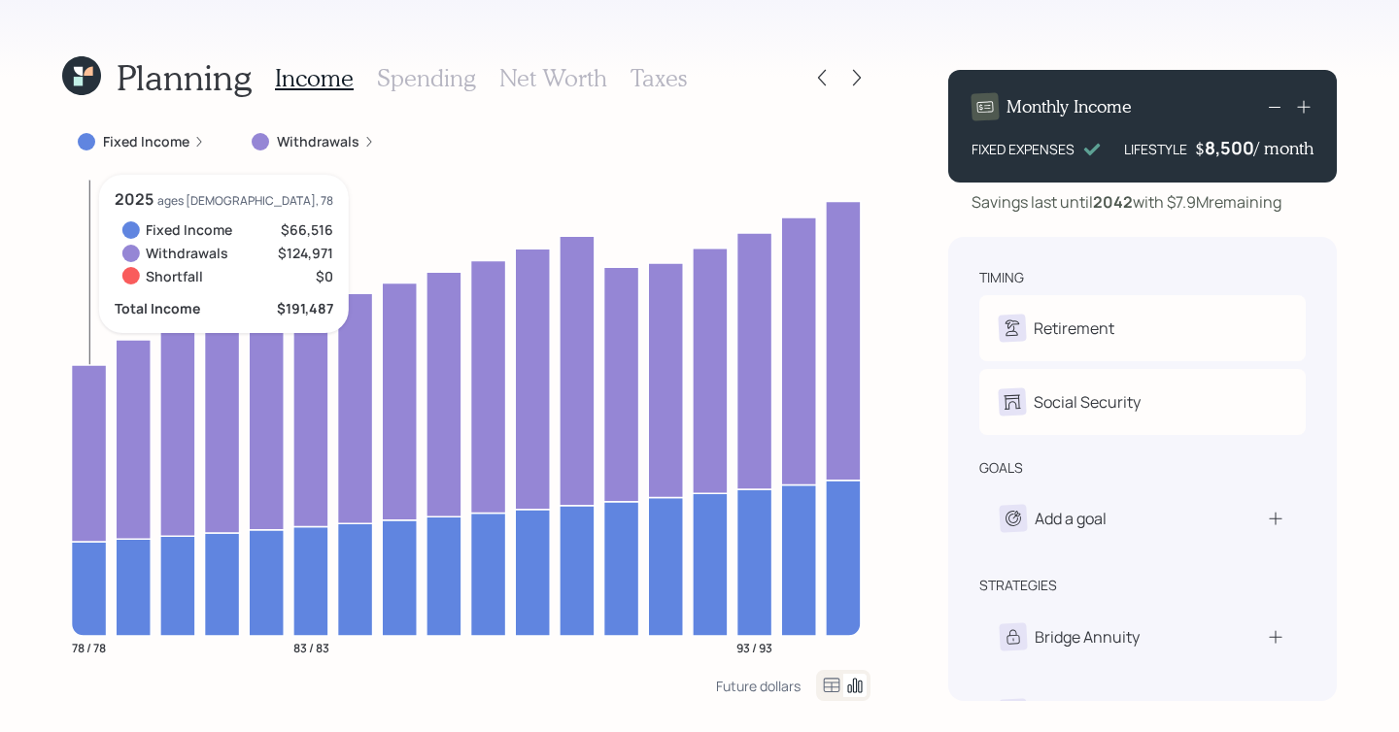
click at [83, 481] on icon at bounding box center [89, 452] width 35 height 177
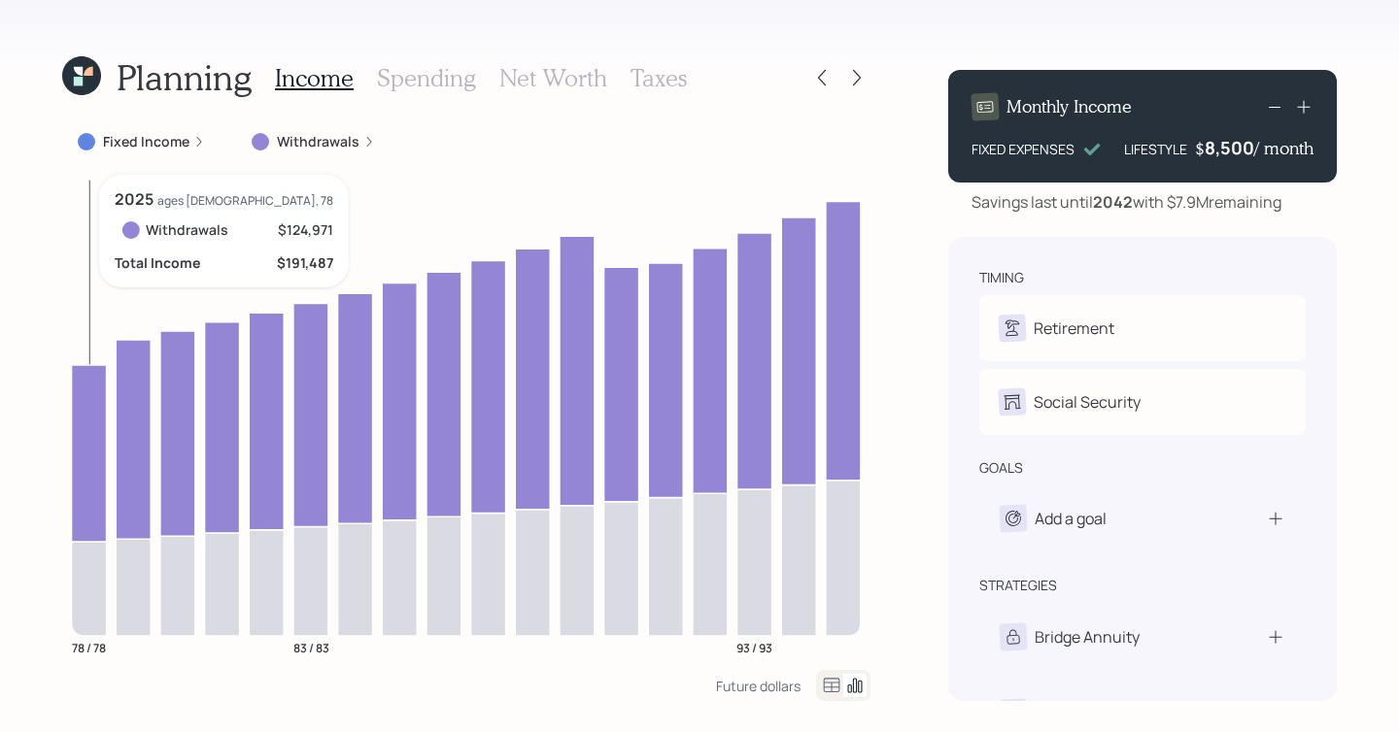
click at [83, 479] on icon at bounding box center [89, 452] width 35 height 177
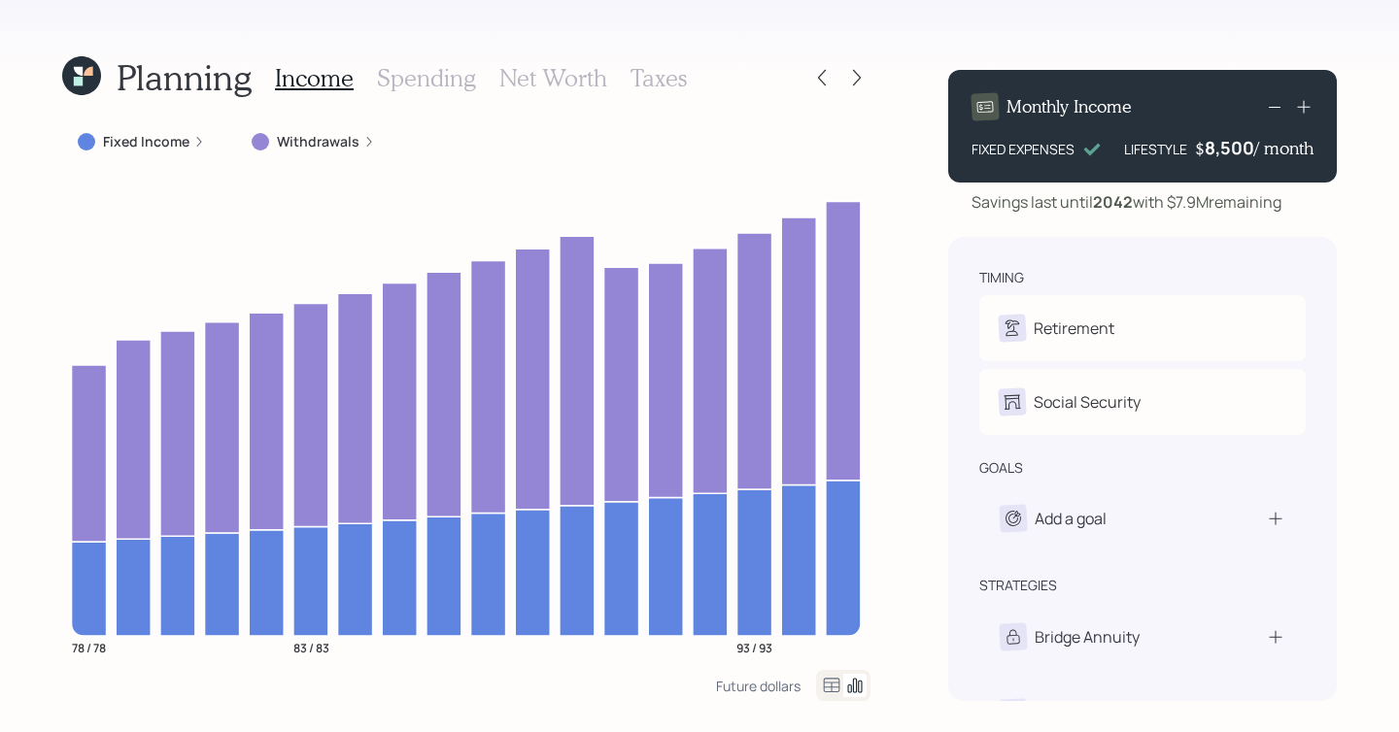
click at [645, 80] on h3 "Taxes" at bounding box center [658, 78] width 56 height 28
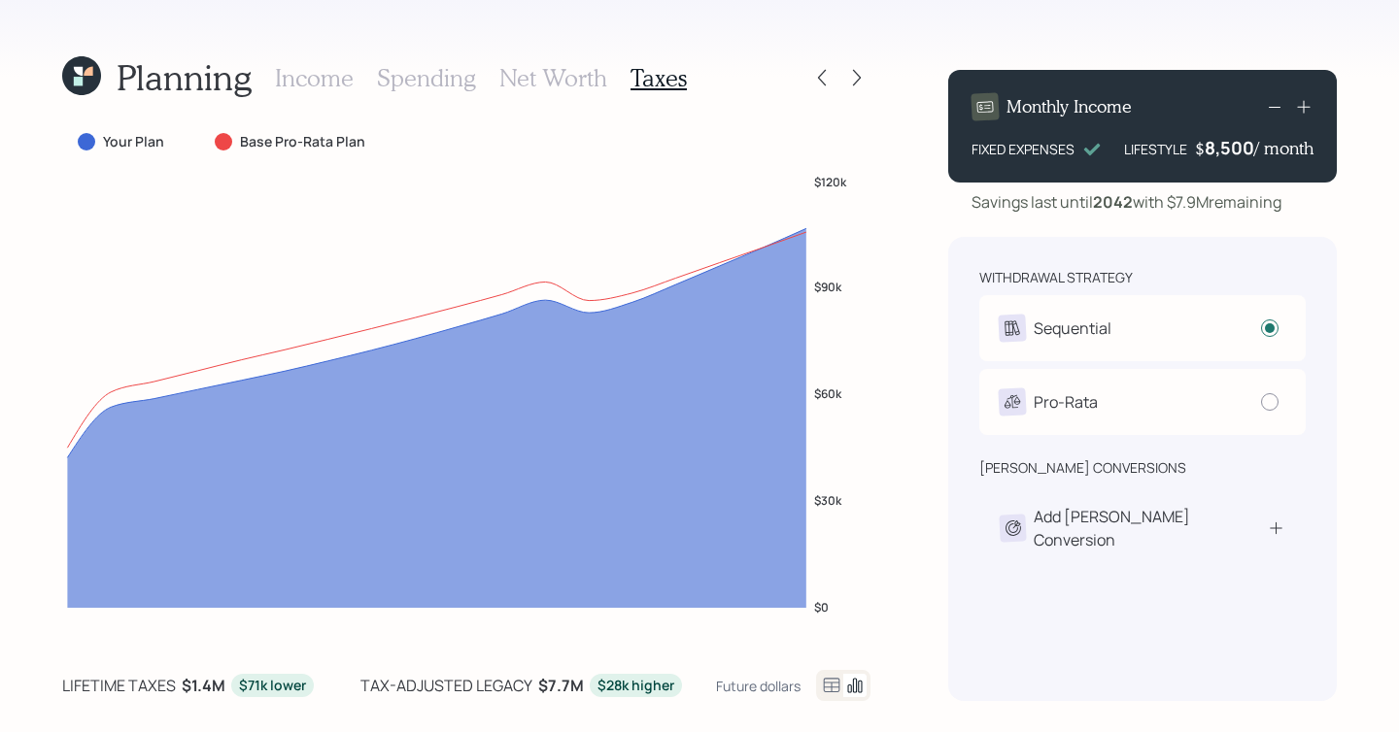
click at [830, 641] on icon at bounding box center [831, 685] width 23 height 23
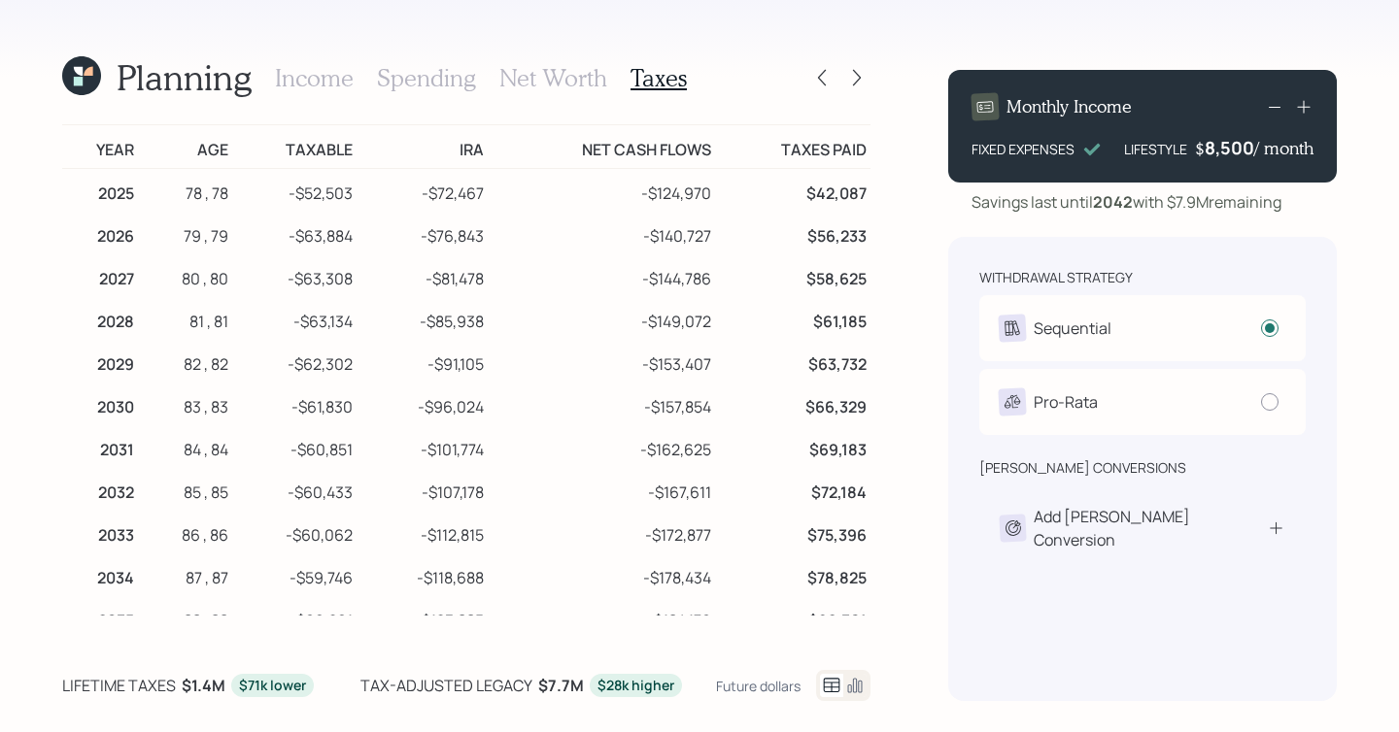
click at [494, 164] on td "Net Cash Flows" at bounding box center [602, 147] width 228 height 44
drag, startPoint x: 487, startPoint y: 155, endPoint x: 439, endPoint y: 153, distance: 47.6
click at [439, 153] on td "IRA" at bounding box center [422, 147] width 131 height 44
drag, startPoint x: 361, startPoint y: 144, endPoint x: 285, endPoint y: 143, distance: 76.7
click at [285, 143] on tr "Year Age Taxable IRA Net Cash Flows Taxes Paid" at bounding box center [466, 147] width 808 height 44
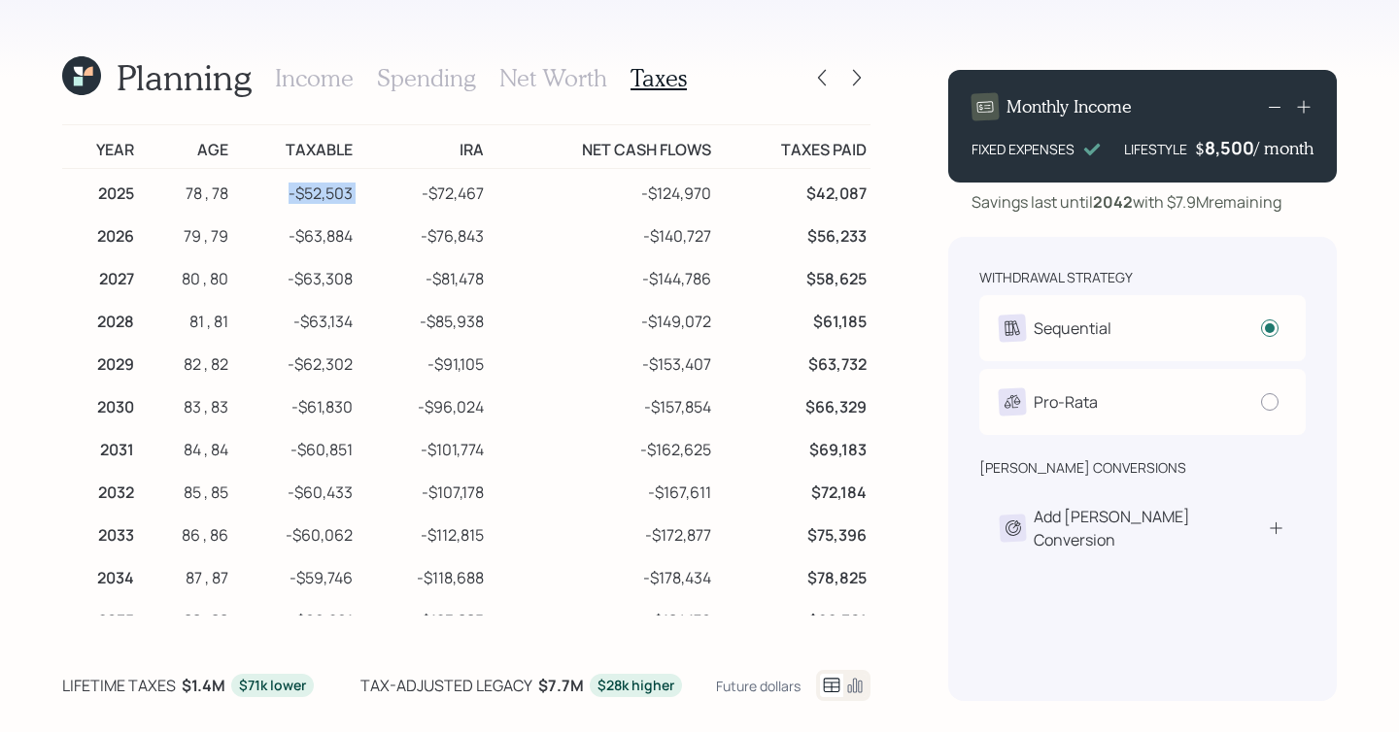
drag, startPoint x: 358, startPoint y: 196, endPoint x: 290, endPoint y: 197, distance: 68.0
click at [290, 197] on tr "2025 78 , 78 -$52,503 -$72,467 -$124,970 $42,087" at bounding box center [466, 191] width 808 height 44
click at [313, 177] on td "-$52,503" at bounding box center [294, 191] width 124 height 44
drag, startPoint x: 493, startPoint y: 196, endPoint x: 405, endPoint y: 196, distance: 87.4
click at [405, 196] on tr "2025 78 , 78 -$52,503 -$72,467 -$124,970 $42,087" at bounding box center [466, 191] width 808 height 44
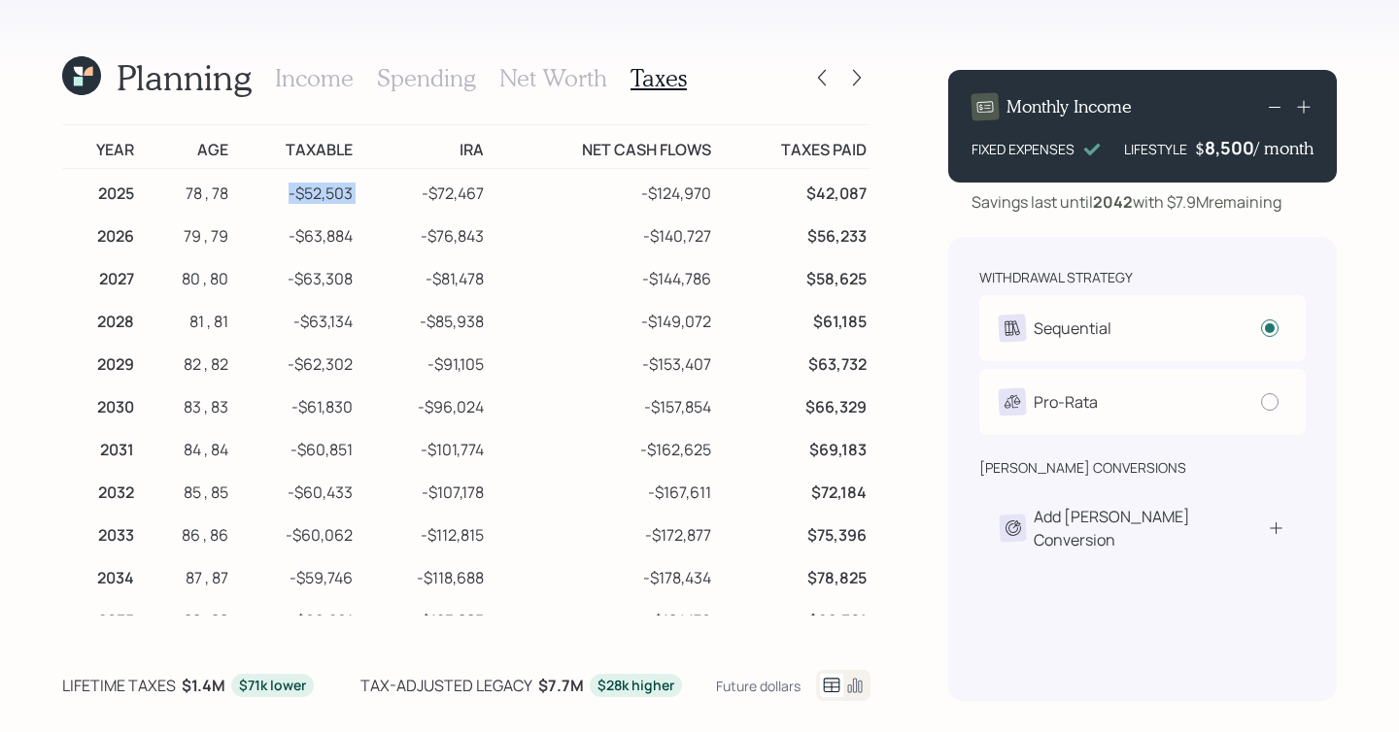
drag, startPoint x: 357, startPoint y: 192, endPoint x: 271, endPoint y: 192, distance: 86.5
click at [271, 192] on tr "2025 78 , 78 -$52,503 -$72,467 -$124,970 $42,087" at bounding box center [466, 191] width 808 height 44
click at [859, 641] on icon at bounding box center [854, 685] width 23 height 23
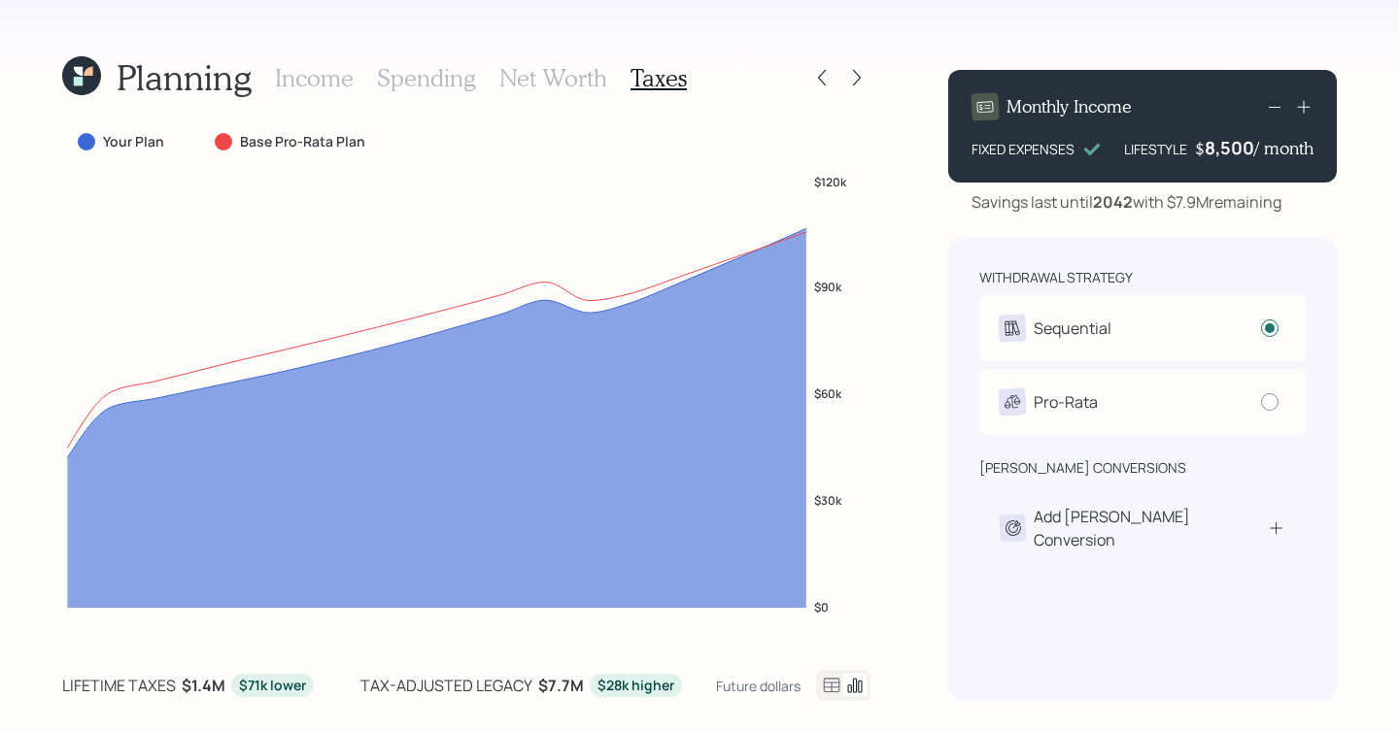
click at [572, 79] on h3 "Net Worth" at bounding box center [553, 78] width 108 height 28
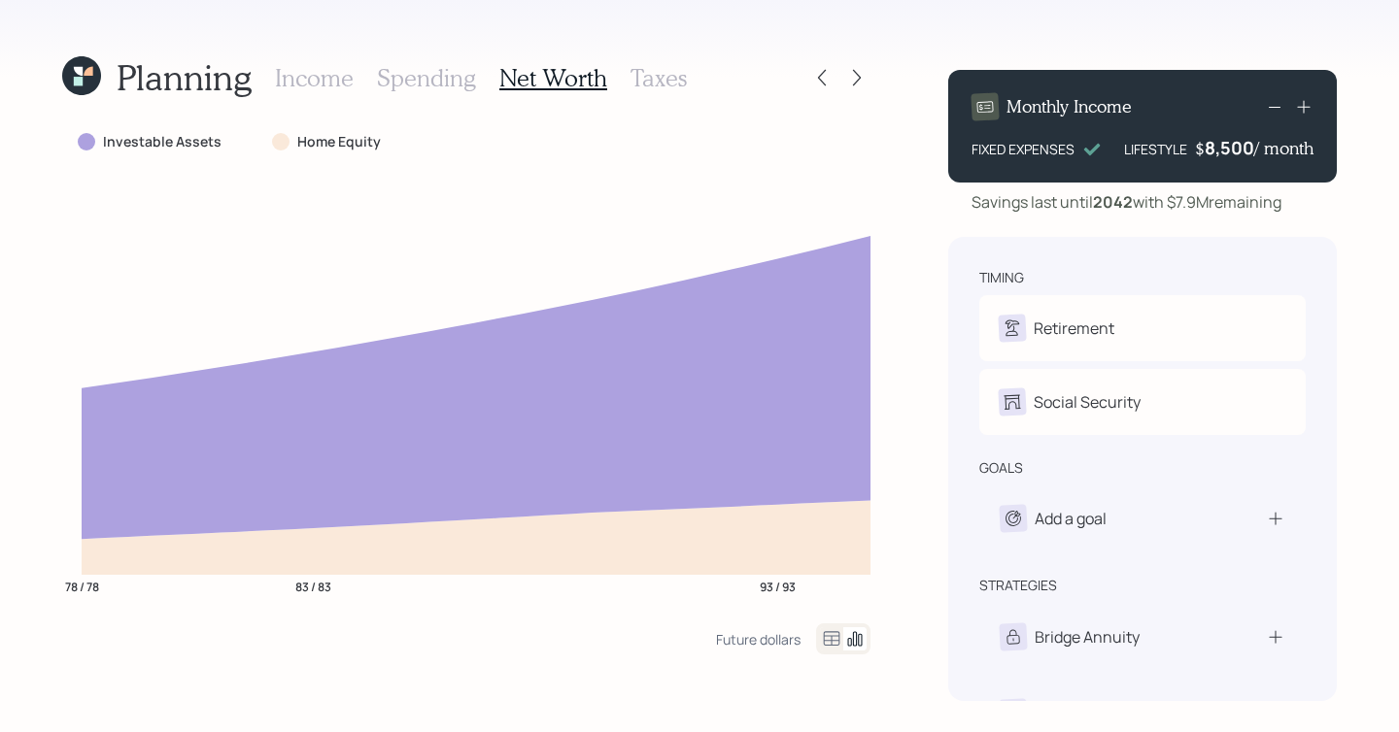
click at [830, 626] on div at bounding box center [843, 639] width 54 height 31
click at [830, 641] on icon at bounding box center [831, 639] width 23 height 23
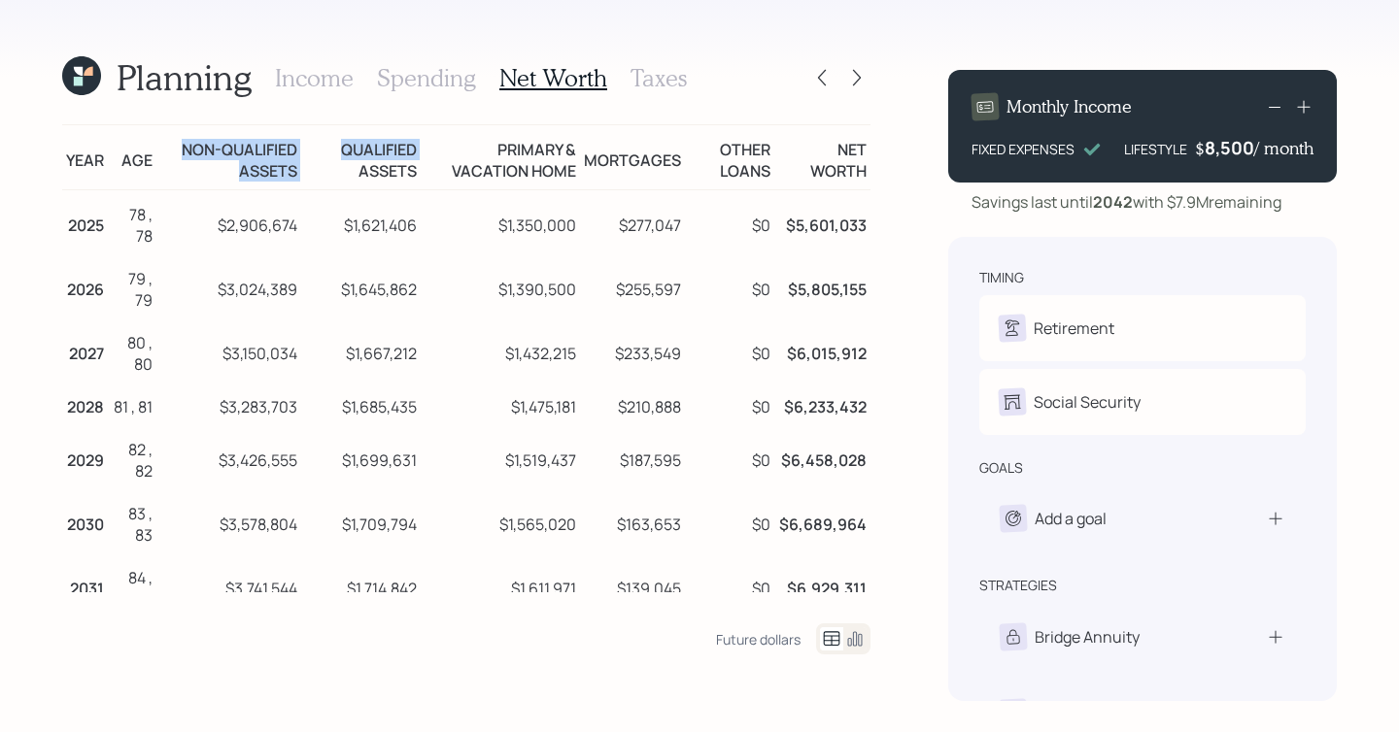
drag, startPoint x: 306, startPoint y: 176, endPoint x: 176, endPoint y: 146, distance: 133.6
click at [176, 146] on tr "Year Age Non-qualified assets Qualified assets Primary & vacation home Mortgage…" at bounding box center [466, 157] width 808 height 65
click at [176, 146] on td "Non-qualified assets" at bounding box center [228, 157] width 145 height 65
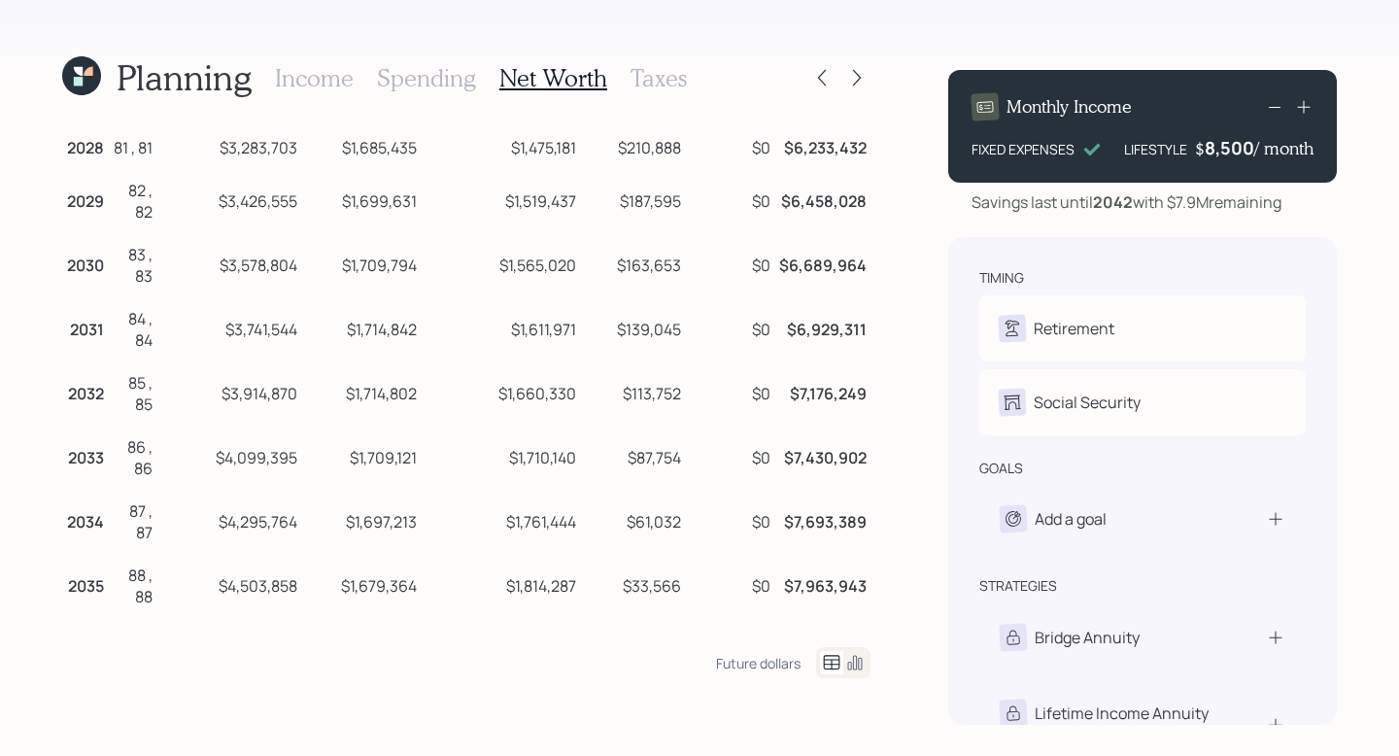
scroll to position [271, 0]
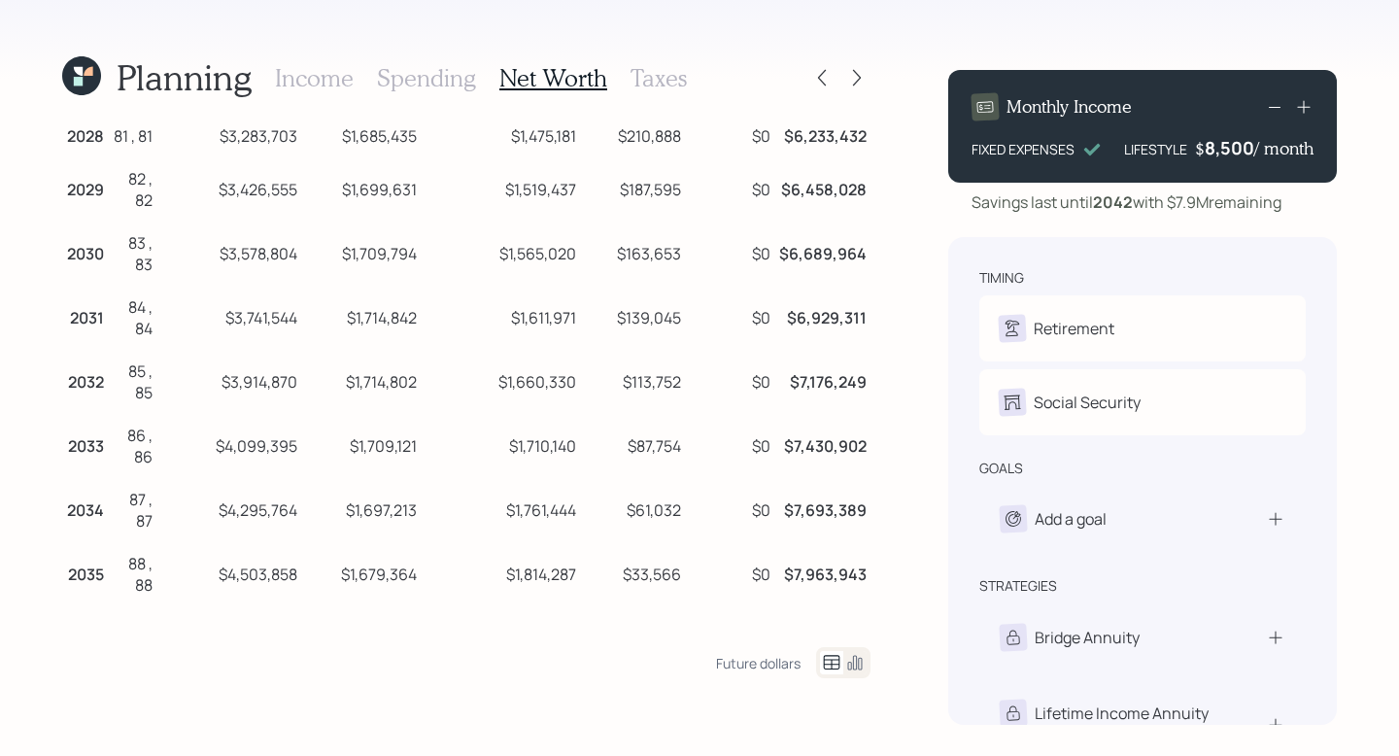
click at [821, 91] on div "Planning Income Spending Net Worth Taxes" at bounding box center [466, 77] width 808 height 47
click at [822, 81] on icon at bounding box center [821, 77] width 19 height 19
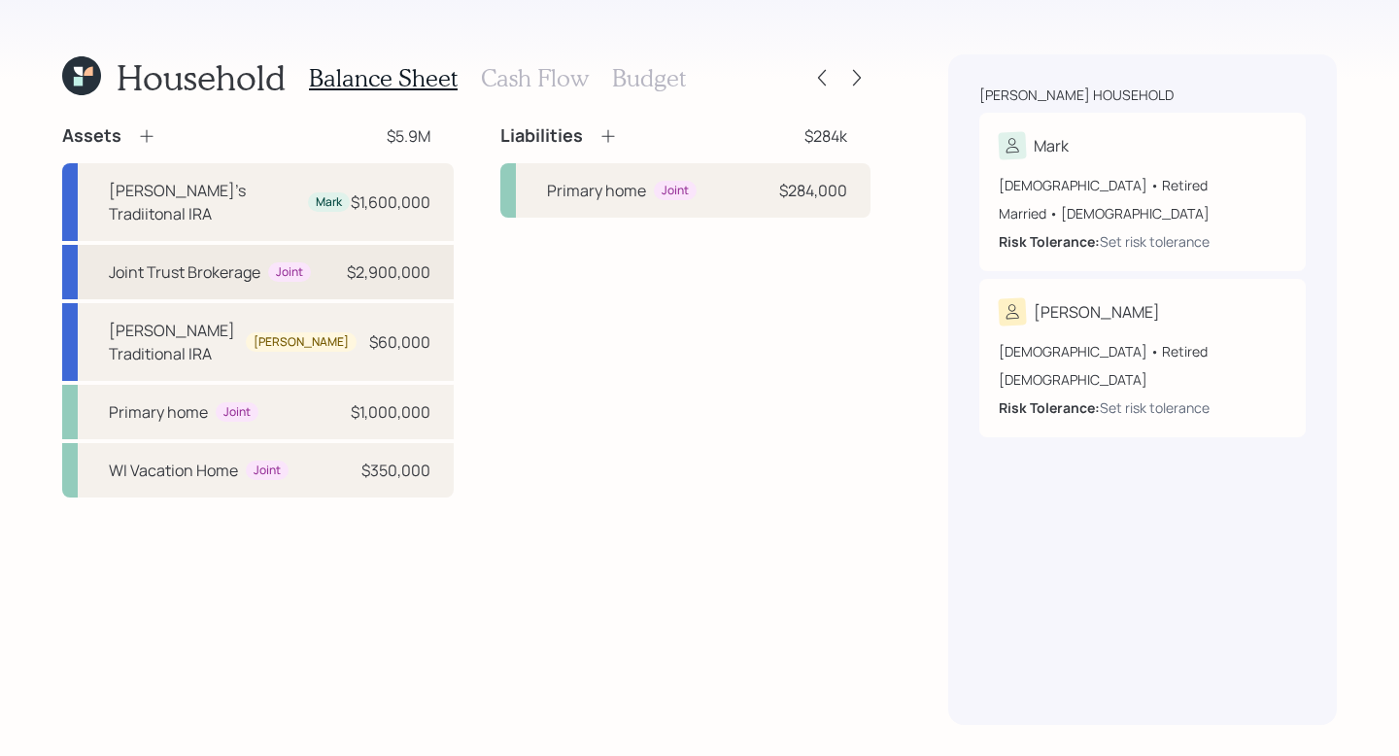
click at [308, 262] on div "Joint" at bounding box center [289, 272] width 43 height 20
select select "taxable"
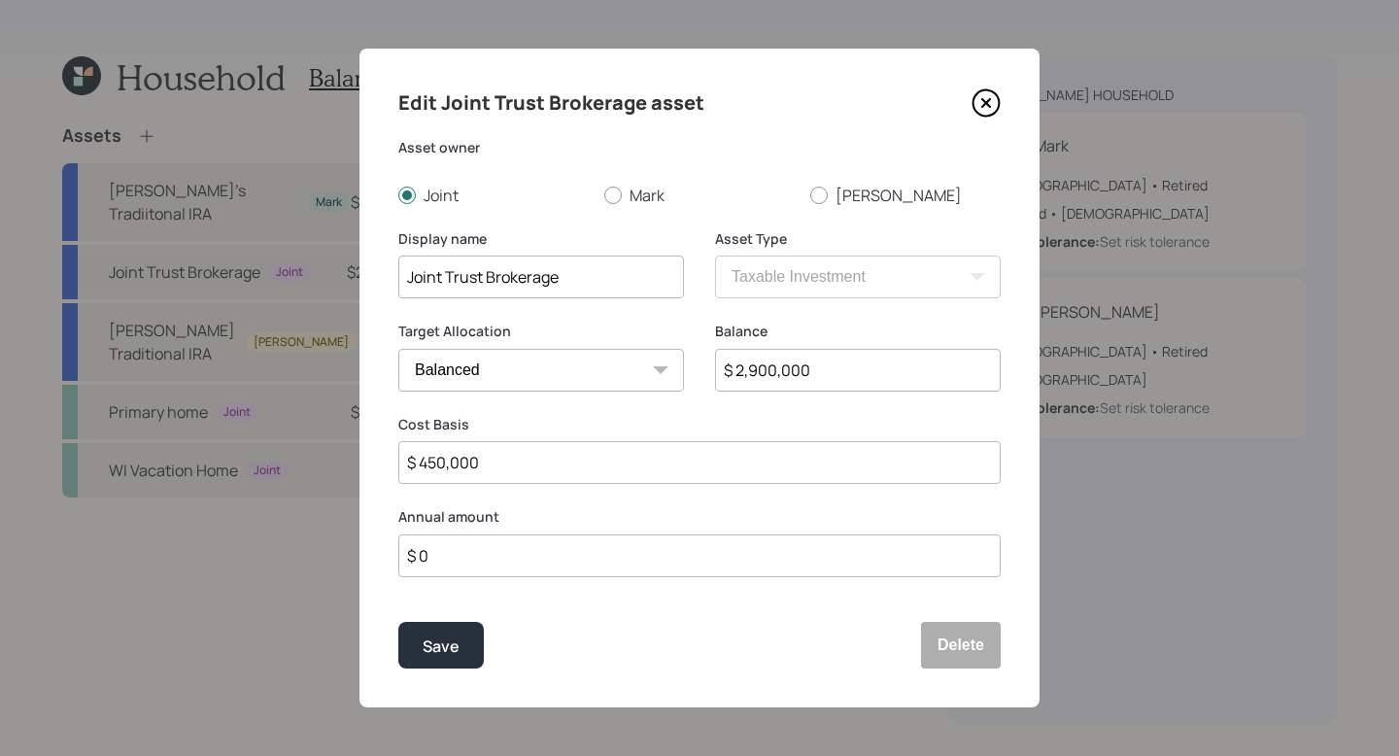
click at [512, 368] on select "Cash Conservative Balanced Aggressive" at bounding box center [541, 370] width 286 height 43
select select "conservative"
click at [398, 349] on select "Cash Conservative Balanced Aggressive" at bounding box center [541, 370] width 286 height 43
click at [467, 641] on button "Save" at bounding box center [440, 645] width 85 height 47
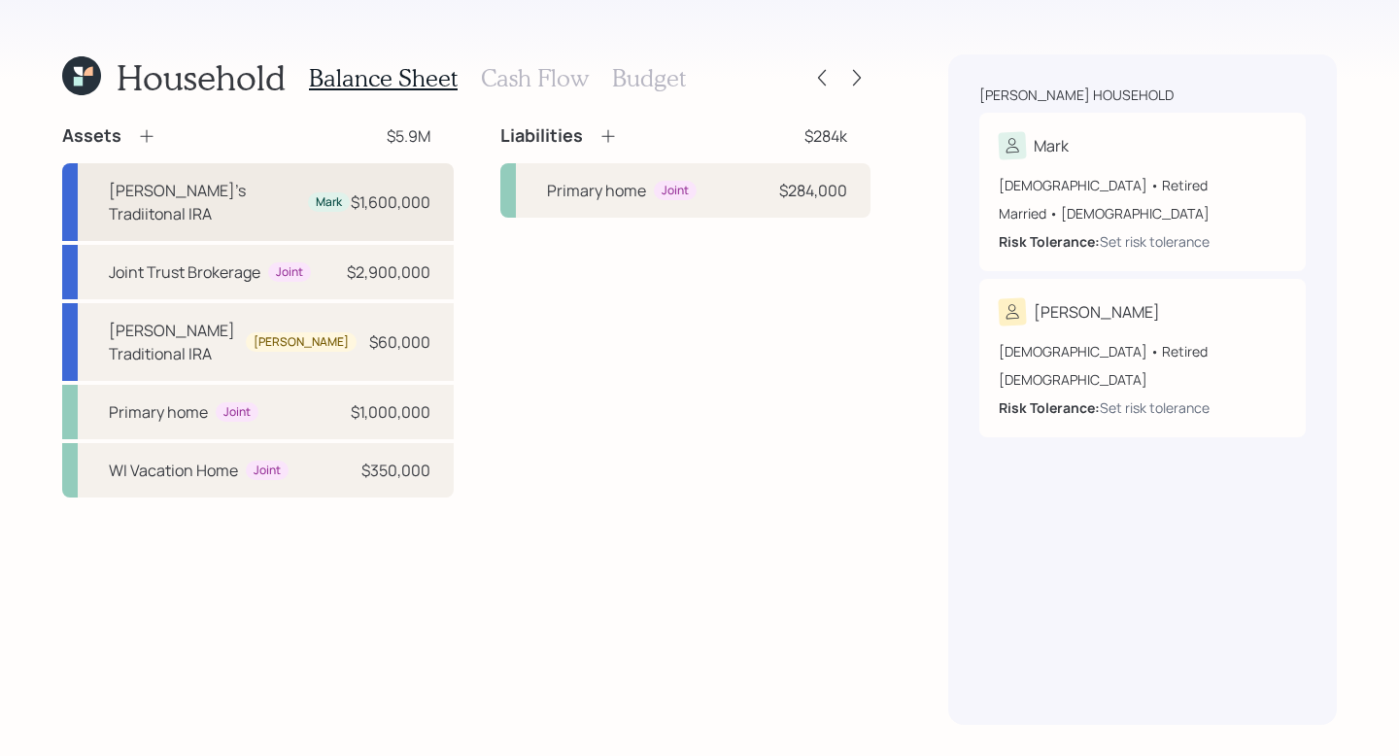
click at [281, 205] on div "Mark's Tradiitonal IRA Mark $1,600,000" at bounding box center [257, 202] width 391 height 78
select select "ira"
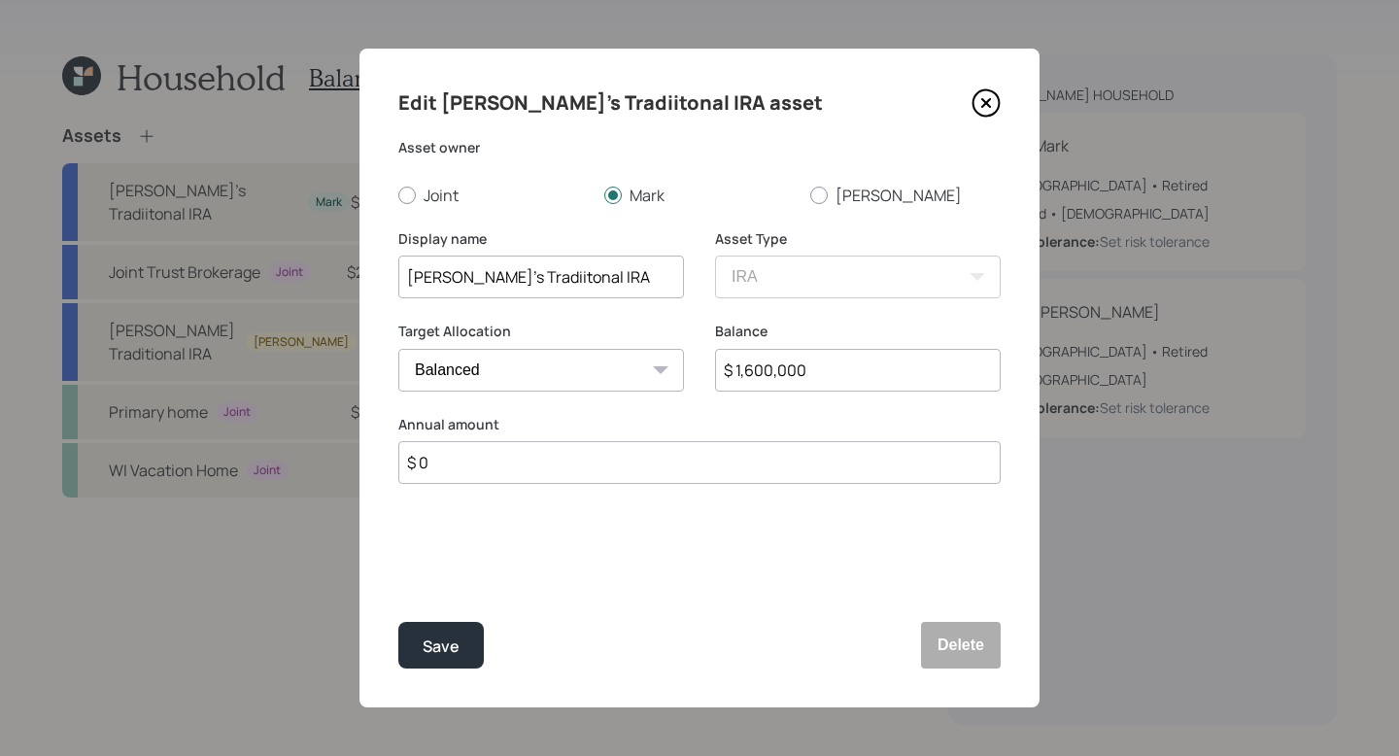
click at [586, 296] on input "[PERSON_NAME]'s Tradiitonal IRA" at bounding box center [541, 276] width 286 height 43
click at [571, 396] on div "Target Allocation Cash Conservative Balanced Aggressive" at bounding box center [541, 368] width 286 height 93
click at [574, 363] on select "Cash Conservative Balanced Aggressive" at bounding box center [541, 370] width 286 height 43
select select "conservative"
click at [398, 349] on select "Cash Conservative Balanced Aggressive" at bounding box center [541, 370] width 286 height 43
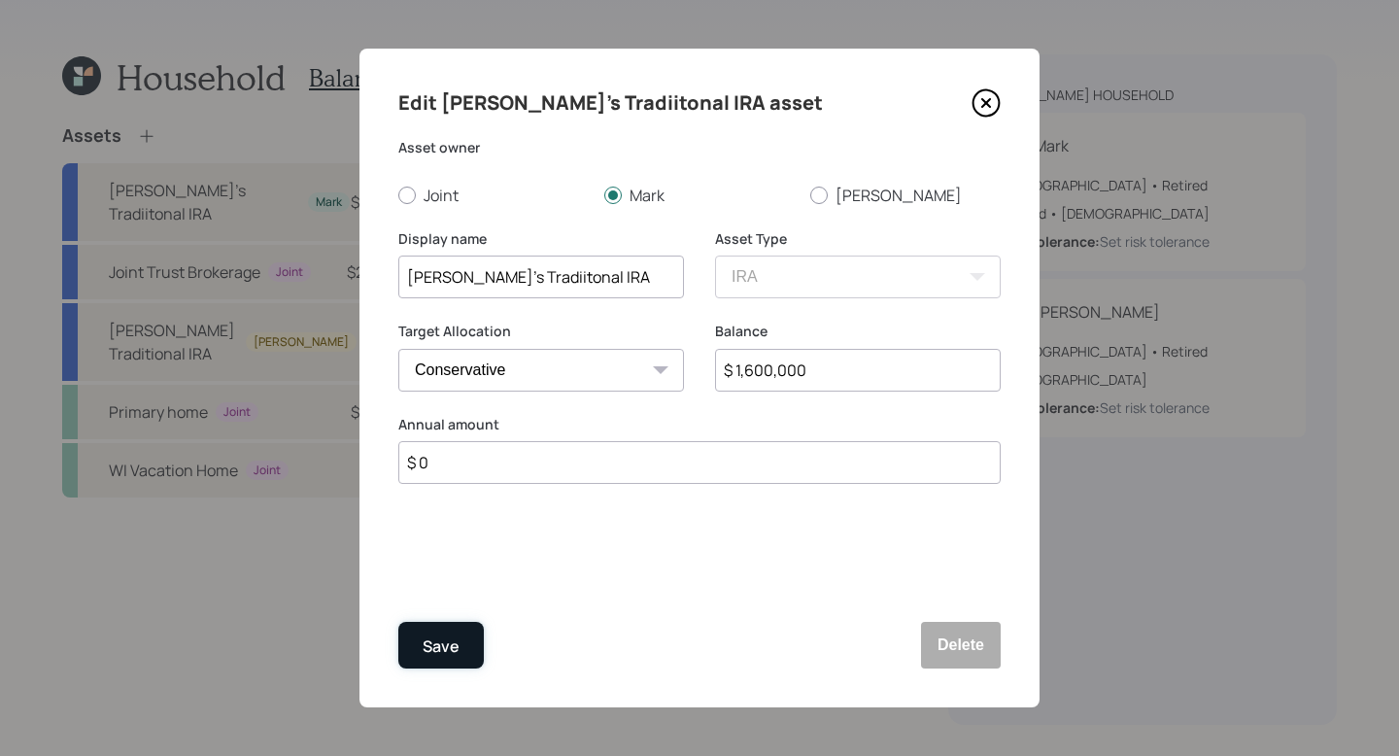
click at [461, 641] on button "Save" at bounding box center [440, 645] width 85 height 47
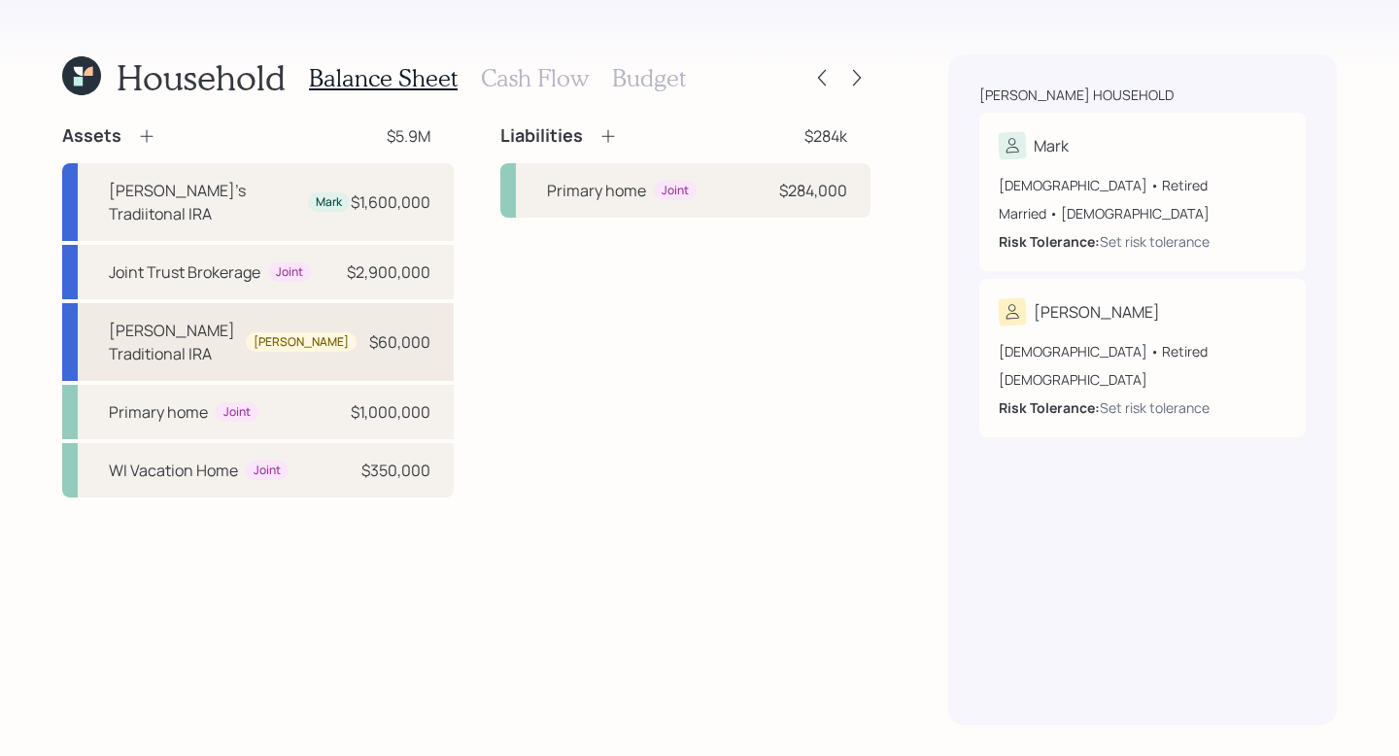
click at [377, 330] on div "$60,000" at bounding box center [399, 341] width 61 height 23
select select "ira"
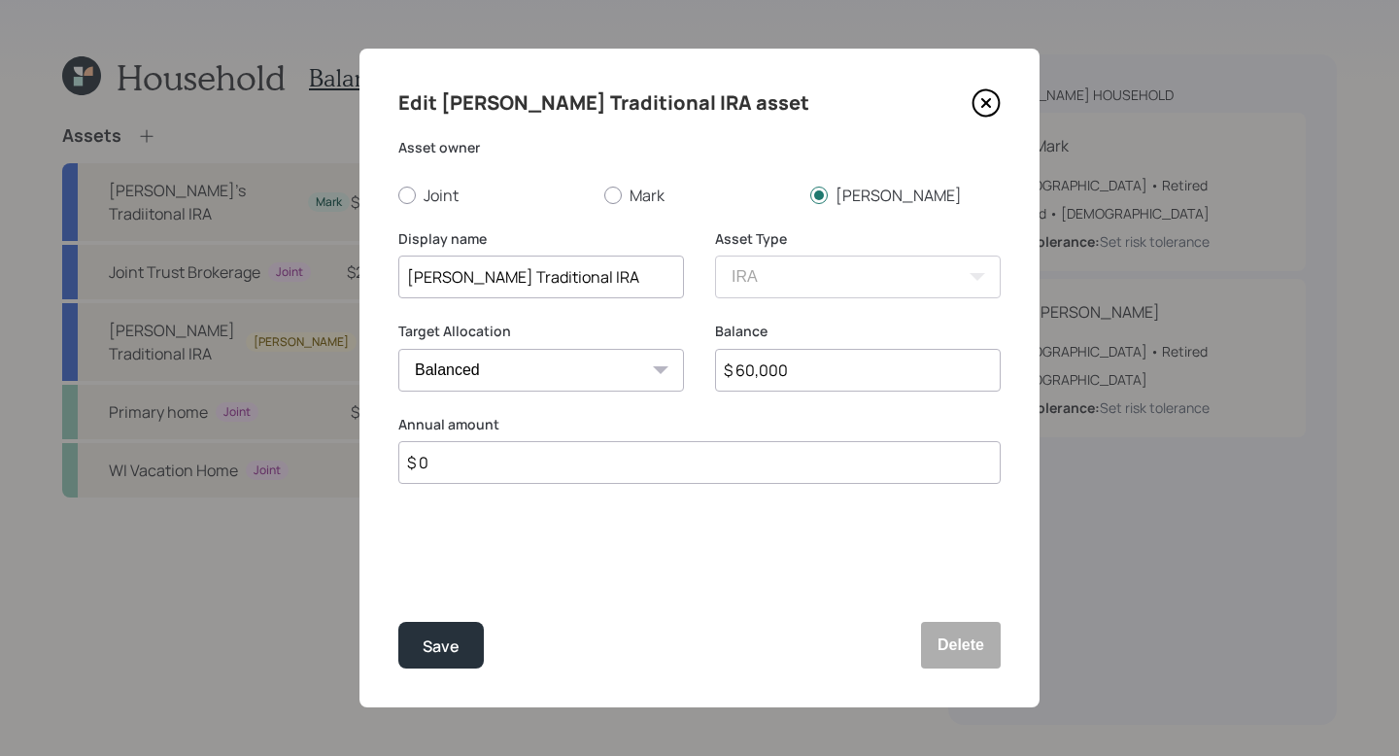
click at [564, 347] on div "Target Allocation Cash Conservative Balanced Aggressive" at bounding box center [541, 357] width 286 height 70
click at [564, 373] on select "Cash Conservative Balanced Aggressive" at bounding box center [541, 370] width 286 height 43
select select "conservative"
click at [398, 349] on select "Cash Conservative Balanced Aggressive" at bounding box center [541, 370] width 286 height 43
drag, startPoint x: 490, startPoint y: 643, endPoint x: 477, endPoint y: 647, distance: 13.2
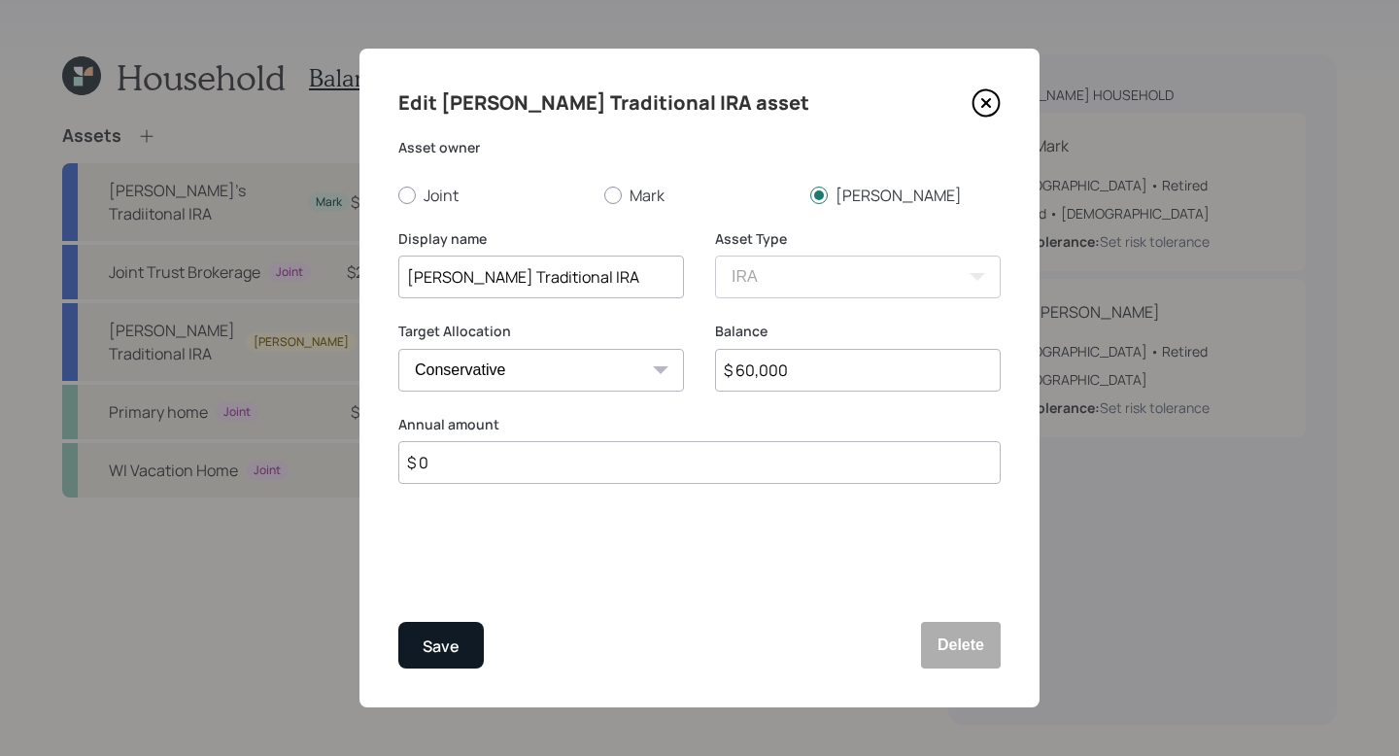
click at [478, 641] on div "Save Delete" at bounding box center [699, 645] width 602 height 47
click at [477, 641] on button "Save" at bounding box center [440, 645] width 85 height 47
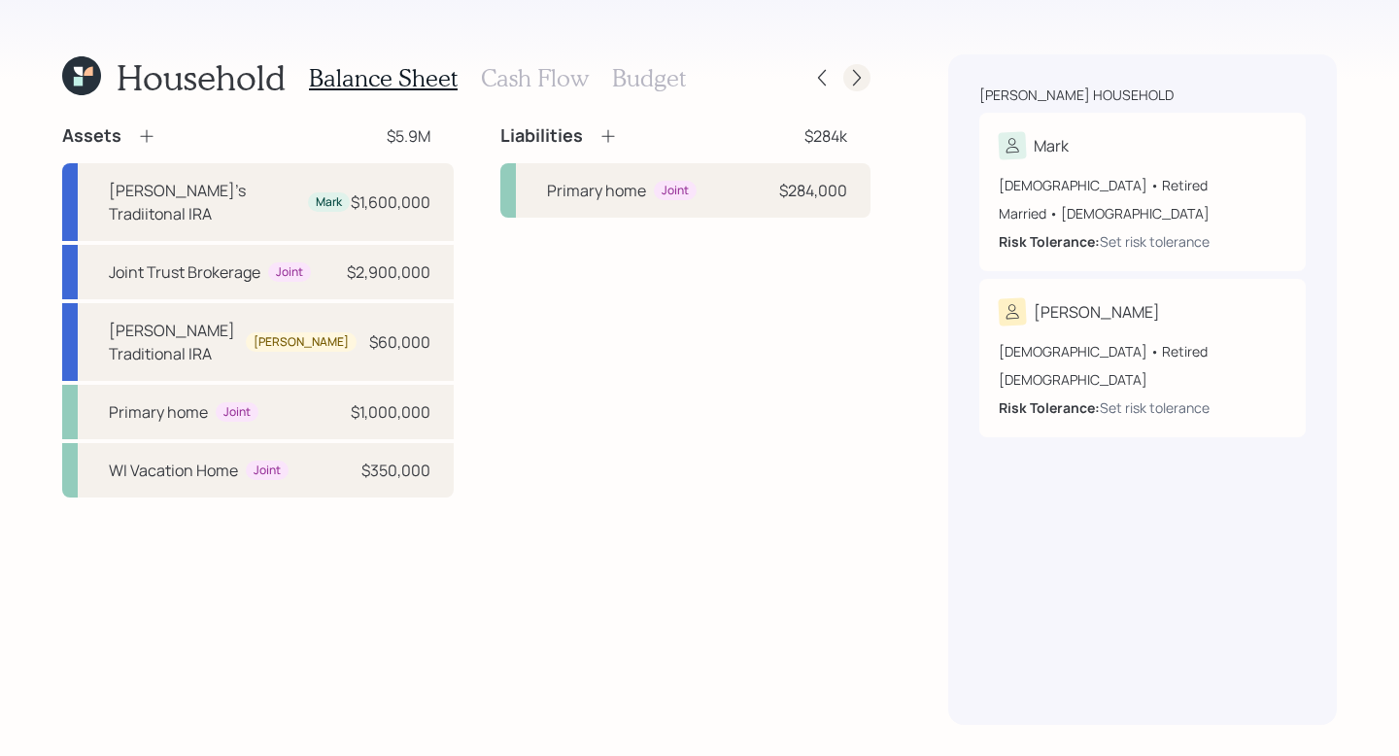
click at [851, 67] on div at bounding box center [856, 77] width 27 height 27
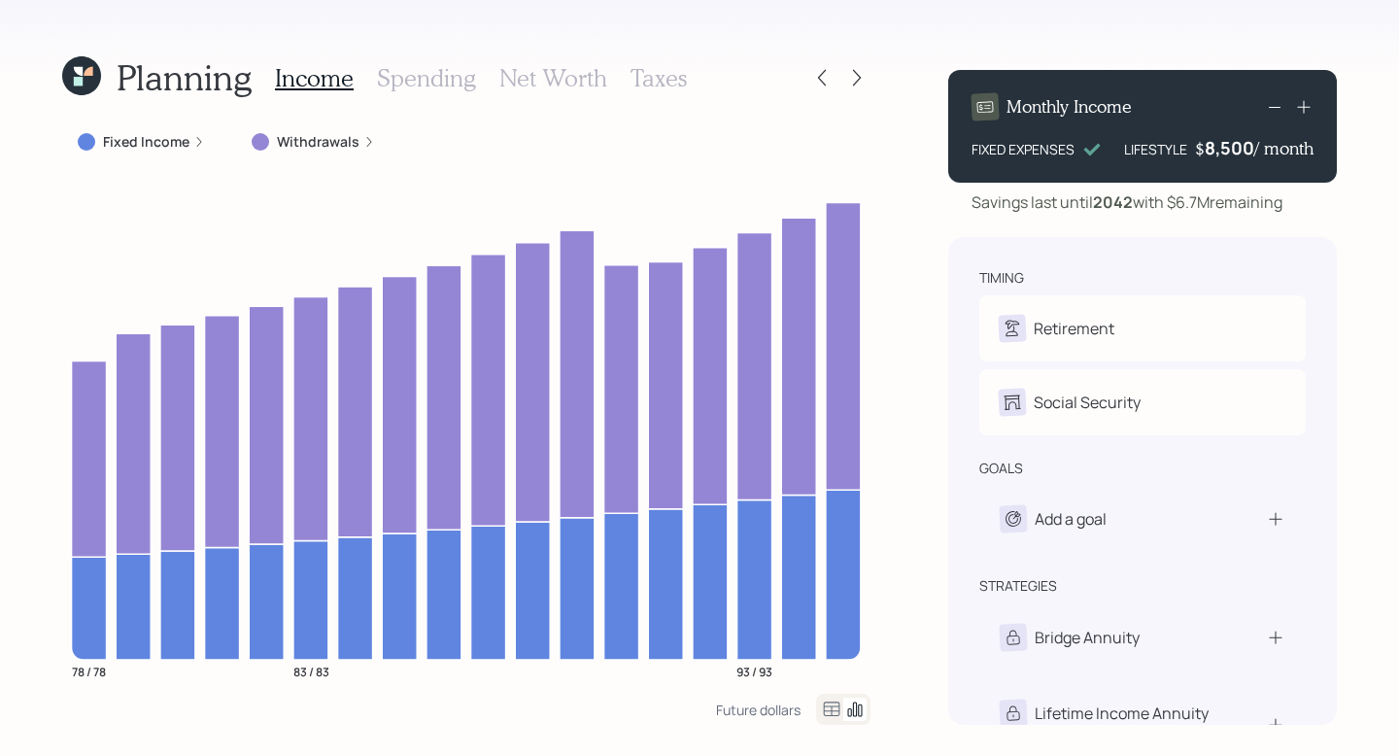
drag, startPoint x: 1293, startPoint y: 203, endPoint x: 1172, endPoint y: 207, distance: 120.5
click at [1172, 207] on div "Savings last until 2042 with $6.7M remaining" at bounding box center [1142, 201] width 389 height 23
click at [543, 80] on h3 "Net Worth" at bounding box center [553, 78] width 108 height 28
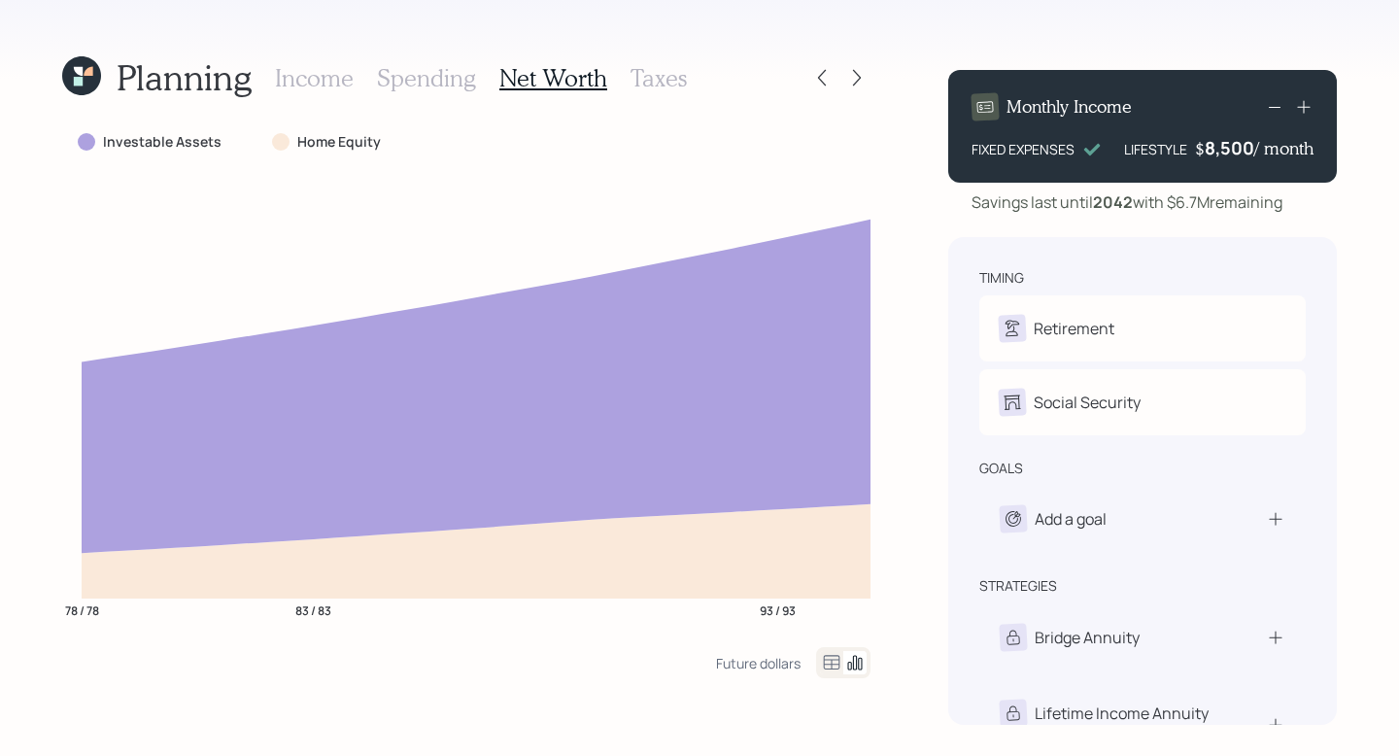
click at [827, 641] on icon at bounding box center [831, 662] width 23 height 23
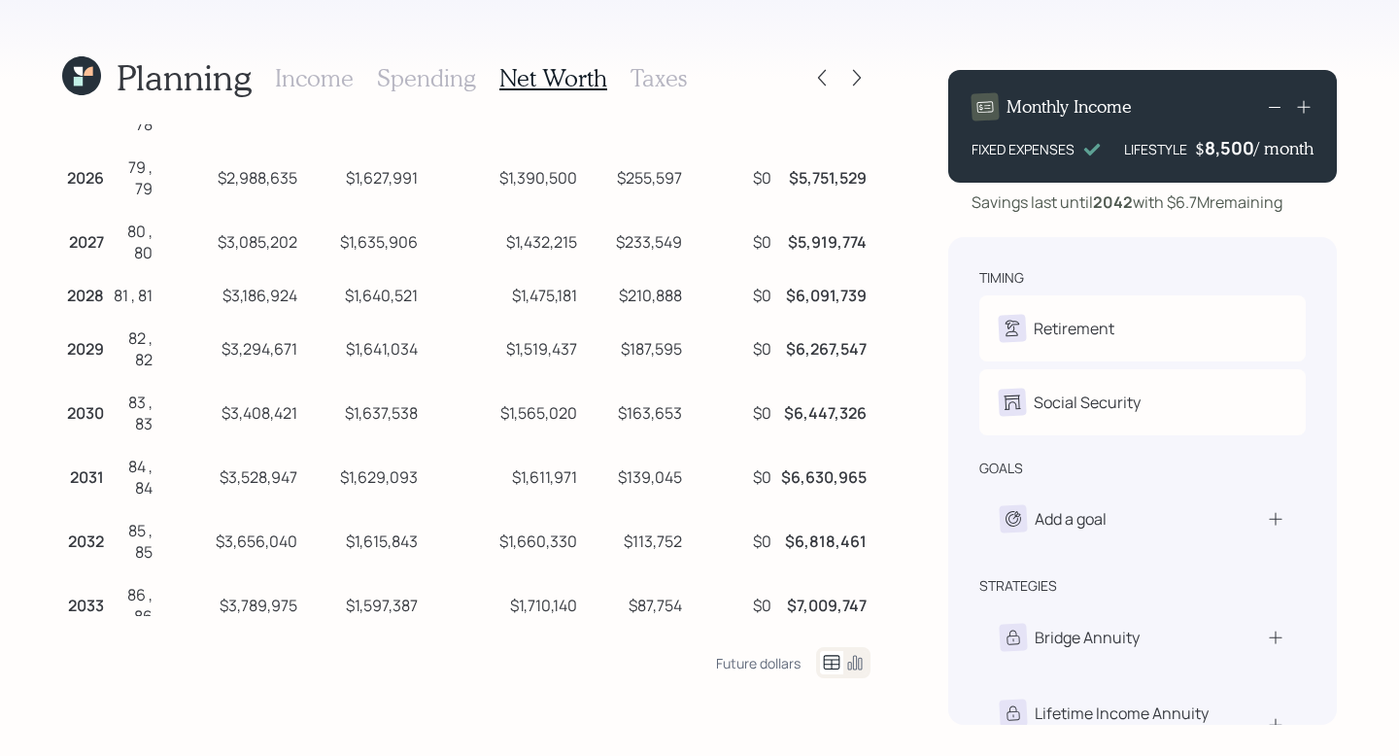
scroll to position [110, 0]
drag, startPoint x: 424, startPoint y: 360, endPoint x: 305, endPoint y: 359, distance: 118.5
click at [305, 359] on tr "2029 82 , 82 $3,294,671 $1,641,034 $1,519,437 $187,595 $0 $6,267,547" at bounding box center [466, 348] width 808 height 64
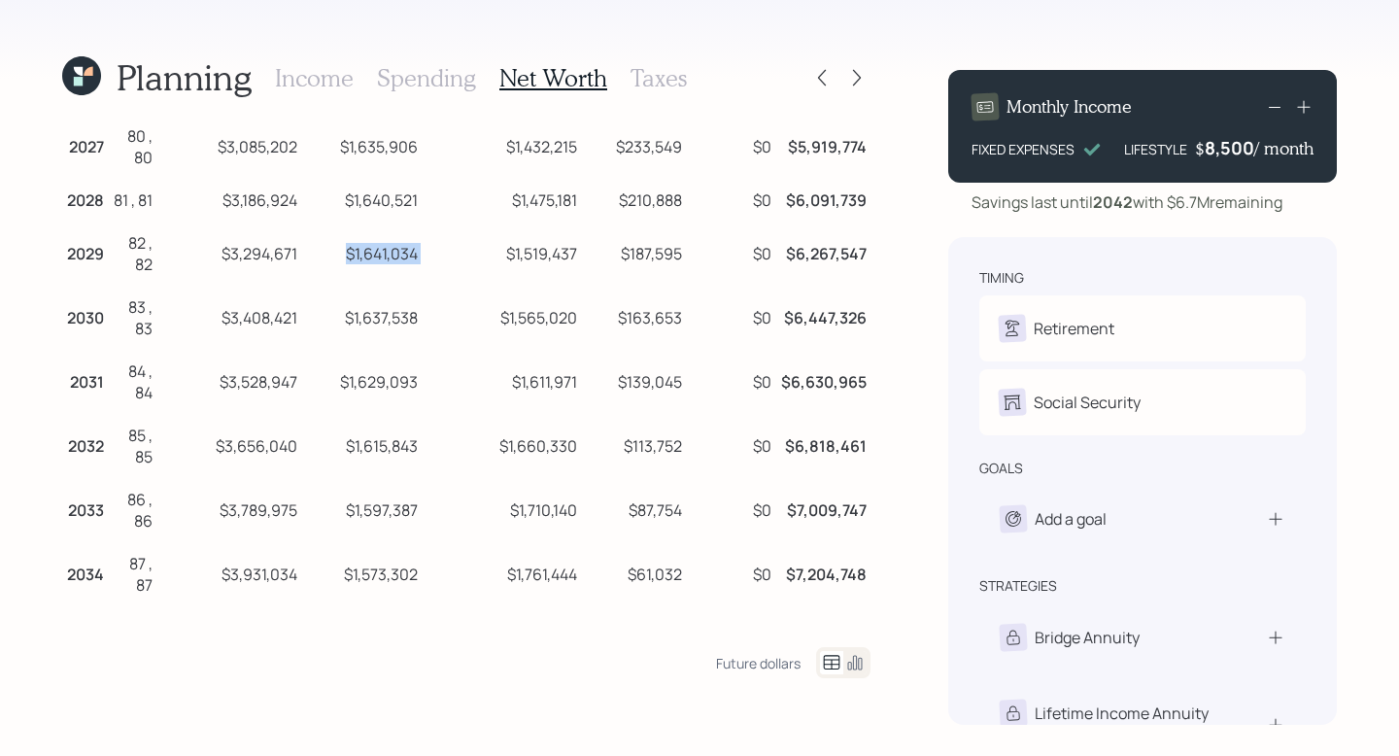
scroll to position [211, 0]
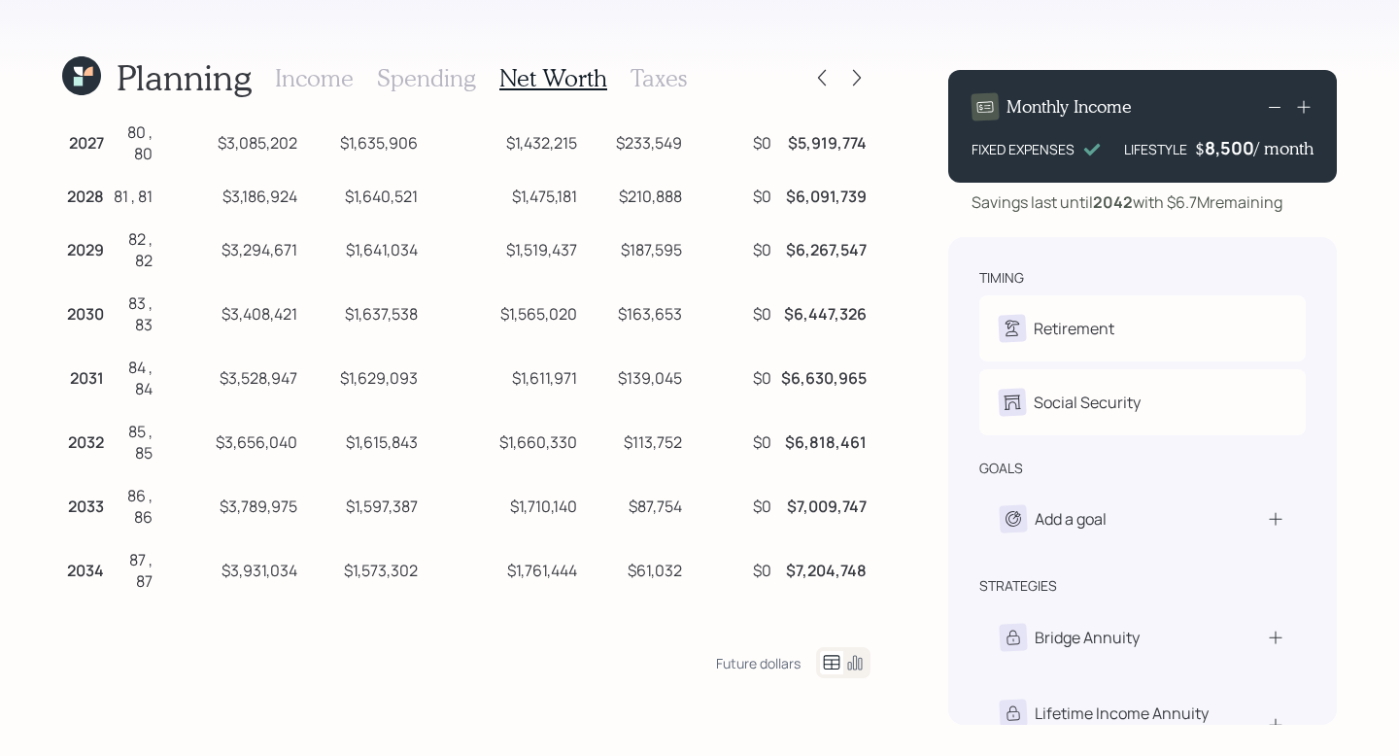
click at [399, 503] on td "$1,597,387" at bounding box center [360, 503] width 119 height 64
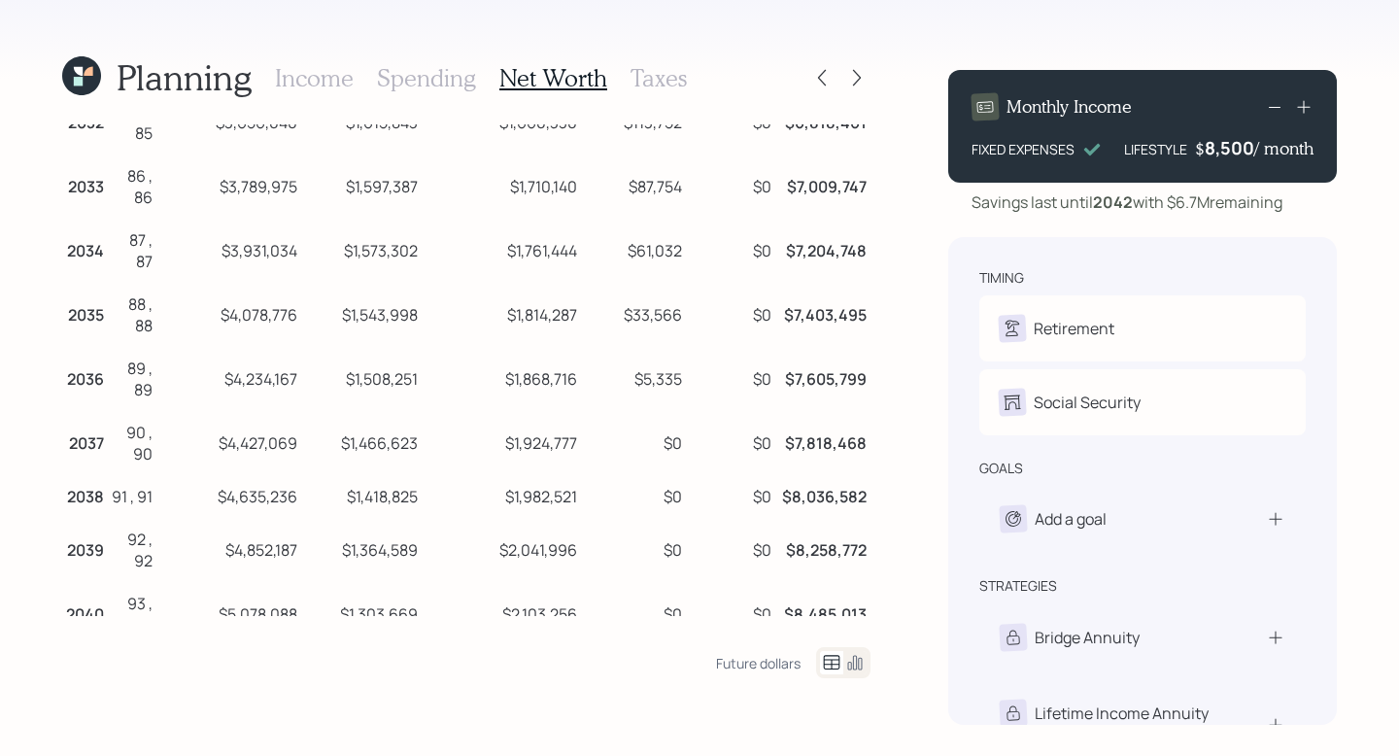
scroll to position [707, 0]
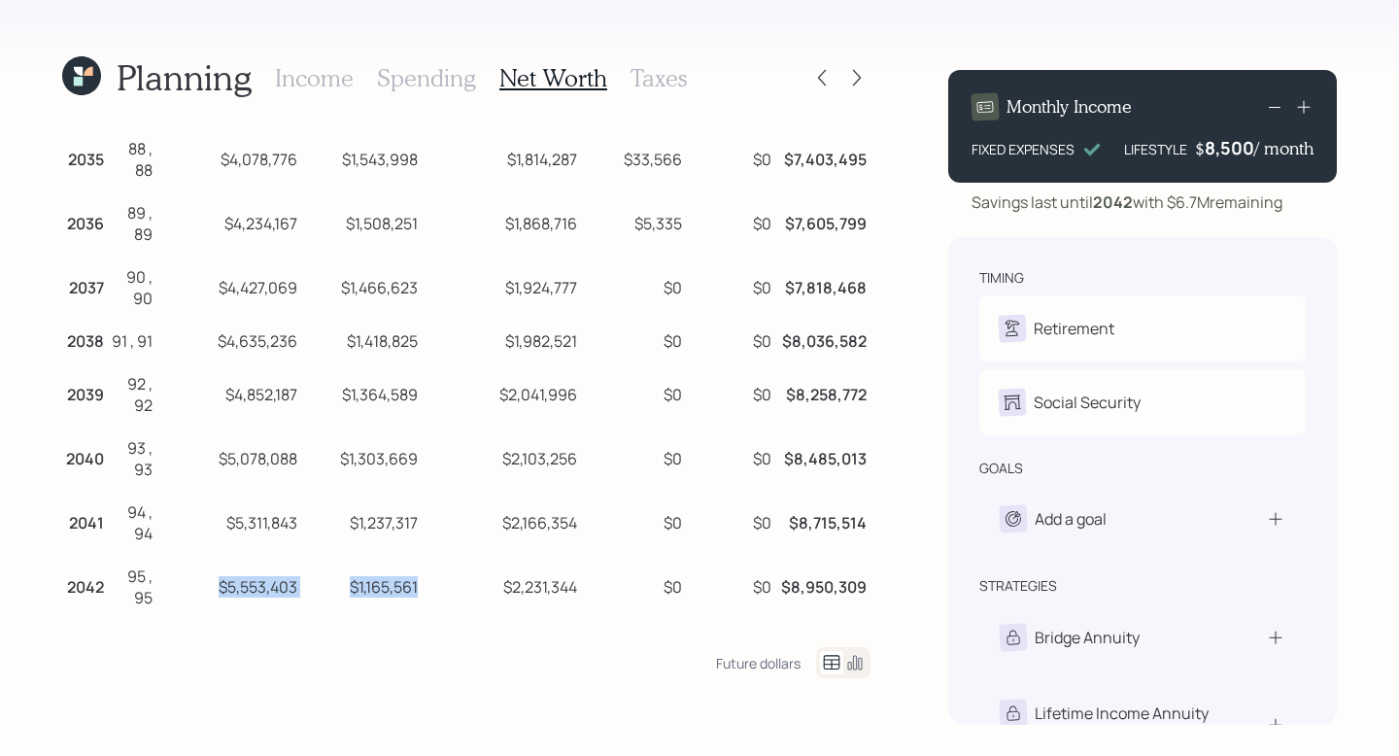
drag, startPoint x: 306, startPoint y: 597, endPoint x: 167, endPoint y: 590, distance: 139.1
click at [167, 590] on tr "2042 95 , 95 $5,553,403 $1,165,561 $2,231,344 $0 $0 $8,950,309" at bounding box center [466, 584] width 808 height 64
click at [256, 586] on td "$5,553,403" at bounding box center [228, 584] width 145 height 64
drag, startPoint x: 308, startPoint y: 586, endPoint x: 191, endPoint y: 587, distance: 116.6
click at [191, 587] on tr "2042 95 , 95 $5,553,403 $1,165,561 $2,231,344 $0 $0 $8,950,309" at bounding box center [466, 584] width 808 height 64
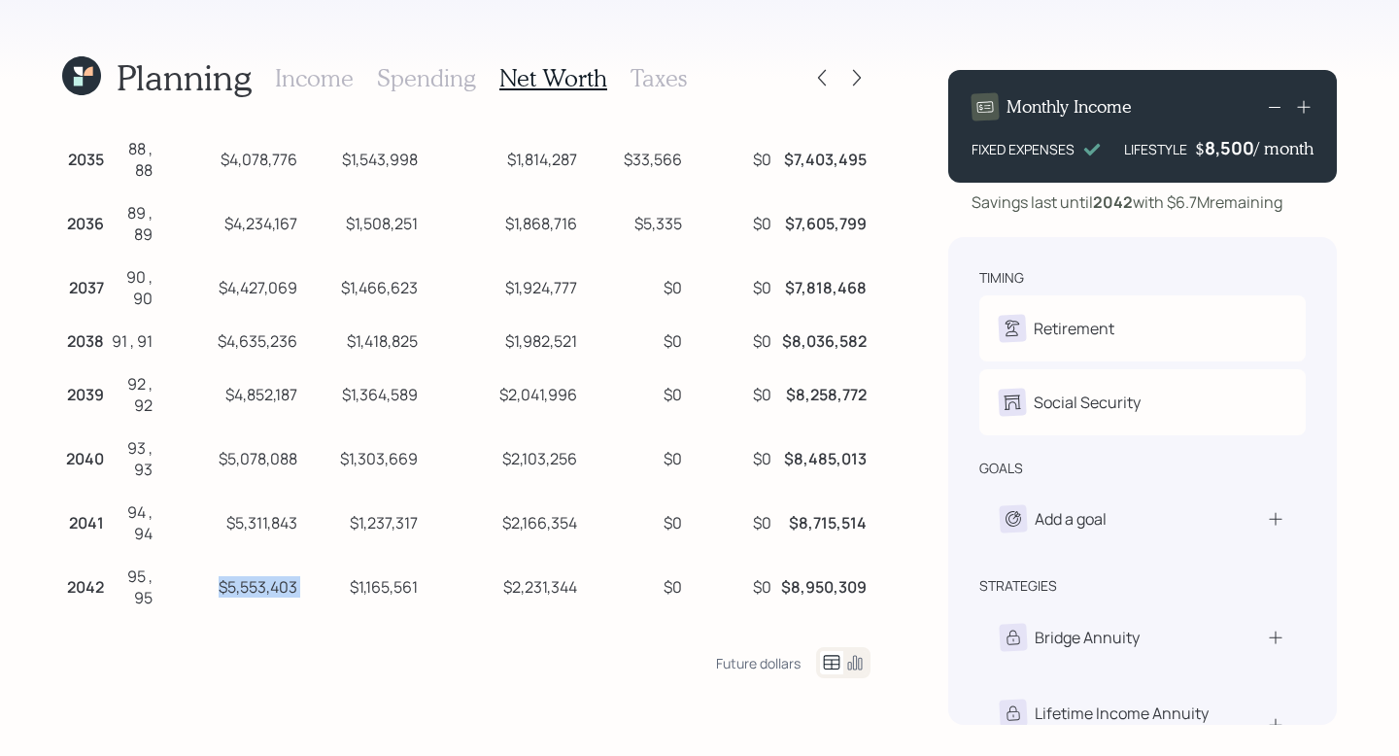
click at [318, 570] on td "$1,165,561" at bounding box center [360, 584] width 119 height 64
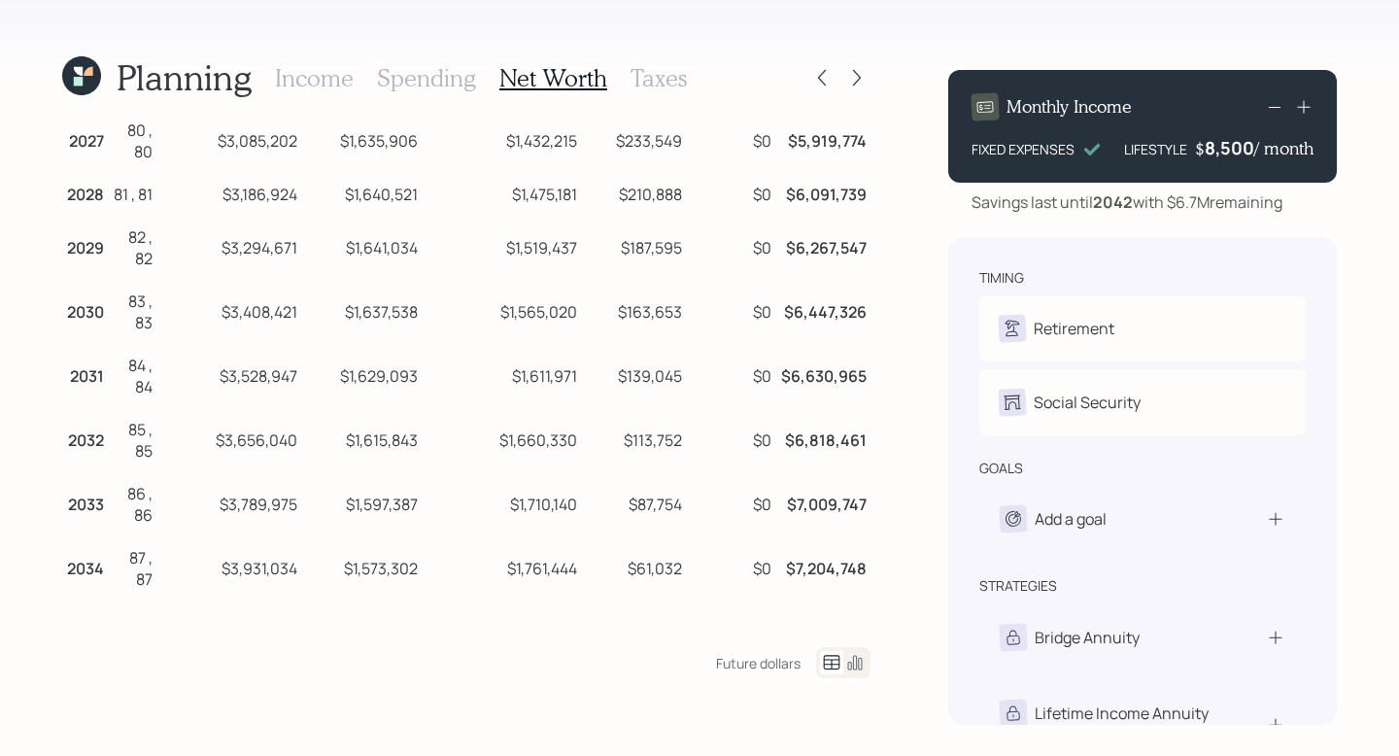
scroll to position [0, 0]
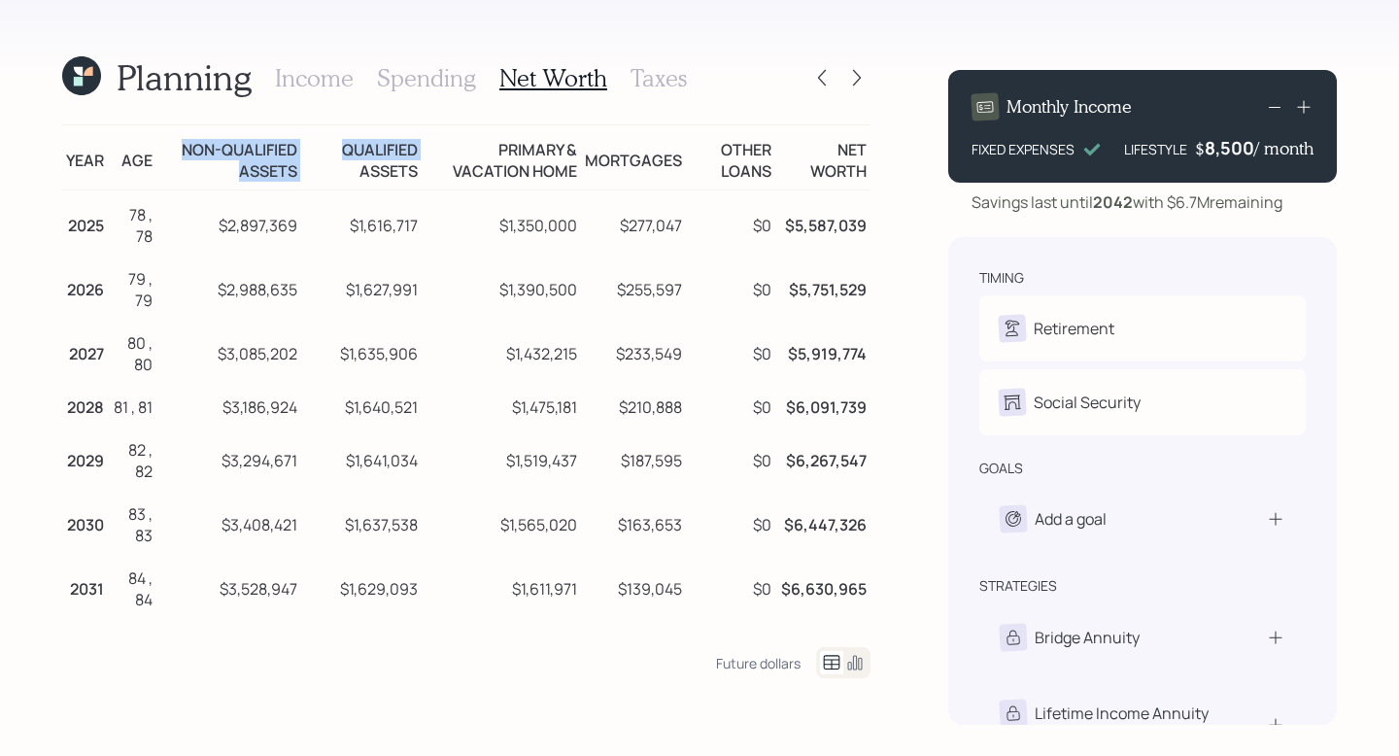
drag, startPoint x: 306, startPoint y: 167, endPoint x: 187, endPoint y: 140, distance: 122.5
click at [187, 140] on tr "Year Age Non-qualified assets Qualified assets Primary & vacation home Mortgage…" at bounding box center [466, 157] width 808 height 65
click at [187, 140] on td "Non-qualified assets" at bounding box center [228, 157] width 145 height 65
drag, startPoint x: 420, startPoint y: 174, endPoint x: 341, endPoint y: 149, distance: 82.6
click at [341, 149] on td "Qualified assets" at bounding box center [360, 157] width 119 height 65
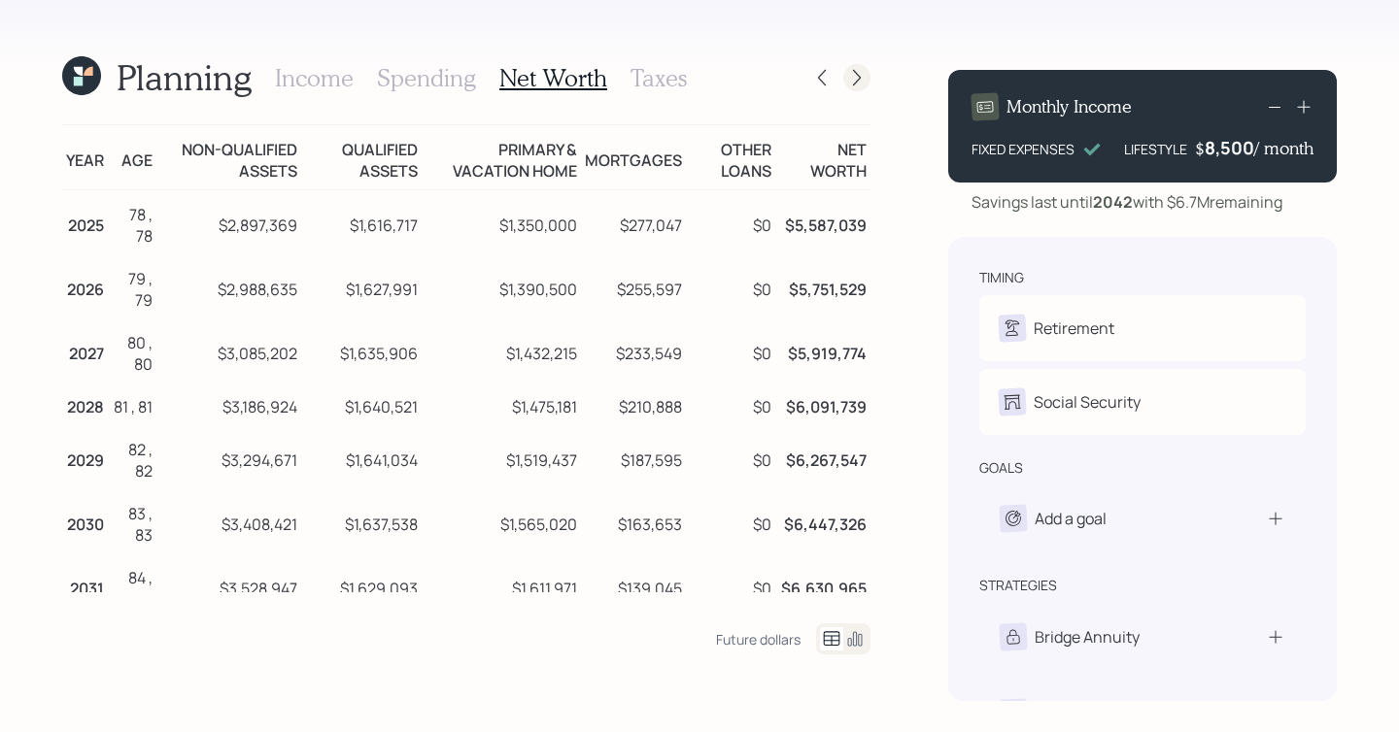
click at [867, 84] on div at bounding box center [856, 77] width 27 height 27
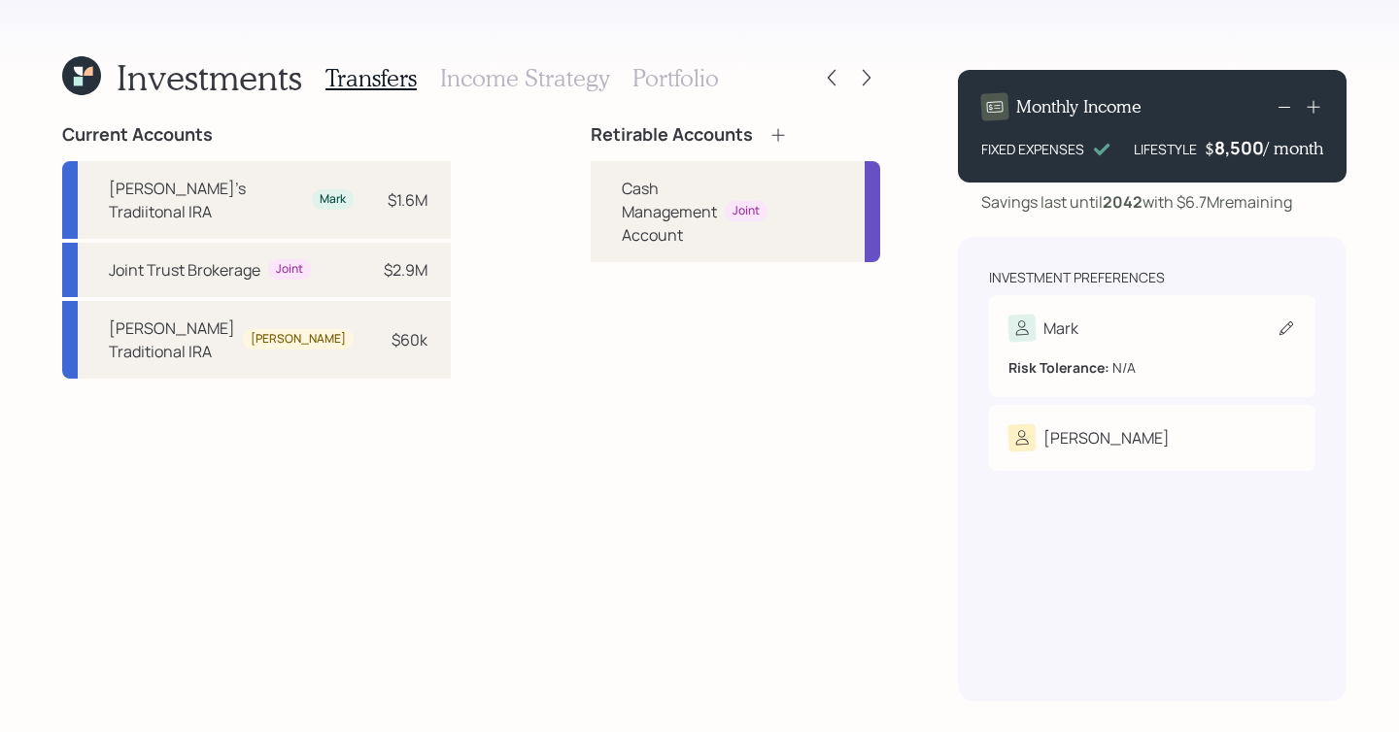
click at [1118, 332] on div "Mark" at bounding box center [1152, 328] width 288 height 27
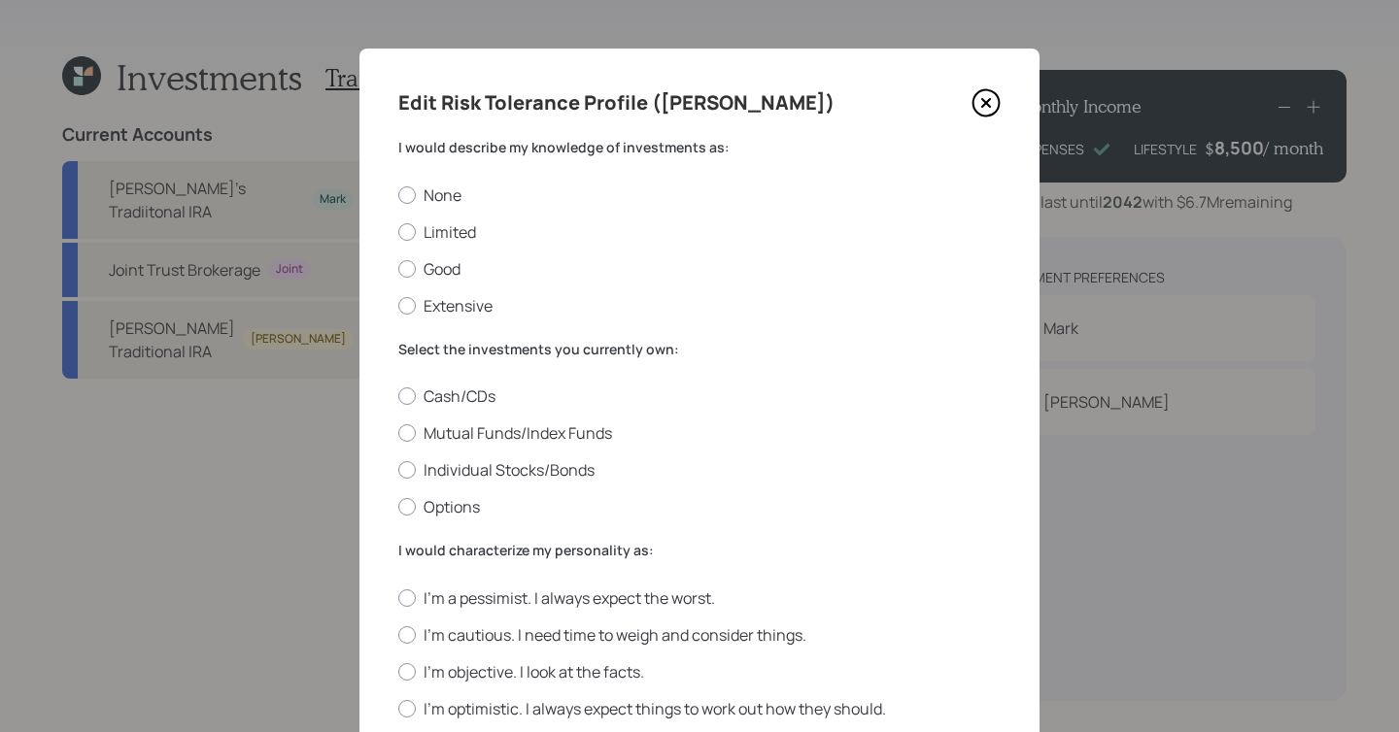
click at [441, 243] on div "None Limited Good Extensive" at bounding box center [699, 251] width 602 height 132
click at [444, 233] on label "Limited" at bounding box center [699, 231] width 602 height 21
click at [398, 232] on input "Limited" at bounding box center [397, 231] width 1 height 1
radio input "true"
click at [432, 391] on label "Cash/CDs" at bounding box center [699, 396] width 602 height 21
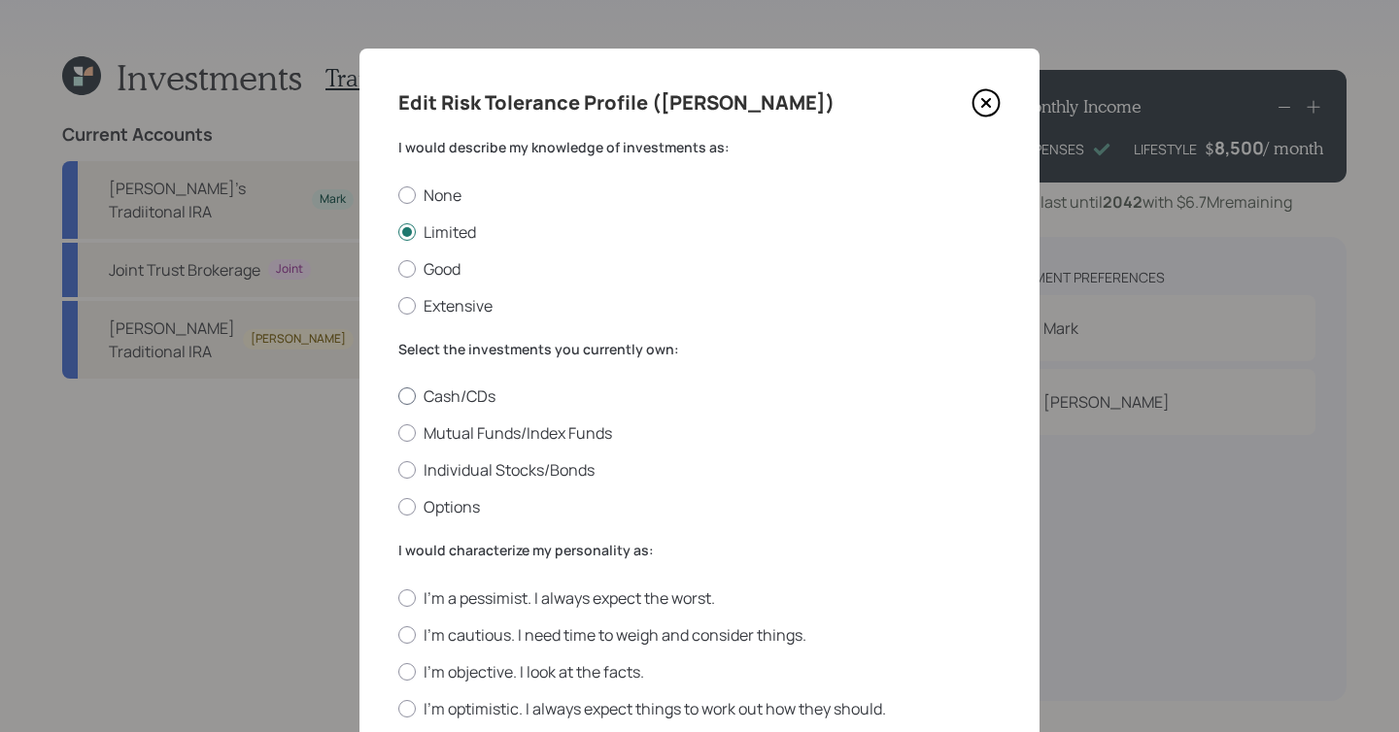
click at [398, 396] on input "Cash/CDs" at bounding box center [397, 396] width 1 height 1
radio input "true"
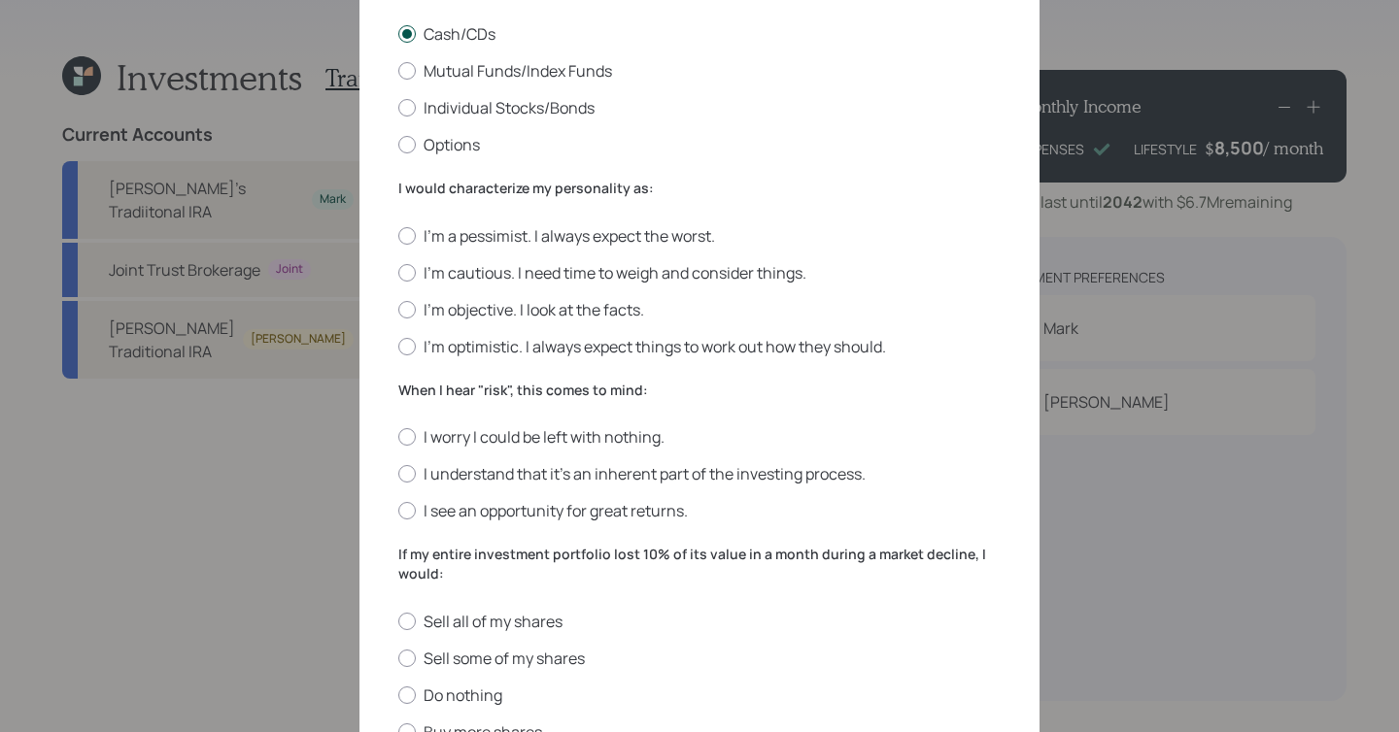
scroll to position [359, 0]
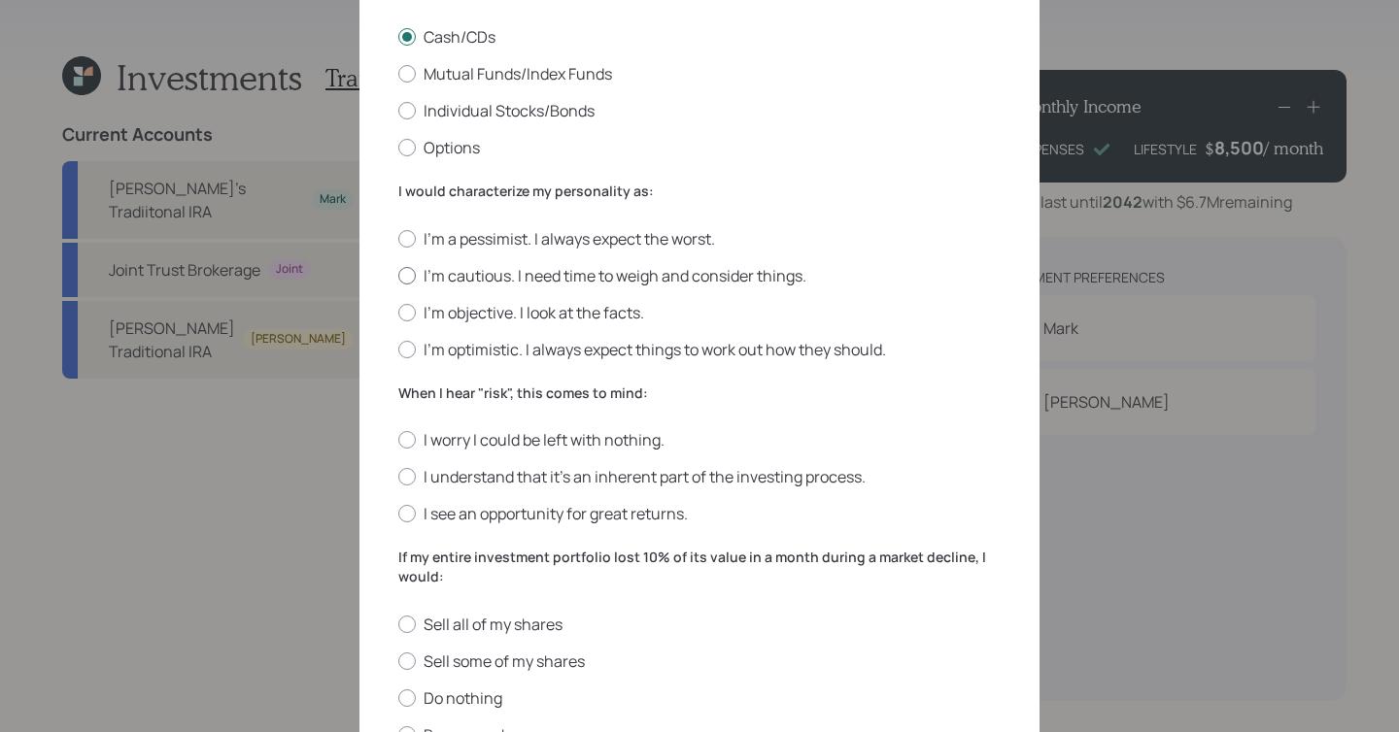
click at [459, 279] on label "I'm cautious. I need time to weigh and consider things." at bounding box center [699, 275] width 602 height 21
click at [398, 276] on input "I'm cautious. I need time to weigh and consider things." at bounding box center [397, 275] width 1 height 1
radio input "true"
click at [458, 480] on label "I understand that it’s an inherent part of the investing process." at bounding box center [699, 476] width 602 height 21
click at [398, 478] on input "I understand that it’s an inherent part of the investing process." at bounding box center [397, 477] width 1 height 1
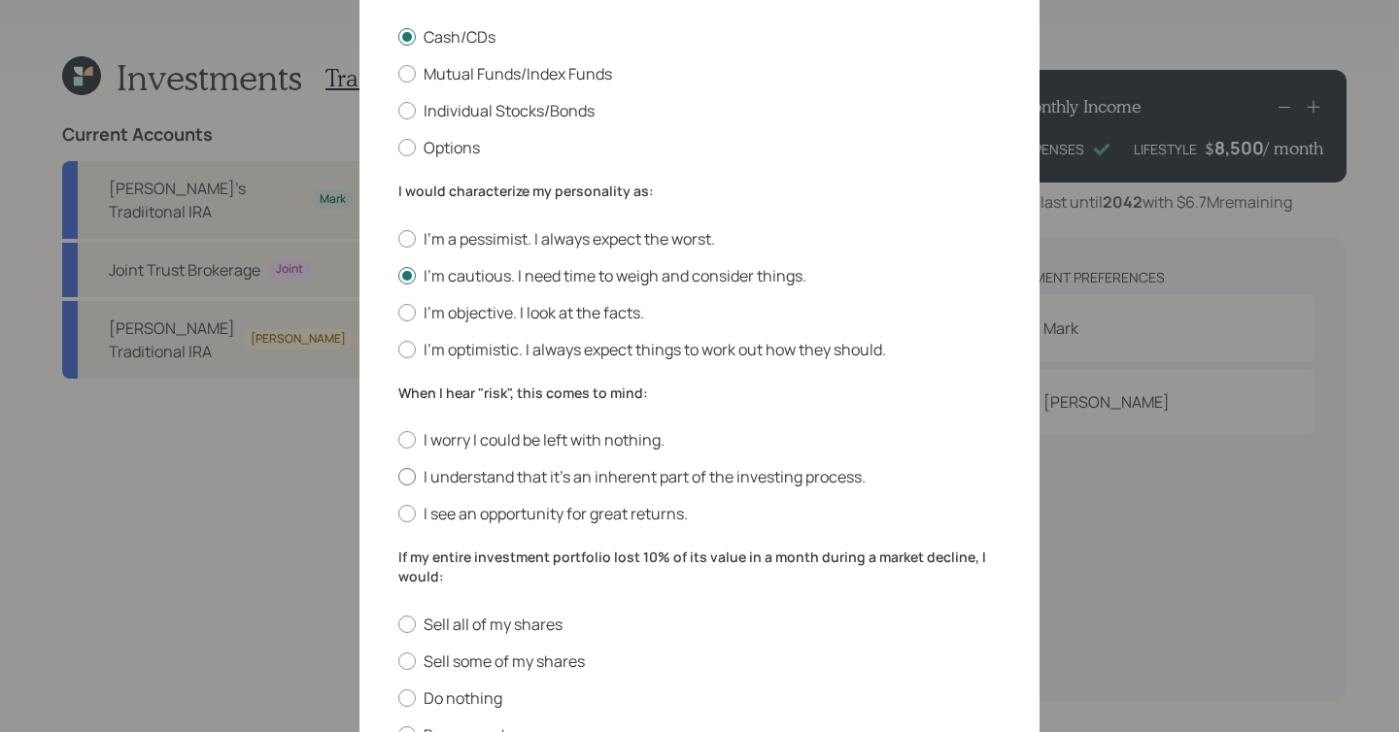
radio input "true"
click at [466, 440] on label "I worry I could be left with nothing." at bounding box center [699, 439] width 602 height 21
click at [398, 440] on input "I worry I could be left with nothing." at bounding box center [397, 440] width 1 height 1
radio input "true"
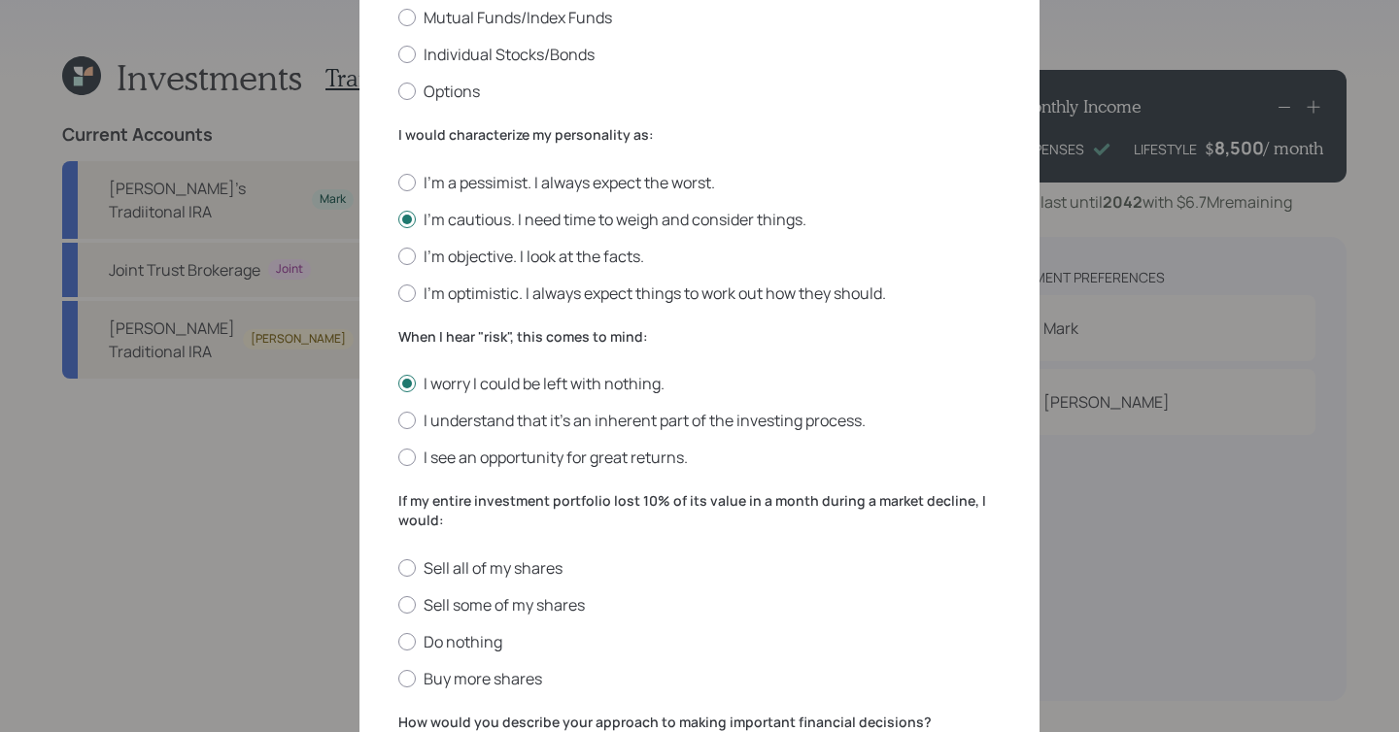
scroll to position [430, 0]
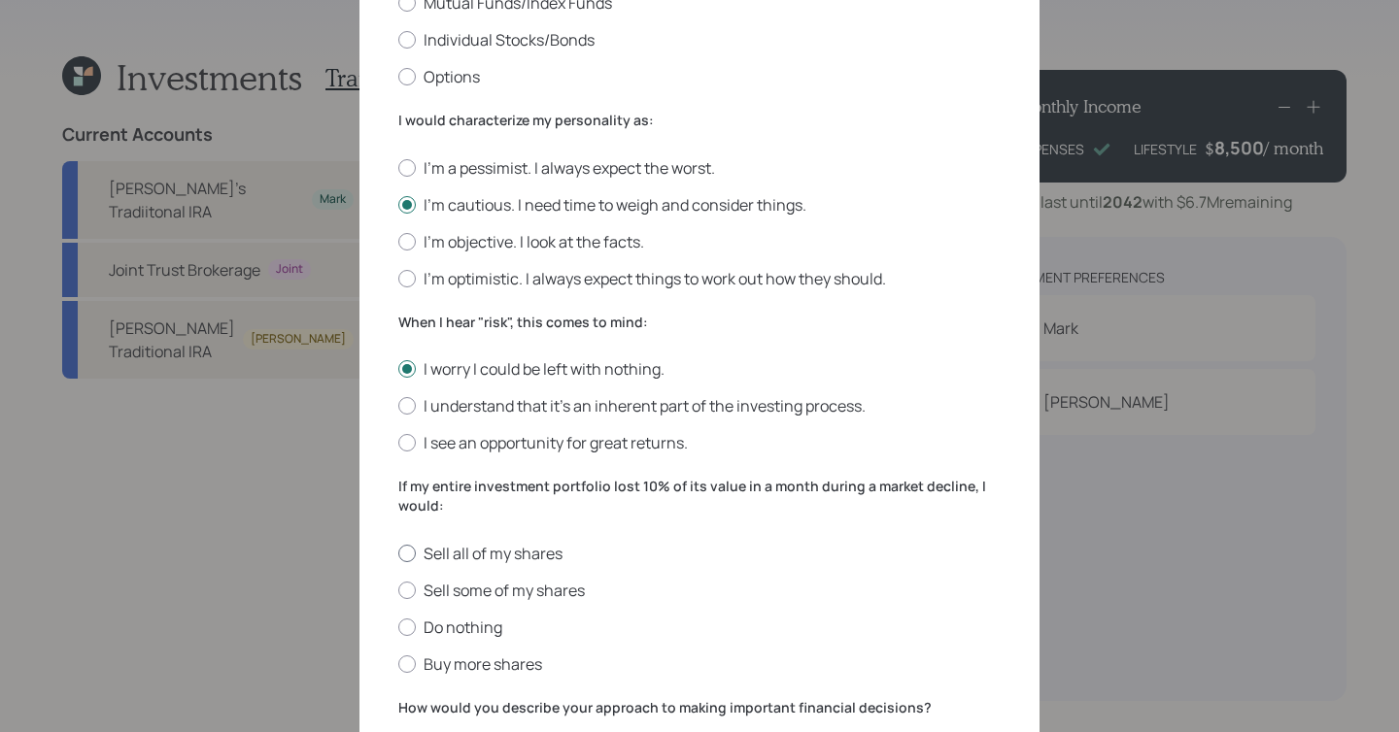
click at [493, 552] on label "Sell all of my shares" at bounding box center [699, 553] width 602 height 21
click at [398, 553] on input "Sell all of my shares" at bounding box center [397, 553] width 1 height 1
radio input "true"
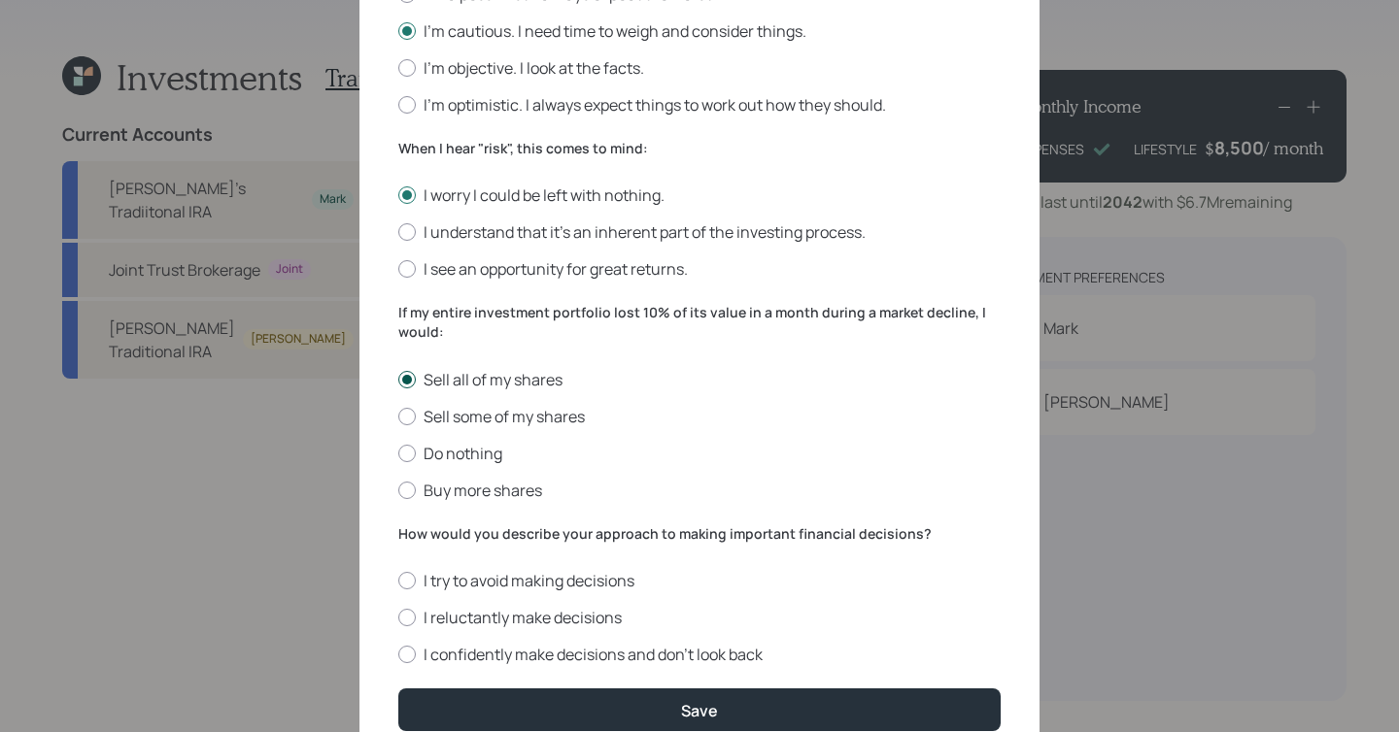
scroll to position [691, 0]
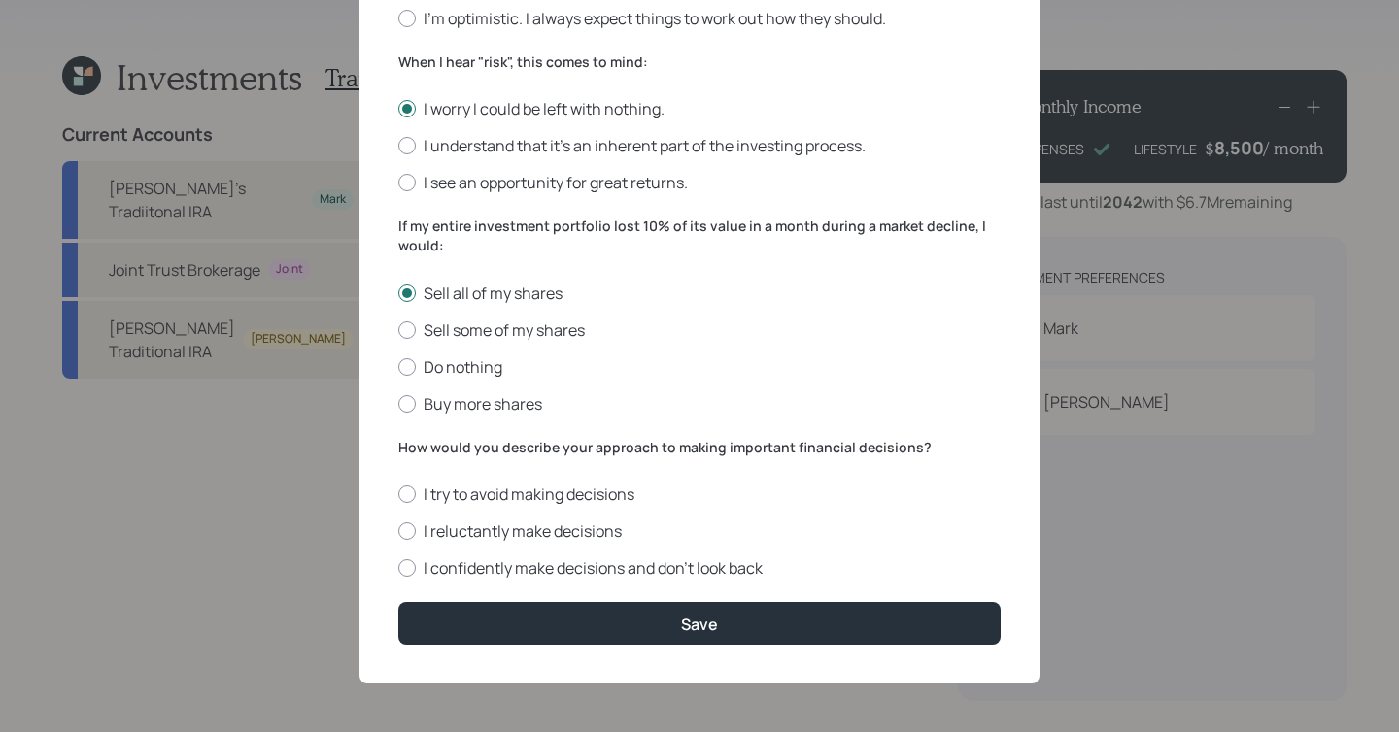
click at [486, 517] on div "I try to avoid making decisions I reluctantly make decisions I confidently make…" at bounding box center [699, 531] width 602 height 95
click at [486, 523] on label "I reluctantly make decisions" at bounding box center [699, 531] width 602 height 21
click at [398, 531] on input "I reluctantly make decisions" at bounding box center [397, 531] width 1 height 1
radio input "true"
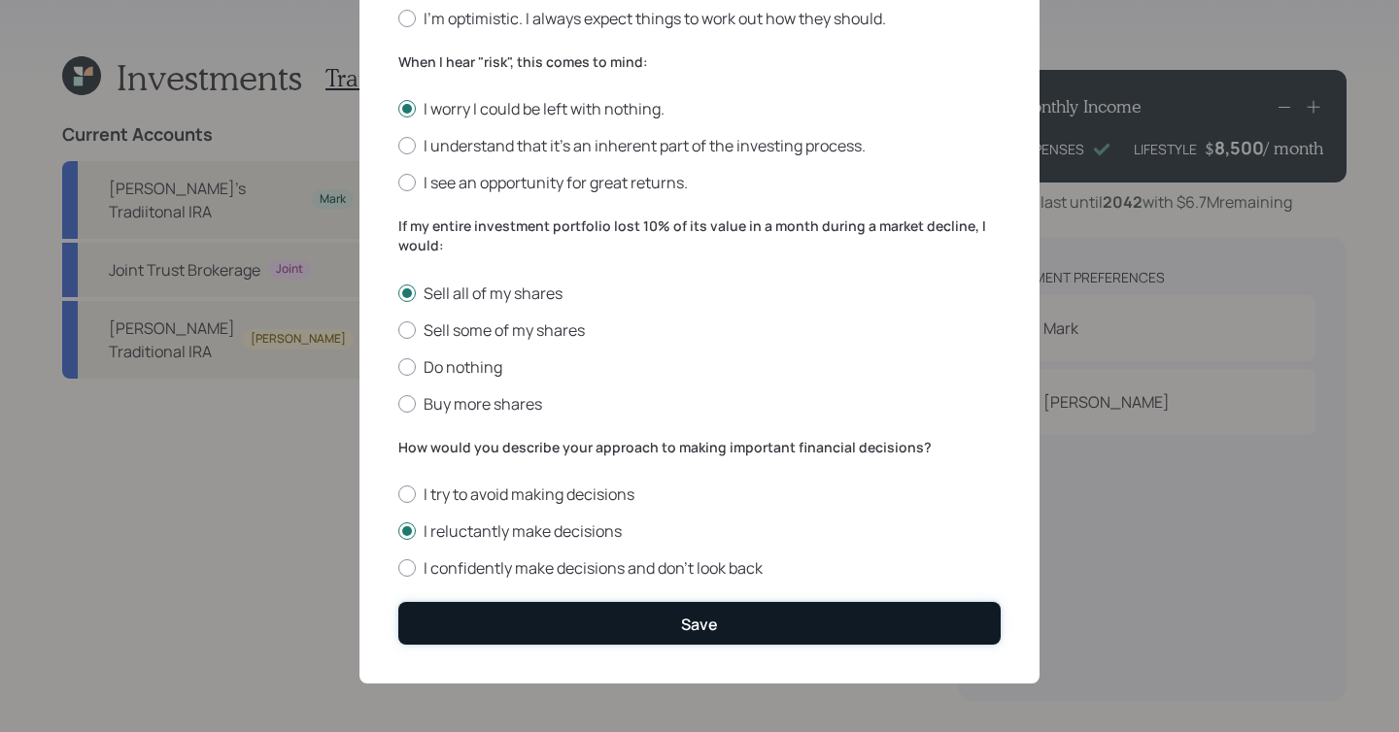
click at [486, 605] on button "Save" at bounding box center [699, 623] width 602 height 42
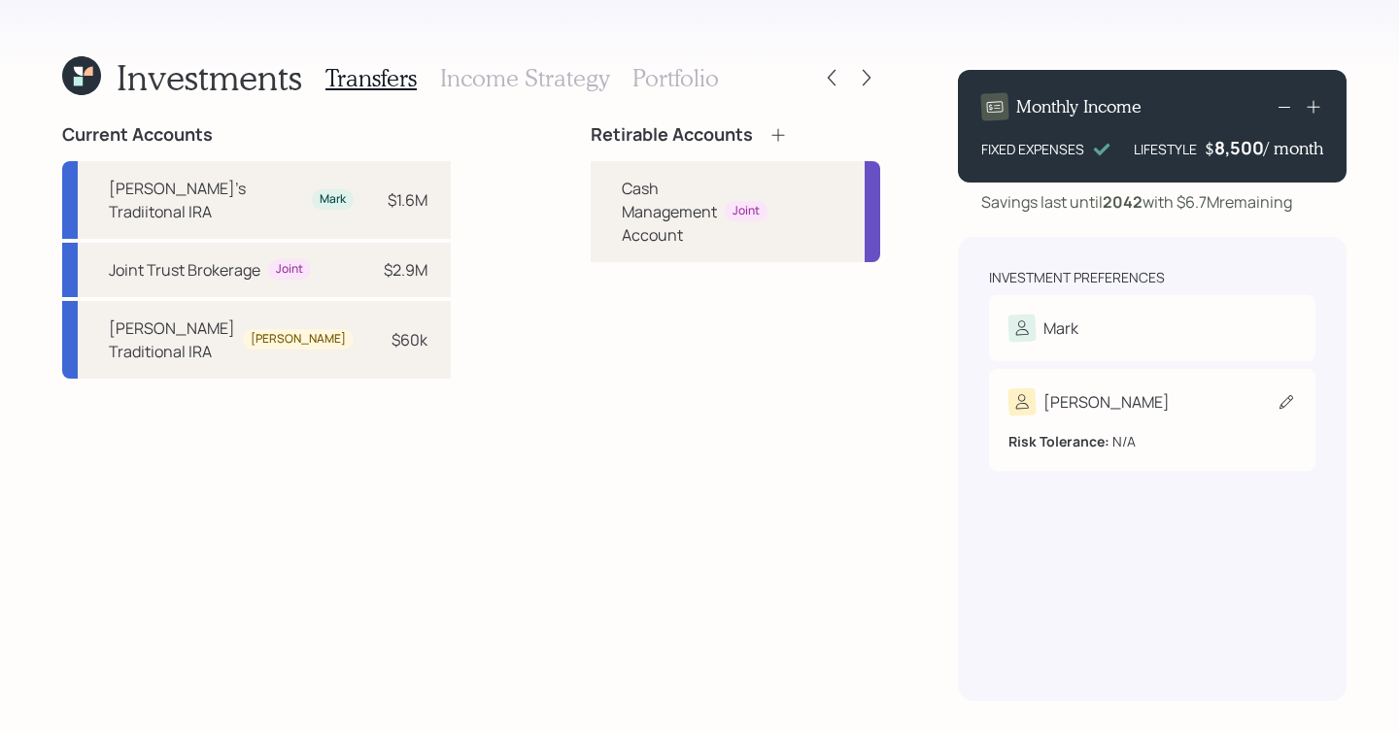
click at [1086, 416] on div "Dale" at bounding box center [1152, 402] width 288 height 27
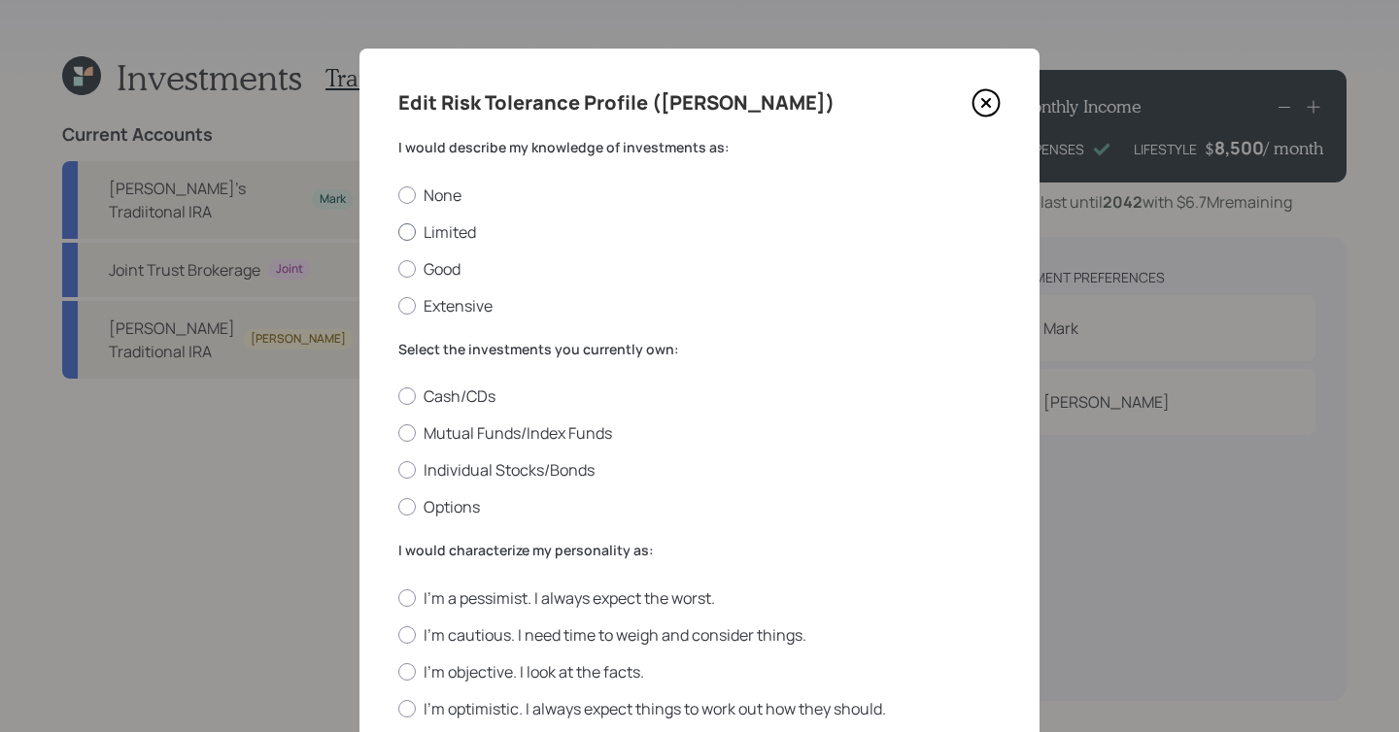
click at [424, 235] on label "Limited" at bounding box center [699, 231] width 602 height 21
click at [398, 232] on input "Limited" at bounding box center [397, 231] width 1 height 1
radio input "true"
click at [422, 442] on label "Mutual Funds/Index Funds" at bounding box center [699, 433] width 602 height 21
click at [398, 434] on input "Mutual Funds/Index Funds" at bounding box center [397, 433] width 1 height 1
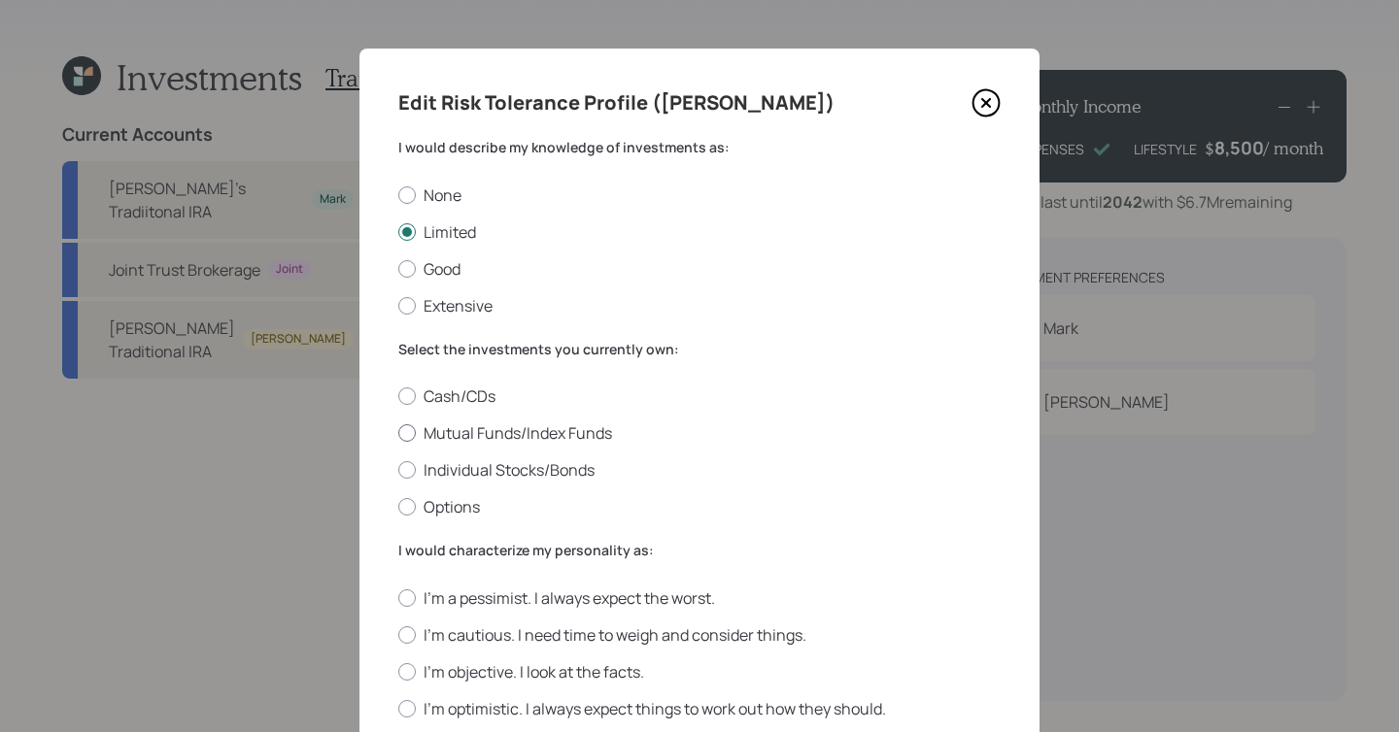
radio input "true"
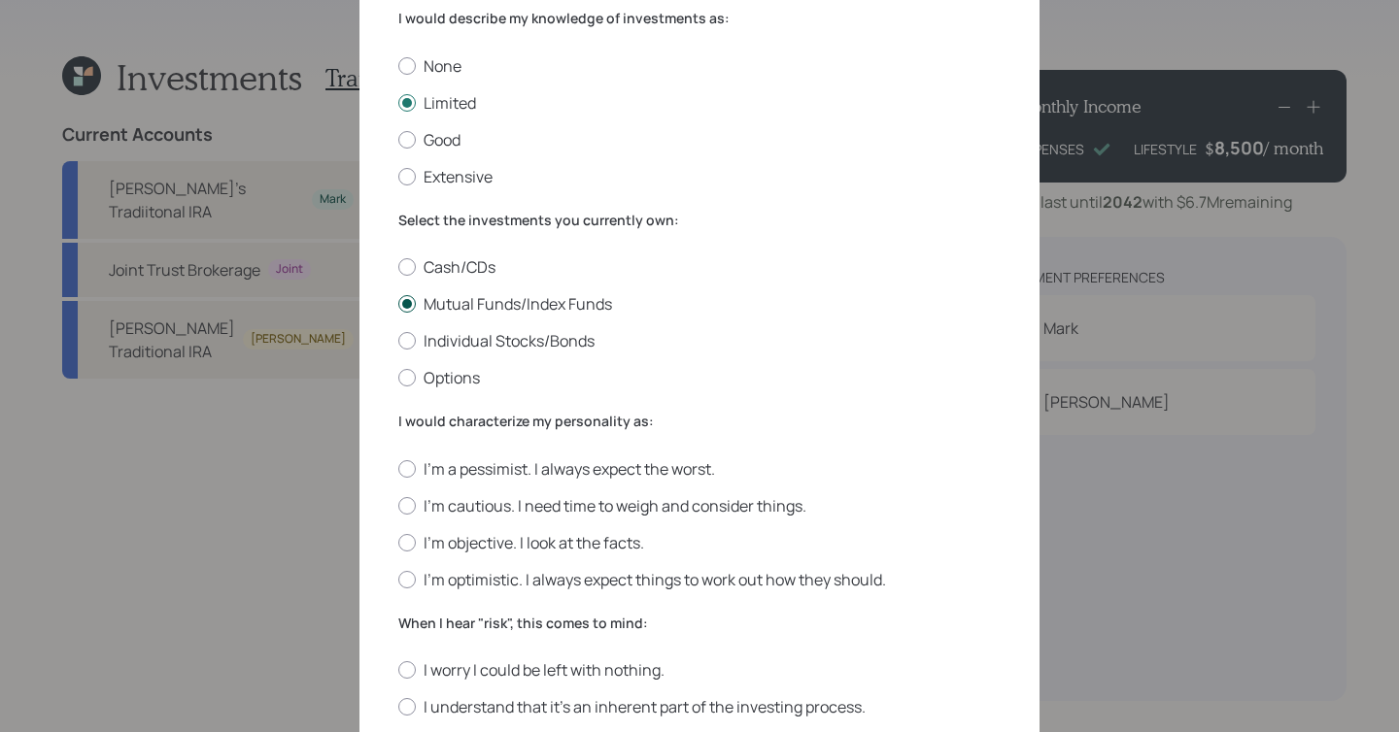
scroll to position [130, 0]
click at [429, 511] on label "I'm cautious. I need time to weigh and consider things." at bounding box center [699, 504] width 602 height 21
click at [398, 505] on input "I'm cautious. I need time to weigh and consider things." at bounding box center [397, 504] width 1 height 1
radio input "true"
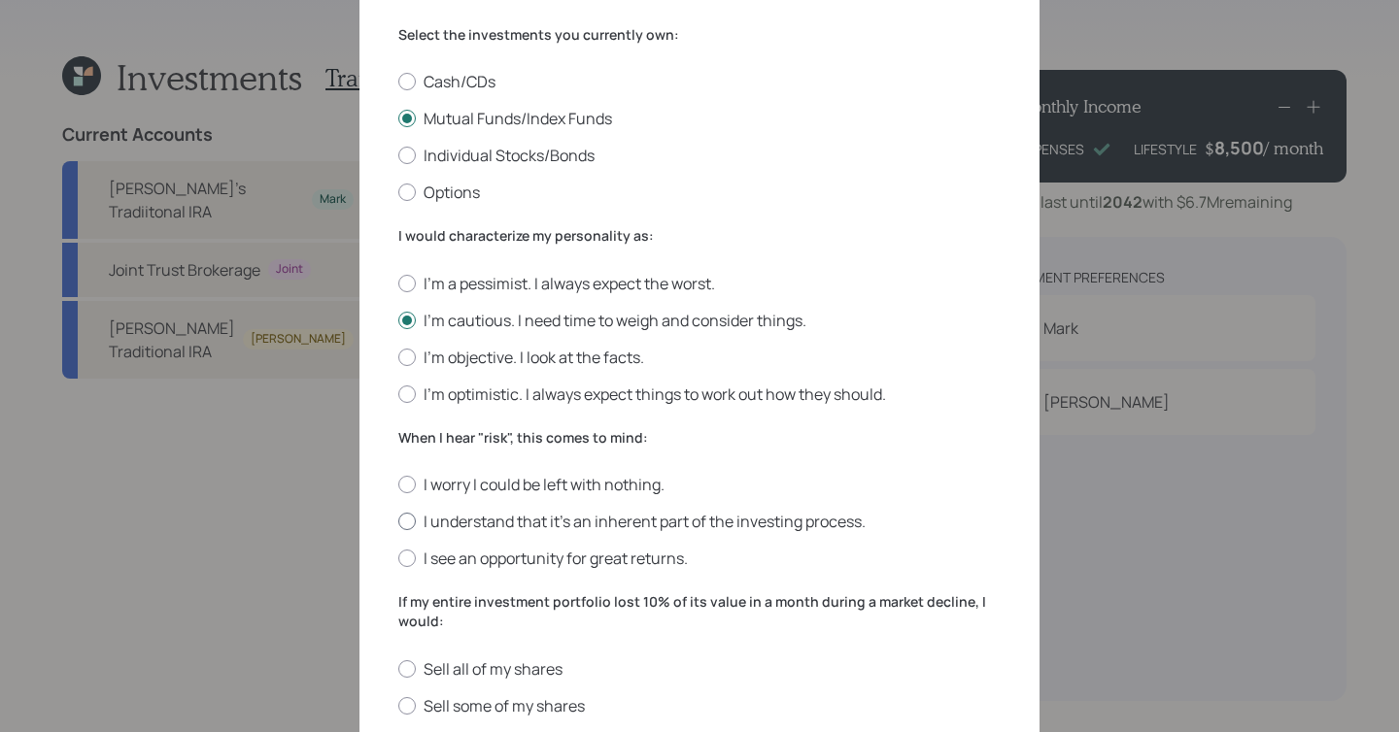
click at [429, 524] on label "I understand that it’s an inherent part of the investing process." at bounding box center [699, 521] width 602 height 21
click at [398, 523] on input "I understand that it’s an inherent part of the investing process." at bounding box center [397, 522] width 1 height 1
radio input "true"
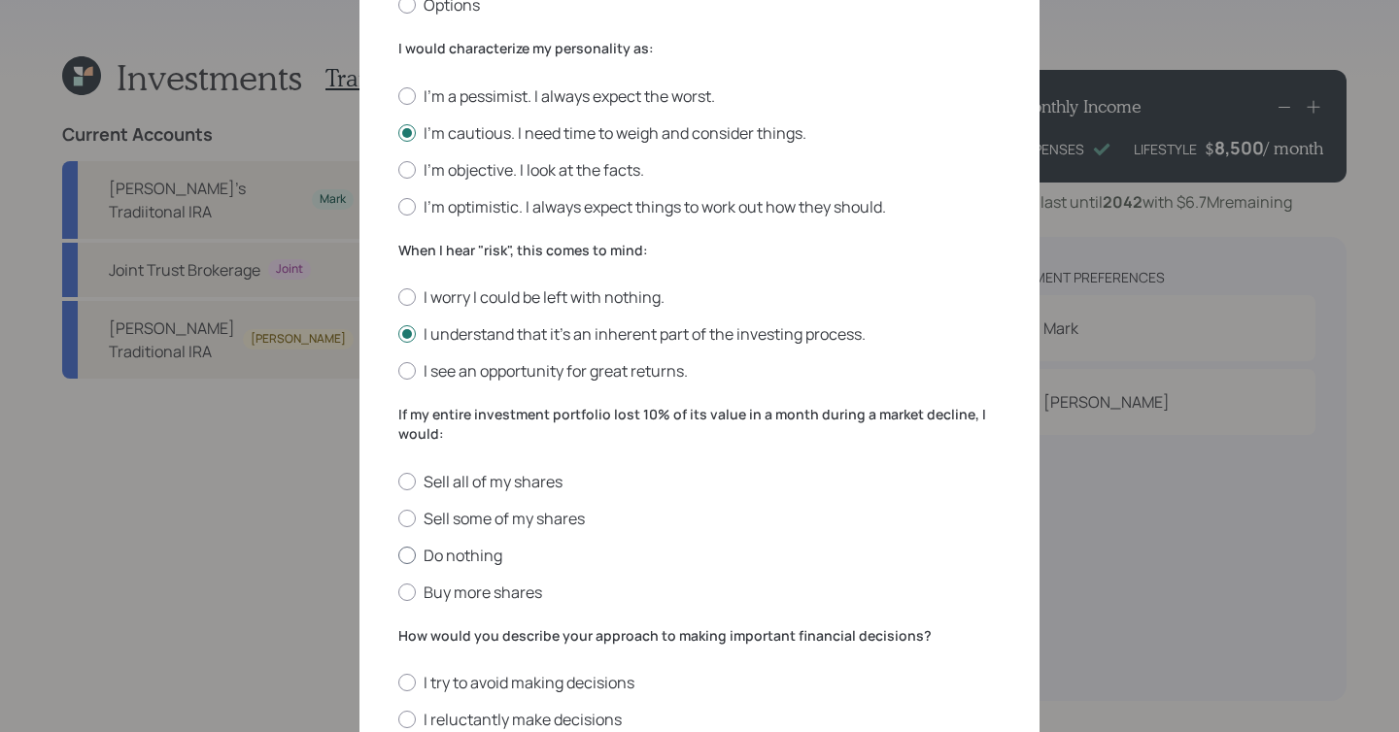
click at [425, 558] on label "Do nothing" at bounding box center [699, 555] width 602 height 21
click at [398, 556] on input "Do nothing" at bounding box center [397, 555] width 1 height 1
radio input "true"
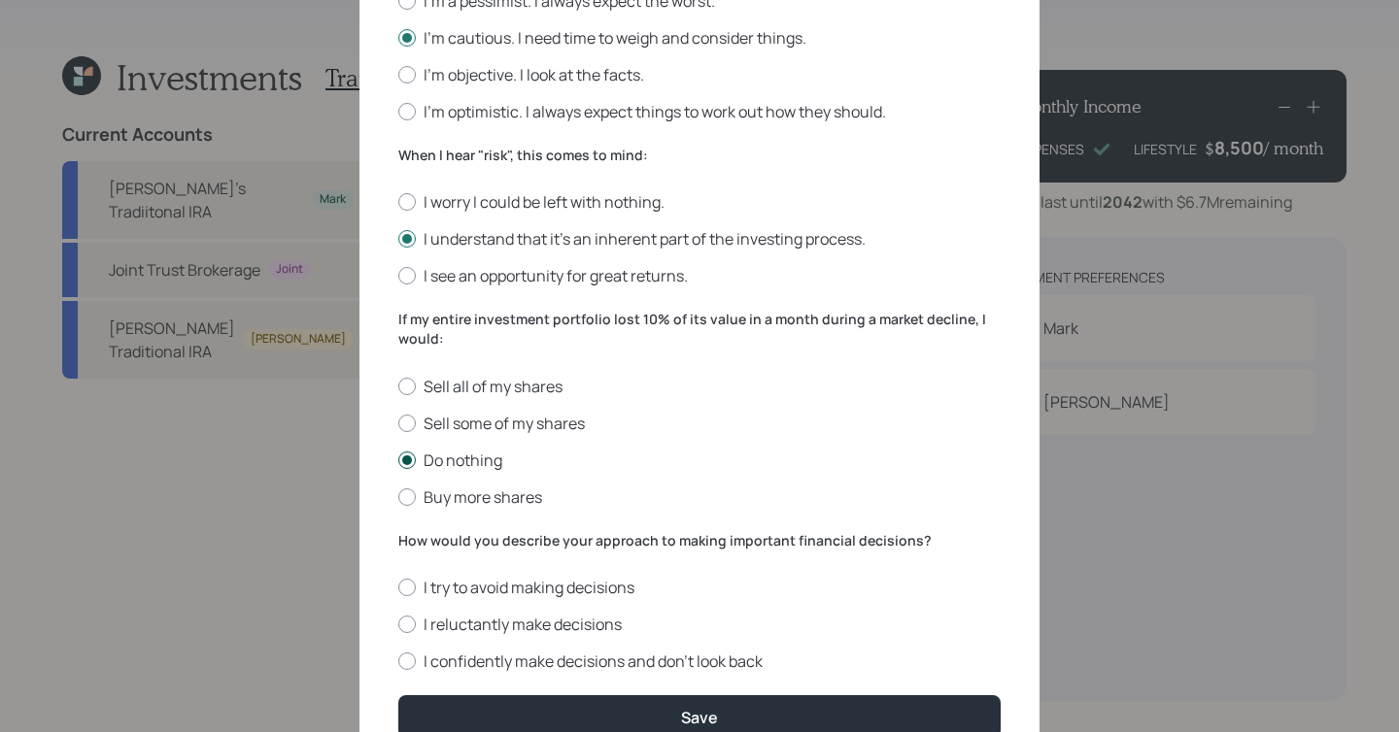
scroll to position [598, 0]
click at [425, 617] on label "I reluctantly make decisions" at bounding box center [699, 623] width 602 height 21
click at [398, 624] on input "I reluctantly make decisions" at bounding box center [397, 624] width 1 height 1
radio input "true"
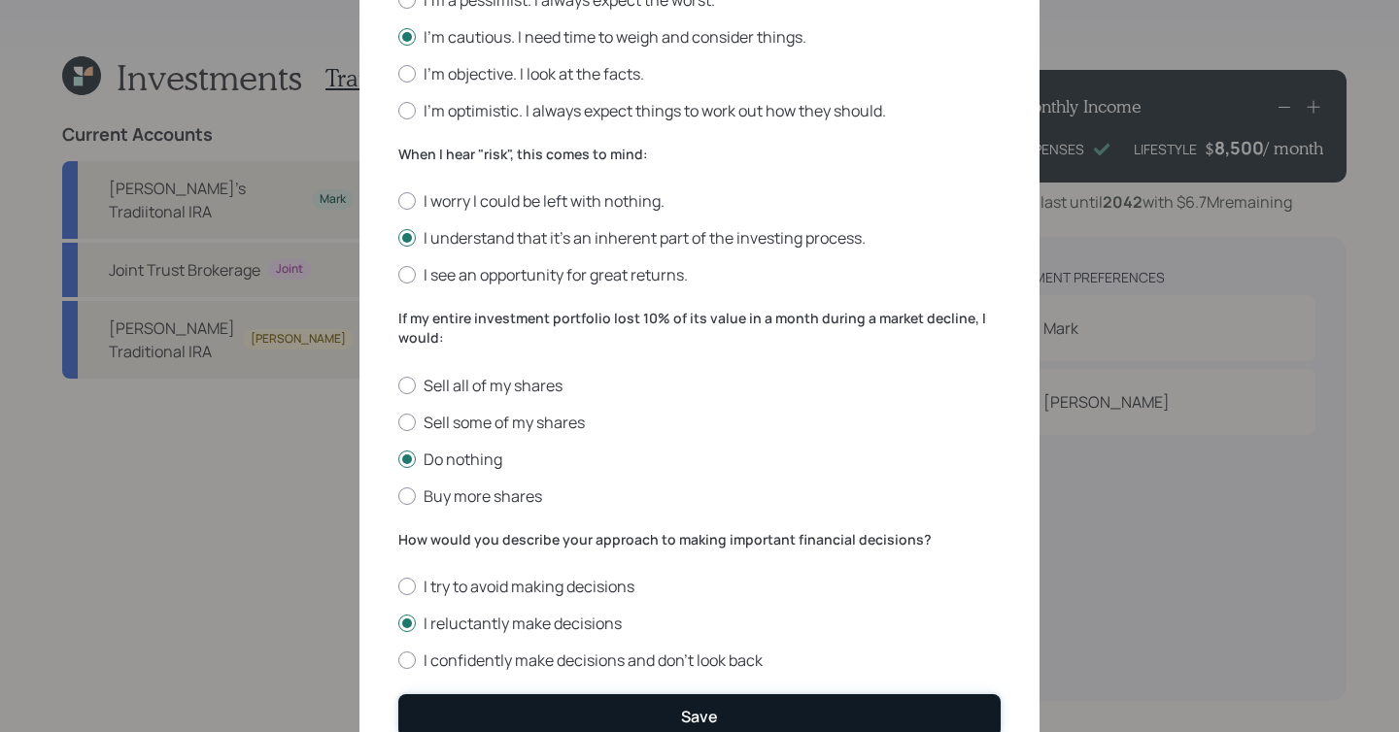
click at [431, 641] on button "Save" at bounding box center [699, 716] width 602 height 42
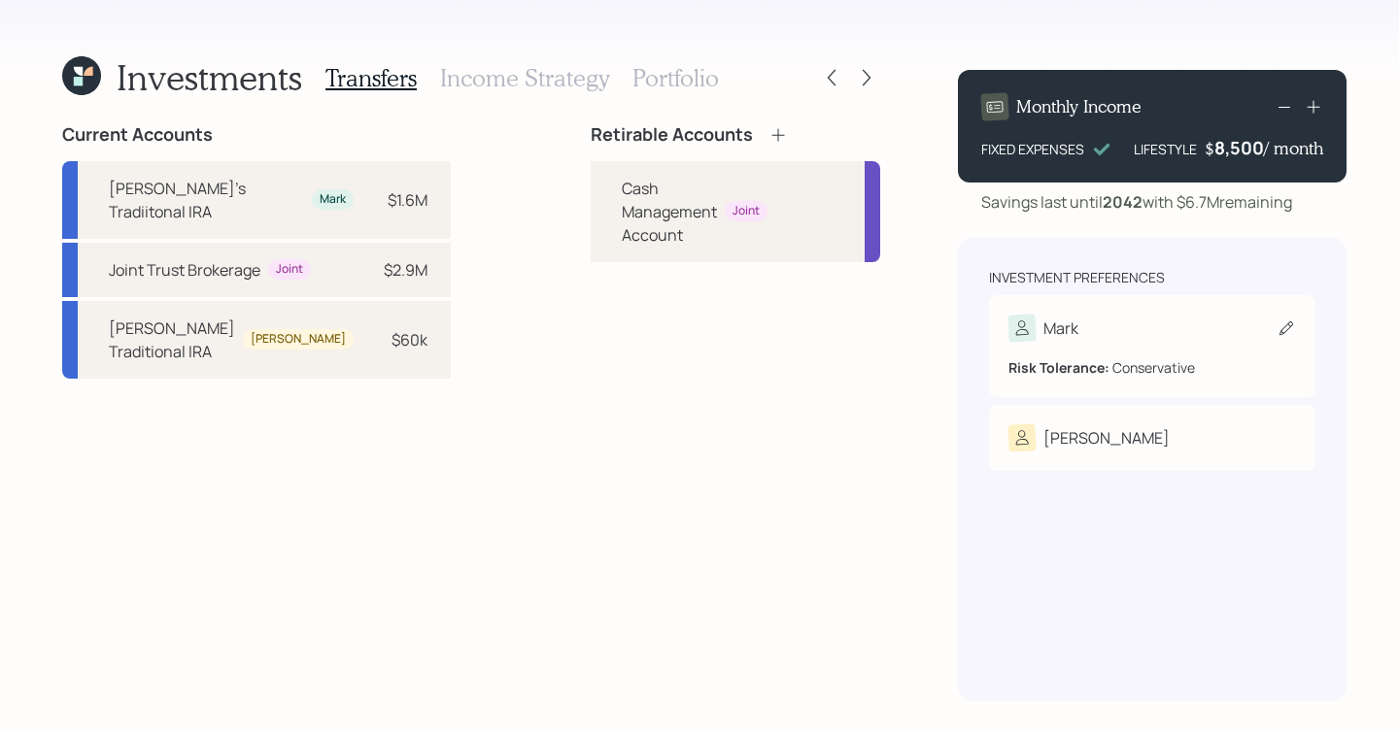
click at [1077, 327] on div "Mark" at bounding box center [1152, 328] width 288 height 27
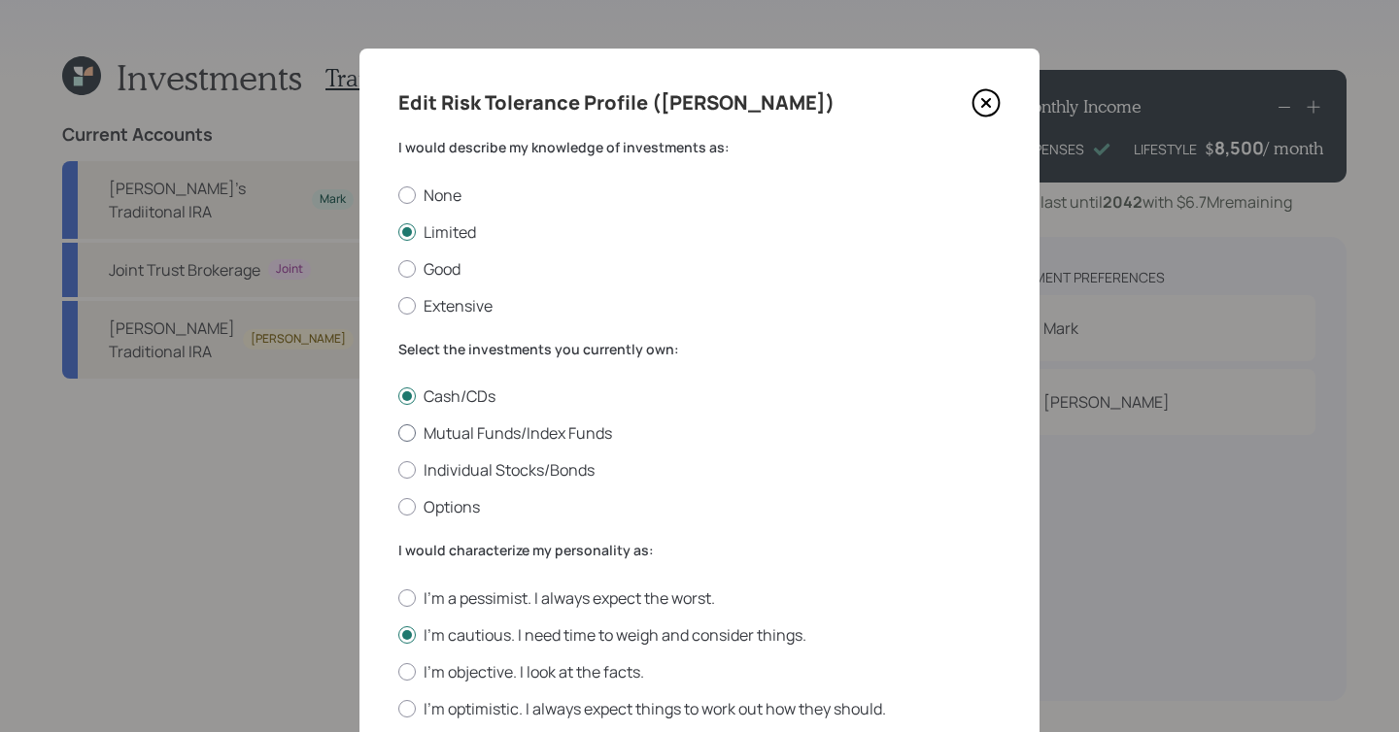
click at [469, 433] on label "Mutual Funds/Index Funds" at bounding box center [699, 433] width 602 height 21
click at [398, 433] on input "Mutual Funds/Index Funds" at bounding box center [397, 433] width 1 height 1
radio input "true"
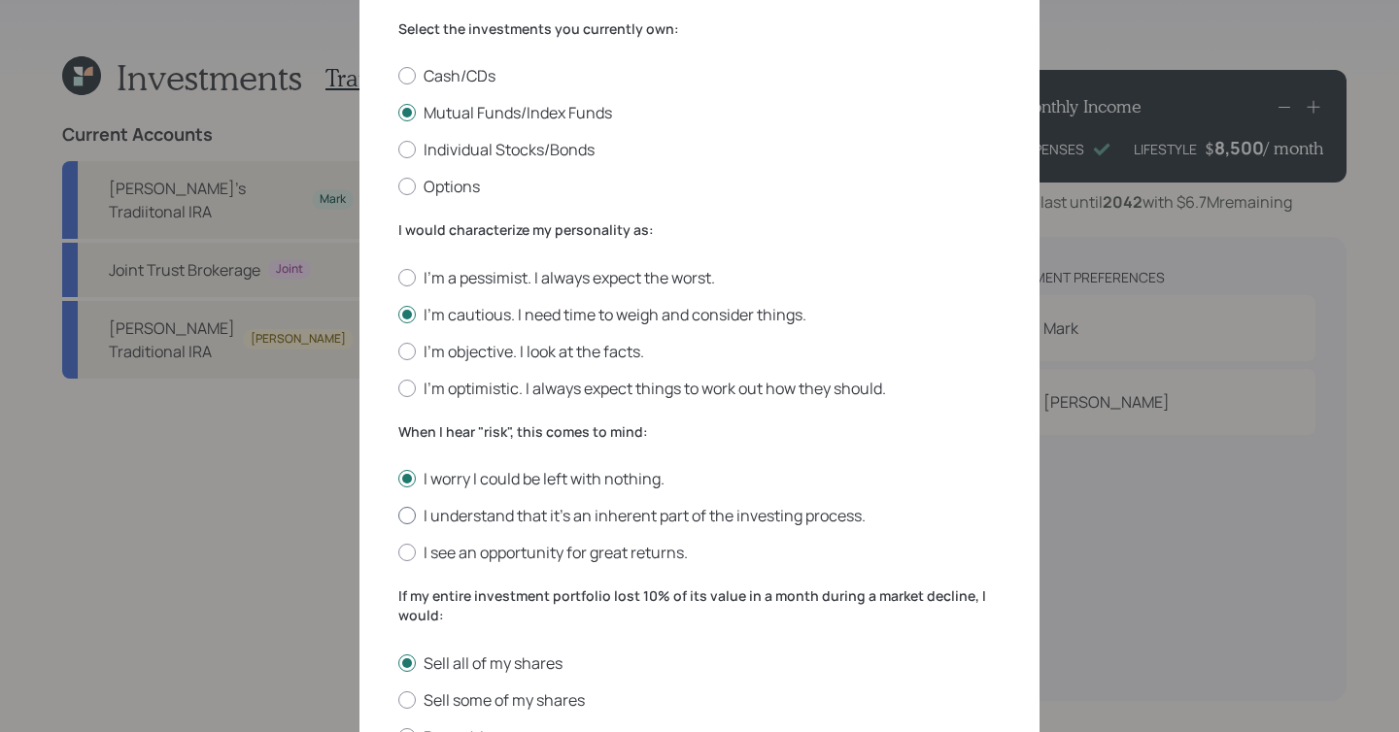
click at [485, 526] on label "I understand that it’s an inherent part of the investing process." at bounding box center [699, 515] width 602 height 21
click at [398, 517] on input "I understand that it’s an inherent part of the investing process." at bounding box center [397, 516] width 1 height 1
radio input "true"
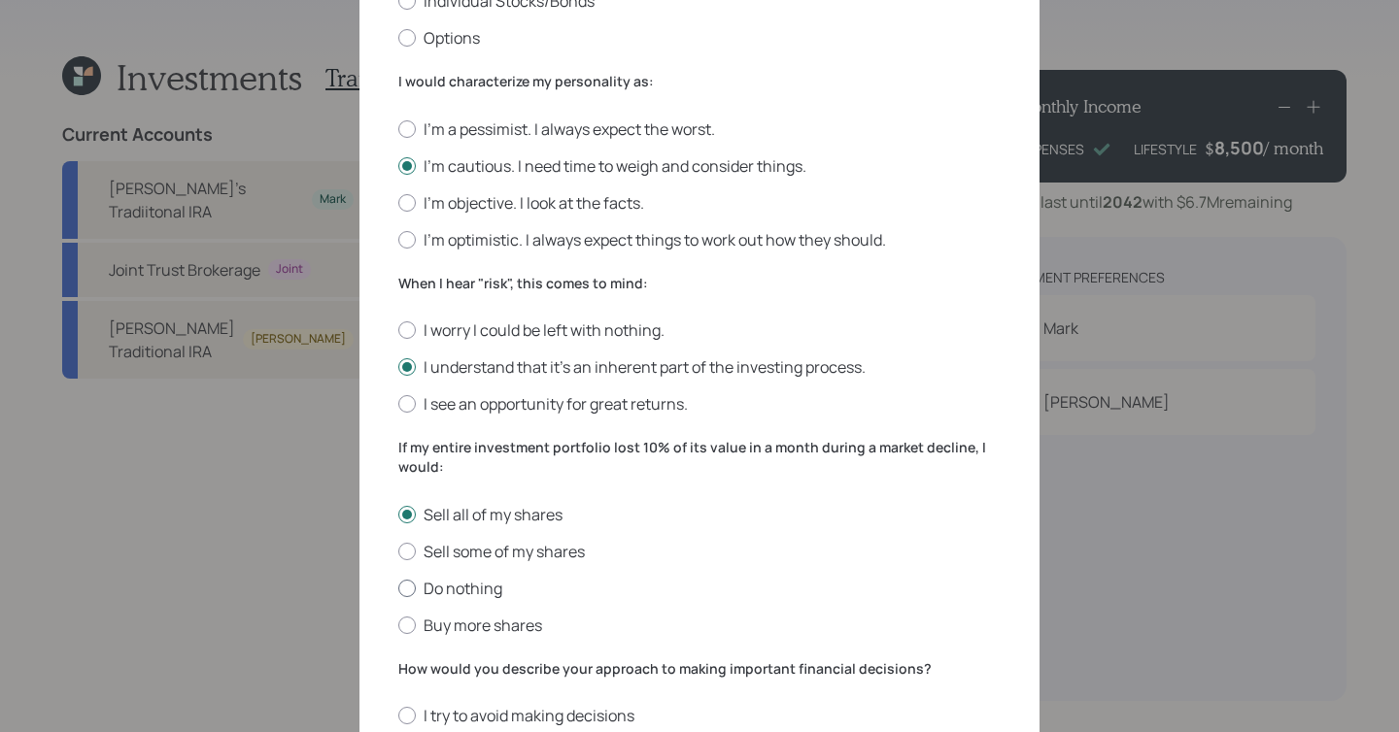
click at [468, 588] on label "Do nothing" at bounding box center [699, 588] width 602 height 21
click at [398, 588] on input "Do nothing" at bounding box center [397, 588] width 1 height 1
radio input "true"
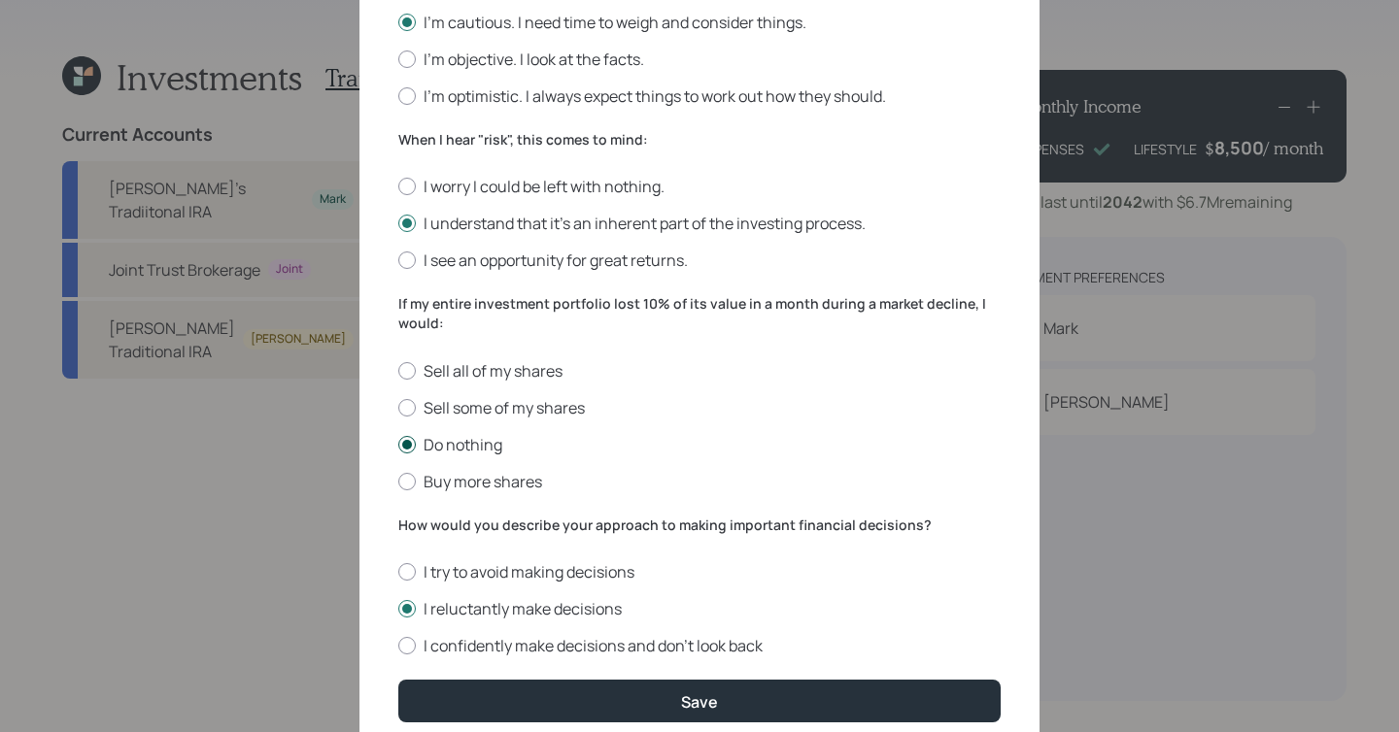
scroll to position [691, 0]
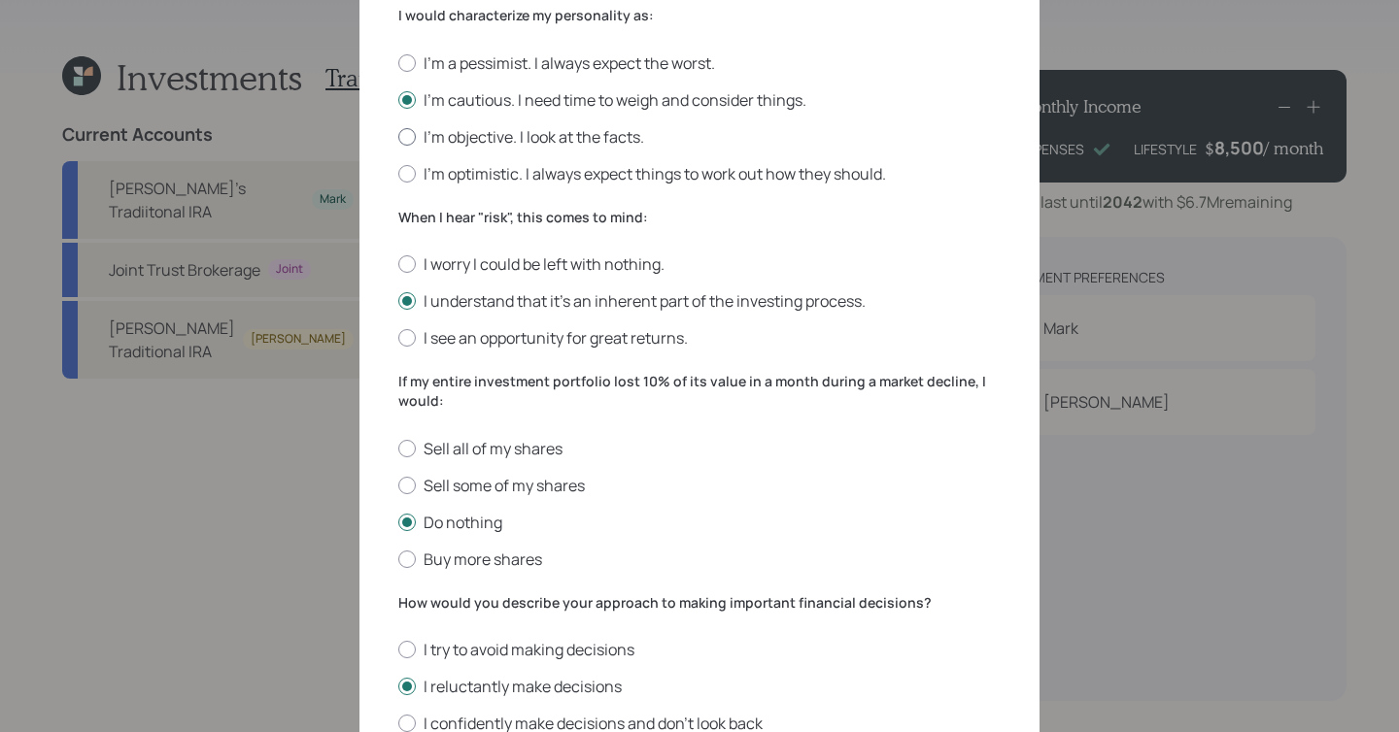
click at [467, 143] on label "I'm objective. I look at the facts." at bounding box center [699, 136] width 602 height 21
click at [398, 137] on input "I'm objective. I look at the facts." at bounding box center [397, 136] width 1 height 1
radio input "true"
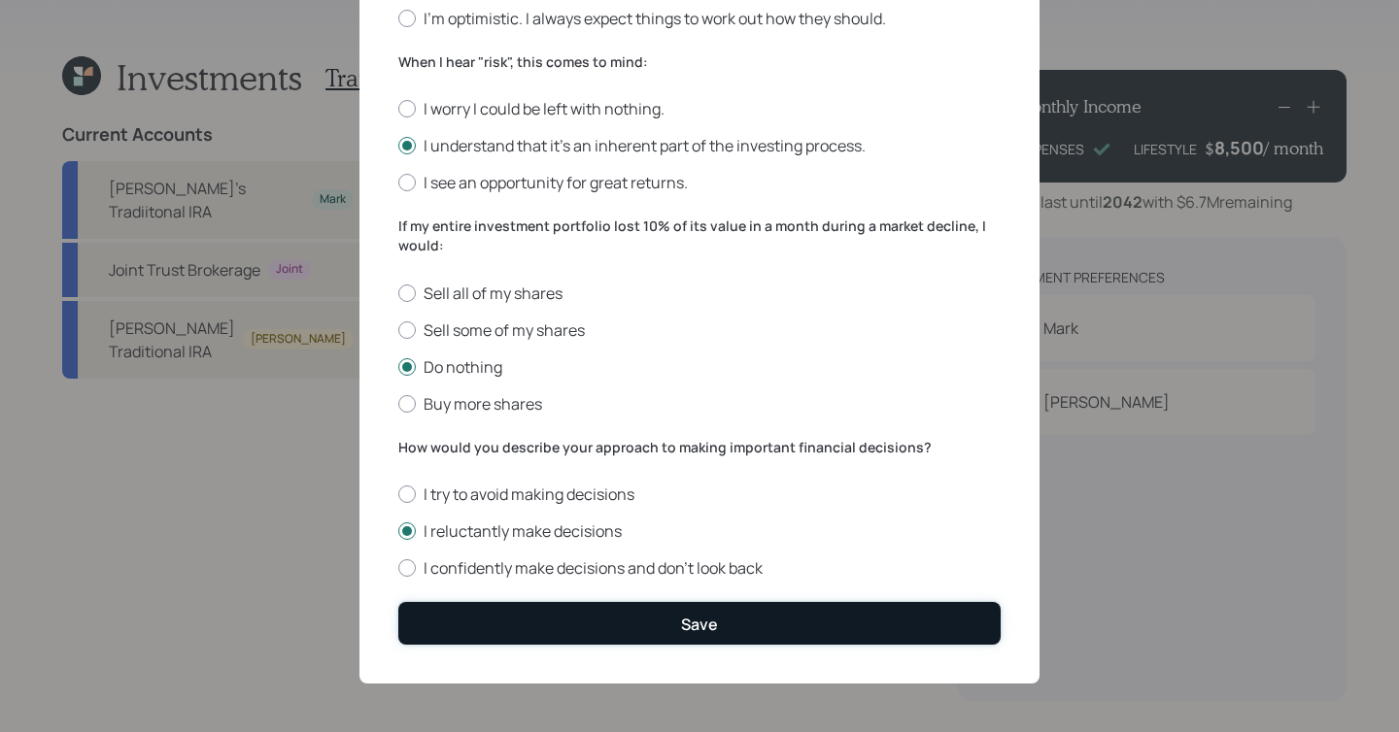
click at [575, 618] on button "Save" at bounding box center [699, 623] width 602 height 42
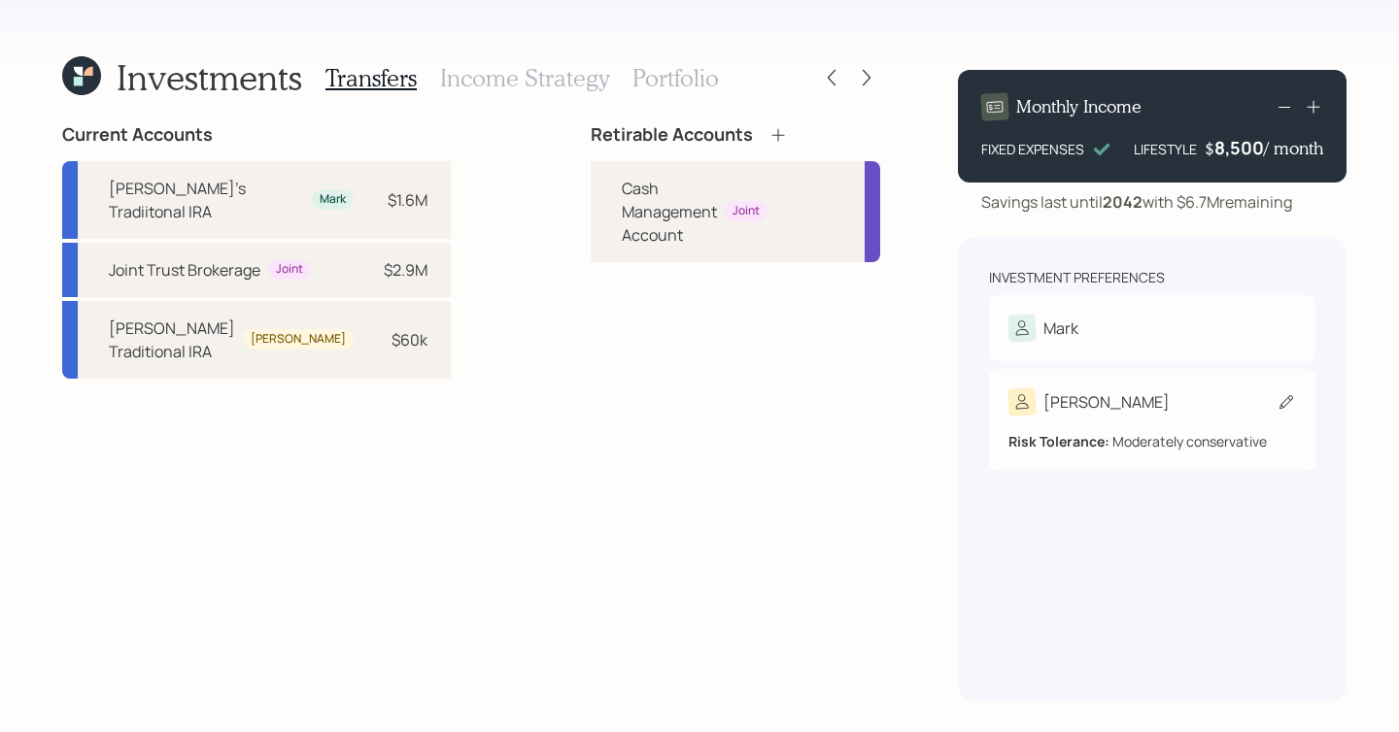
click at [1131, 448] on div "Risk Tolerance: Moderately conservative" at bounding box center [1152, 434] width 288 height 36
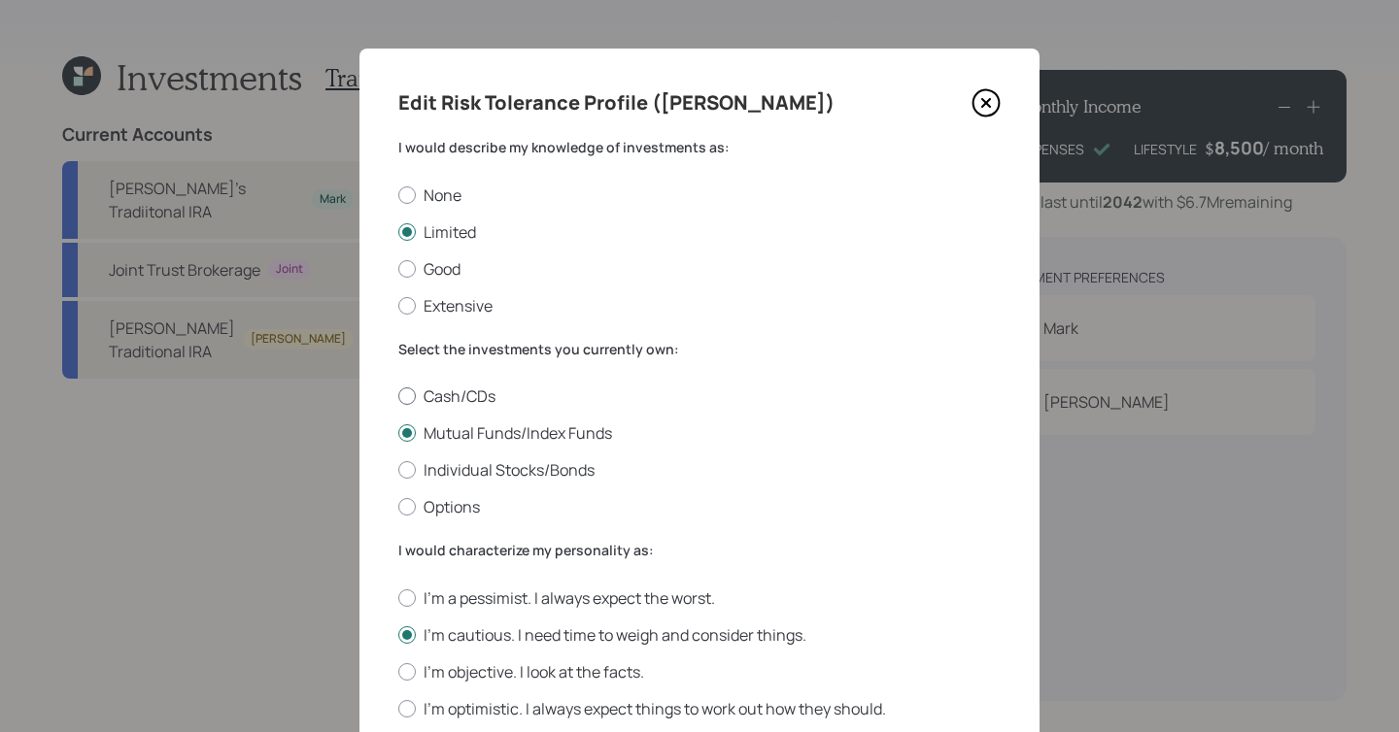
scroll to position [291, 0]
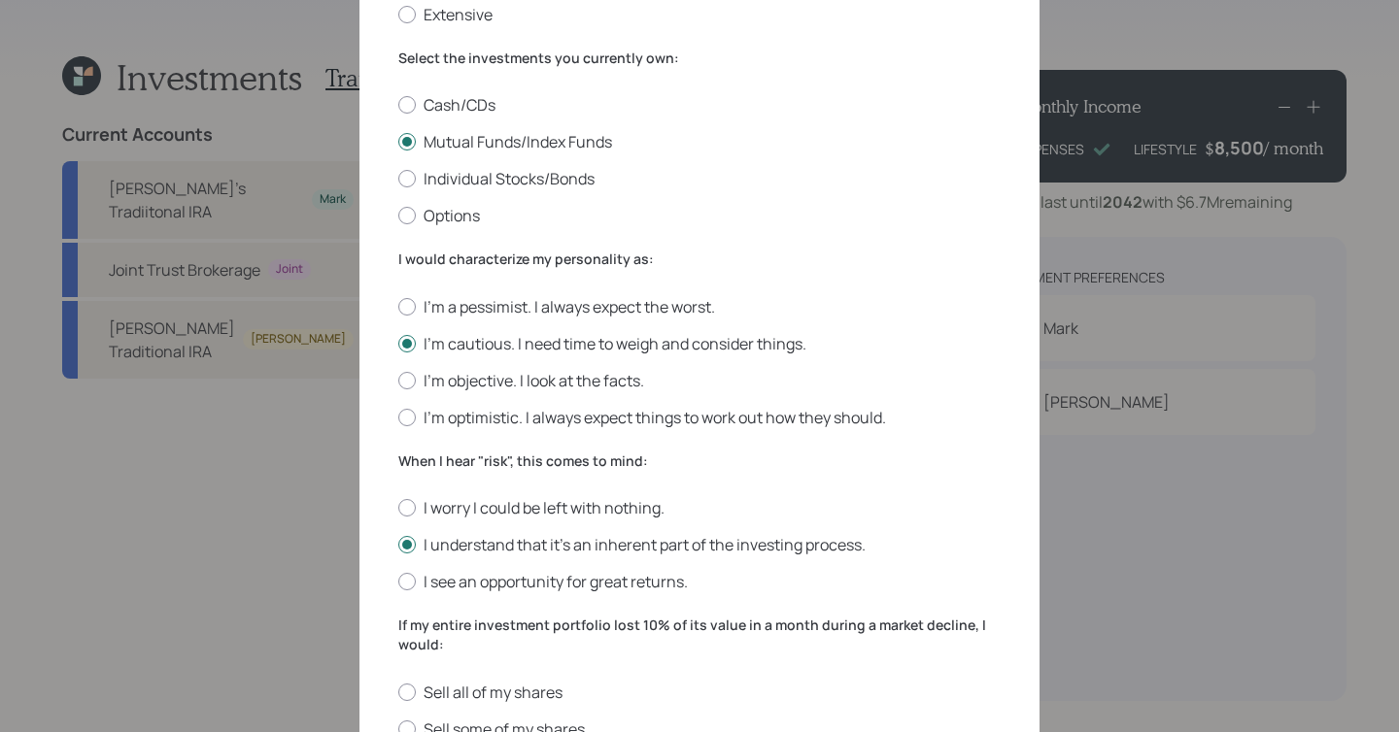
click at [523, 397] on div "I'm a pessimist. I always expect the worst. I'm cautious. I need time to weigh …" at bounding box center [699, 362] width 602 height 132
click at [527, 385] on label "I'm objective. I look at the facts." at bounding box center [699, 380] width 602 height 21
click at [398, 381] on input "I'm objective. I look at the facts." at bounding box center [397, 380] width 1 height 1
radio input "true"
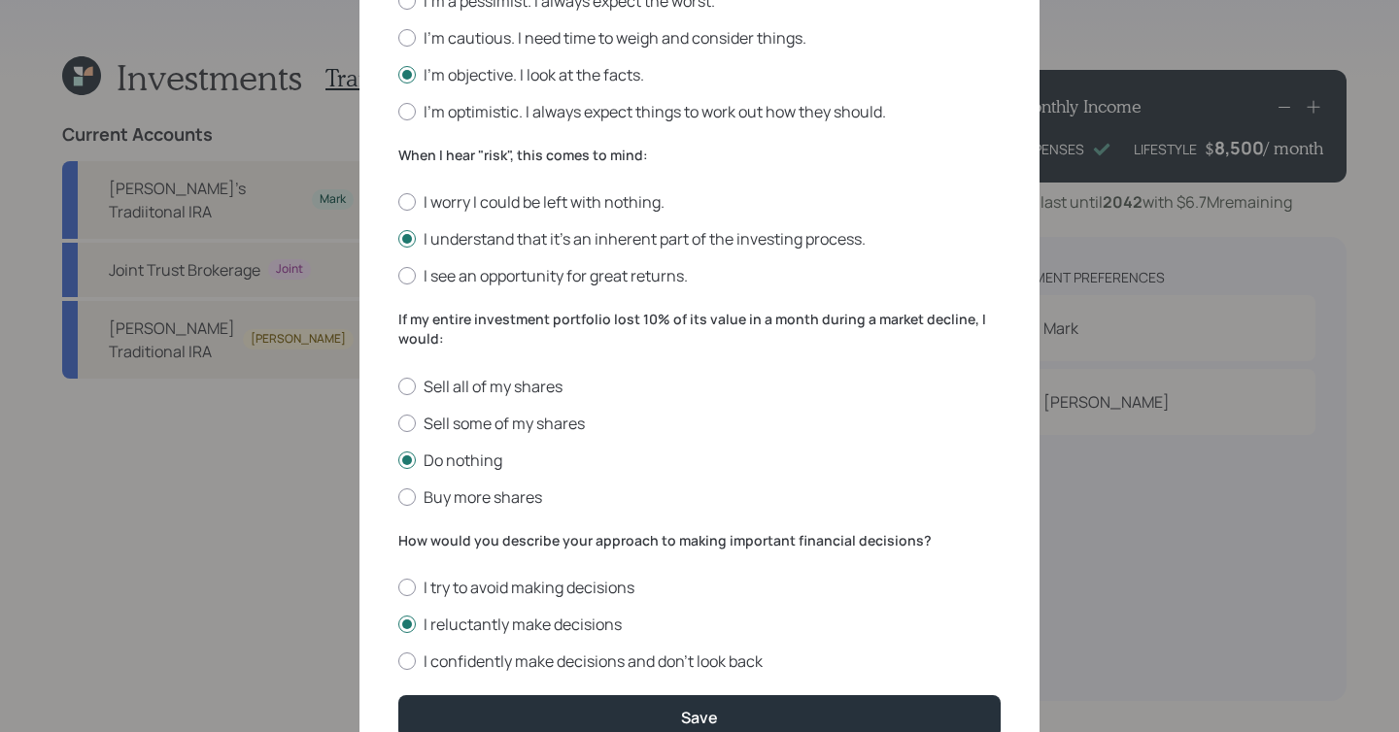
scroll to position [691, 0]
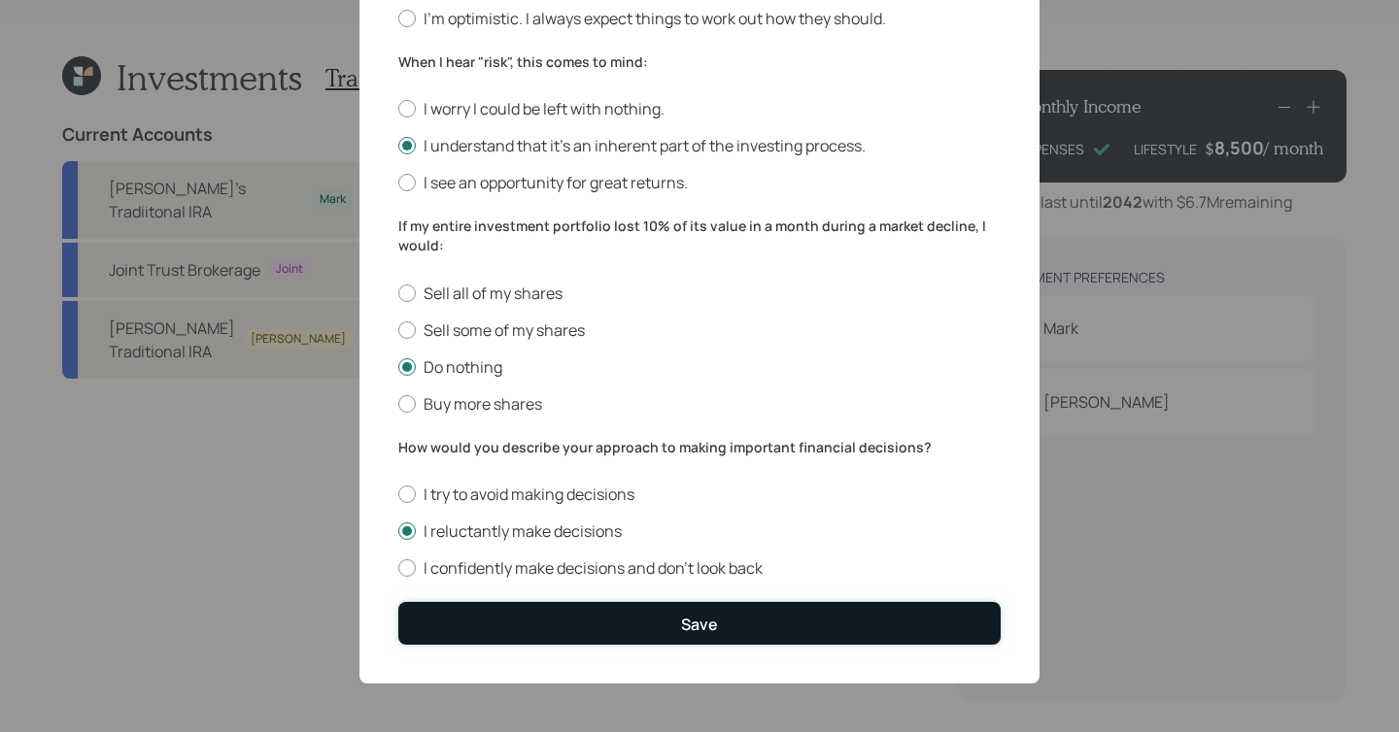
click at [493, 629] on button "Save" at bounding box center [699, 623] width 602 height 42
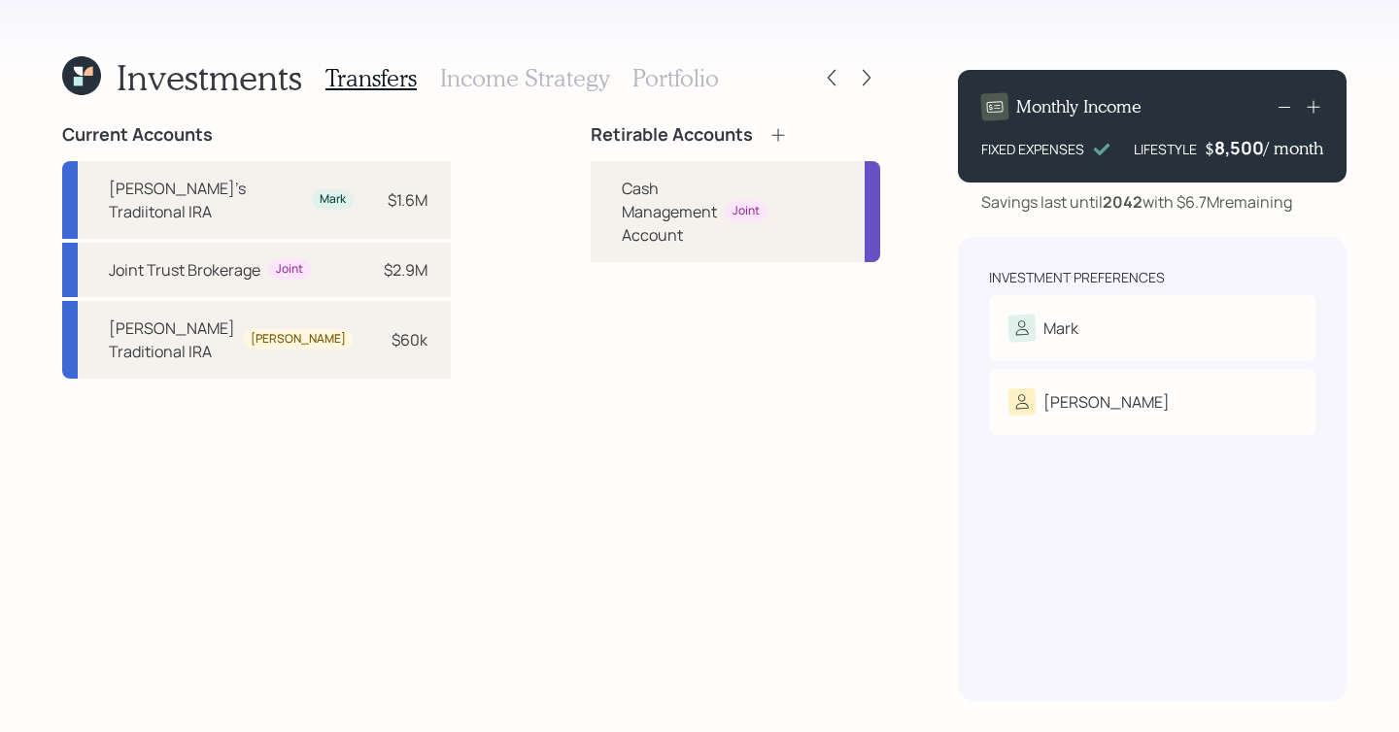
click at [768, 141] on icon at bounding box center [777, 134] width 19 height 19
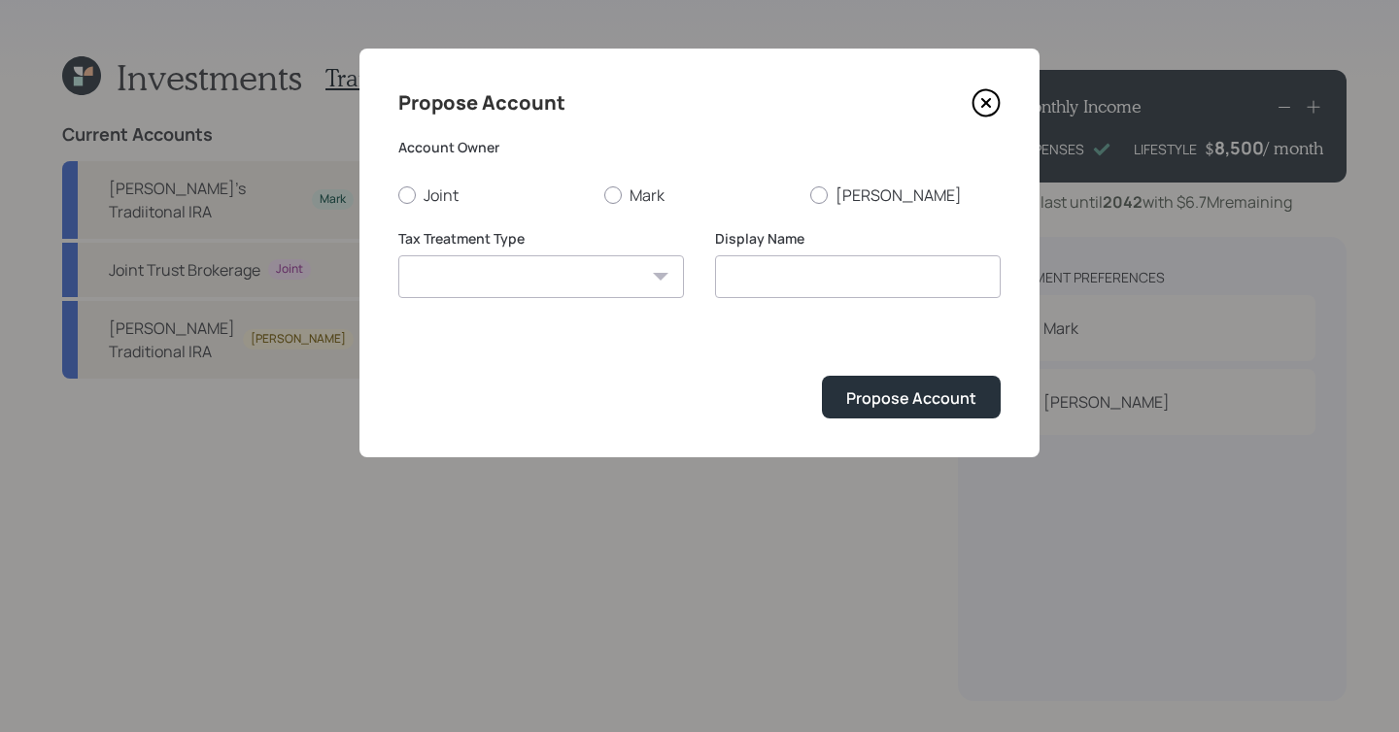
click at [446, 206] on form "Account Owner Joint Mark Dale Tax Treatment Type Roth Taxable Traditional Displ…" at bounding box center [699, 278] width 602 height 281
click at [446, 201] on label "Joint" at bounding box center [493, 195] width 190 height 21
click at [398, 195] on input "Joint" at bounding box center [397, 194] width 1 height 1
radio input "true"
click at [501, 307] on div "Tax Treatment Type Roth Taxable Traditional" at bounding box center [541, 275] width 286 height 93
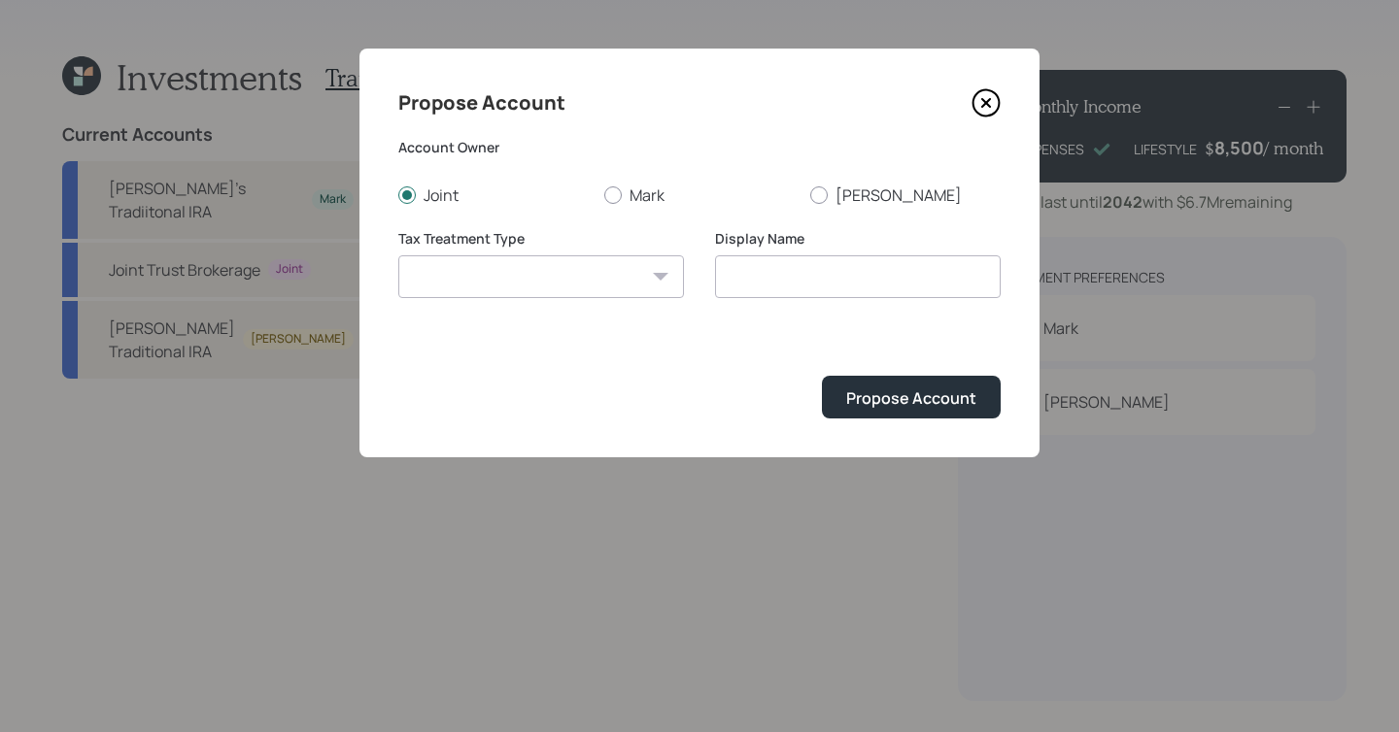
click at [504, 289] on select "Roth Taxable Traditional" at bounding box center [541, 276] width 286 height 43
select select "taxable"
click at [398, 255] on select "Roth Taxable Traditional" at bounding box center [541, 276] width 286 height 43
type input "Taxable"
click at [893, 414] on button "Propose Account" at bounding box center [911, 397] width 179 height 42
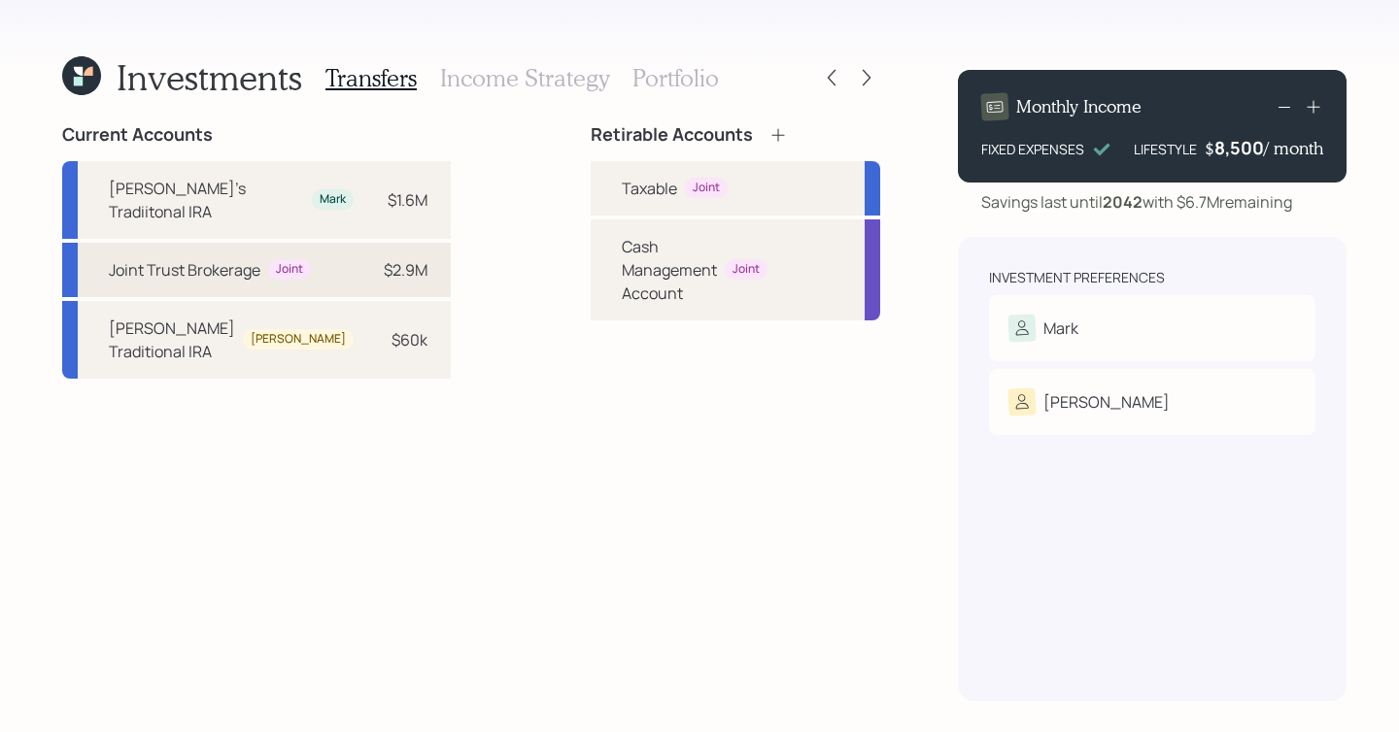
click at [232, 282] on div "Joint Trust Brokerage Joint" at bounding box center [210, 269] width 202 height 23
drag, startPoint x: 617, startPoint y: 255, endPoint x: 595, endPoint y: 190, distance: 67.9
click at [595, 190] on div "Taxable Joint Cash Management Account Joint" at bounding box center [735, 240] width 289 height 159
click at [622, 190] on div "Taxable" at bounding box center [649, 188] width 55 height 23
select select "7d6290b6-9097-4622-9890-82c3800eead5"
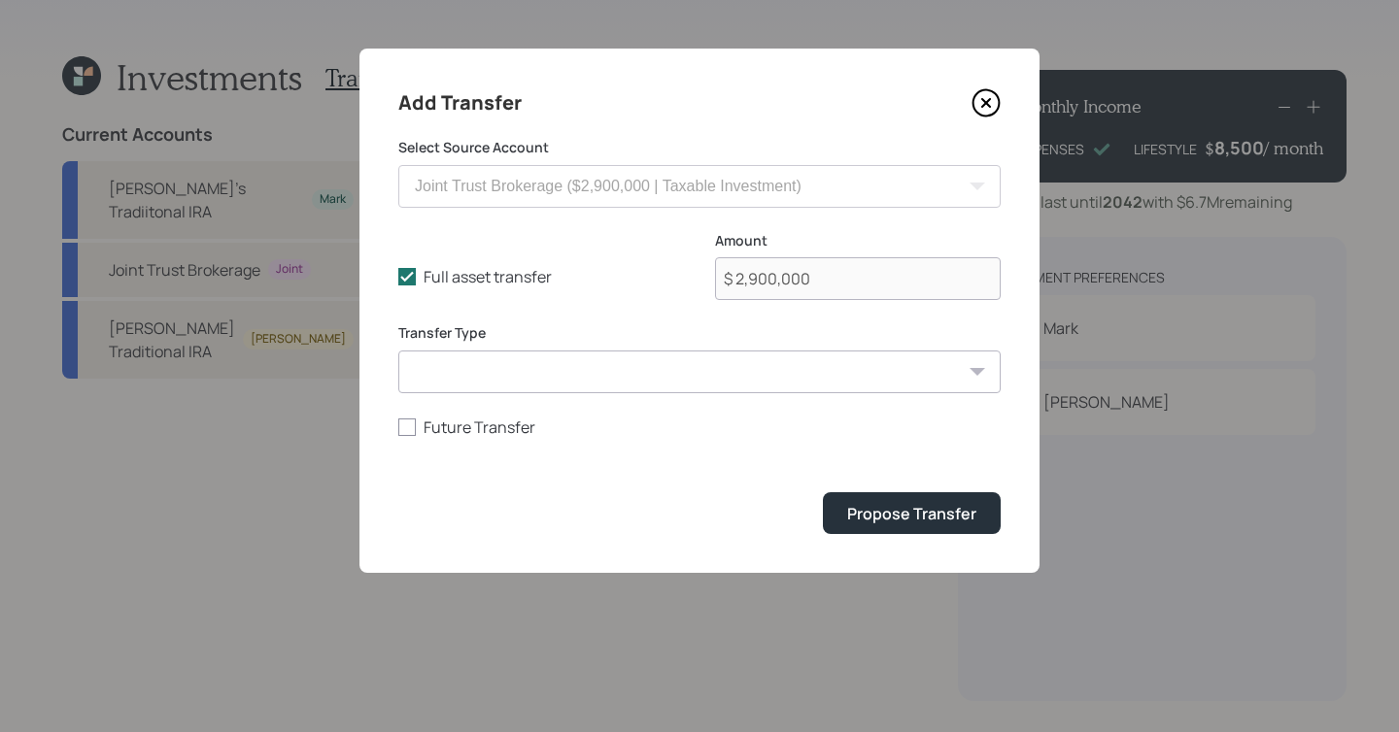
click at [838, 472] on form "Select Source Account Mark's Tradiitonal IRA ($1,600,000 | IRA) Joint Trust Bro…" at bounding box center [699, 336] width 602 height 396
click at [843, 511] on button "Propose Transfer" at bounding box center [912, 514] width 178 height 42
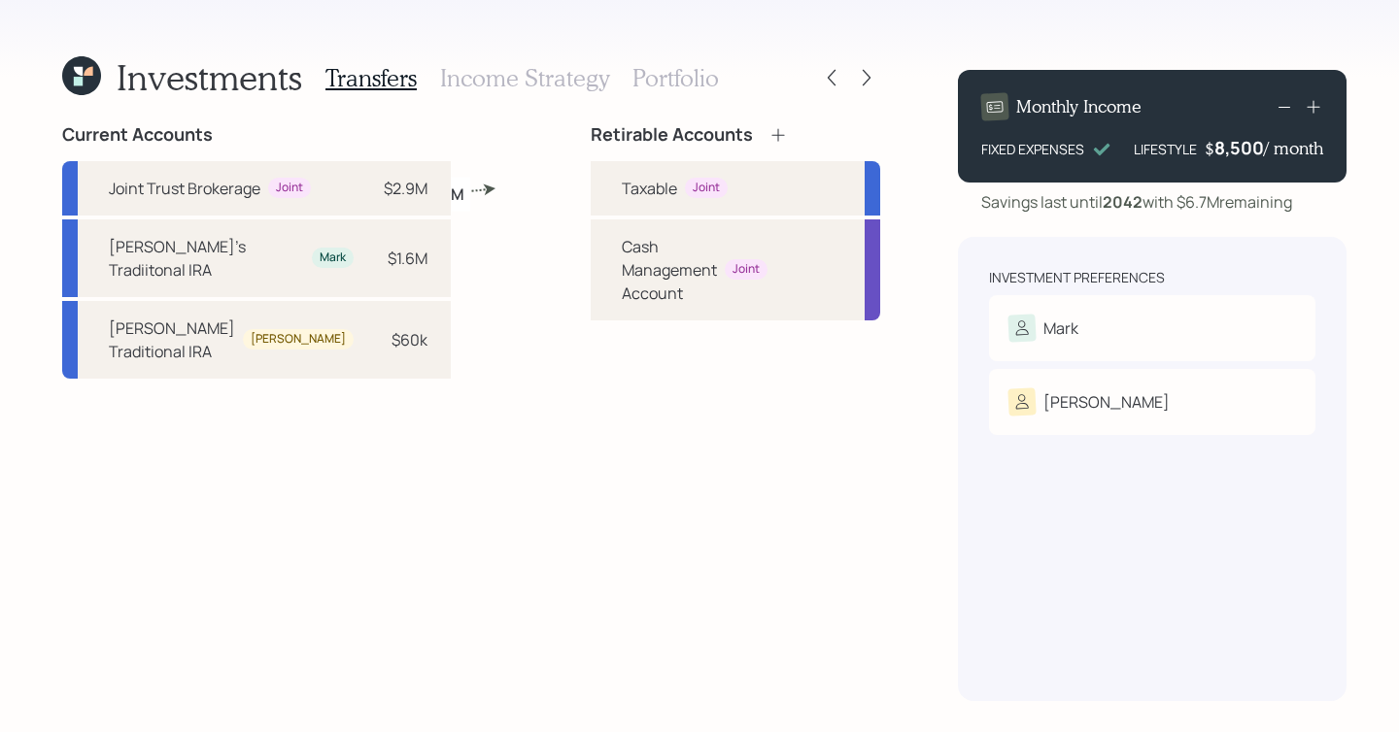
click at [701, 144] on div "Retirable Accounts" at bounding box center [689, 134] width 197 height 21
click at [768, 129] on icon at bounding box center [777, 134] width 19 height 19
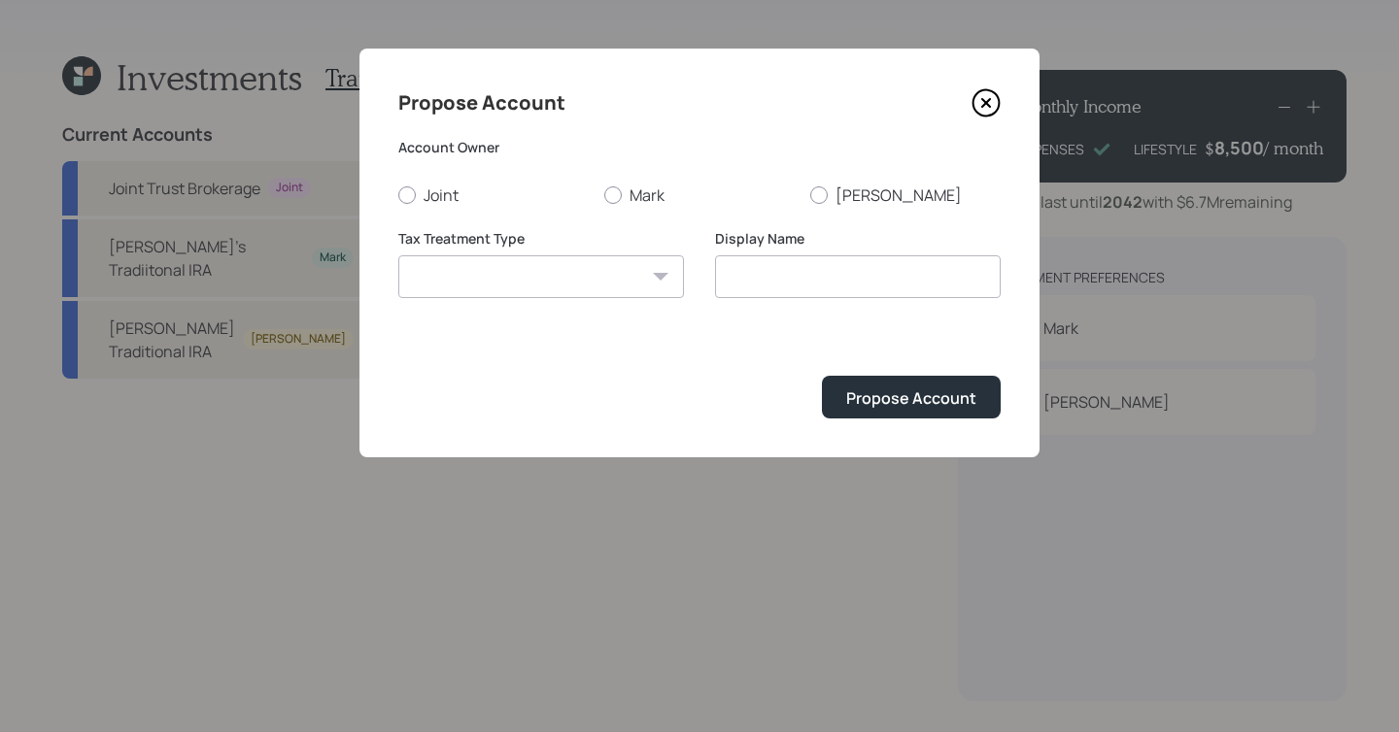
click at [599, 193] on div "Joint Mark Dale" at bounding box center [699, 195] width 602 height 21
click at [613, 204] on label "Mark" at bounding box center [699, 195] width 190 height 21
click at [604, 195] on input "Mark" at bounding box center [603, 194] width 1 height 1
radio input "true"
click at [616, 194] on div at bounding box center [613, 195] width 10 height 10
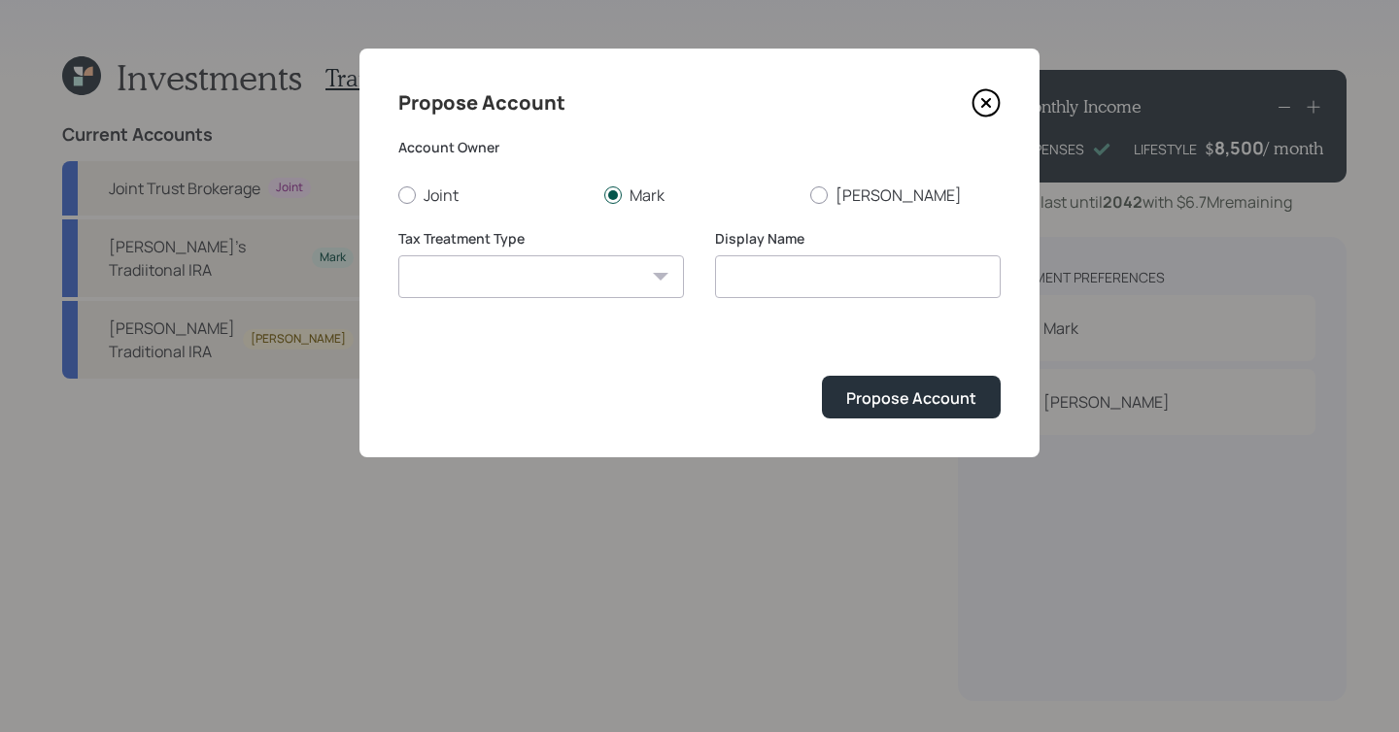
click at [604, 194] on input "Mark" at bounding box center [603, 194] width 1 height 1
click at [598, 287] on select "Roth Taxable Traditional" at bounding box center [541, 276] width 286 height 43
select select "traditional"
click at [398, 255] on select "Roth Taxable Traditional" at bounding box center [541, 276] width 286 height 43
type input "Traditional"
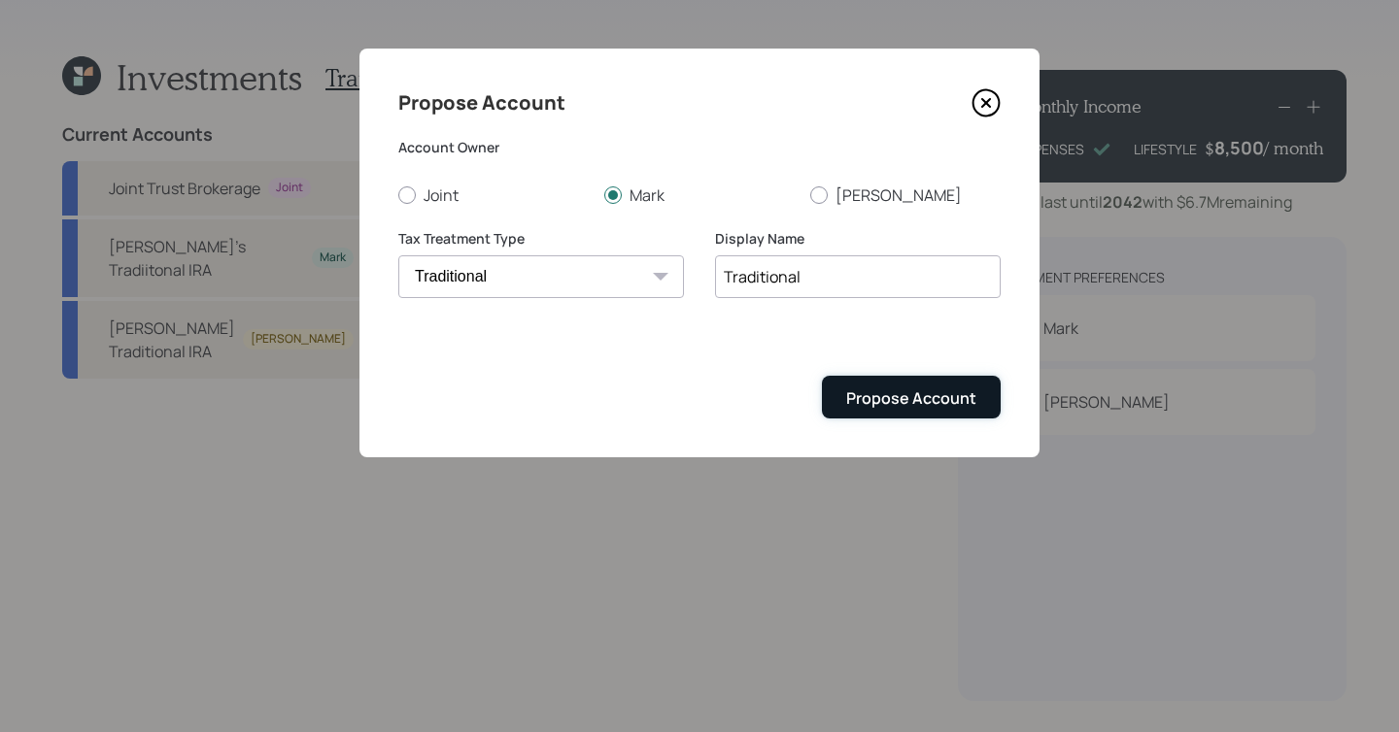
click at [883, 403] on div "Propose Account" at bounding box center [911, 398] width 130 height 21
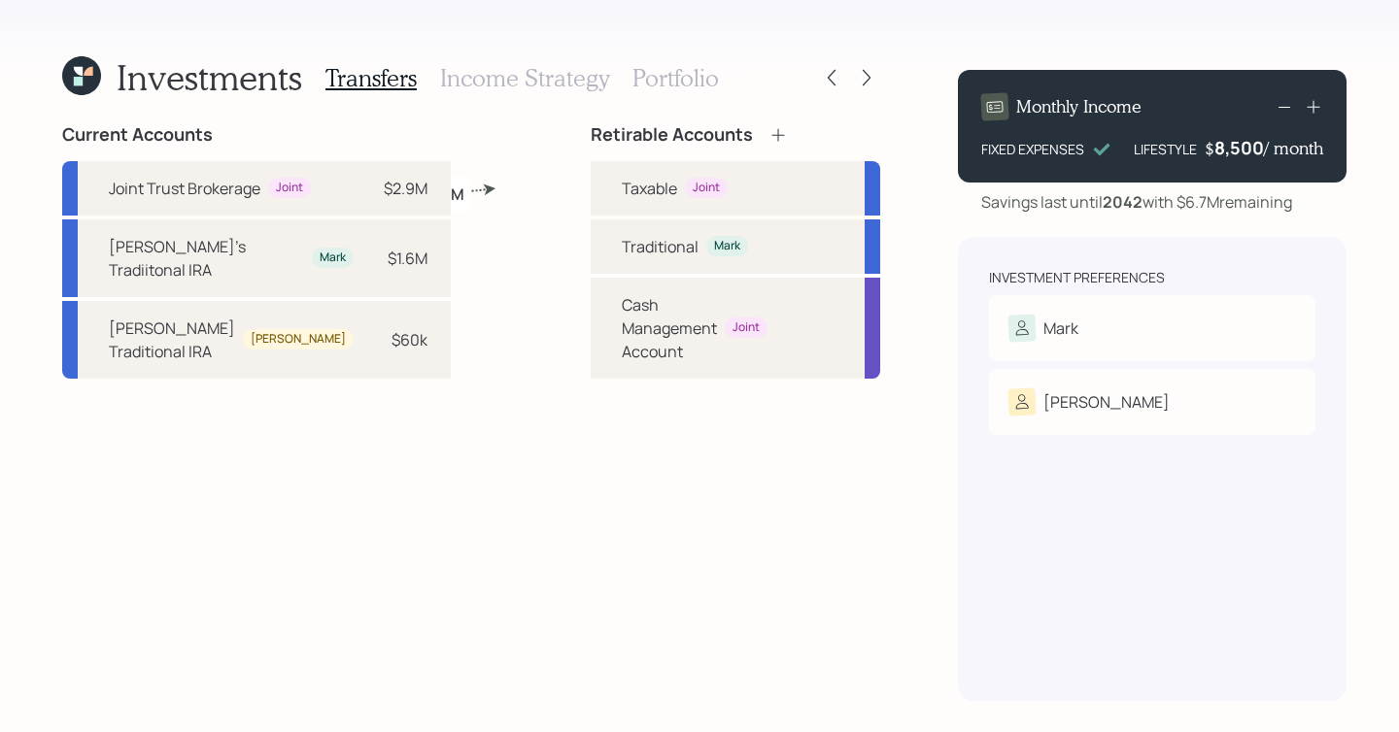
click at [214, 282] on div "[PERSON_NAME]'s Tradiitonal IRA" at bounding box center [206, 258] width 195 height 47
click at [622, 242] on div "Traditional" at bounding box center [660, 246] width 77 height 23
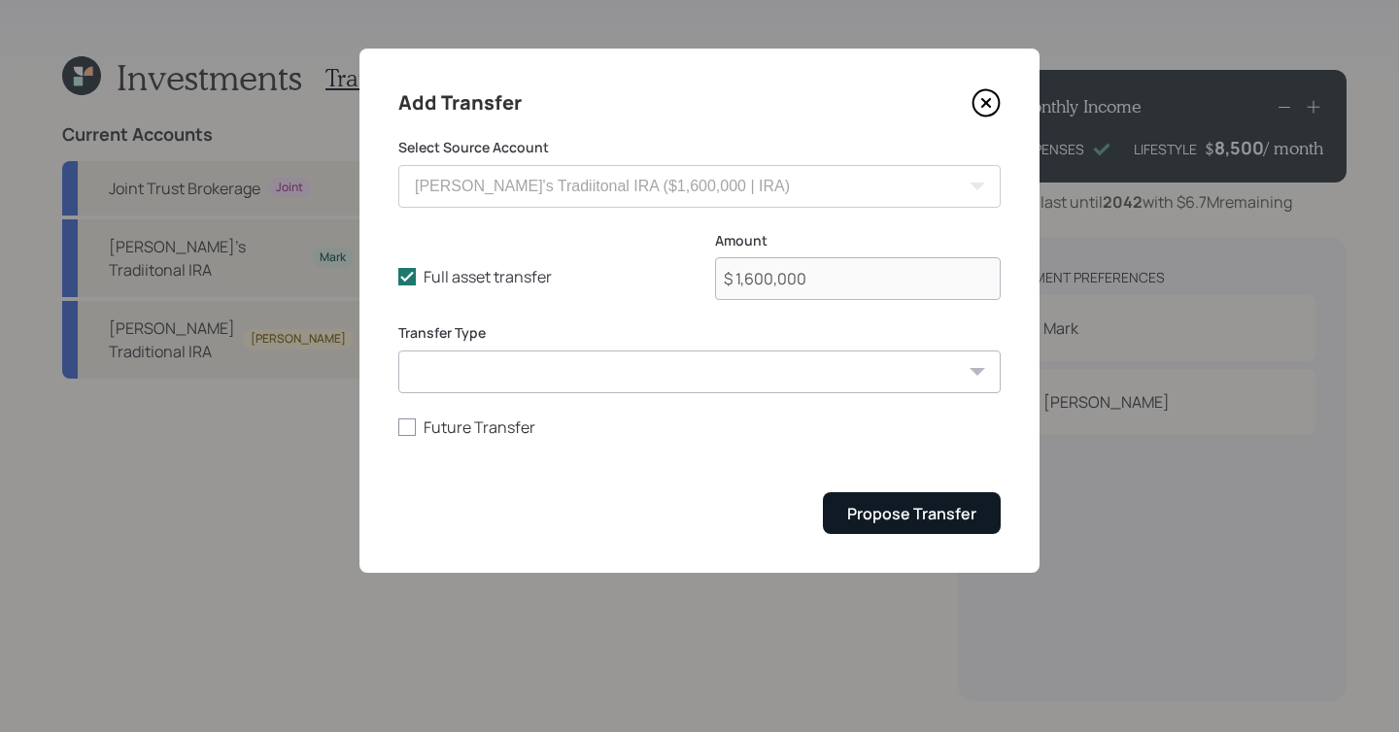
click at [936, 530] on div "Add Transfer Select Source Account Mark's Tradiitonal IRA ($1,600,000 | IRA) Jo…" at bounding box center [699, 311] width 680 height 525
click at [936, 523] on div "Propose Transfer" at bounding box center [911, 513] width 129 height 21
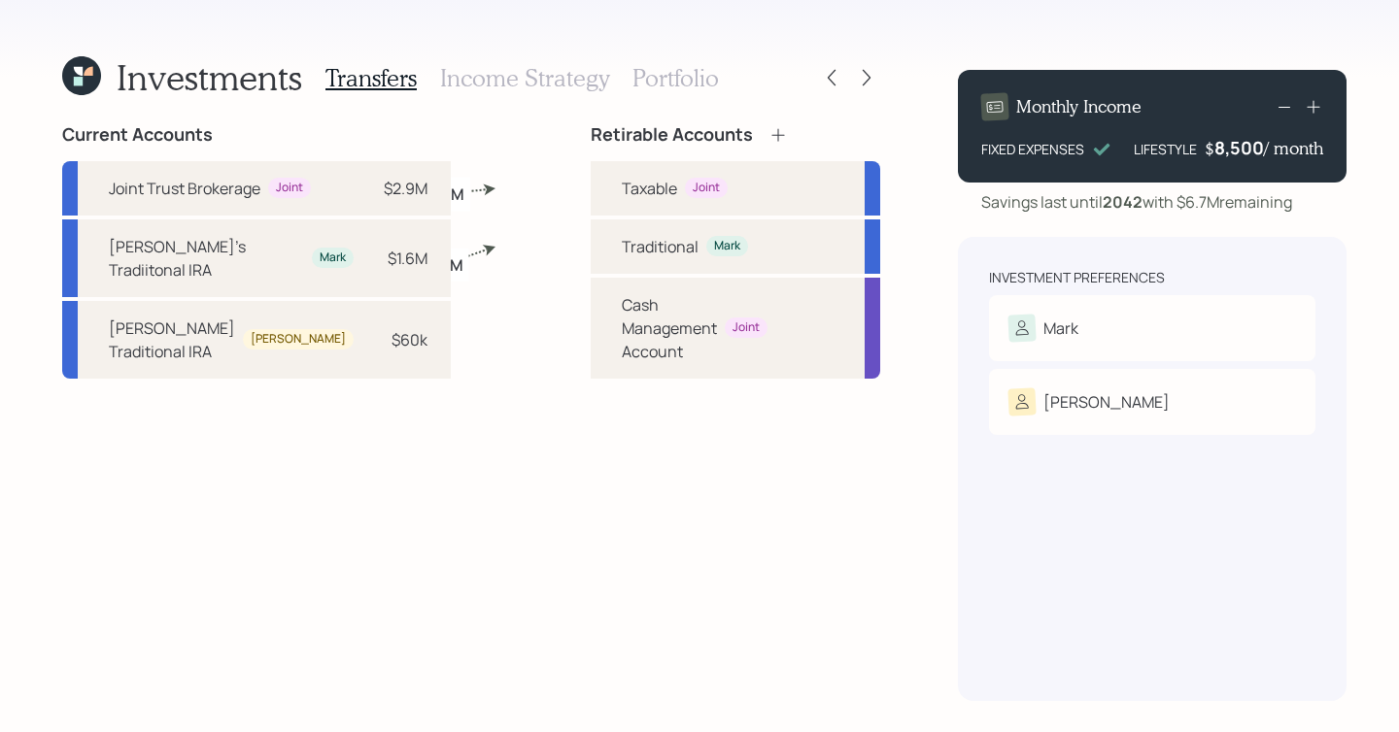
click at [768, 139] on icon at bounding box center [777, 134] width 19 height 19
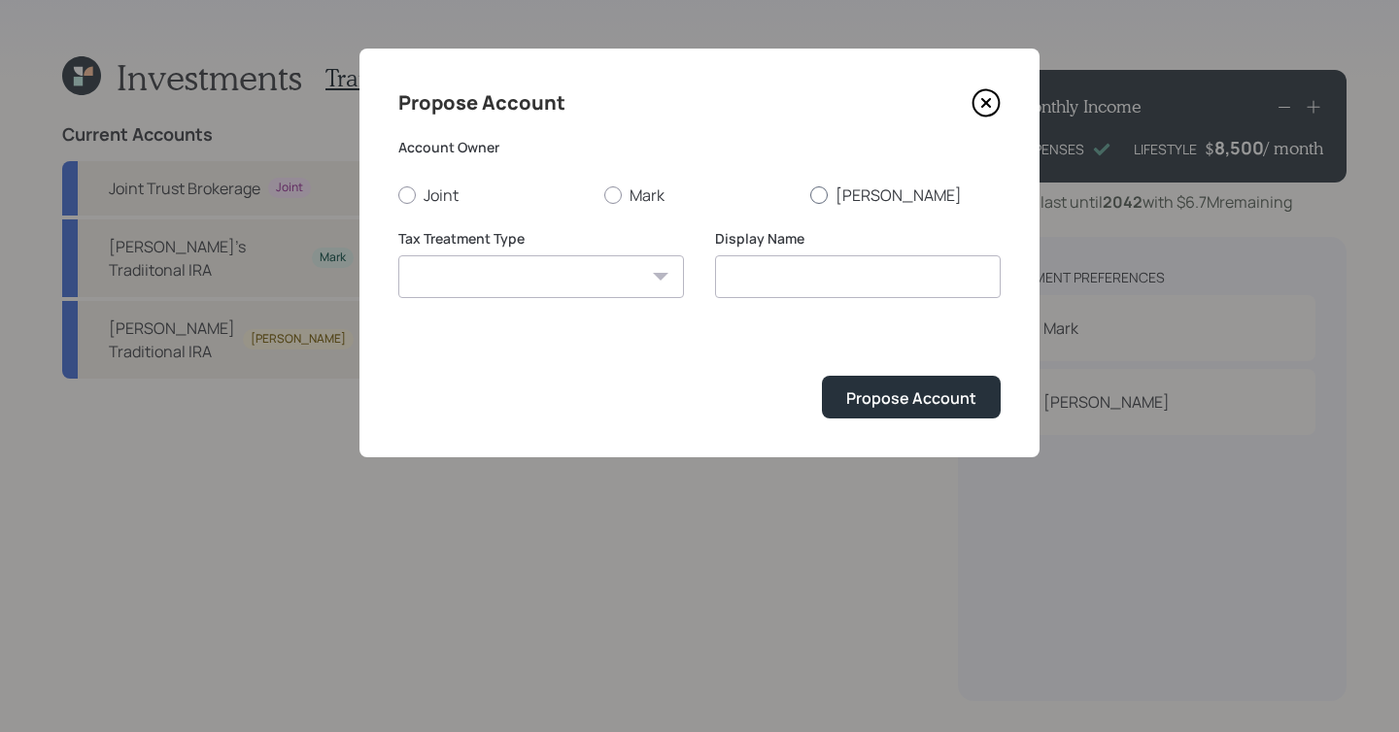
click at [825, 194] on div at bounding box center [818, 195] width 17 height 17
click at [810, 194] on input "Dale" at bounding box center [809, 194] width 1 height 1
radio input "true"
click at [612, 279] on select "Roth Taxable Traditional" at bounding box center [541, 276] width 286 height 43
select select "traditional"
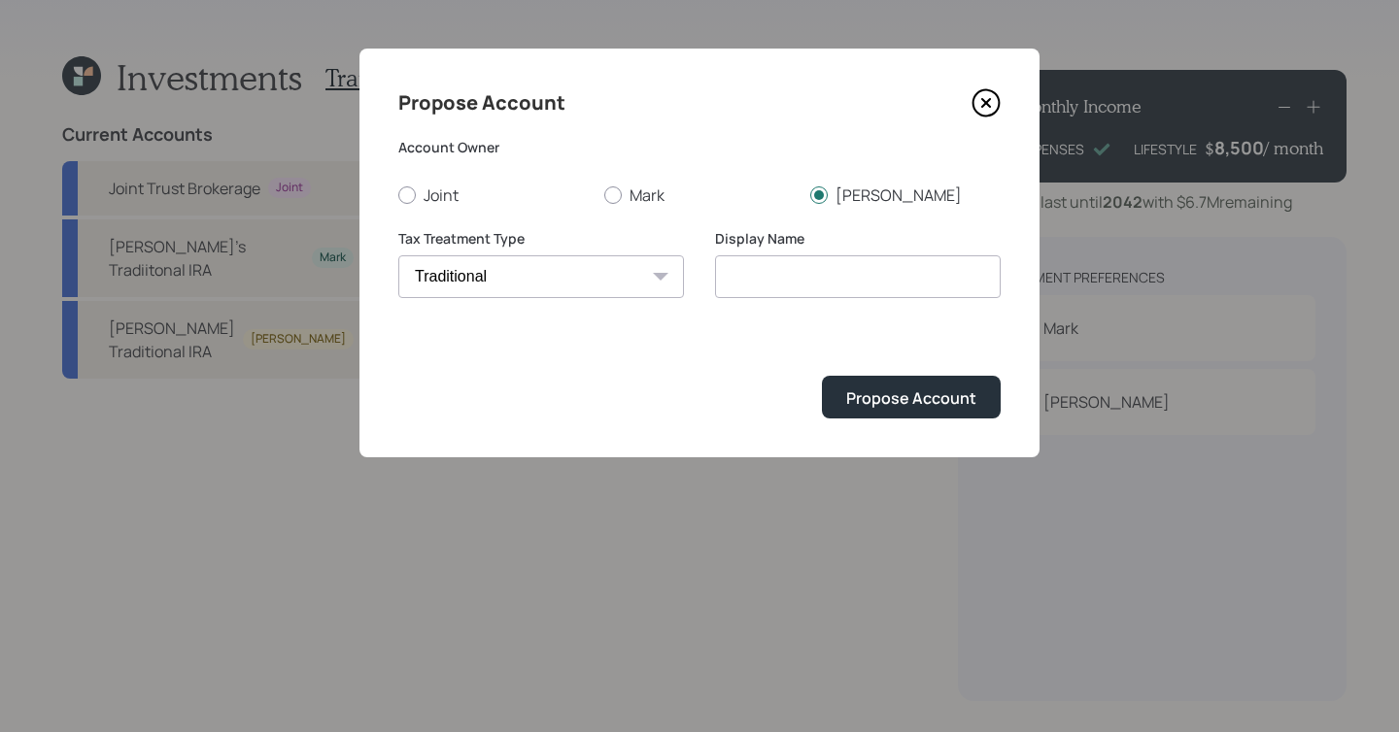
click at [398, 255] on select "Roth Taxable Traditional" at bounding box center [541, 276] width 286 height 43
type input "Traditional"
click at [899, 391] on div "Propose Account" at bounding box center [911, 398] width 130 height 21
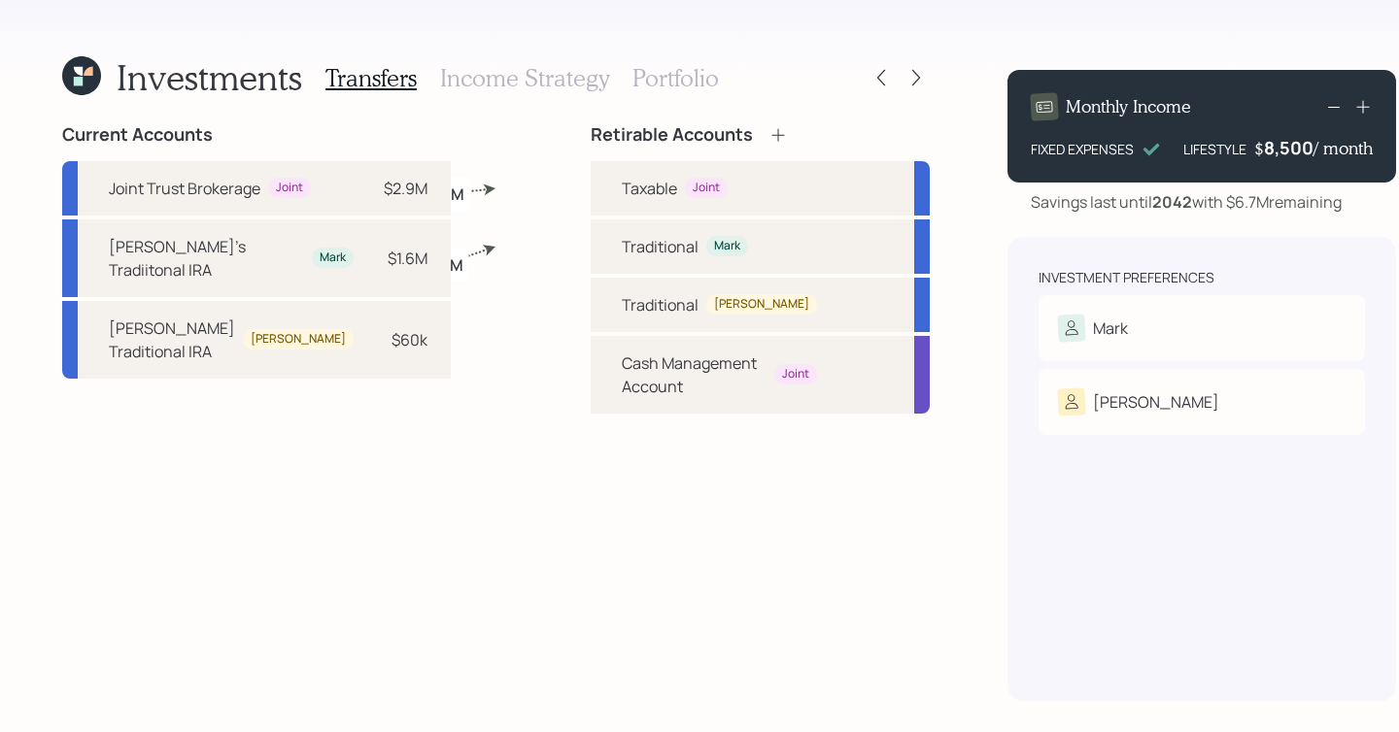
click at [292, 378] on div "Dale's Traditional IRA Dale $60k" at bounding box center [256, 340] width 389 height 78
click at [662, 323] on div "Traditional Dale" at bounding box center [760, 305] width 339 height 54
select select "7e926155-7c28-4bdf-8a9f-b914d8d87e70"
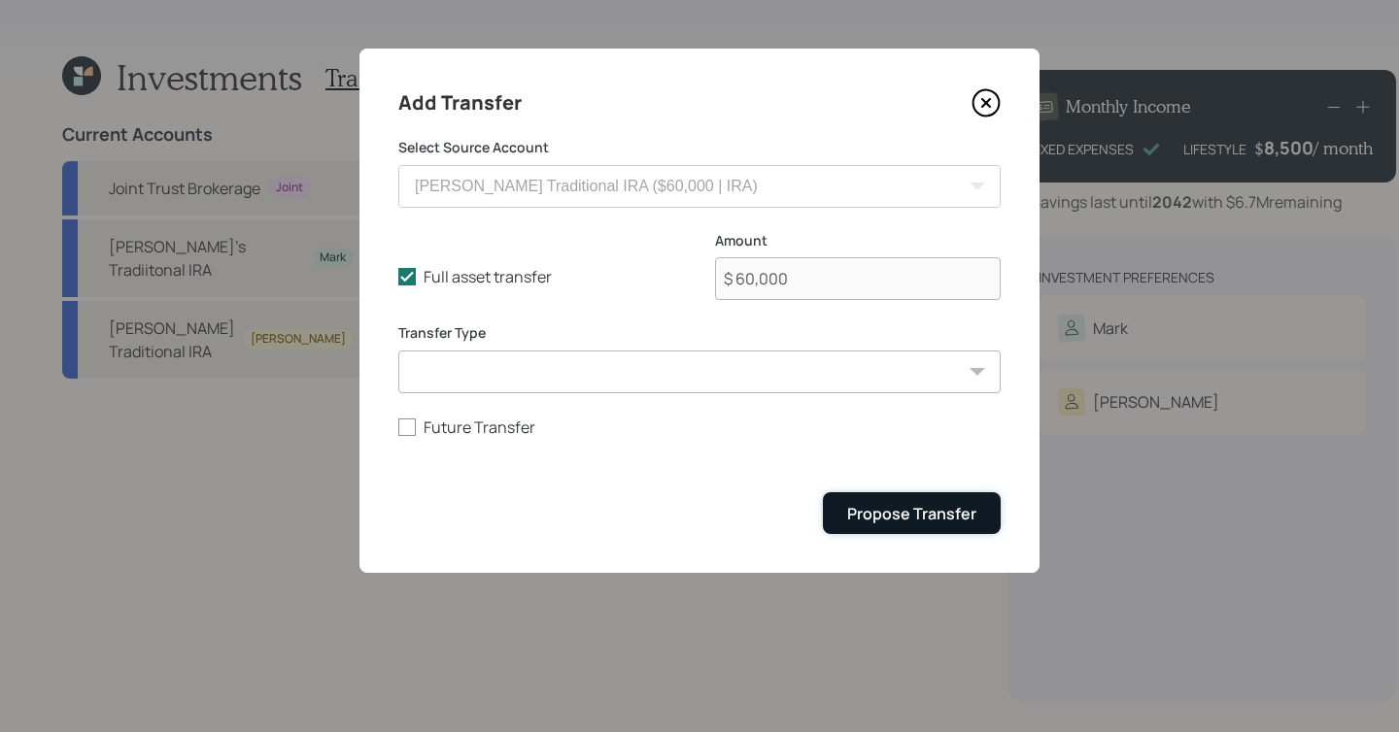
click at [887, 497] on button "Propose Transfer" at bounding box center [912, 514] width 178 height 42
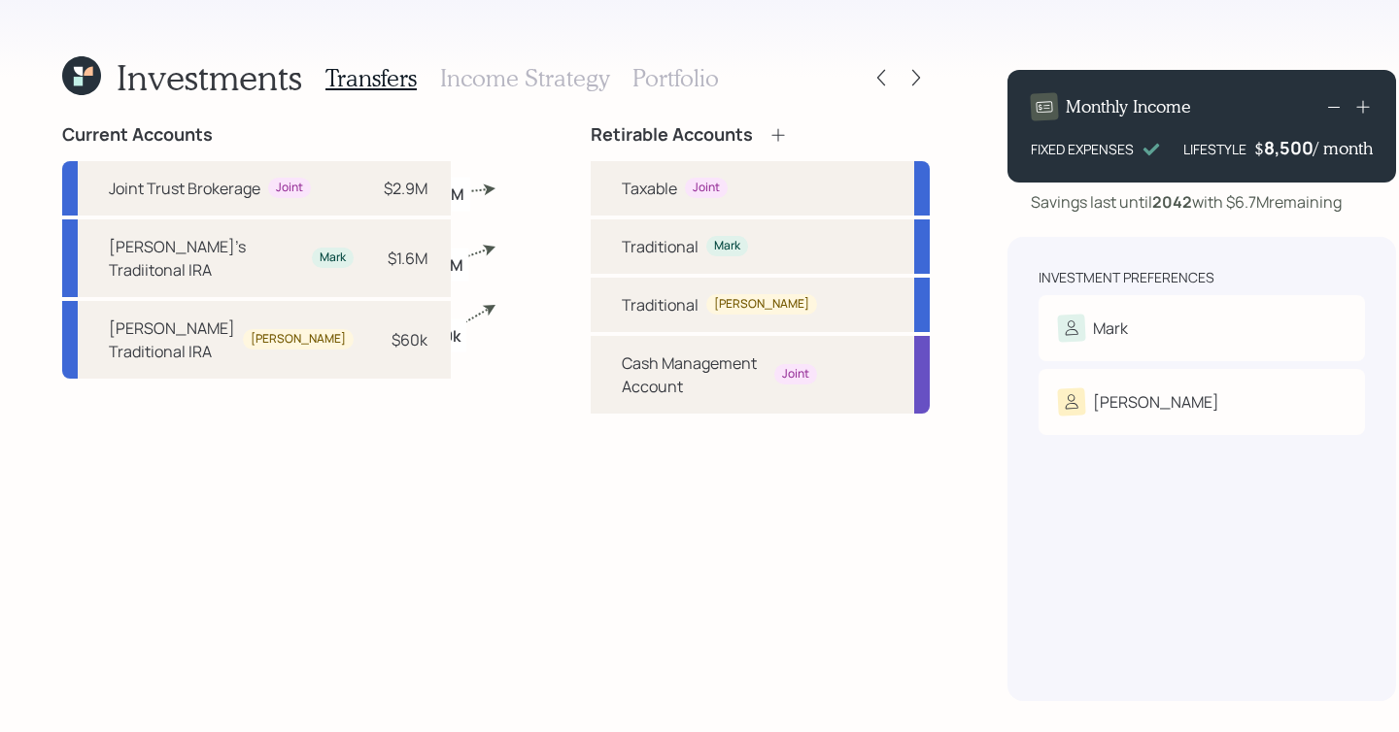
click at [498, 89] on h3 "Income Strategy" at bounding box center [524, 78] width 169 height 28
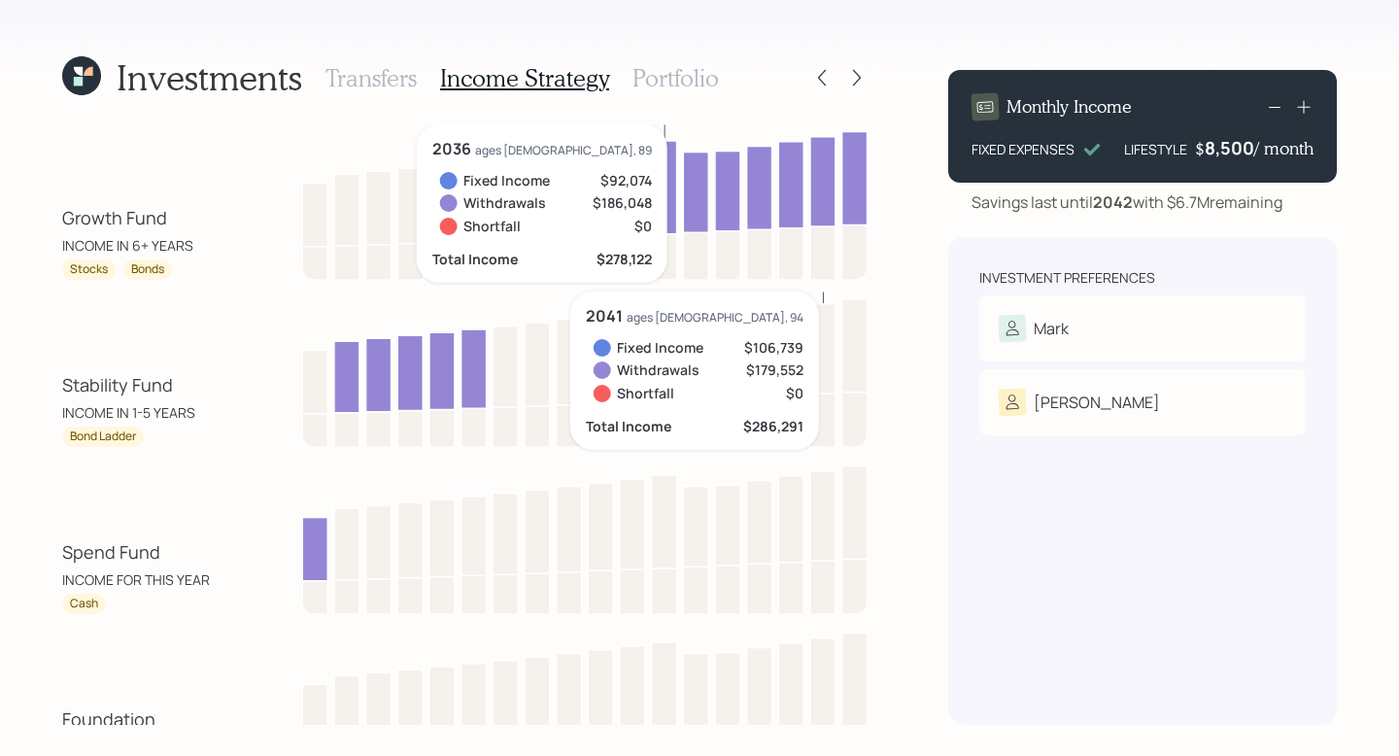
scroll to position [120, 0]
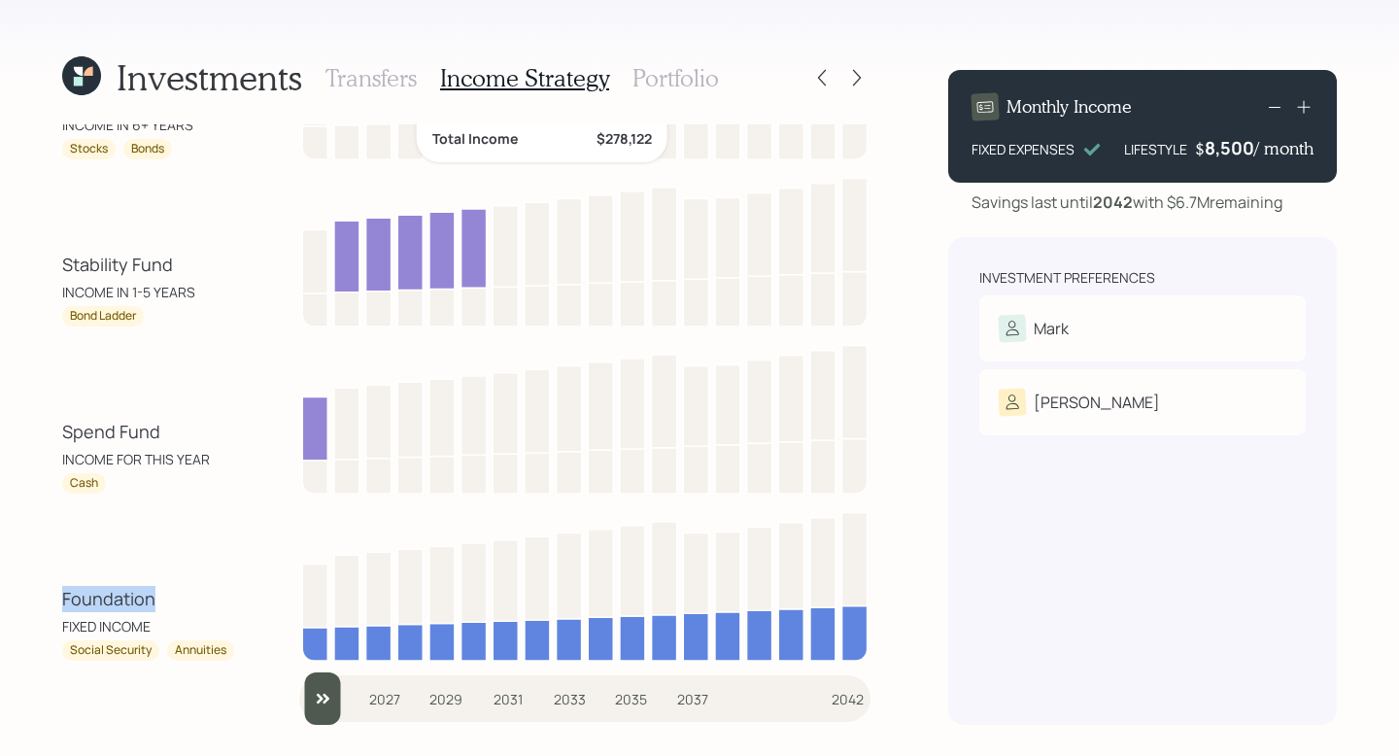
drag, startPoint x: 161, startPoint y: 596, endPoint x: 57, endPoint y: 594, distance: 104.0
click at [57, 594] on div "Investments Transfers Income Strategy Portfolio Growth Fund INCOME IN 6+ YEARS …" at bounding box center [699, 378] width 1399 height 756
click at [138, 510] on div "Foundation FIXED INCOME Social Security Annuities" at bounding box center [466, 582] width 808 height 155
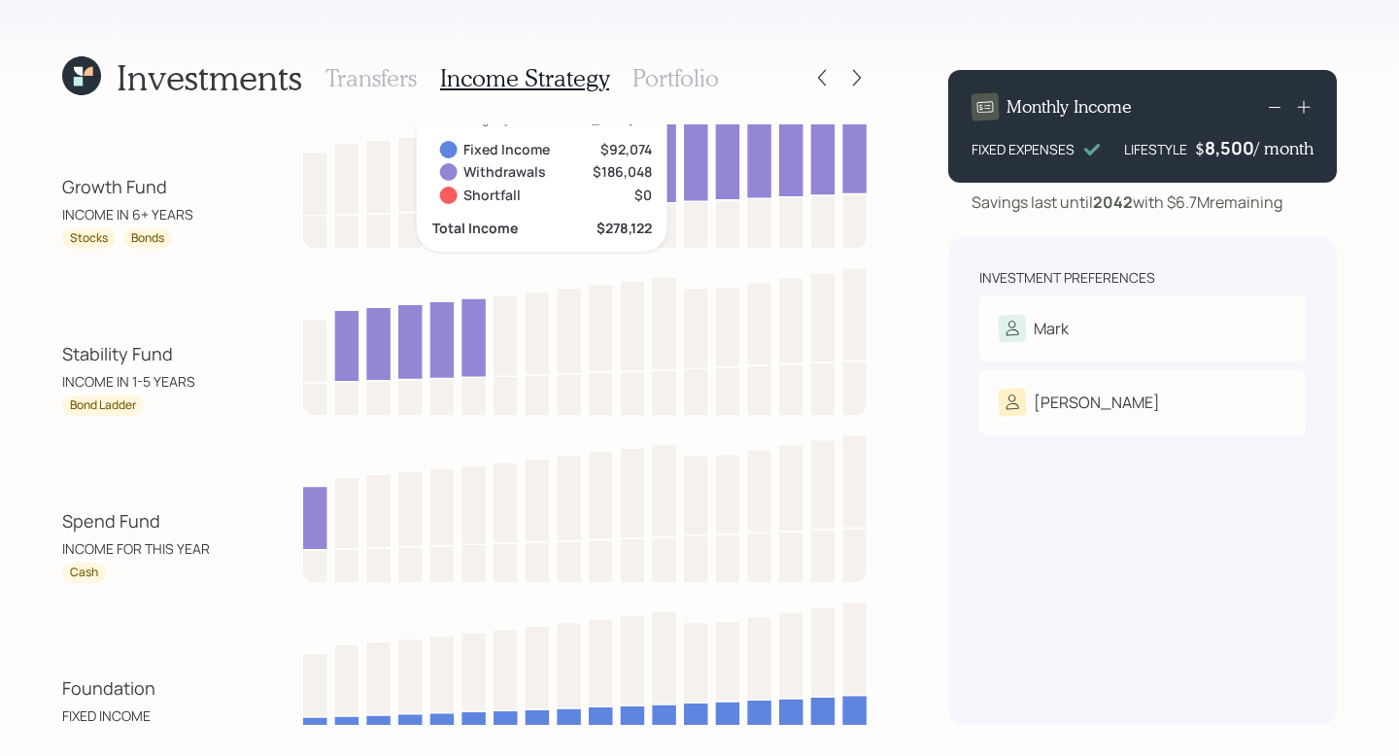
scroll to position [0, 0]
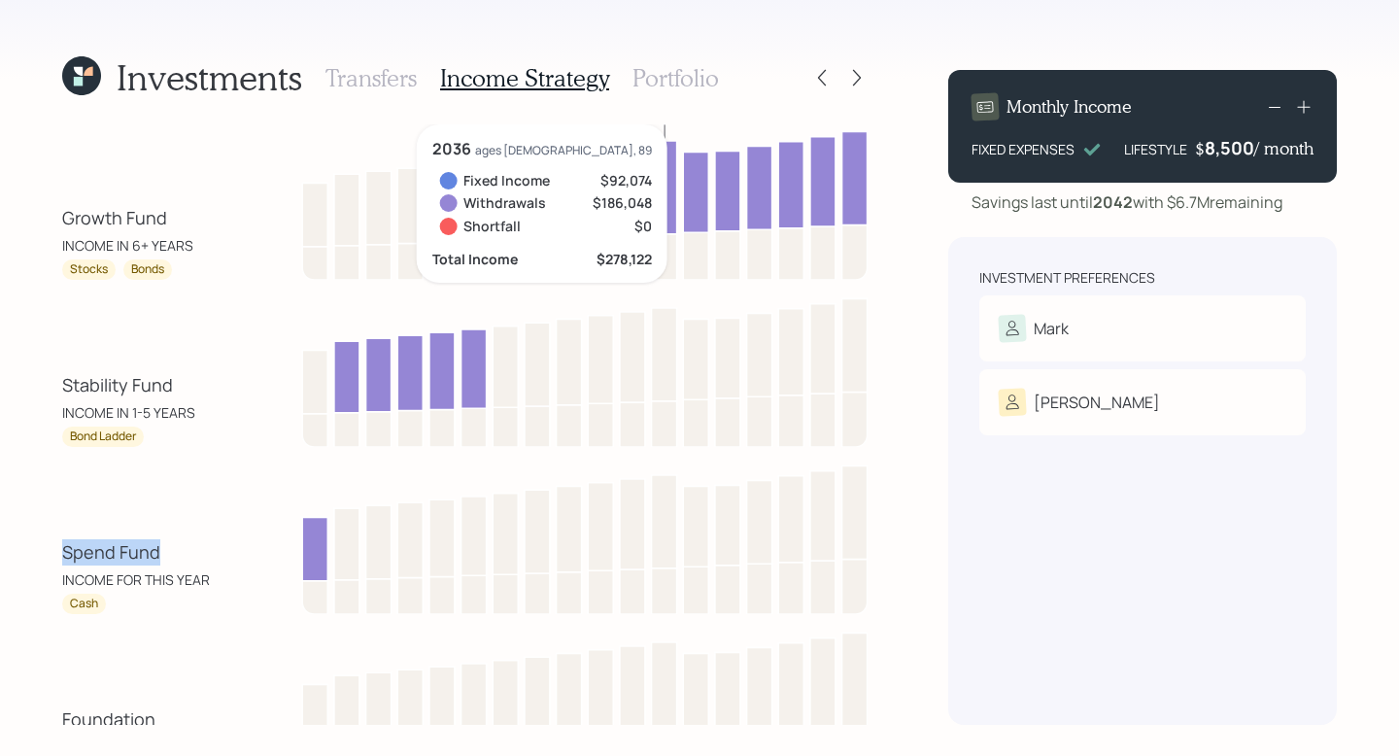
drag, startPoint x: 171, startPoint y: 554, endPoint x: 29, endPoint y: 553, distance: 141.8
click at [29, 553] on div "Investments Transfers Income Strategy Portfolio Growth Fund INCOME IN 6+ YEARS …" at bounding box center [699, 378] width 1399 height 756
click at [134, 409] on div "INCOME IN 1-5 YEARS" at bounding box center [128, 412] width 133 height 20
drag, startPoint x: 185, startPoint y: 388, endPoint x: 54, endPoint y: 385, distance: 130.2
click at [54, 385] on div "Investments Transfers Income Strategy Portfolio Growth Fund INCOME IN 6+ YEARS …" at bounding box center [699, 378] width 1399 height 756
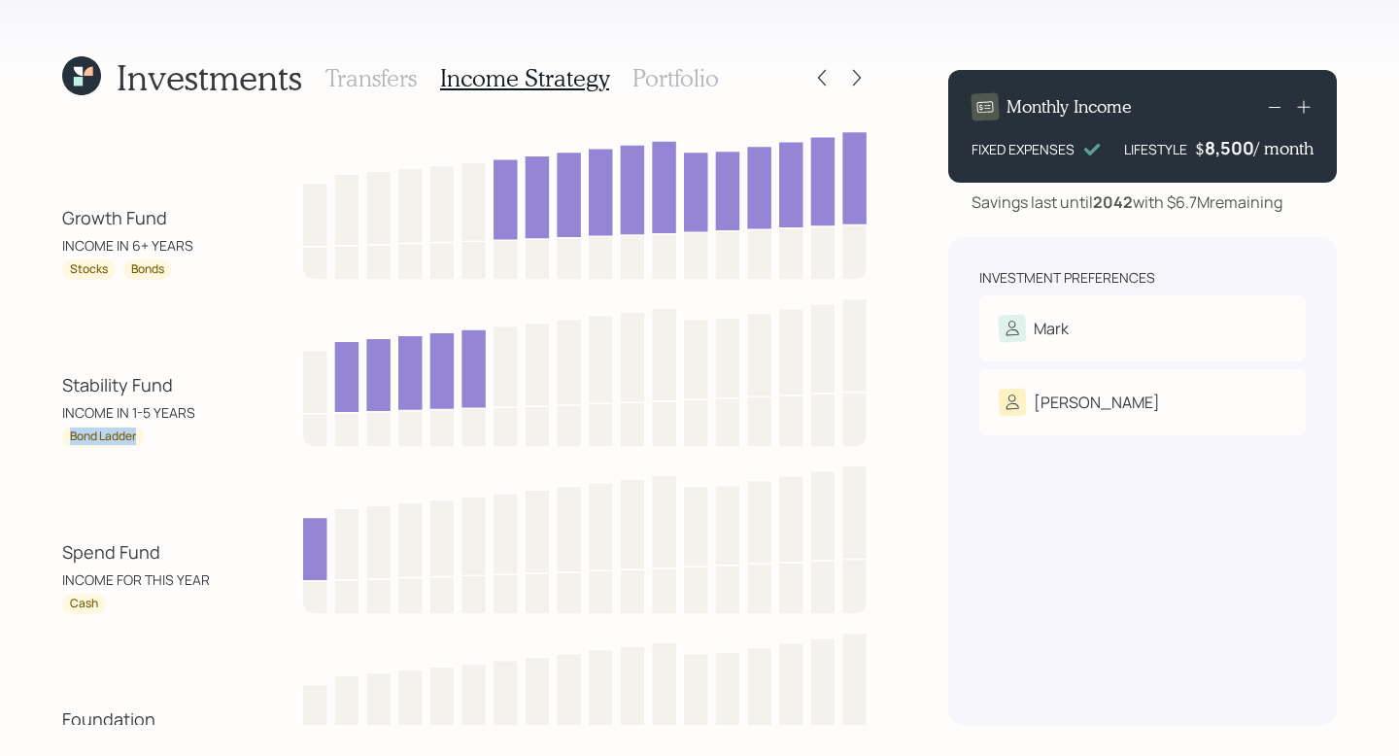
drag, startPoint x: 162, startPoint y: 431, endPoint x: 67, endPoint y: 436, distance: 95.3
click at [67, 436] on div "Bond Ladder" at bounding box center [149, 436] width 175 height 20
click at [79, 448] on div "Growth Fund INCOME IN 6+ YEARS Stocks Bonds Stability Fund INCOME IN 1-5 YEARS …" at bounding box center [466, 452] width 808 height 657
click at [658, 76] on h3 "Portfolio" at bounding box center [675, 78] width 86 height 28
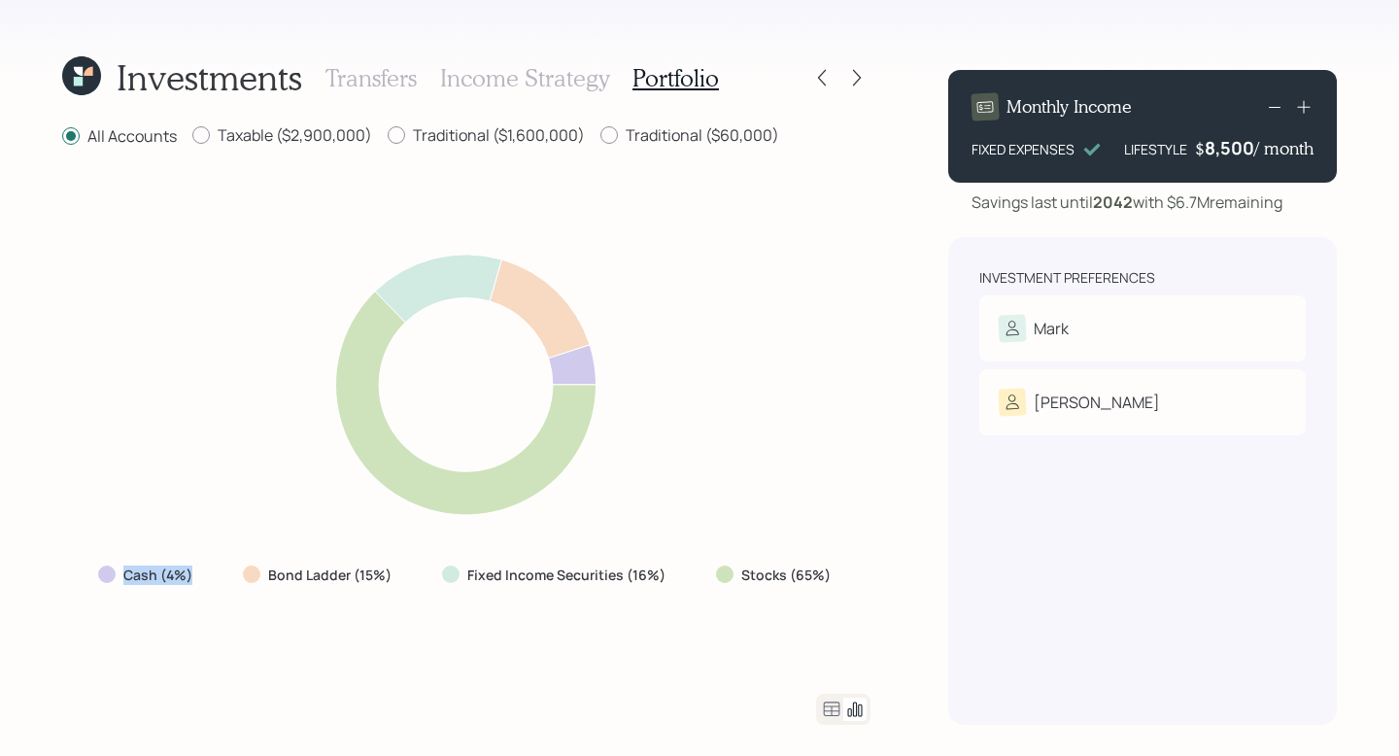
drag, startPoint x: 201, startPoint y: 586, endPoint x: 102, endPoint y: 584, distance: 99.1
click at [102, 584] on div "Cash (4%)" at bounding box center [147, 575] width 129 height 35
drag, startPoint x: 402, startPoint y: 575, endPoint x: 266, endPoint y: 575, distance: 136.0
click at [266, 575] on div "Bond Ladder (15%)" at bounding box center [319, 575] width 184 height 35
drag, startPoint x: 837, startPoint y: 570, endPoint x: 727, endPoint y: 570, distance: 110.7
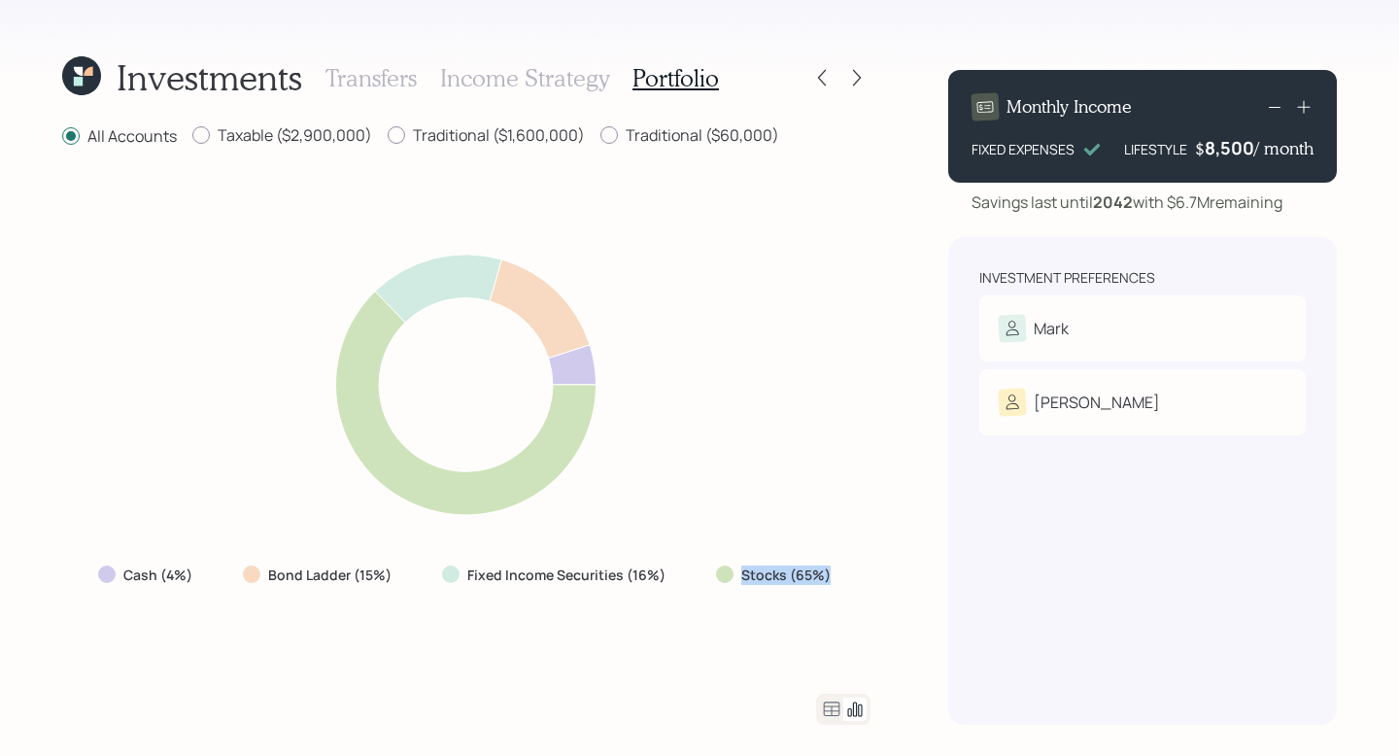
click at [727, 570] on div "Stocks (65%)" at bounding box center [775, 575] width 150 height 35
drag, startPoint x: 685, startPoint y: 571, endPoint x: 462, endPoint y: 571, distance: 222.5
click at [462, 571] on div "Cash (4%) Bond Ladder (15%) Fixed Income Securities (16%) Stocks (65%)" at bounding box center [466, 575] width 767 height 35
click at [290, 316] on icon at bounding box center [465, 384] width 485 height 299
click at [406, 136] on label "Traditional ($1,600,000)" at bounding box center [486, 134] width 197 height 21
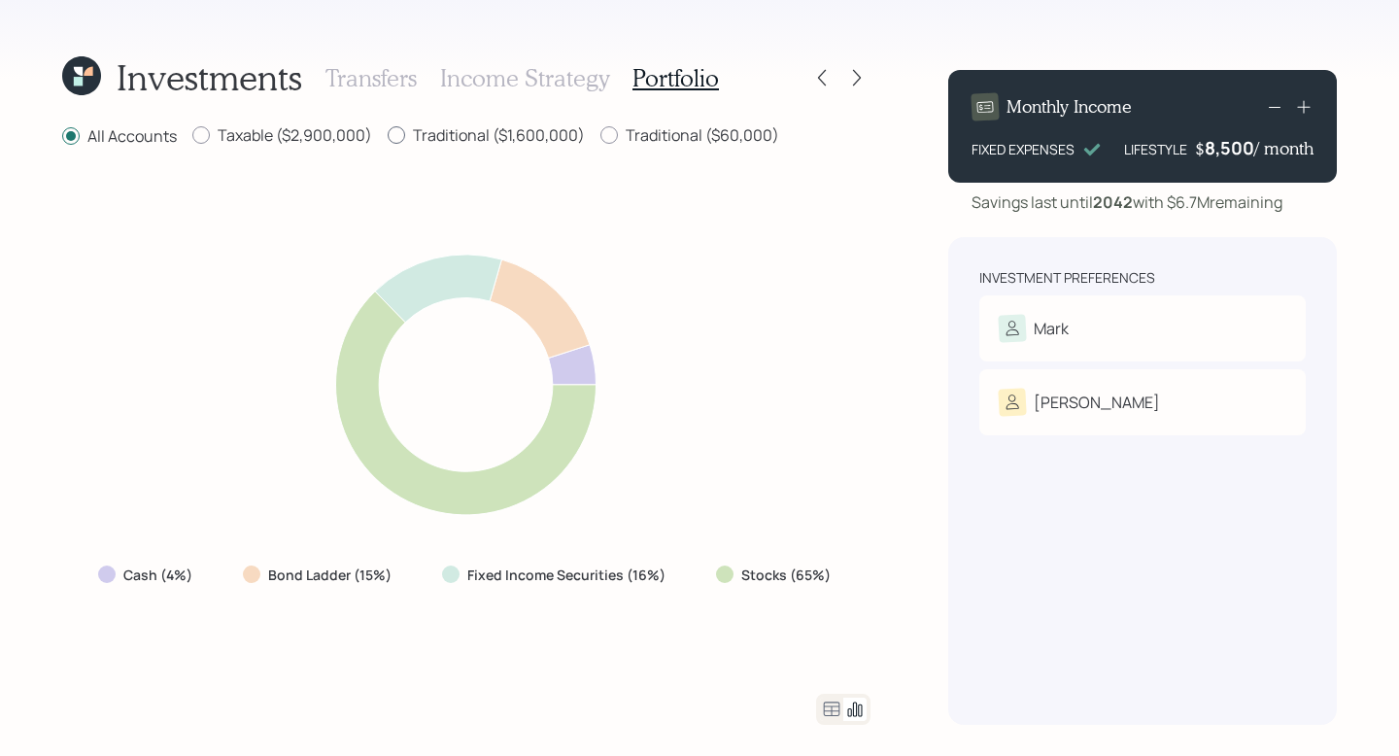
click at [388, 136] on input "Traditional ($1,600,000)" at bounding box center [387, 135] width 1 height 1
radio input "true"
radio input "false"
drag, startPoint x: 403, startPoint y: 584, endPoint x: 267, endPoint y: 576, distance: 136.2
click at [267, 576] on div "Bond Ladder (23%)" at bounding box center [321, 575] width 186 height 35
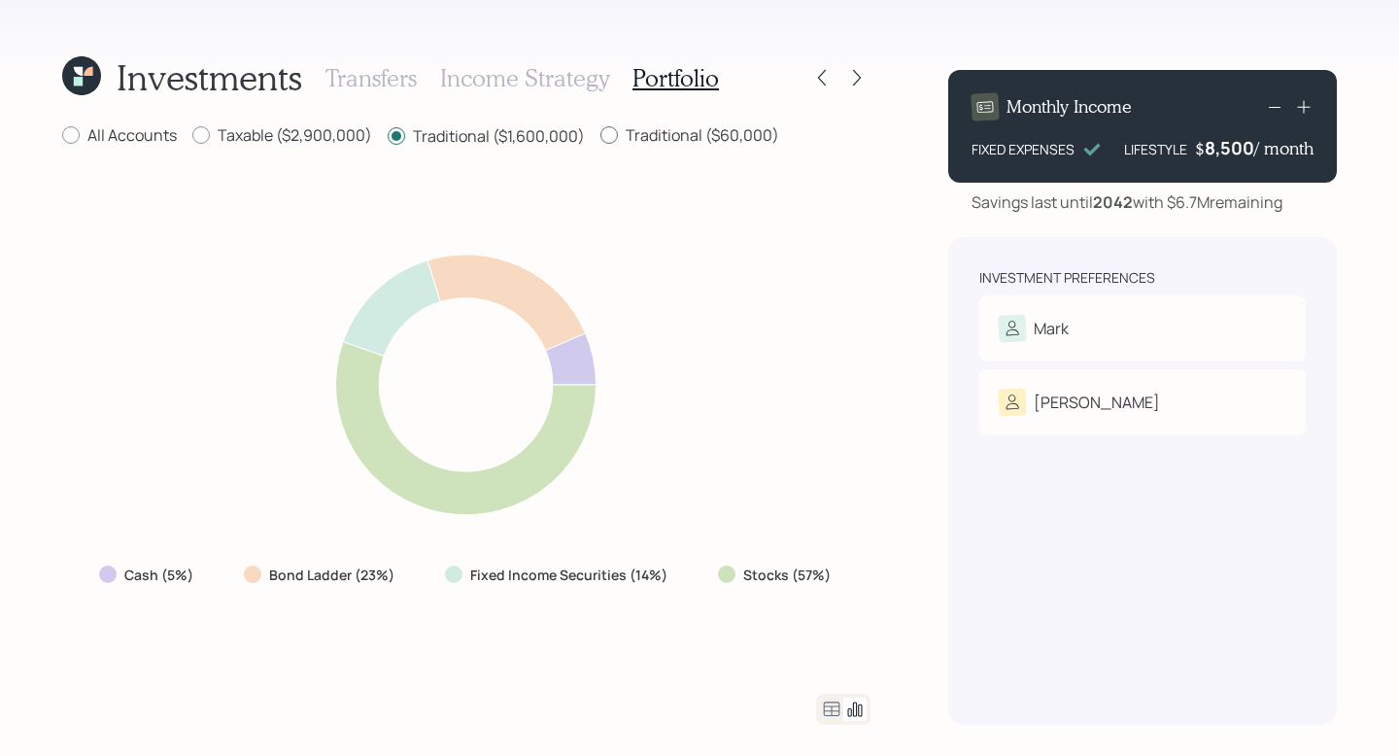
click at [673, 143] on label "Traditional ($60,000)" at bounding box center [689, 134] width 179 height 21
click at [600, 136] on input "Traditional ($60,000)" at bounding box center [599, 135] width 1 height 1
radio input "true"
radio input "false"
click at [243, 136] on label "Taxable ($2,900,000)" at bounding box center [282, 134] width 180 height 21
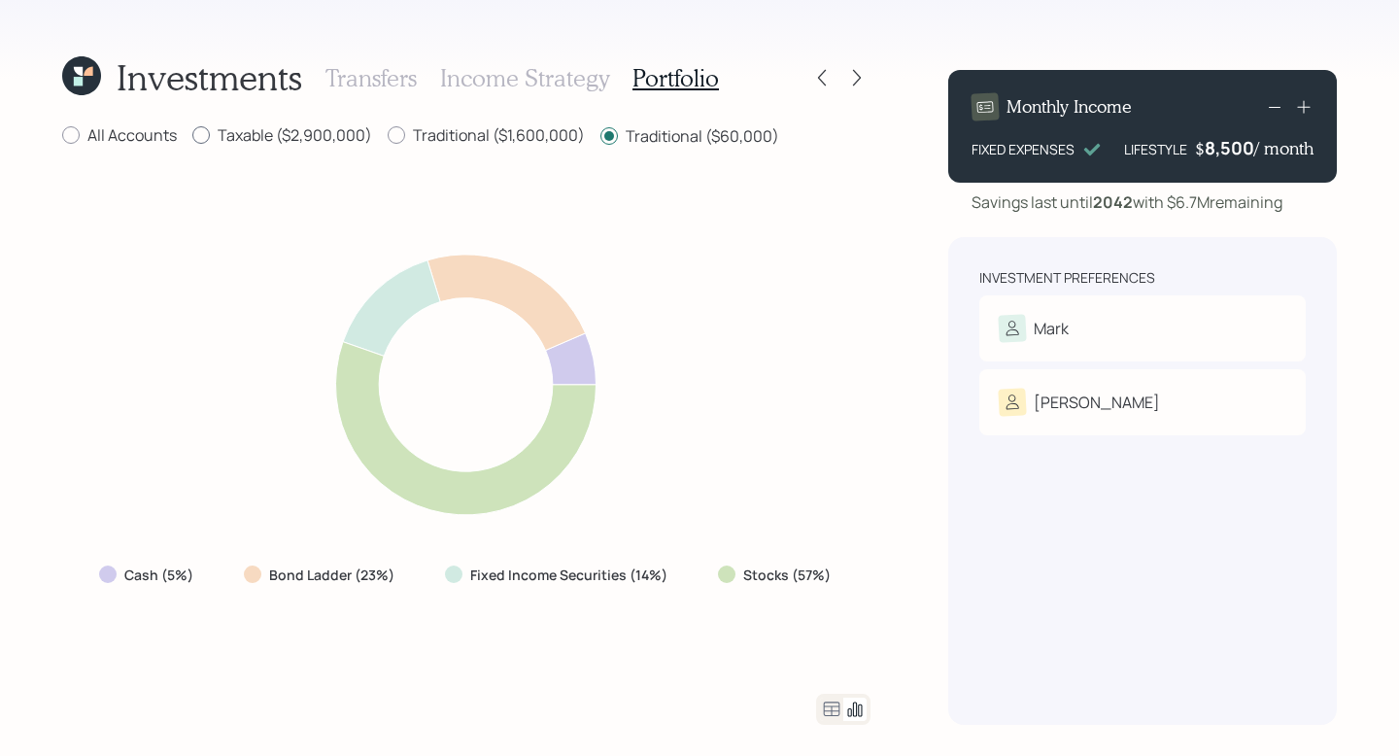
click at [192, 136] on input "Taxable ($2,900,000)" at bounding box center [191, 135] width 1 height 1
radio input "true"
radio input "false"
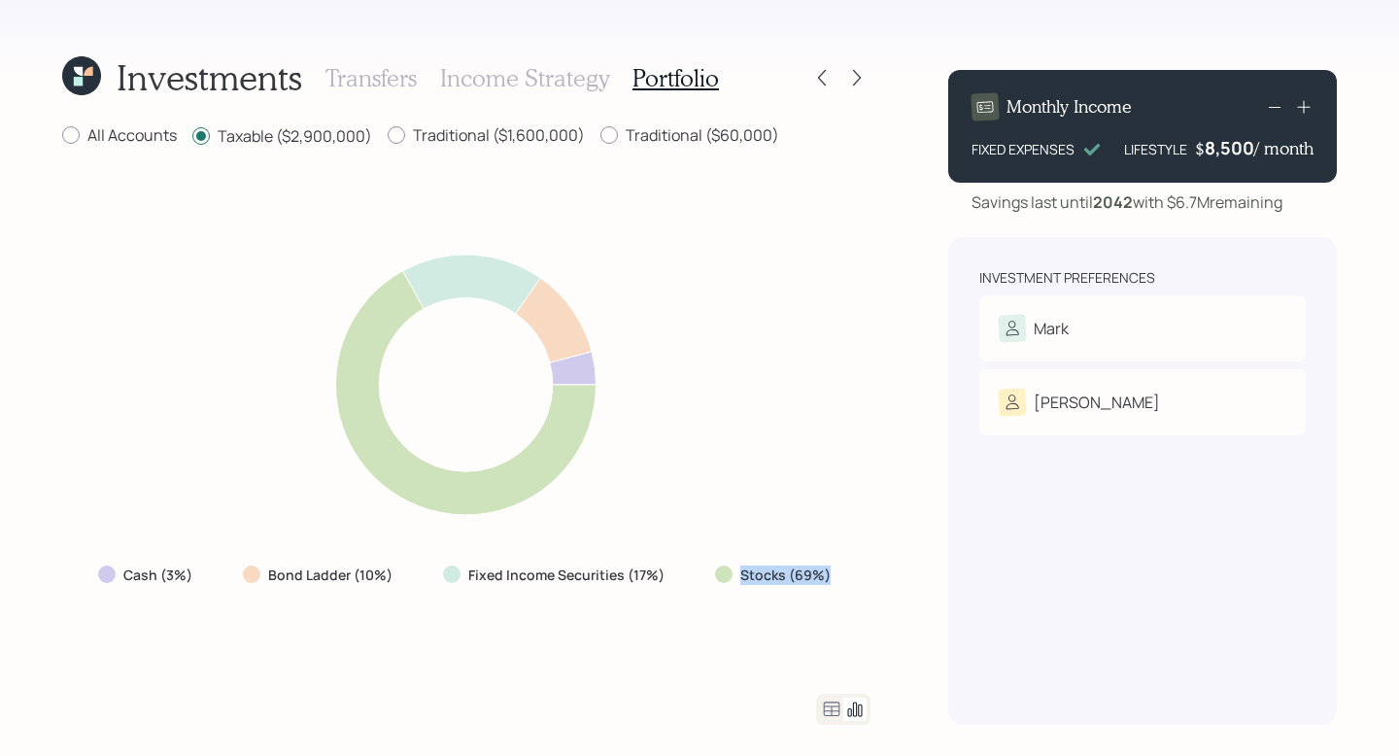
drag, startPoint x: 830, startPoint y: 572, endPoint x: 737, endPoint y: 573, distance: 92.3
click at [718, 572] on div "Stocks (69%)" at bounding box center [774, 574] width 119 height 19
drag, startPoint x: 406, startPoint y: 569, endPoint x: 271, endPoint y: 573, distance: 135.1
click at [271, 573] on div "Bond Ladder (10%)" at bounding box center [319, 575] width 185 height 35
click at [286, 583] on label "Bond Ladder (10%)" at bounding box center [330, 574] width 124 height 19
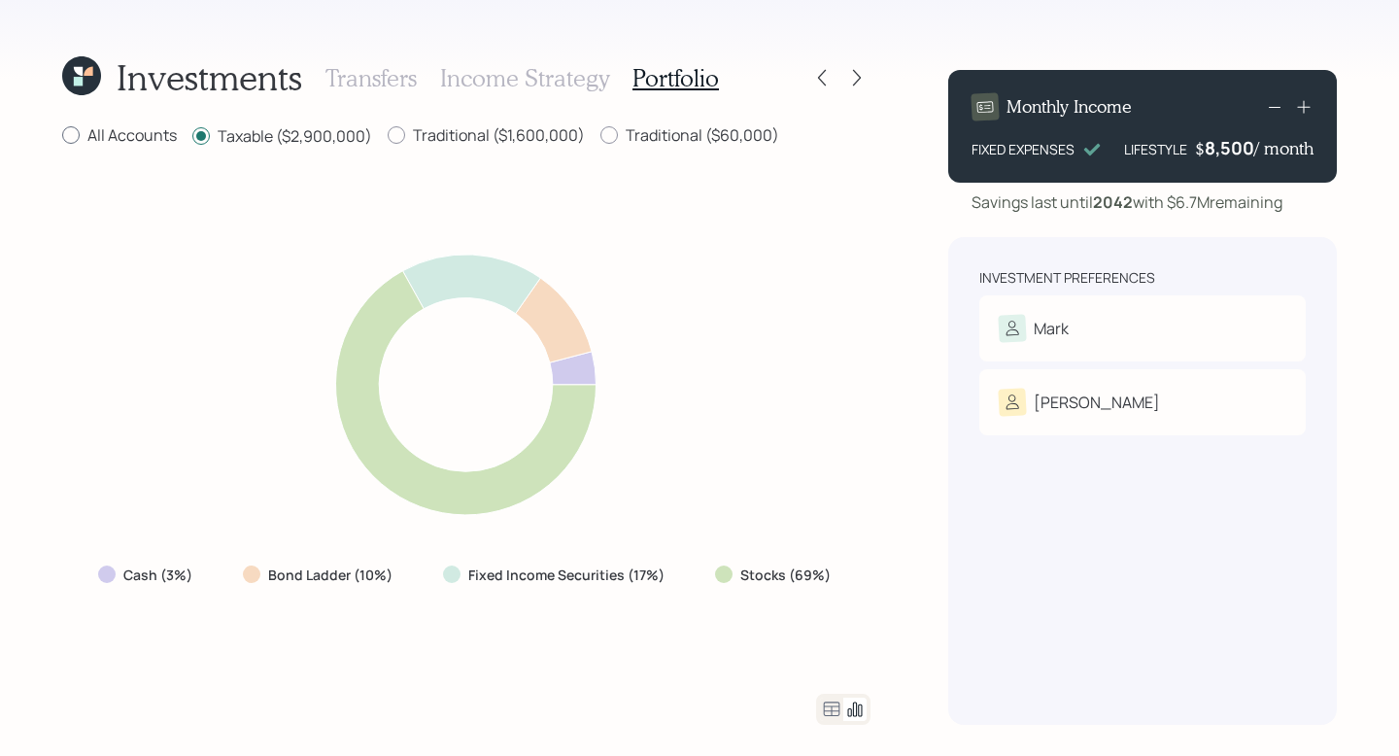
click at [144, 131] on label "All Accounts" at bounding box center [119, 134] width 115 height 21
click at [62, 135] on input "All Accounts" at bounding box center [61, 135] width 1 height 1
radio input "true"
radio input "false"
click at [833, 641] on icon at bounding box center [831, 708] width 23 height 23
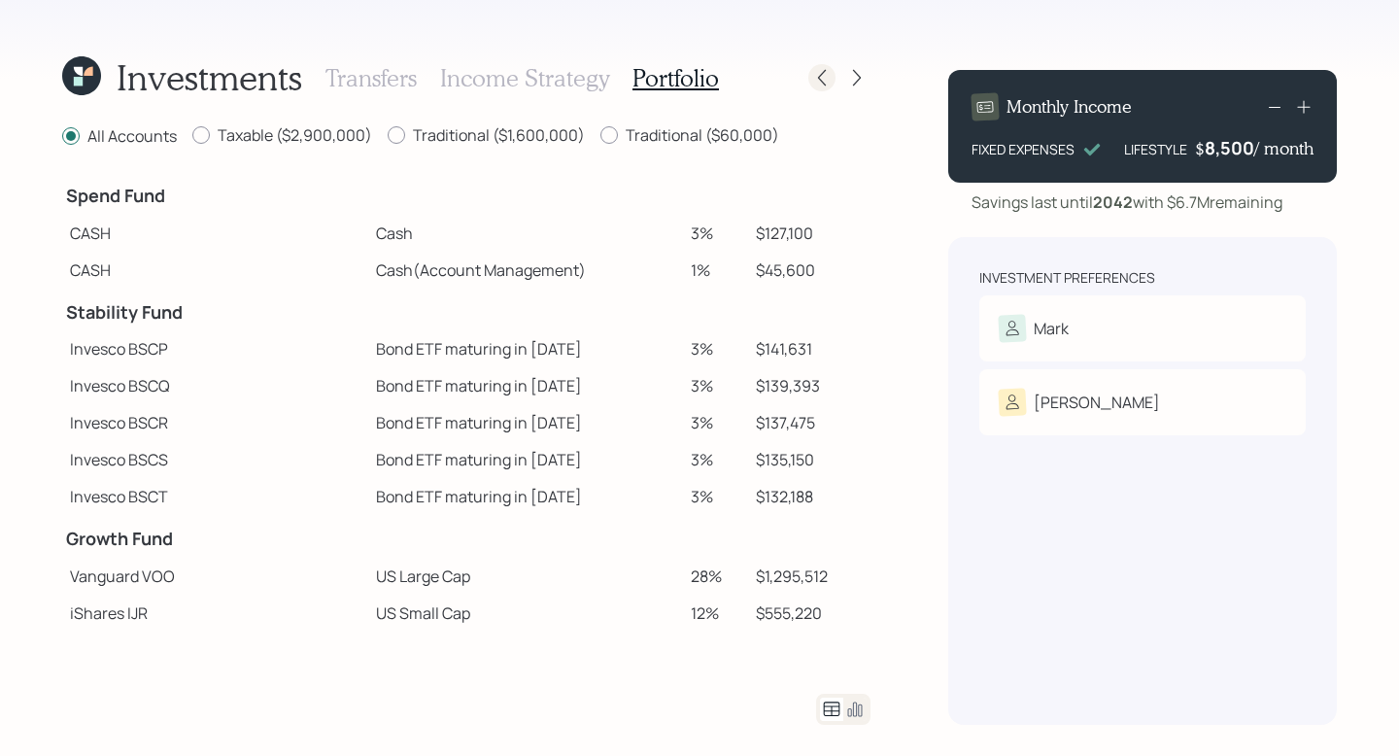
click at [828, 71] on icon at bounding box center [821, 77] width 19 height 19
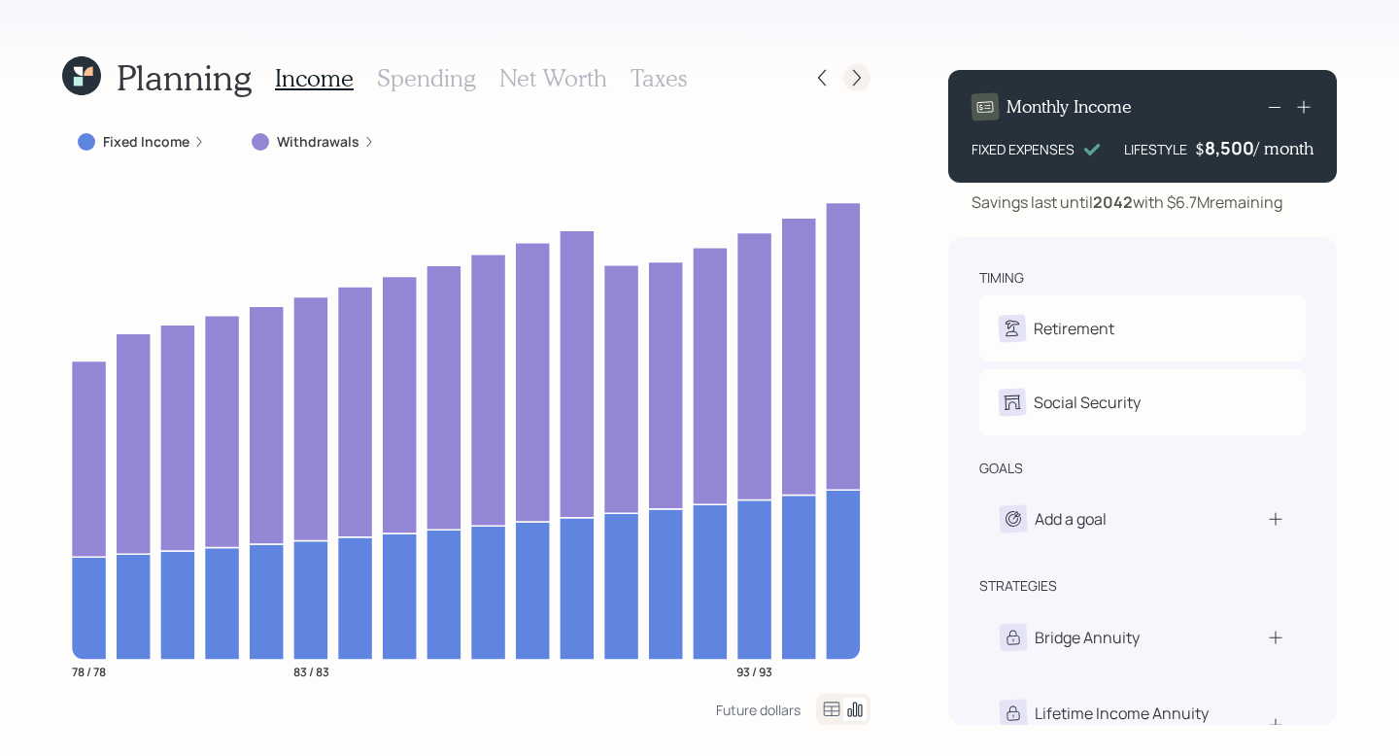
click at [855, 72] on icon at bounding box center [857, 78] width 8 height 17
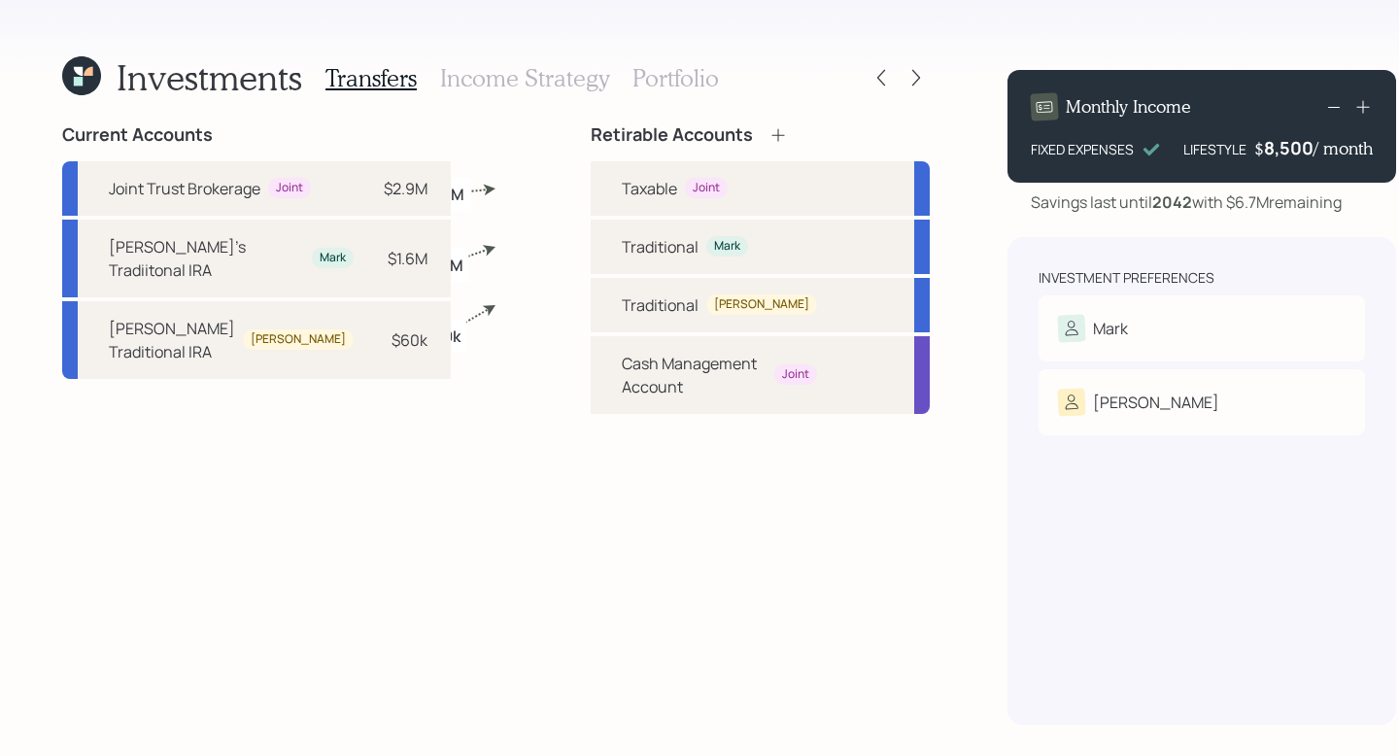
click at [632, 76] on h3 "Portfolio" at bounding box center [675, 78] width 86 height 28
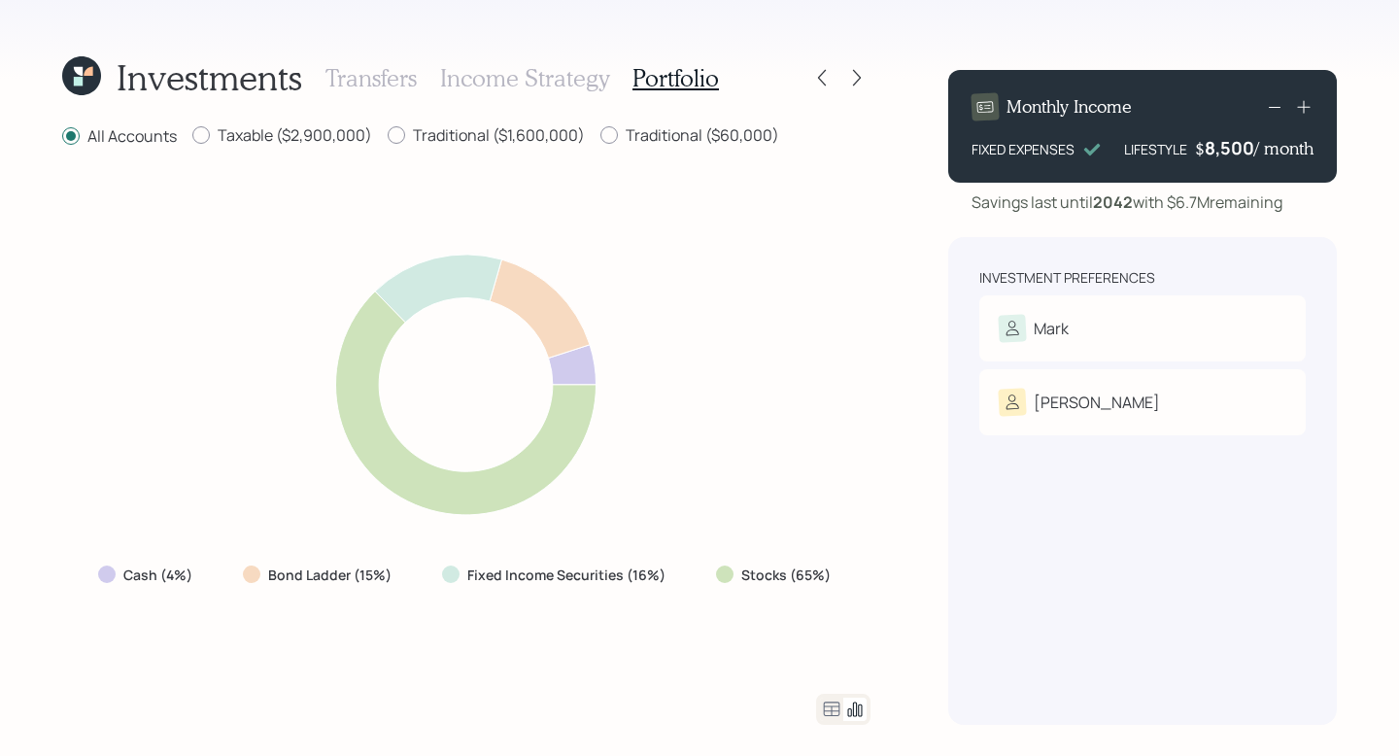
click at [841, 641] on icon at bounding box center [831, 708] width 23 height 23
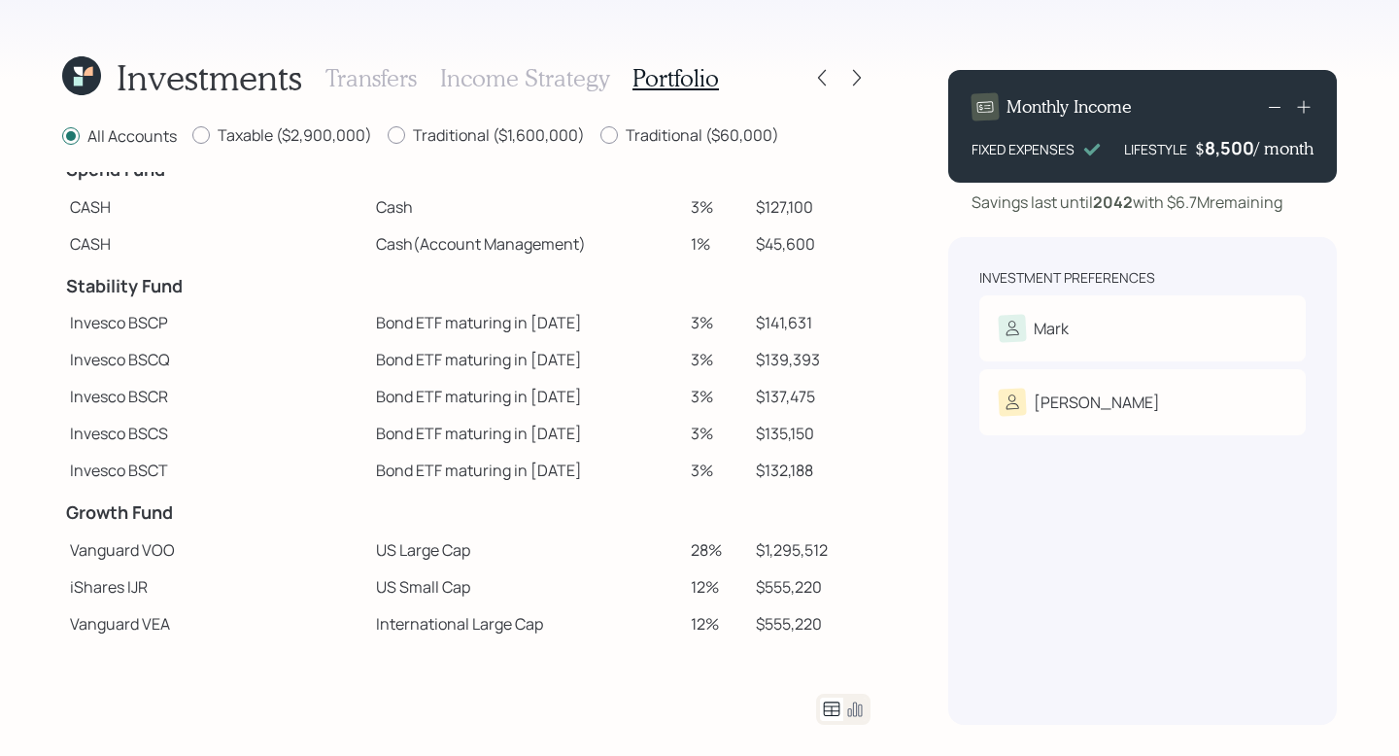
scroll to position [65, 0]
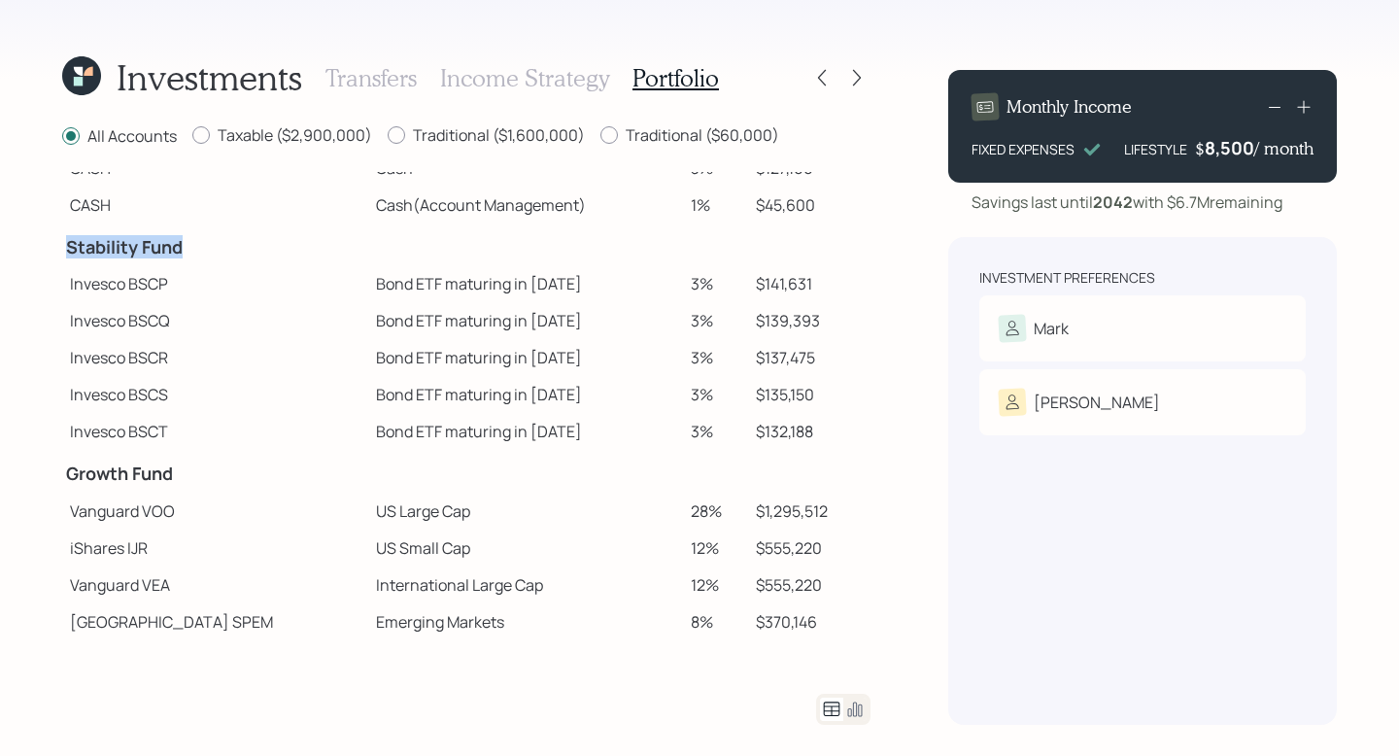
drag, startPoint x: 186, startPoint y: 241, endPoint x: 66, endPoint y: 241, distance: 119.5
click at [66, 241] on h4 "Stability Fund" at bounding box center [215, 247] width 298 height 21
click at [510, 289] on td "Bond ETF maturing in 2025" at bounding box center [525, 283] width 315 height 37
drag, startPoint x: 501, startPoint y: 434, endPoint x: 296, endPoint y: 434, distance: 205.0
click at [368, 434] on td "Bond ETF maturing in 2029" at bounding box center [525, 431] width 315 height 37
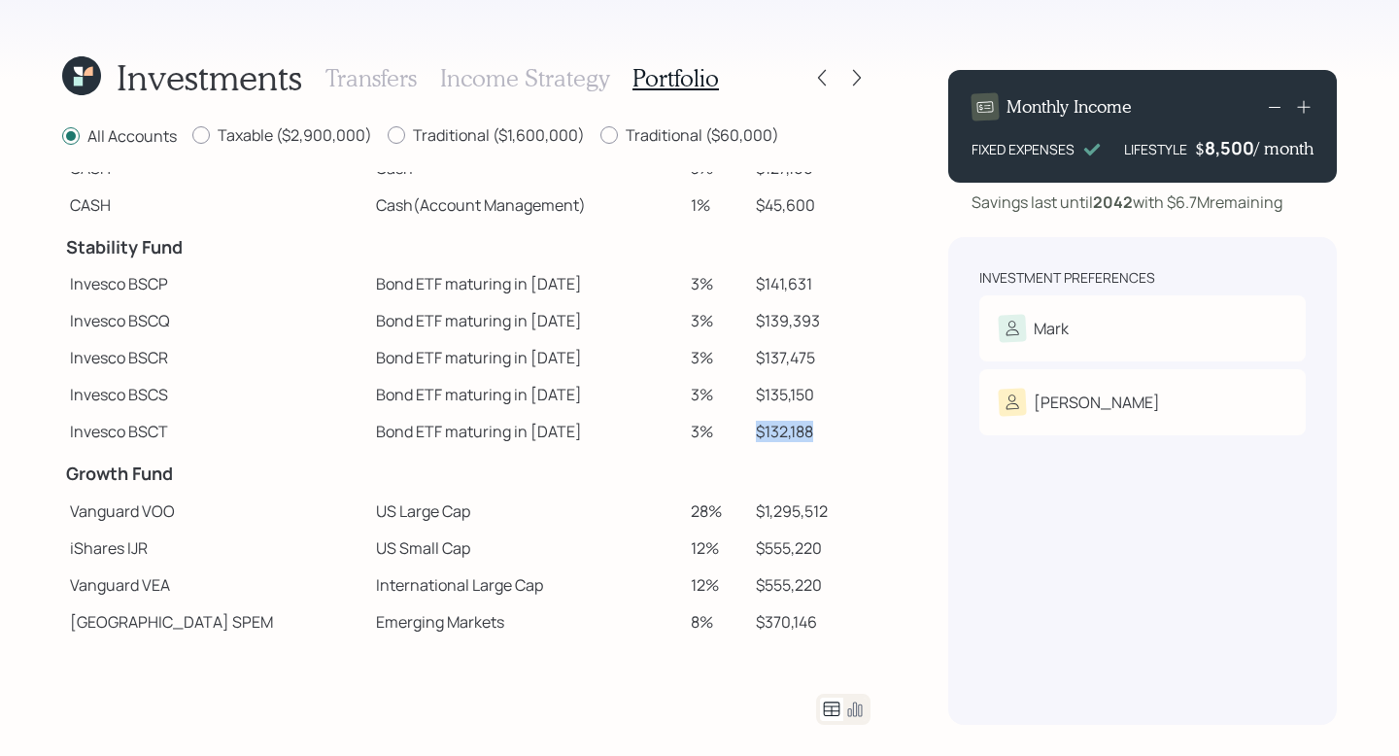
drag, startPoint x: 803, startPoint y: 433, endPoint x: 738, endPoint y: 433, distance: 65.1
click at [748, 433] on td "$132,188" at bounding box center [809, 431] width 122 height 37
click at [237, 284] on td "Invesco BSCP" at bounding box center [215, 283] width 306 height 37
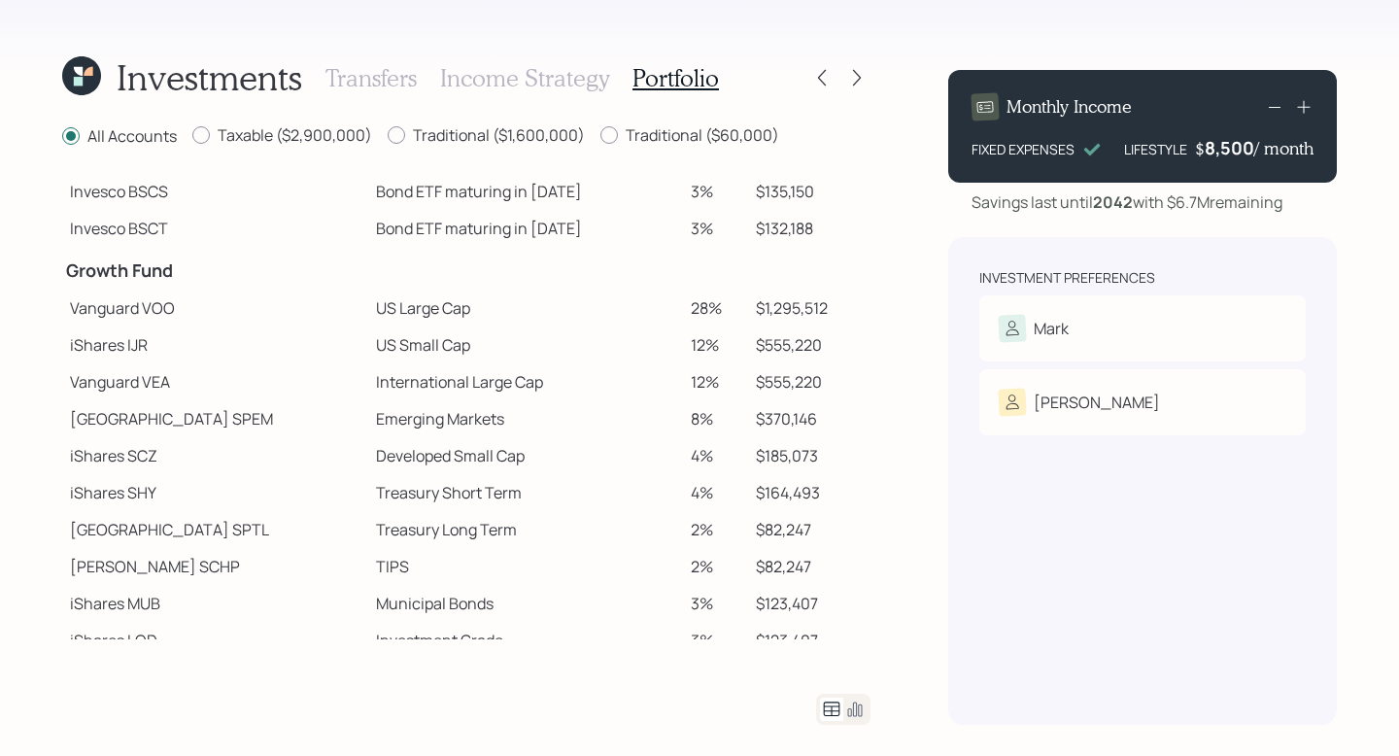
scroll to position [361, 0]
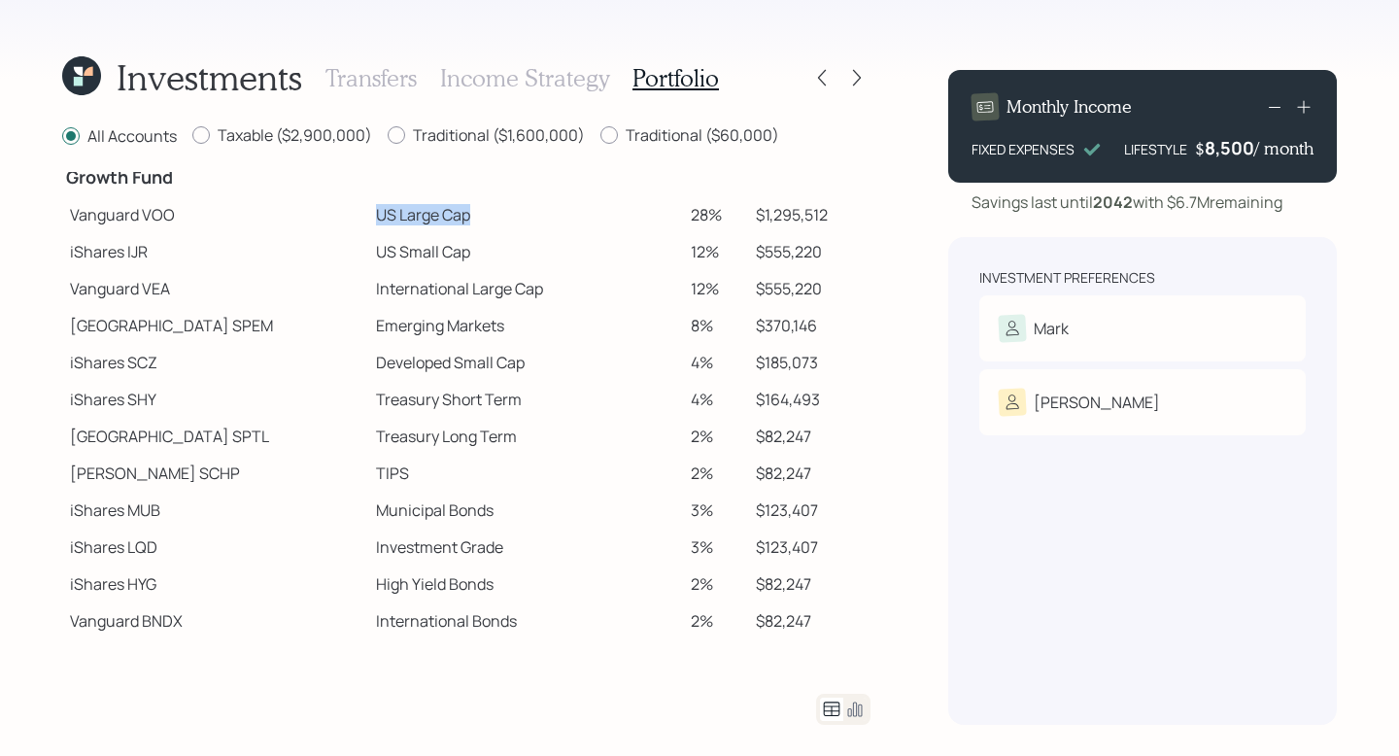
drag, startPoint x: 417, startPoint y: 216, endPoint x: 263, endPoint y: 216, distance: 153.5
click at [263, 216] on tr "Vanguard VOO US Large Cap 28% $1,295,512" at bounding box center [466, 214] width 808 height 37
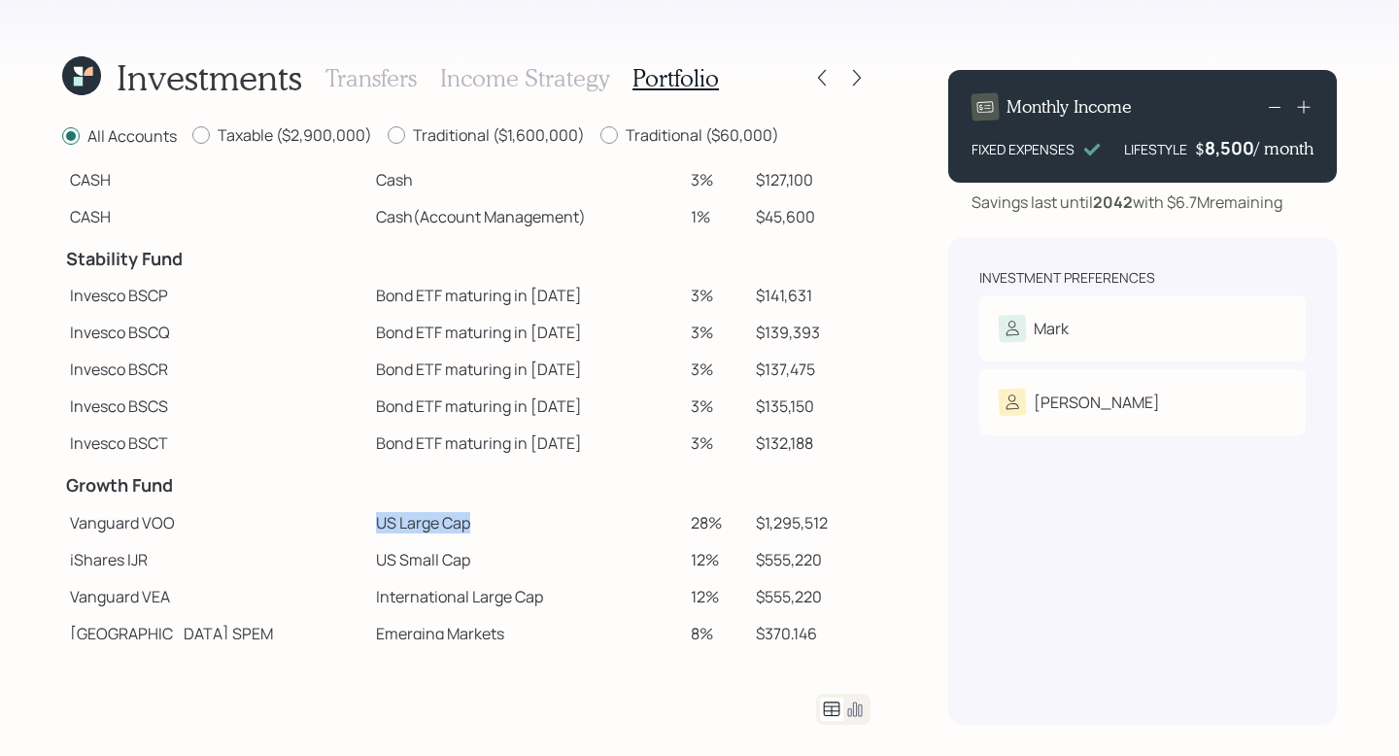
scroll to position [54, 0]
click at [284, 137] on label "Taxable ($2,900,000)" at bounding box center [282, 134] width 180 height 21
click at [192, 136] on input "Taxable ($2,900,000)" at bounding box center [191, 135] width 1 height 1
radio input "true"
radio input "false"
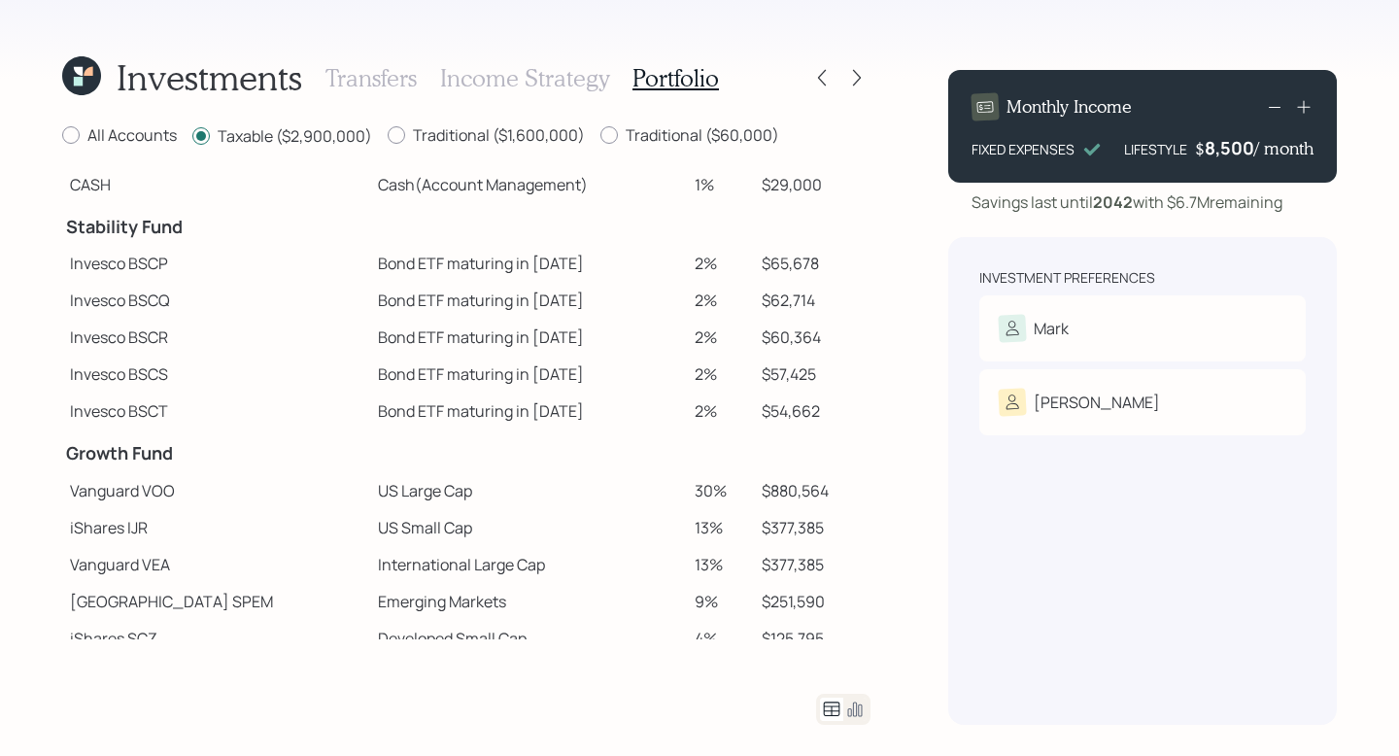
scroll to position [100, 0]
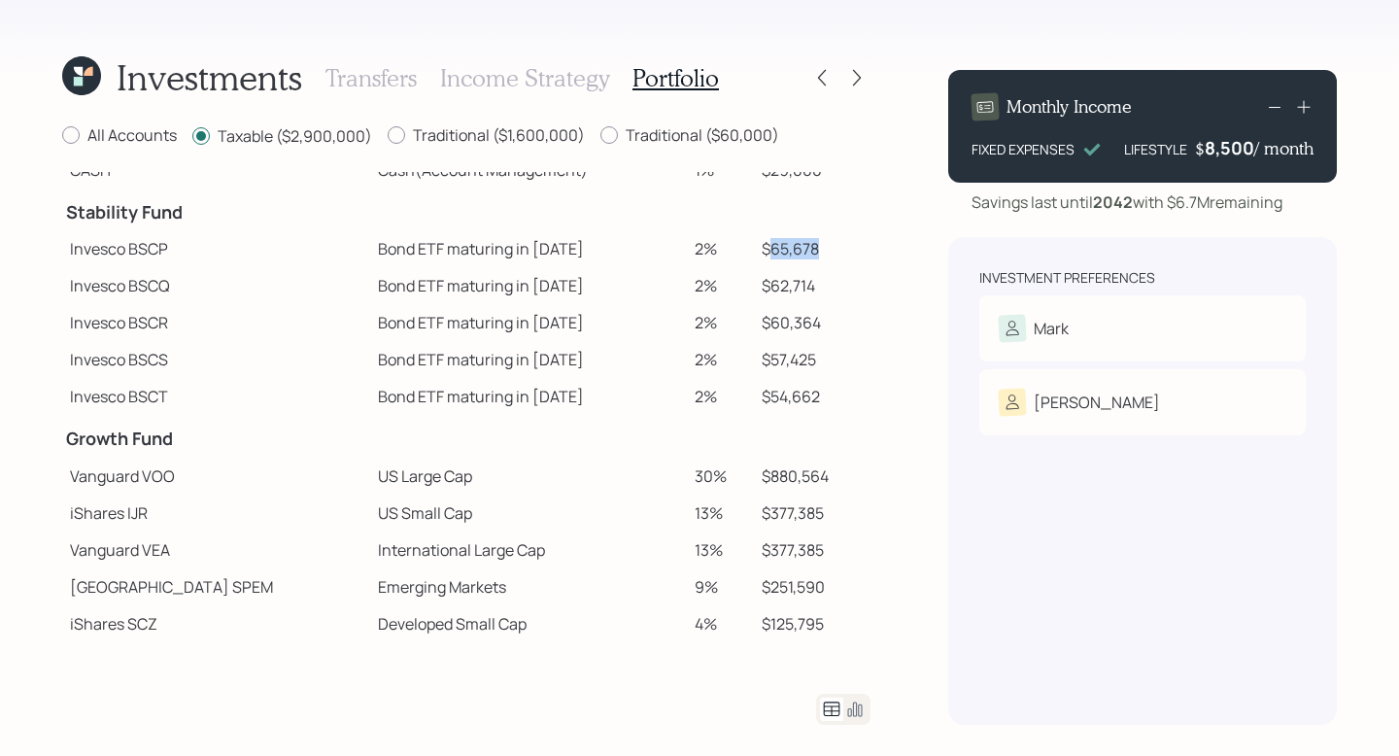
drag, startPoint x: 803, startPoint y: 250, endPoint x: 749, endPoint y: 252, distance: 54.4
click at [754, 252] on td "$65,678" at bounding box center [812, 248] width 117 height 37
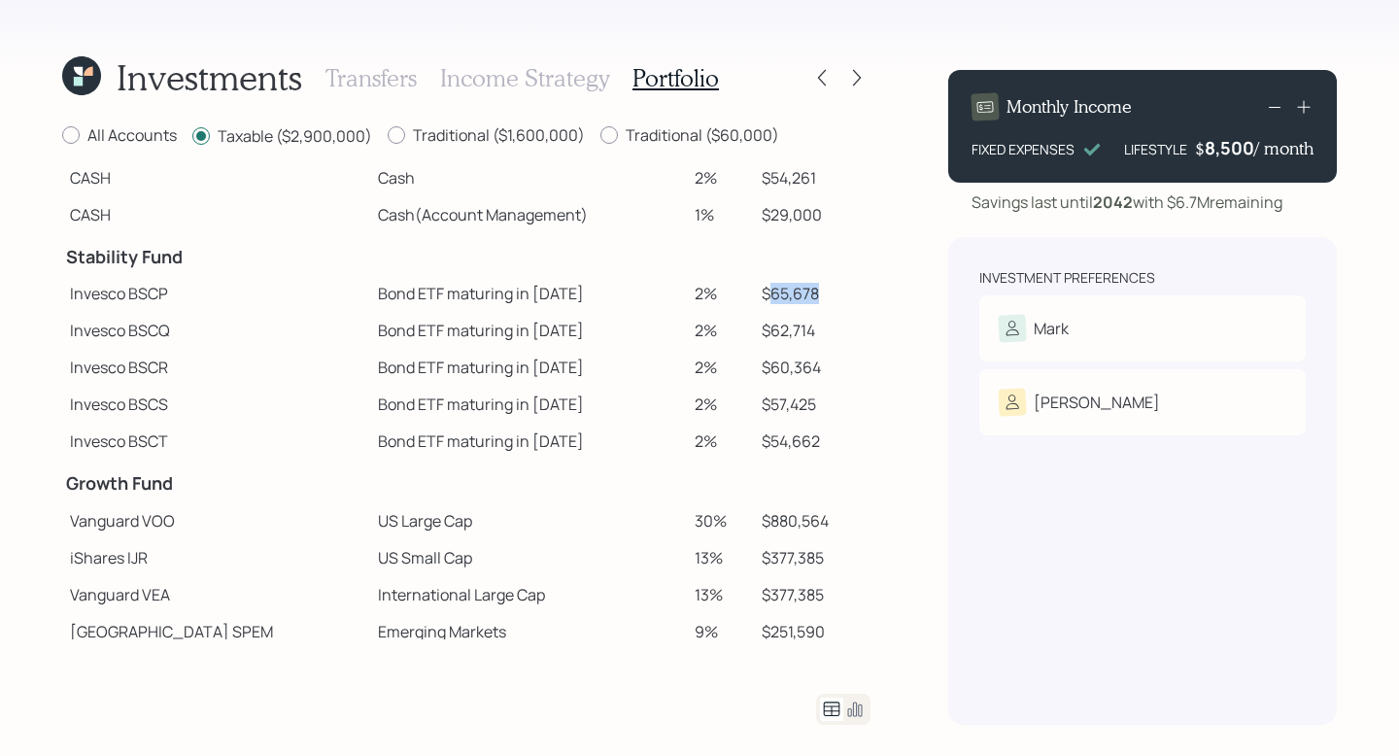
scroll to position [56, 0]
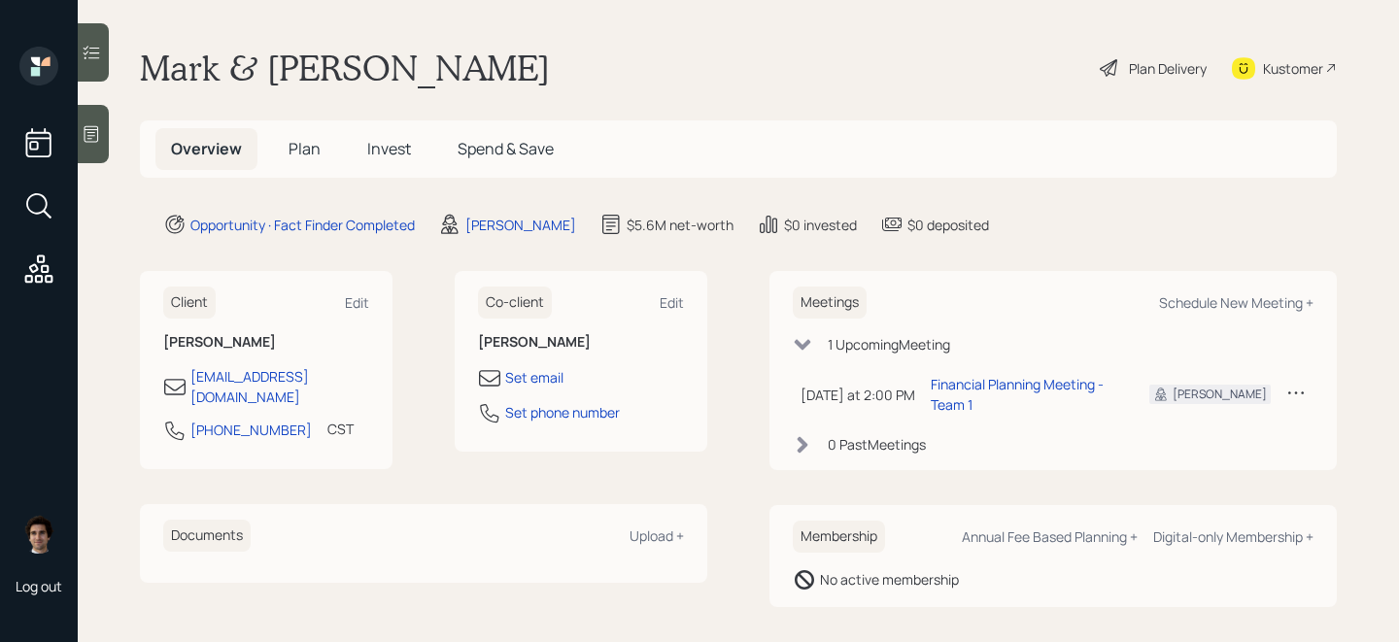
click at [313, 149] on span "Plan" at bounding box center [305, 148] width 32 height 21
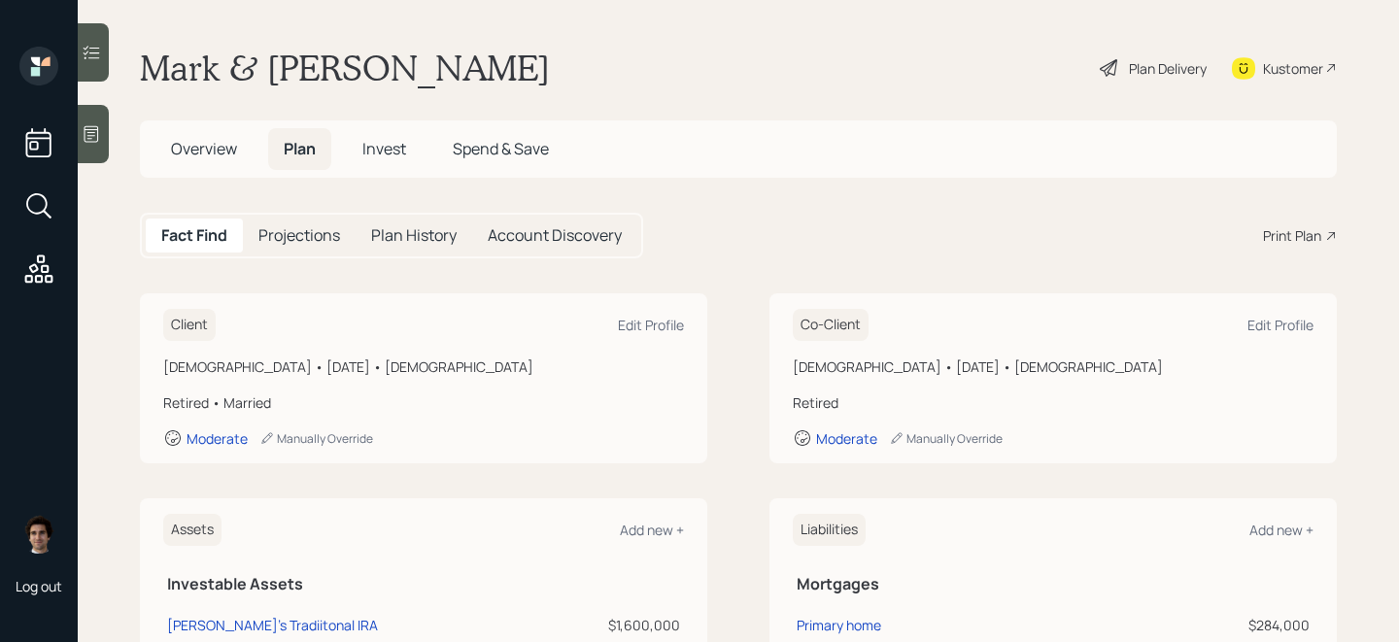
click at [1303, 234] on div "Print Plan" at bounding box center [1292, 235] width 58 height 20
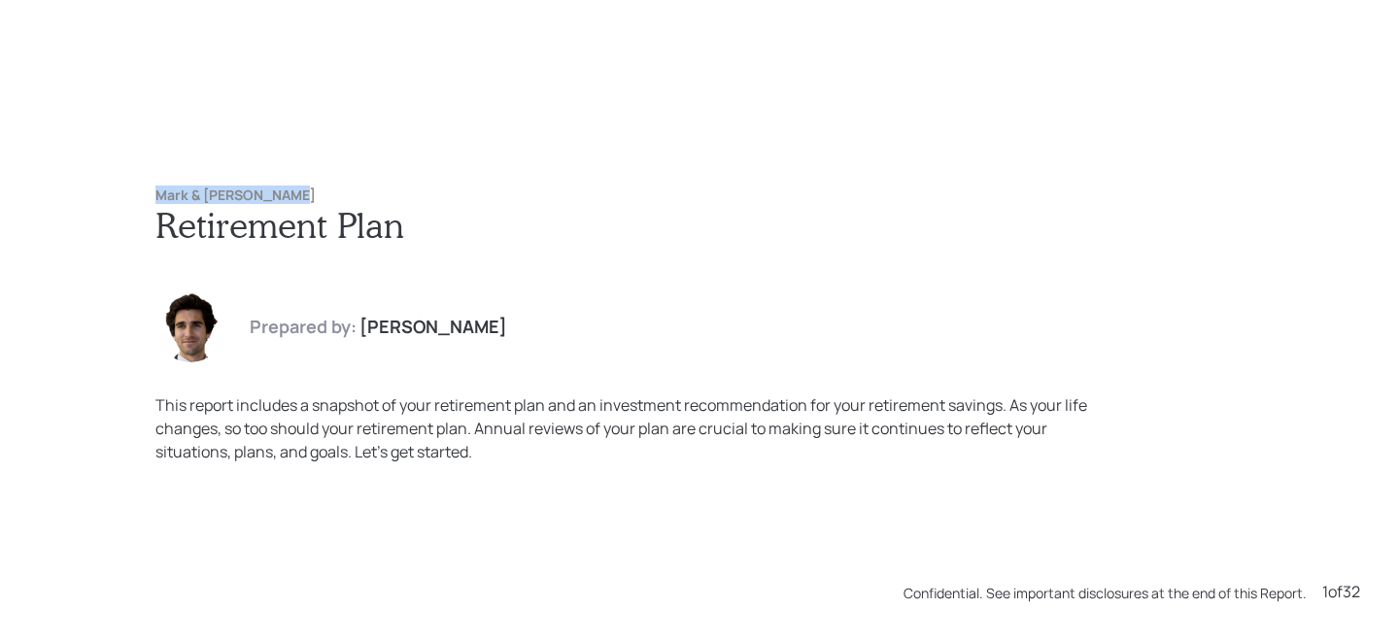
drag, startPoint x: 311, startPoint y: 194, endPoint x: 112, endPoint y: 201, distance: 199.3
click at [112, 201] on div "Mark & Dale Goldman Retirement Plan Prepared by: Harrison Schaefer This report …" at bounding box center [699, 321] width 1399 height 642
copy h6 "Mark & Dale Goldman"
click at [304, 174] on div "Mark & Dale Goldman Retirement Plan Prepared by: Harrison Schaefer This report …" at bounding box center [700, 326] width 1166 height 354
